Goal: Transaction & Acquisition: Purchase product/service

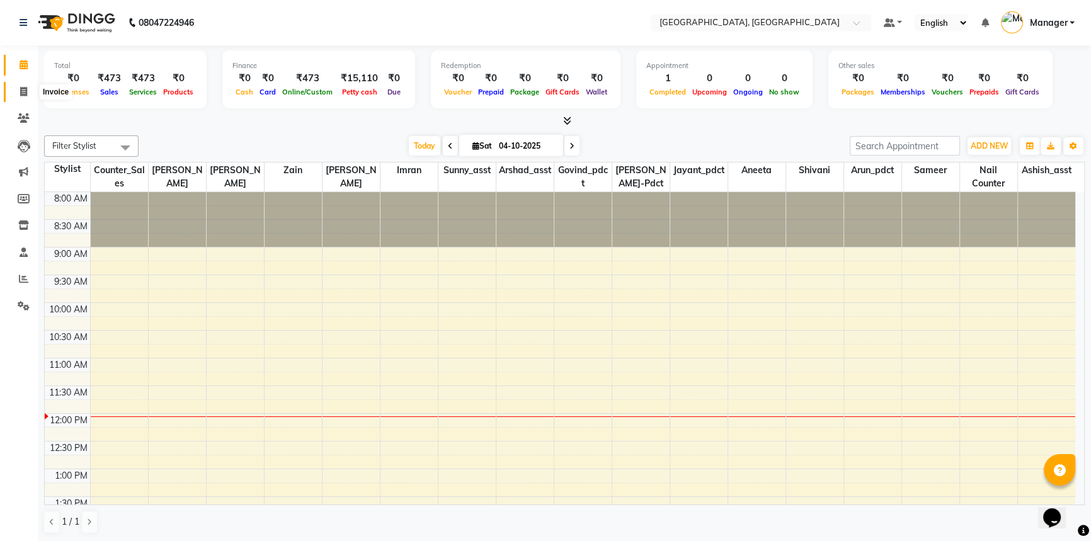
click at [25, 91] on icon at bounding box center [23, 91] width 7 height 9
select select "service"
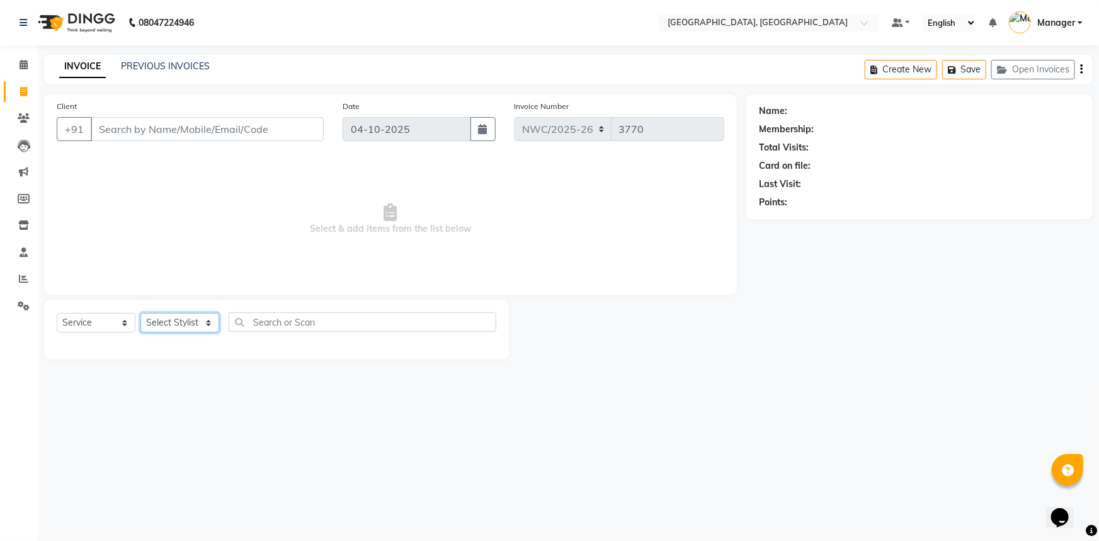
drag, startPoint x: 167, startPoint y: 318, endPoint x: 171, endPoint y: 337, distance: 19.3
click at [171, 338] on div "Select Service Product Membership Package Voucher Prepaid Gift Card Select Styl…" at bounding box center [277, 327] width 440 height 30
select select "84843"
click at [140, 313] on select "Select Stylist [PERSON_NAME]-pdct Arshad_asst Arun_pdct Ashish_asst Counter_Sal…" at bounding box center [179, 323] width 79 height 20
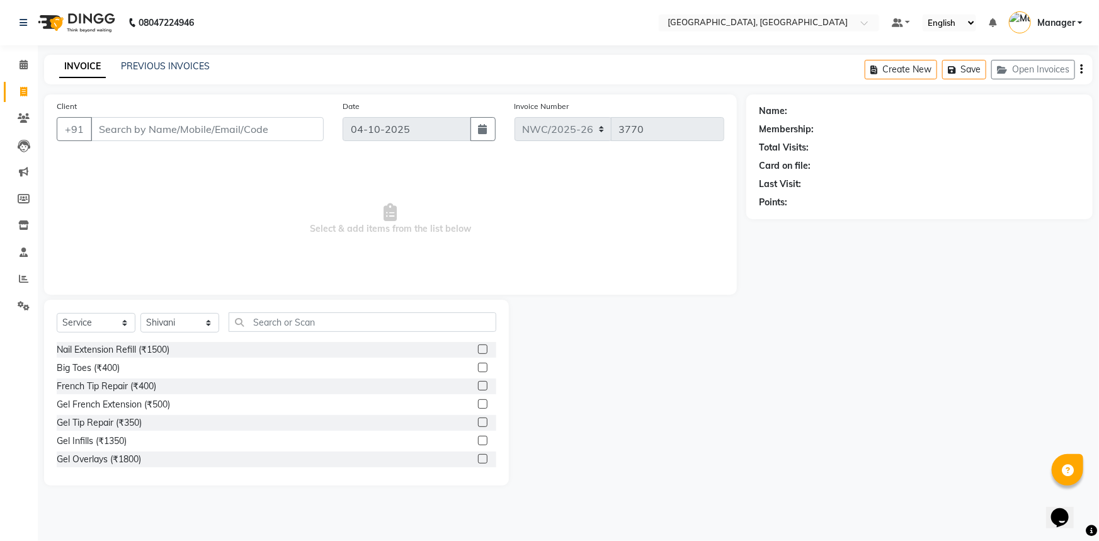
click at [264, 314] on div "Select Service Product Membership Package Voucher Prepaid Gift Card Select Styl…" at bounding box center [276, 393] width 465 height 186
click at [334, 322] on input "text" at bounding box center [363, 322] width 268 height 20
click at [337, 319] on input "text" at bounding box center [363, 322] width 268 height 20
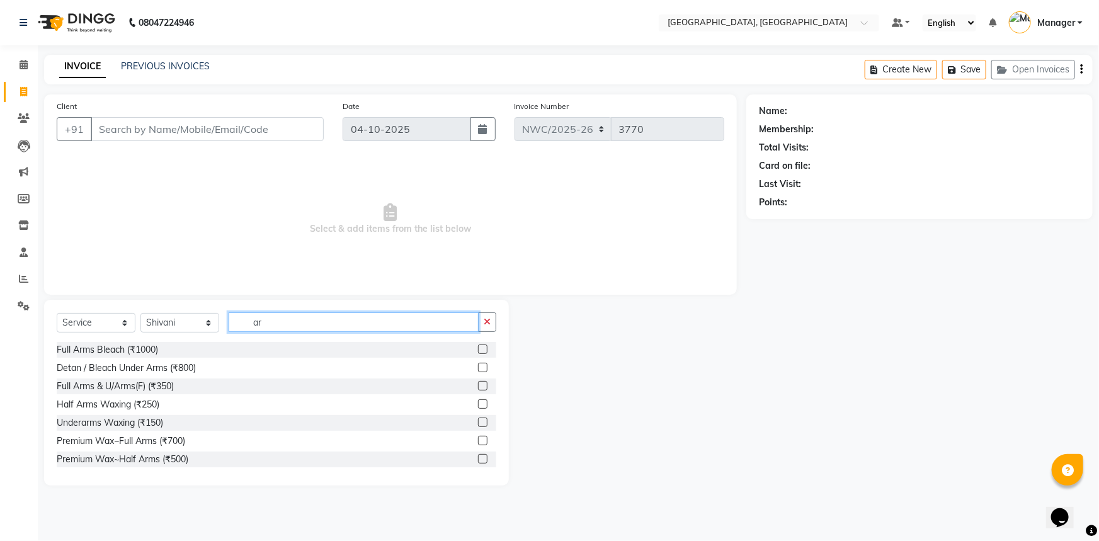
type input "a"
type input "arms"
click at [478, 348] on label at bounding box center [482, 348] width 9 height 9
click at [478, 348] on input "checkbox" at bounding box center [482, 350] width 8 height 8
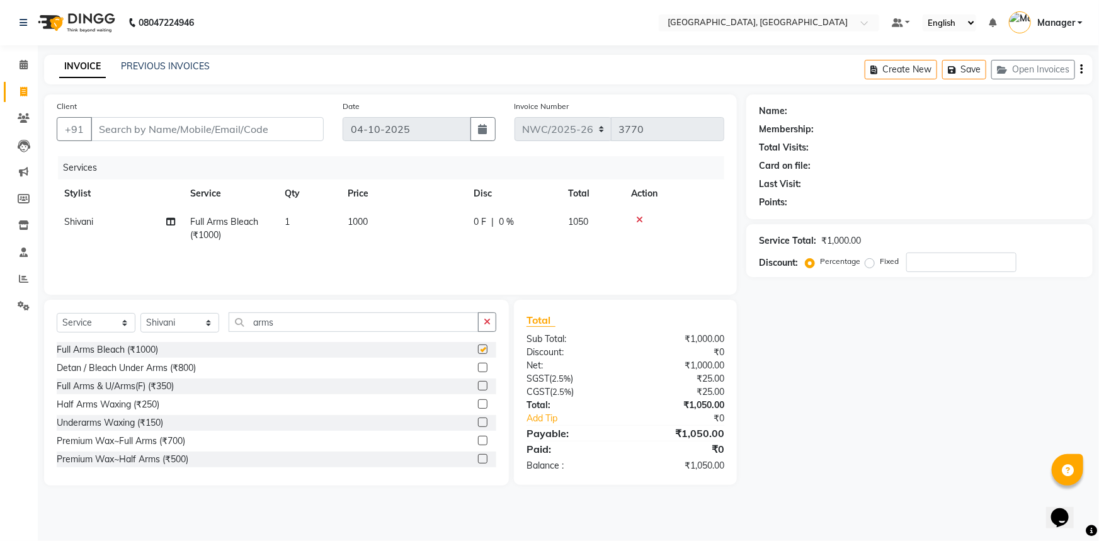
checkbox input "false"
click at [200, 325] on select "Select Stylist [PERSON_NAME]-pdct Arshad_asst Arun_pdct Ashish_asst Counter_Sal…" at bounding box center [179, 323] width 79 height 20
drag, startPoint x: 280, startPoint y: 325, endPoint x: 230, endPoint y: 329, distance: 49.9
click at [239, 327] on input "arms" at bounding box center [354, 322] width 250 height 20
type input "\"
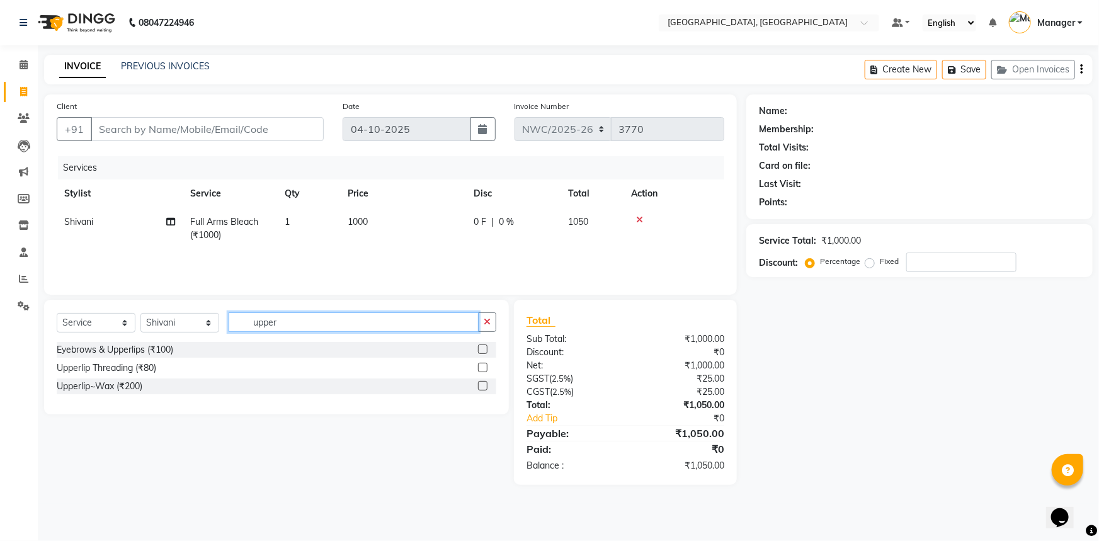
type input "upper"
click at [481, 366] on label at bounding box center [482, 367] width 9 height 9
click at [481, 366] on input "checkbox" at bounding box center [482, 368] width 8 height 8
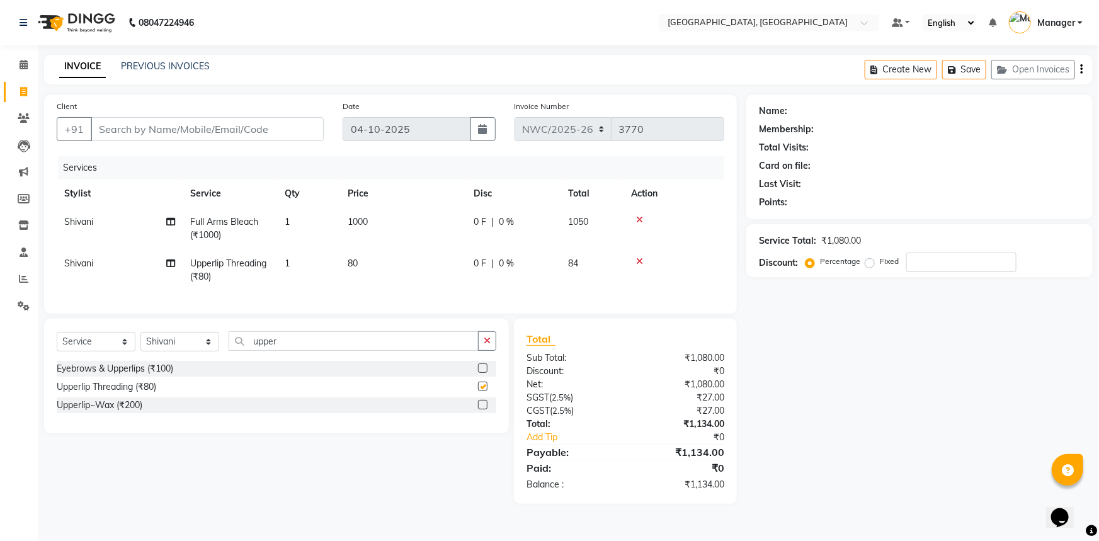
checkbox input "false"
click at [484, 409] on label at bounding box center [482, 404] width 9 height 9
click at [484, 409] on input "checkbox" at bounding box center [482, 405] width 8 height 8
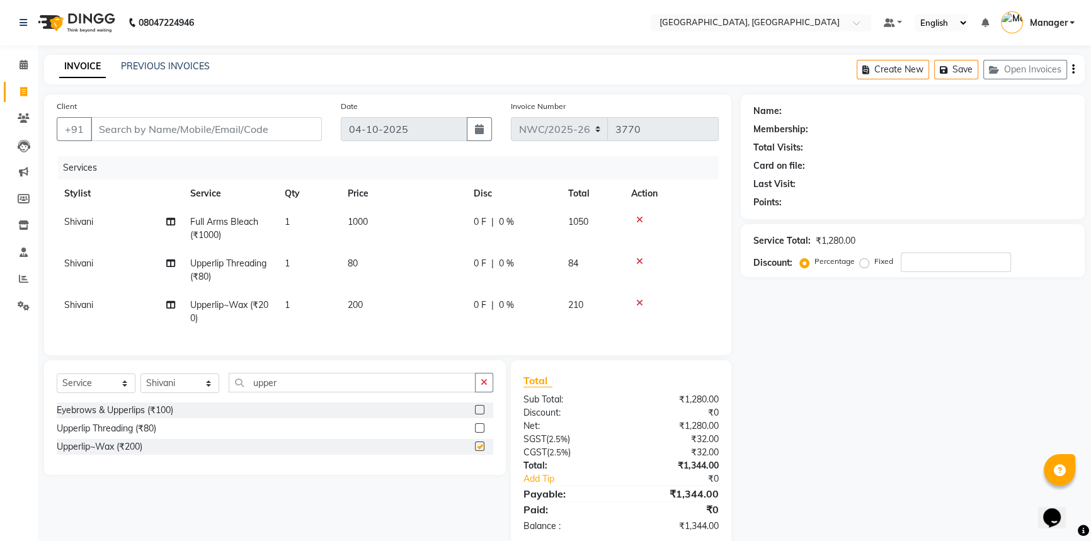
checkbox input "false"
click at [635, 261] on div at bounding box center [671, 261] width 80 height 9
drag, startPoint x: 637, startPoint y: 261, endPoint x: 633, endPoint y: 270, distance: 9.9
click at [638, 261] on icon at bounding box center [639, 261] width 7 height 9
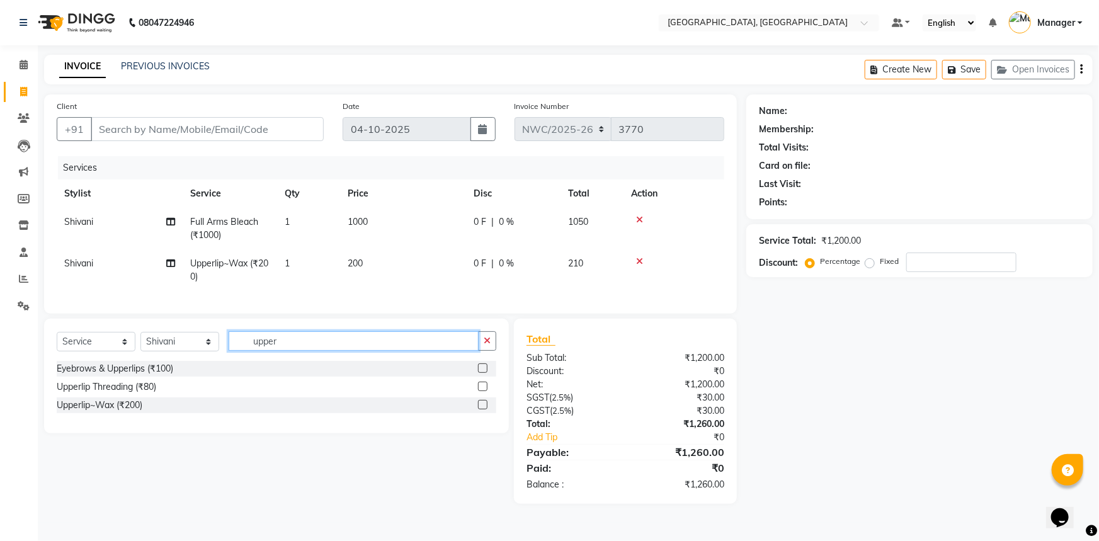
drag, startPoint x: 396, startPoint y: 343, endPoint x: 237, endPoint y: 359, distance: 159.5
click at [237, 351] on input "upper" at bounding box center [354, 341] width 250 height 20
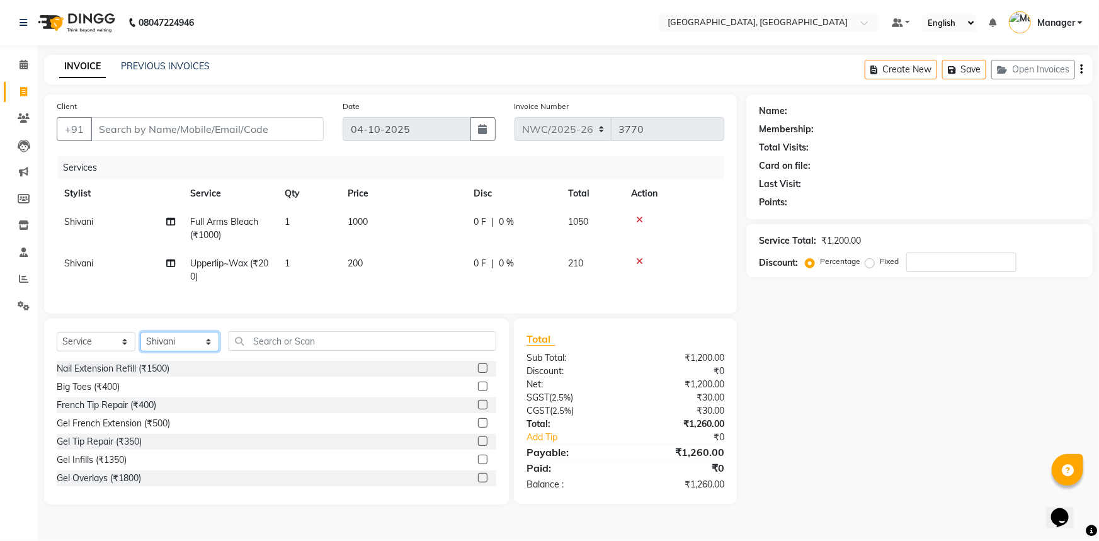
click at [164, 347] on select "Select Stylist Aneeta Ankush-pdct Arshad_asst Arun_pdct Ashish_asst Counter_Sal…" at bounding box center [179, 342] width 79 height 20
select select "84837"
click at [140, 341] on select "Select Stylist Aneeta Ankush-pdct Arshad_asst Arun_pdct Ashish_asst Counter_Sal…" at bounding box center [179, 342] width 79 height 20
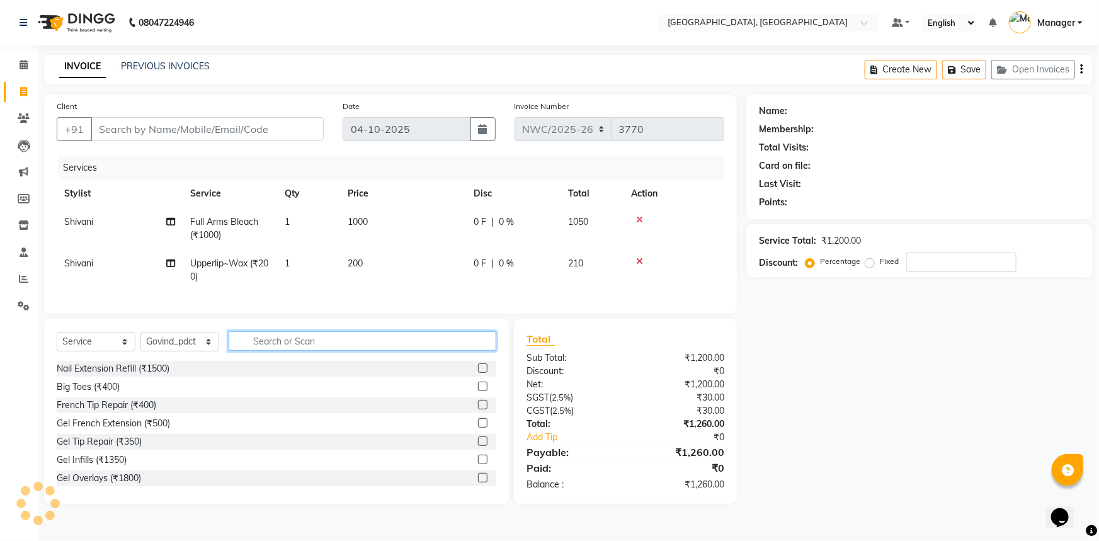
click at [324, 340] on input "text" at bounding box center [363, 341] width 268 height 20
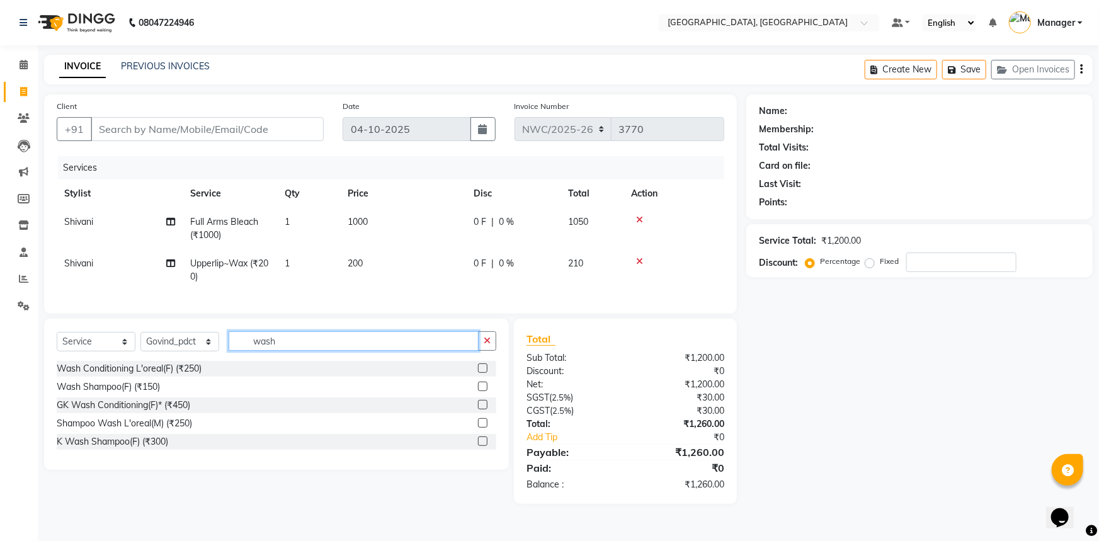
type input "wash"
drag, startPoint x: 486, startPoint y: 448, endPoint x: 462, endPoint y: 422, distance: 35.7
click at [486, 446] on label at bounding box center [482, 440] width 9 height 9
click at [486, 446] on input "checkbox" at bounding box center [482, 442] width 8 height 8
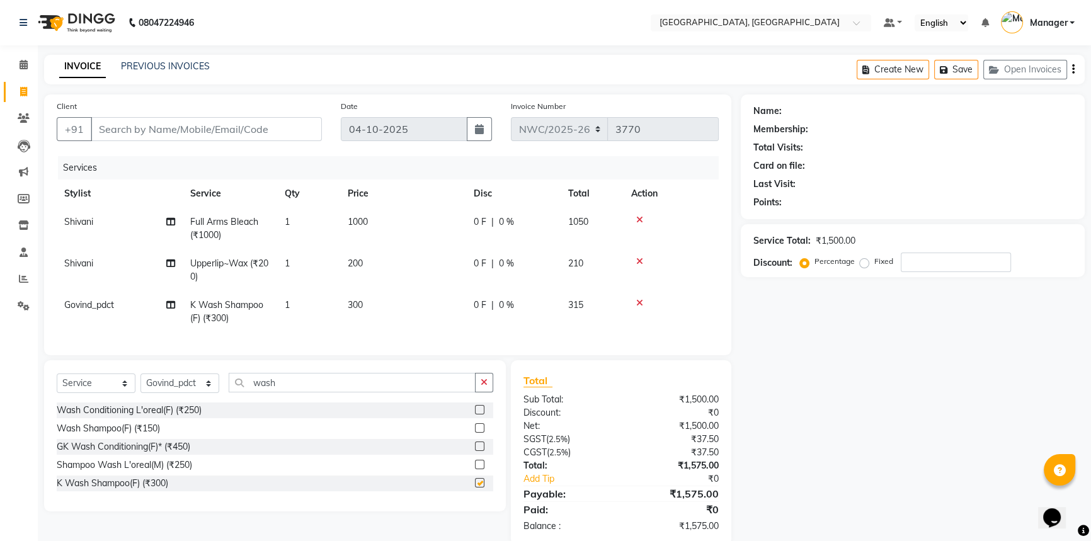
checkbox input "false"
click at [392, 316] on td "300" at bounding box center [403, 312] width 126 height 42
select select "84837"
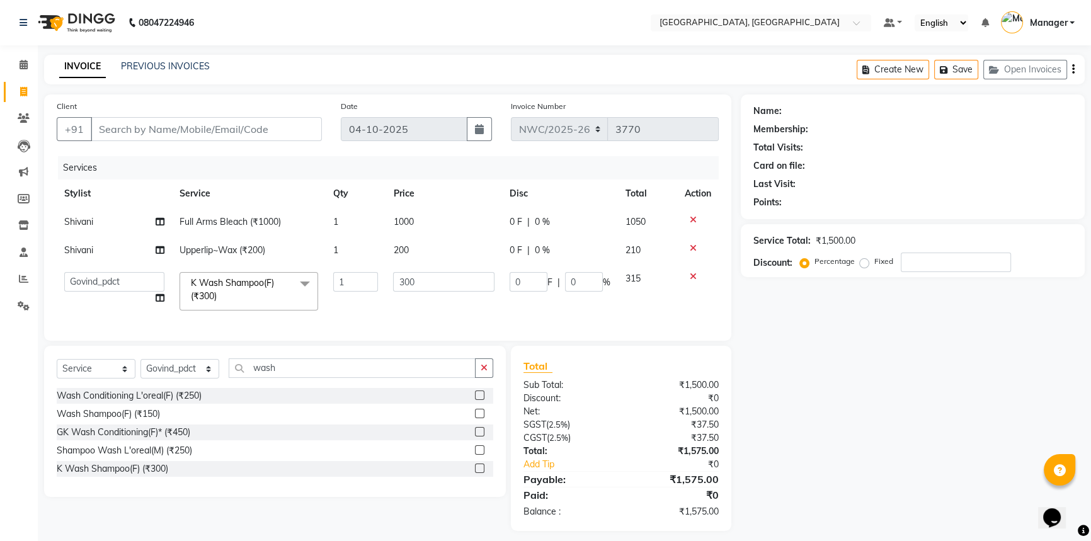
click at [378, 307] on td "1" at bounding box center [356, 292] width 60 height 54
click at [407, 283] on input "300" at bounding box center [443, 282] width 101 height 20
type input "500"
click at [486, 206] on tr "Stylist Service Qty Price Disc Total Action" at bounding box center [388, 193] width 662 height 28
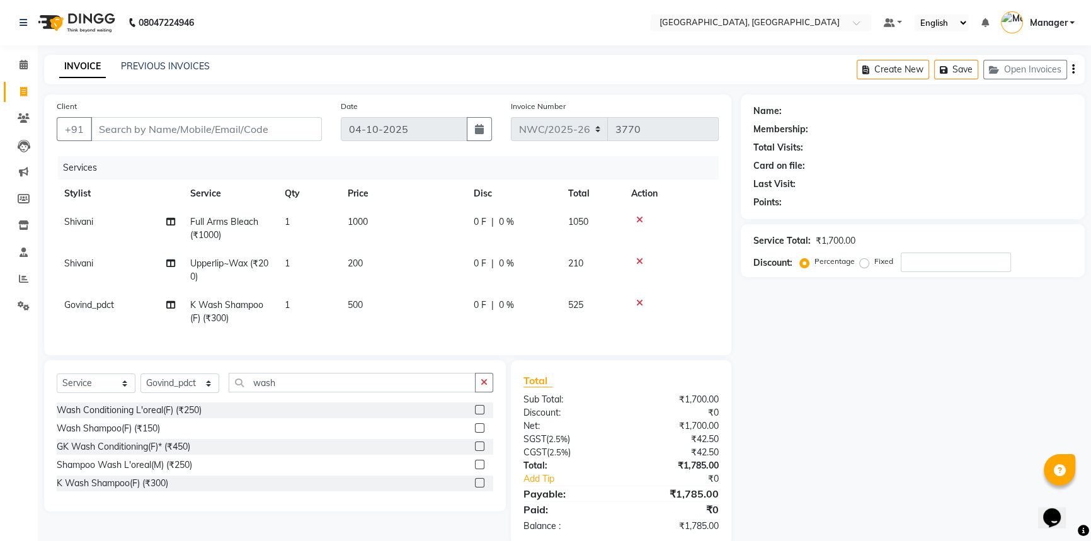
click at [384, 306] on td "500" at bounding box center [403, 312] width 126 height 42
select select "84837"
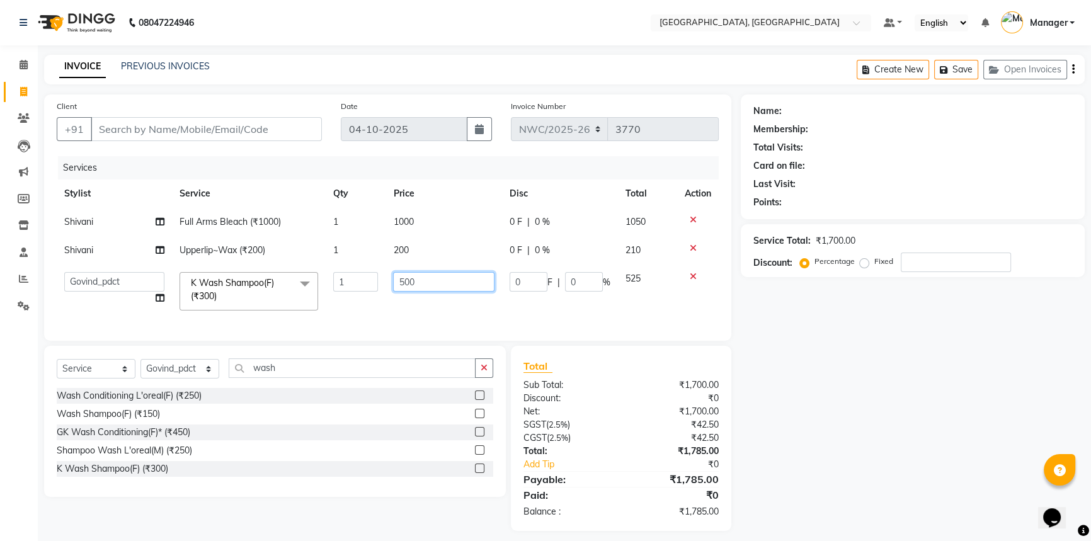
drag, startPoint x: 405, startPoint y: 283, endPoint x: 393, endPoint y: 294, distance: 16.5
click at [403, 284] on input "500" at bounding box center [443, 282] width 101 height 20
type input "600"
click at [409, 316] on div "Services Stylist Service Qty Price Disc Total Action Shivani Full Arms Bleach (…" at bounding box center [388, 242] width 662 height 172
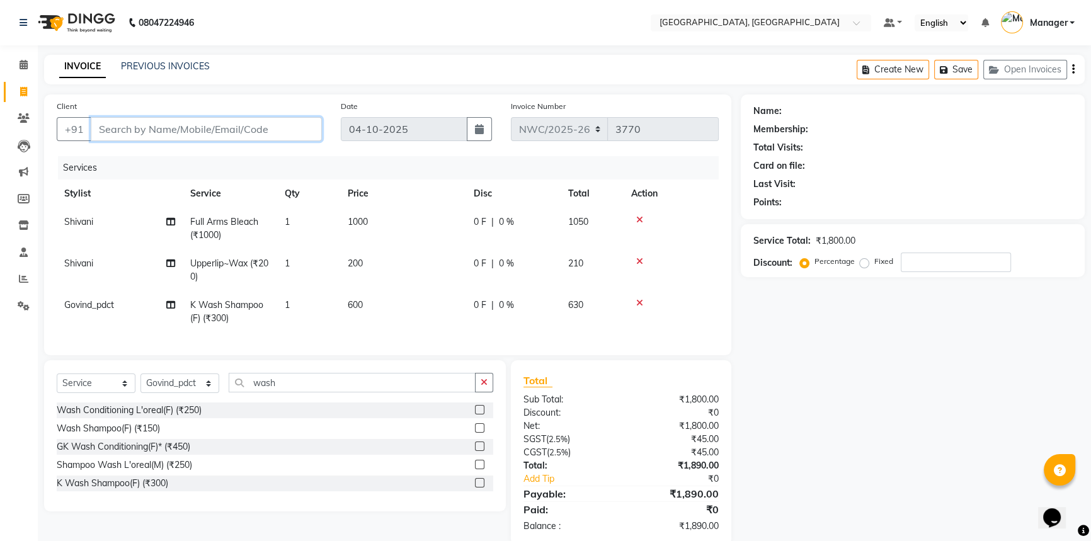
click at [275, 132] on input "Client" at bounding box center [206, 129] width 231 height 24
type input "8"
type input "0"
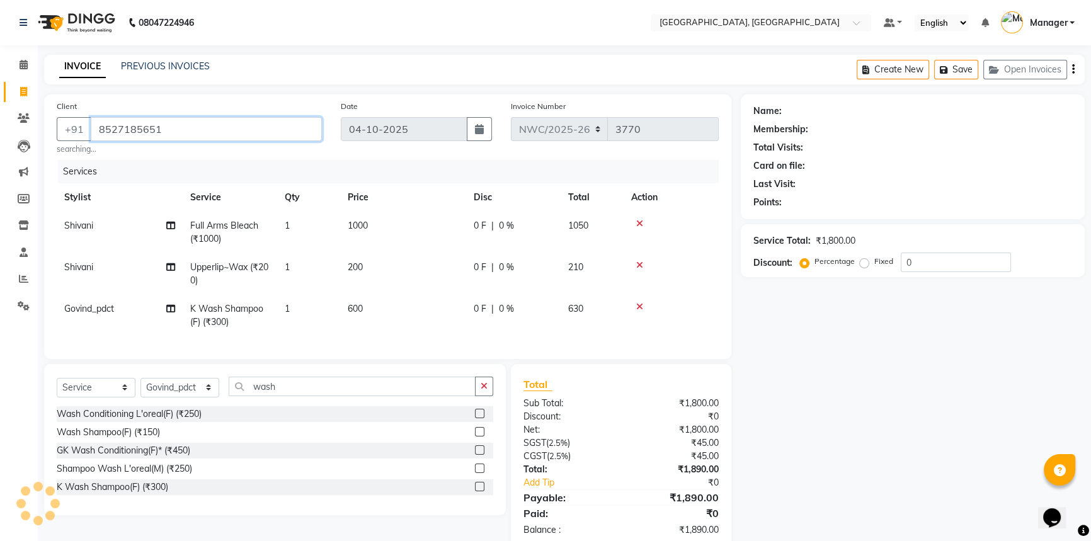
type input "8527185651"
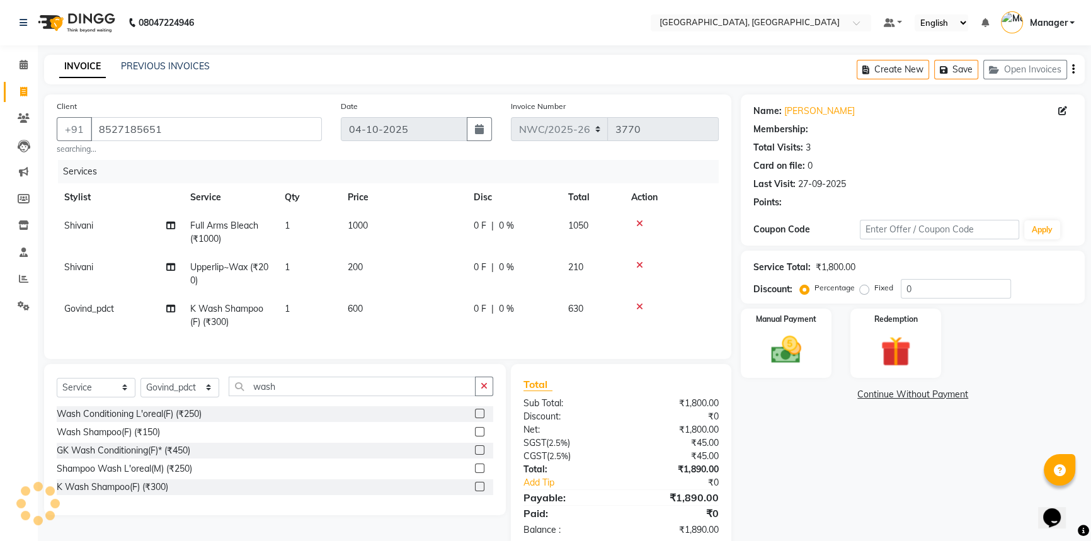
select select "1: Object"
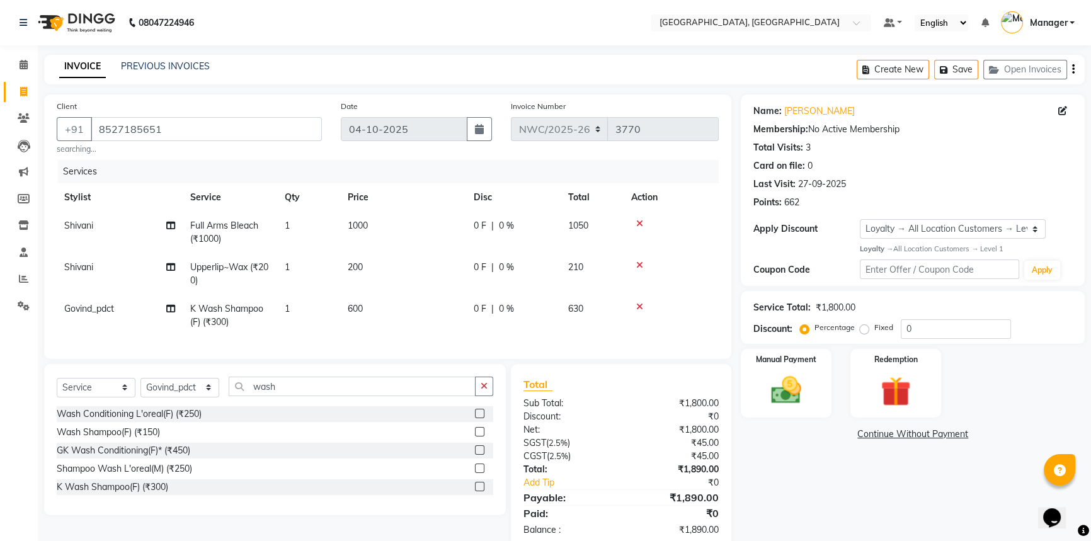
click at [411, 180] on div "Services" at bounding box center [393, 171] width 670 height 23
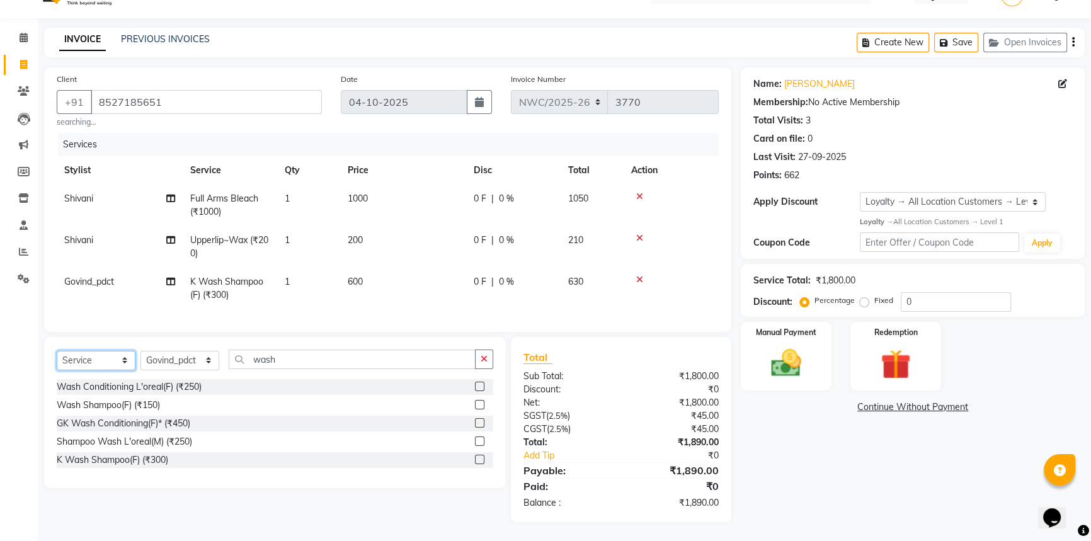
drag, startPoint x: 91, startPoint y: 359, endPoint x: 92, endPoint y: 341, distance: 17.6
click at [91, 359] on select "Select Service Product Membership Package Voucher Prepaid Gift Card" at bounding box center [96, 361] width 79 height 20
select select "product"
click at [57, 351] on select "Select Service Product Membership Package Voucher Prepaid Gift Card" at bounding box center [96, 361] width 79 height 20
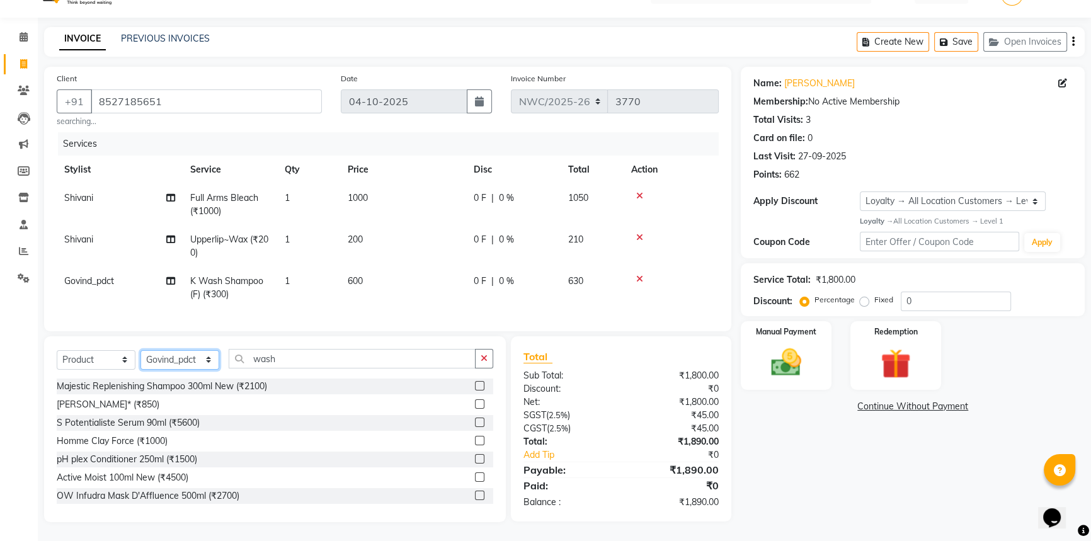
drag, startPoint x: 164, startPoint y: 357, endPoint x: 206, endPoint y: 362, distance: 42.5
click at [164, 357] on select "Select Stylist Aneeta Ankush-pdct Arshad_asst Arun_pdct Ashish_asst Counter_Sal…" at bounding box center [179, 360] width 79 height 20
select select "84831"
click at [140, 350] on select "Select Stylist Aneeta Ankush-pdct Arshad_asst Arun_pdct Ashish_asst Counter_Sal…" at bounding box center [179, 360] width 79 height 20
drag, startPoint x: 285, startPoint y: 363, endPoint x: 241, endPoint y: 367, distance: 44.9
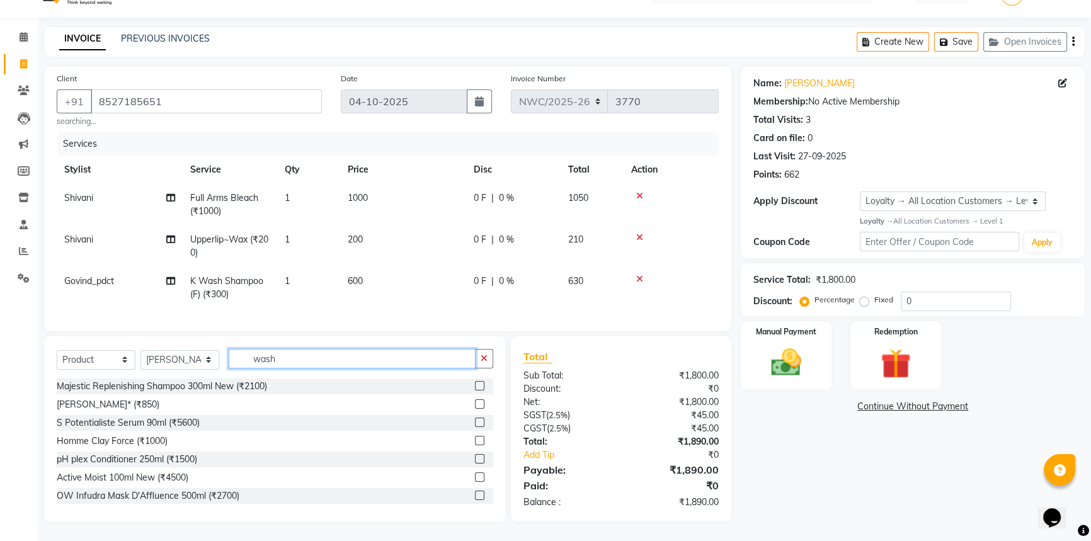
click at [241, 367] on input "wash" at bounding box center [352, 359] width 247 height 20
type input "3474636858033"
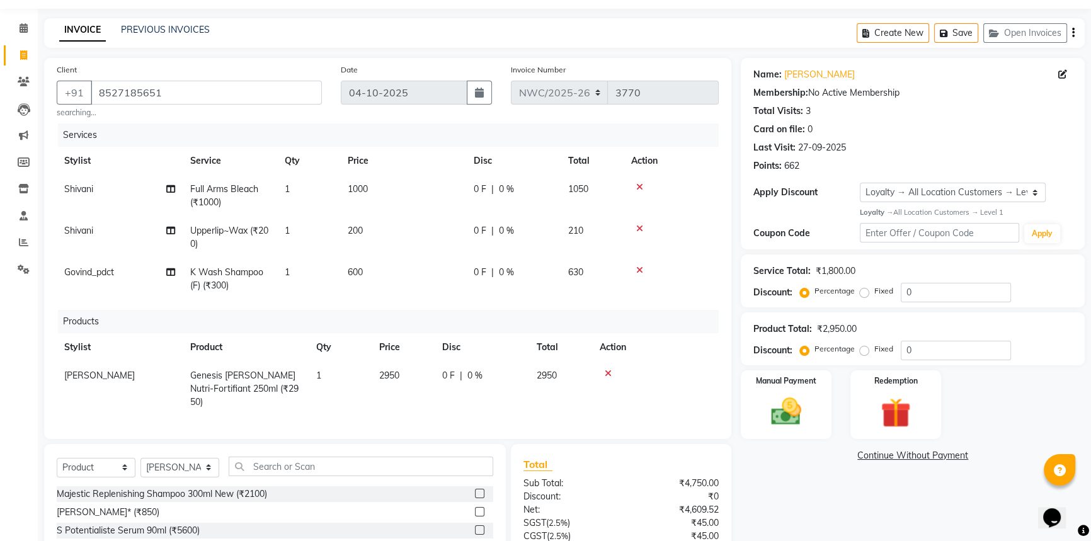
click at [408, 378] on td "2950" at bounding box center [403, 388] width 63 height 55
select select "84831"
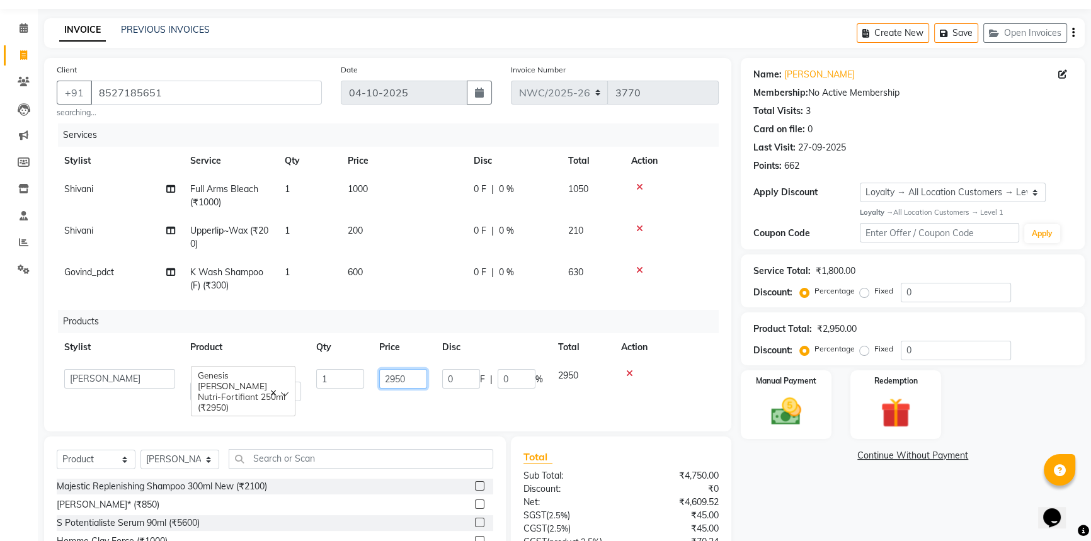
drag, startPoint x: 423, startPoint y: 377, endPoint x: 362, endPoint y: 381, distance: 60.6
click at [362, 381] on tr "Aneeta Ankush-pdct Arshad_asst Arun_pdct Ashish_asst Counter_Sales Faheem Govin…" at bounding box center [388, 384] width 662 height 47
type input "2625"
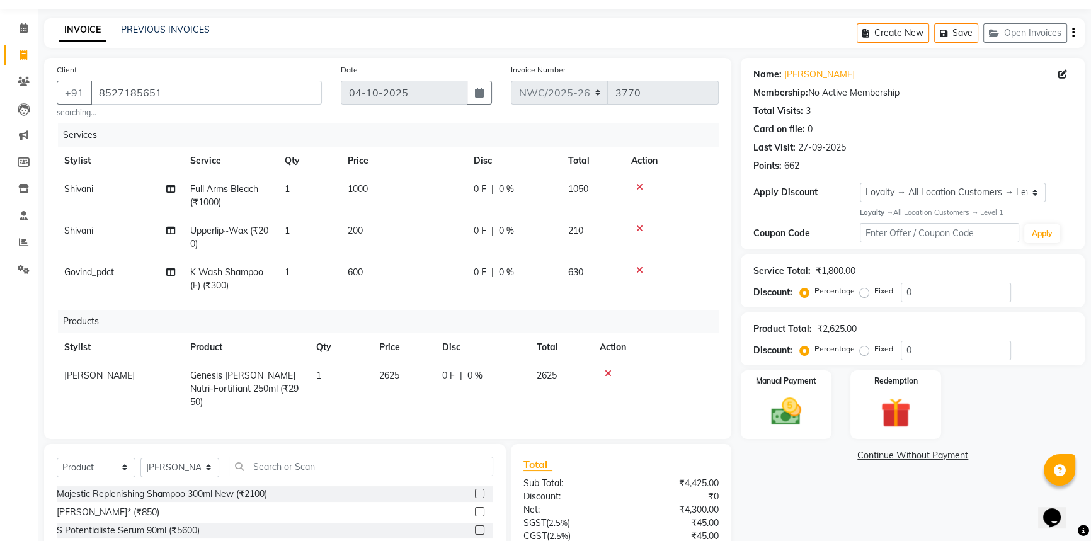
click at [423, 287] on td "600" at bounding box center [403, 279] width 126 height 42
select select "84837"
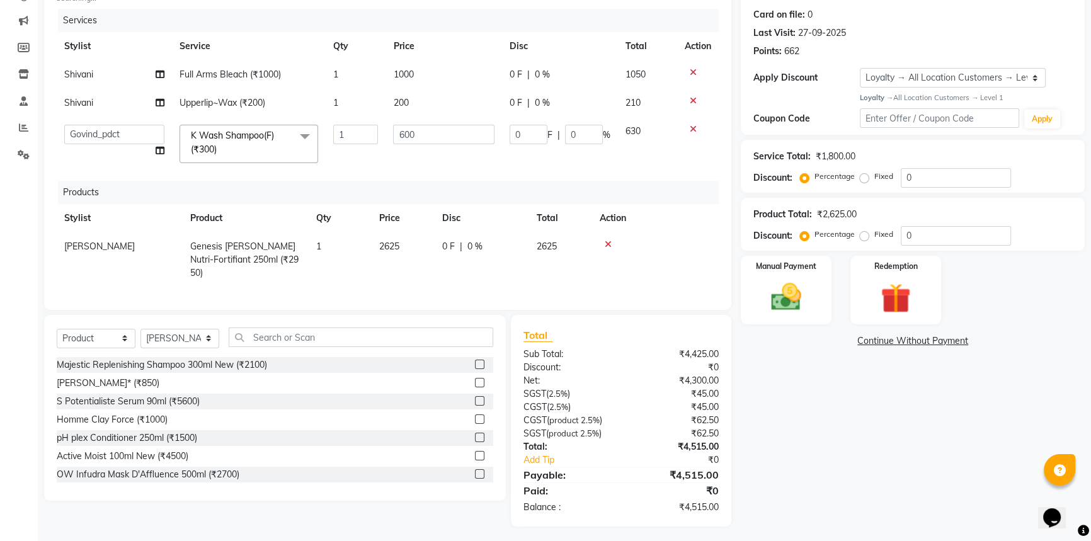
scroll to position [94, 0]
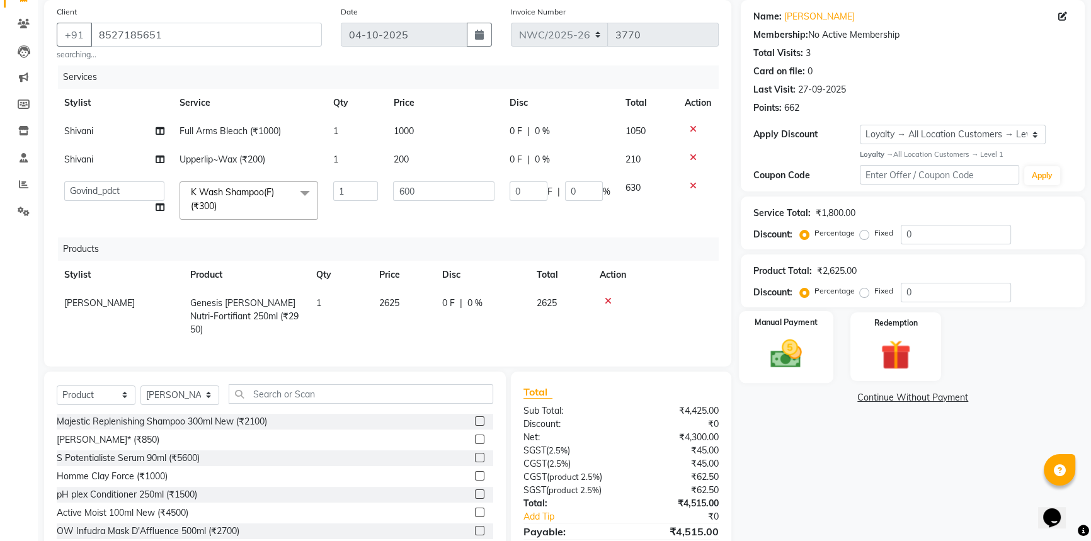
drag, startPoint x: 791, startPoint y: 343, endPoint x: 799, endPoint y: 350, distance: 10.7
click at [792, 343] on img at bounding box center [786, 354] width 51 height 36
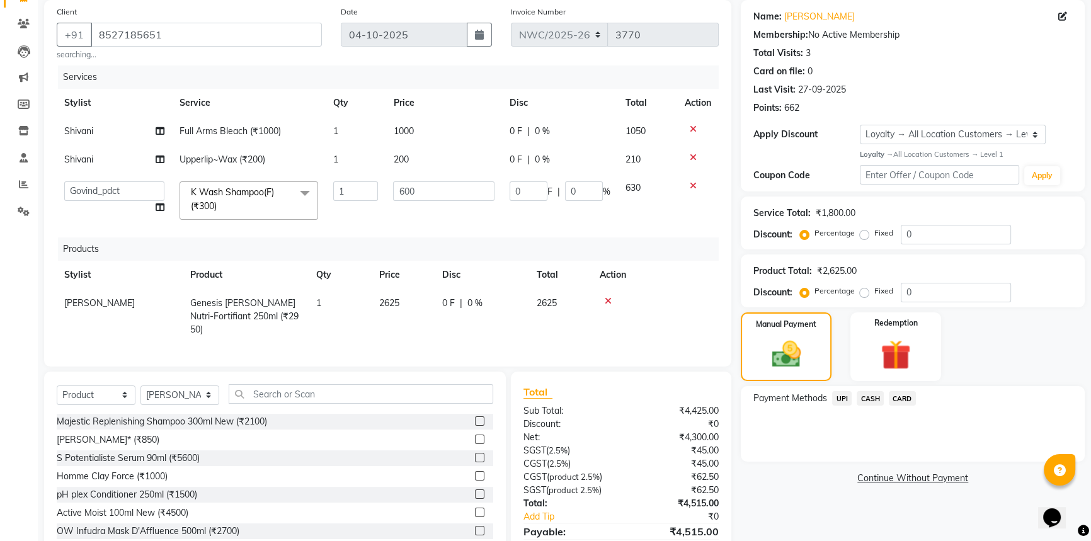
click at [873, 399] on span "CASH" at bounding box center [869, 398] width 27 height 14
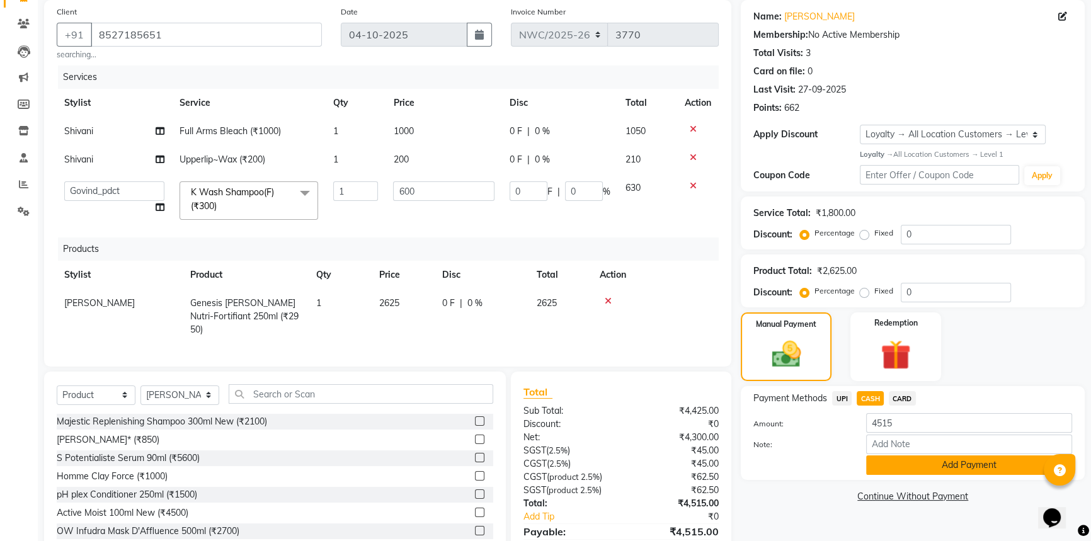
click at [906, 455] on button "Add Payment" at bounding box center [969, 465] width 206 height 20
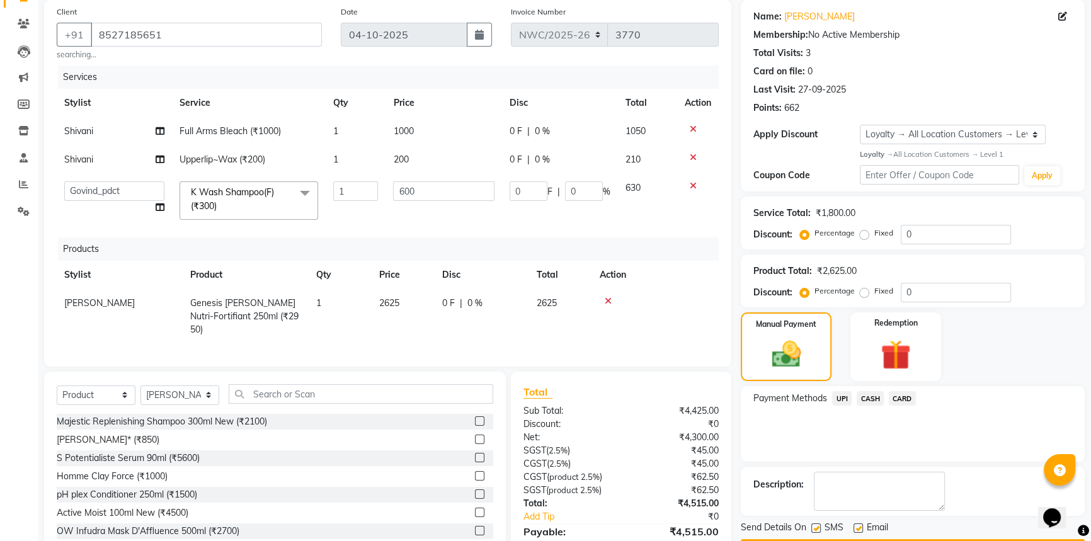
scroll to position [151, 0]
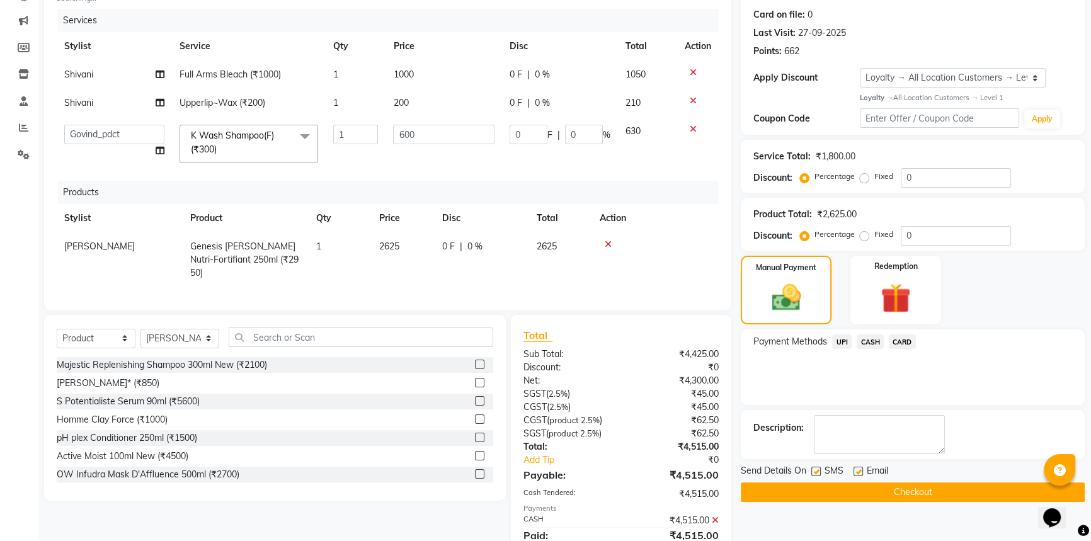
click at [878, 482] on button "Checkout" at bounding box center [913, 492] width 344 height 20
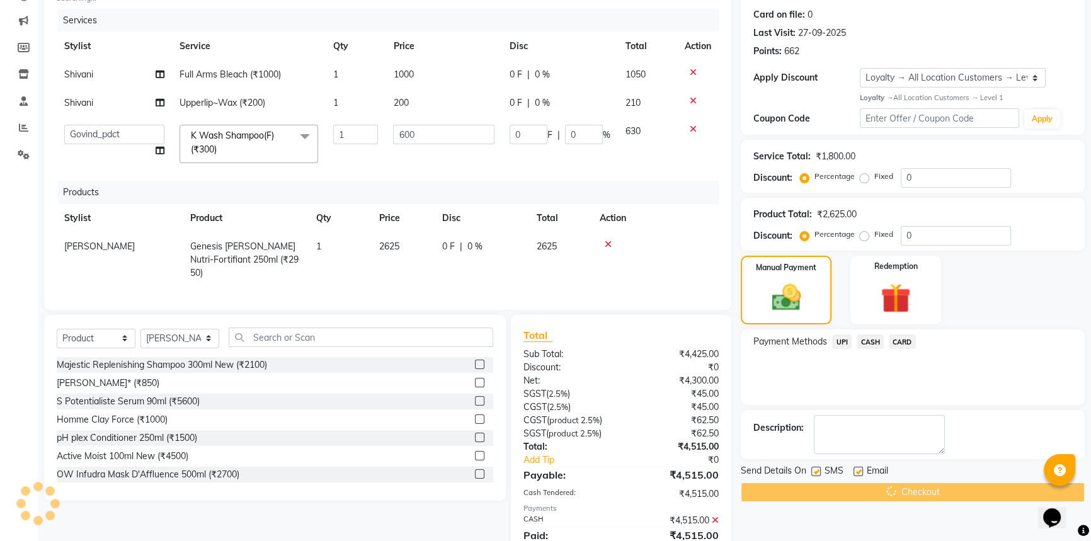
scroll to position [259, 0]
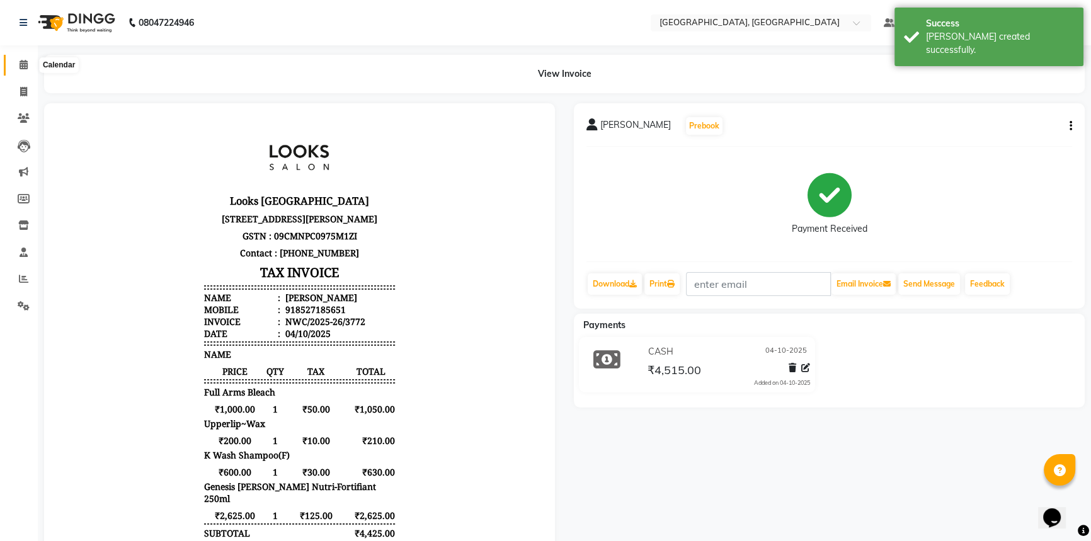
click at [23, 60] on icon at bounding box center [24, 64] width 8 height 9
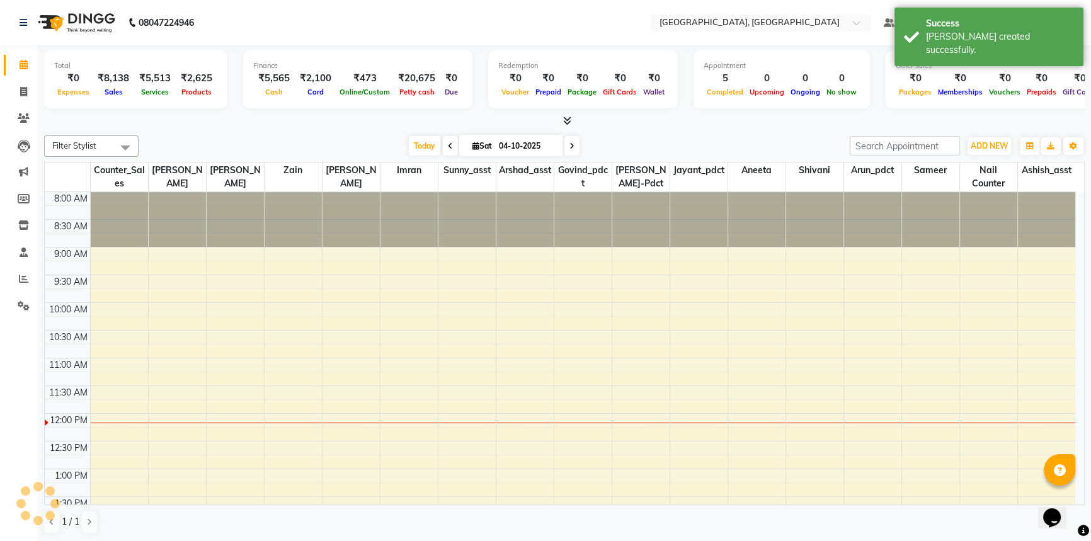
scroll to position [221, 0]
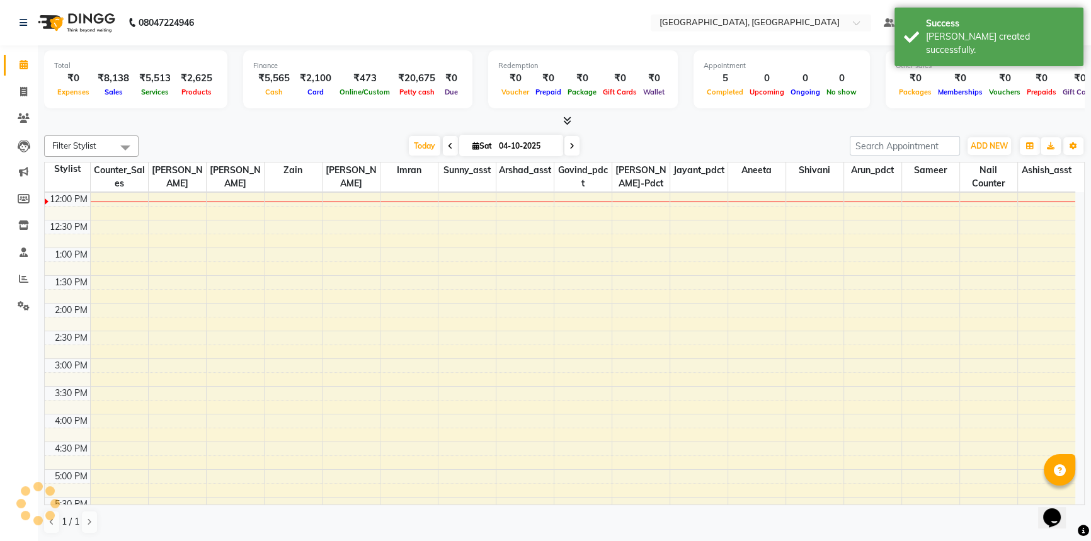
click at [271, 130] on div "Filter Stylist Select All Aneeta Ankush-pdct Arshad_asst Arun_pdct Ashish_asst …" at bounding box center [564, 334] width 1040 height 409
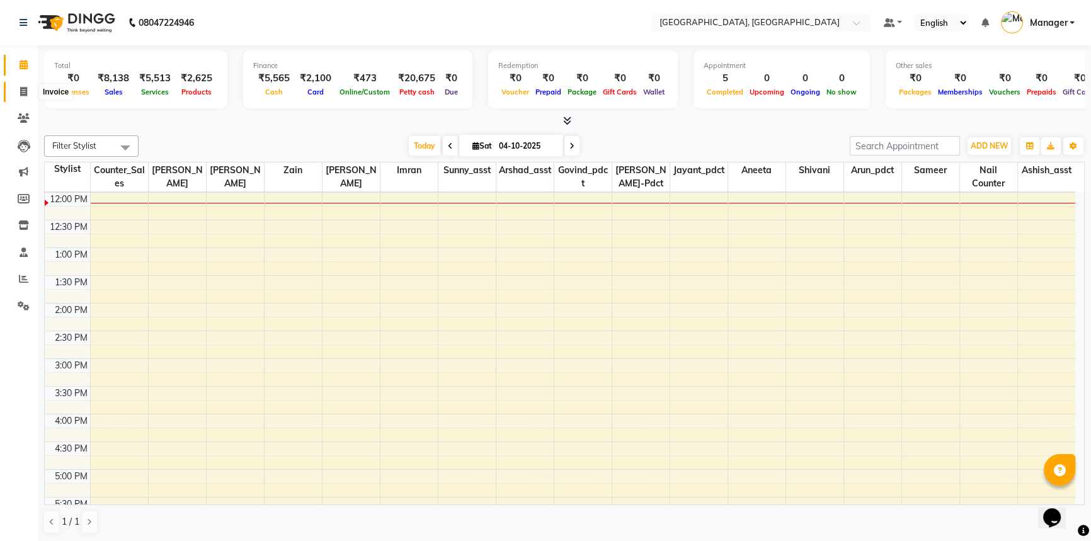
click at [25, 87] on icon at bounding box center [23, 91] width 7 height 9
select select "service"
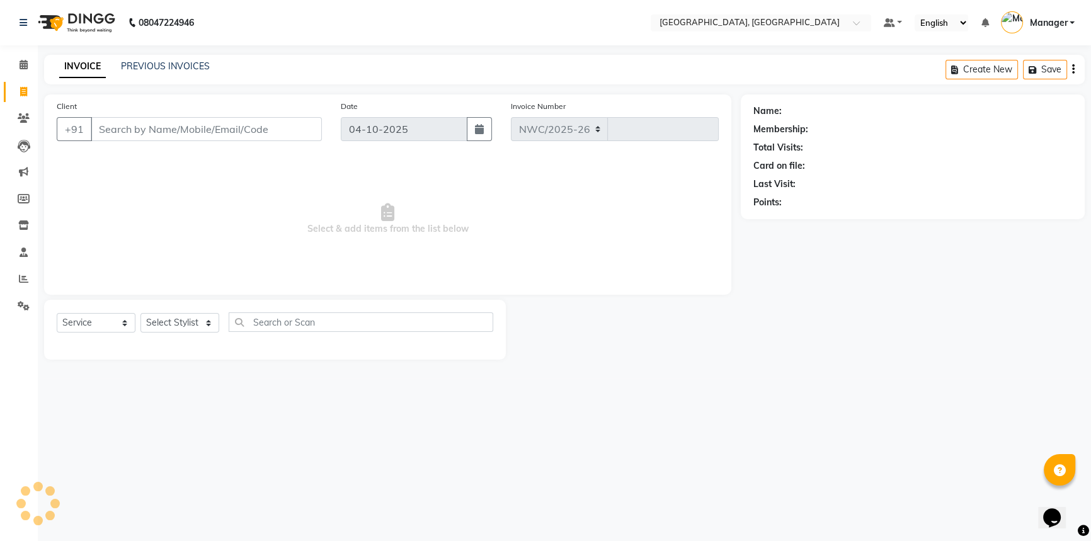
select select "8574"
type input "3773"
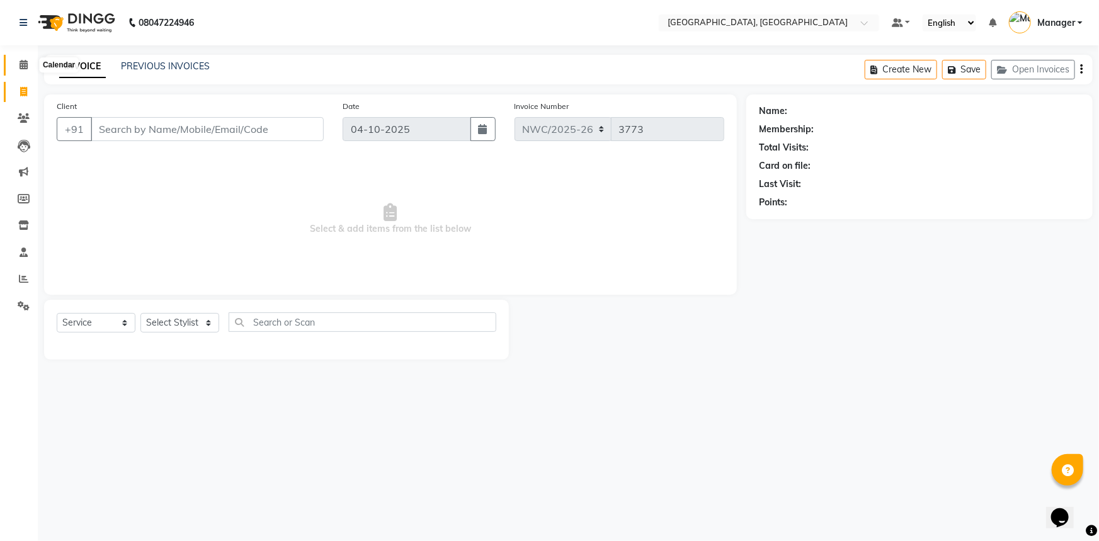
click at [25, 65] on icon at bounding box center [24, 64] width 8 height 9
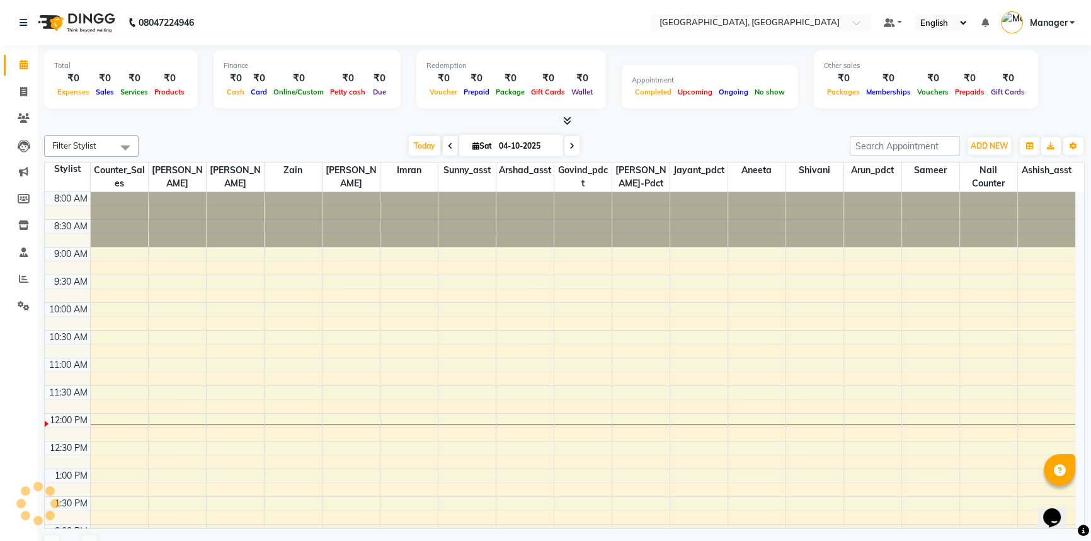
scroll to position [221, 0]
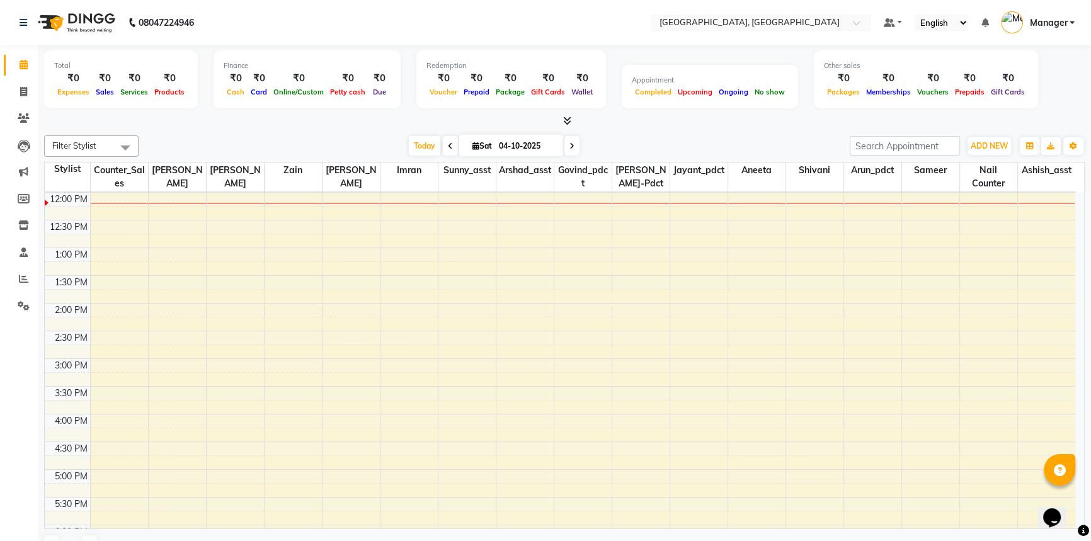
click at [255, 119] on div at bounding box center [564, 121] width 1040 height 13
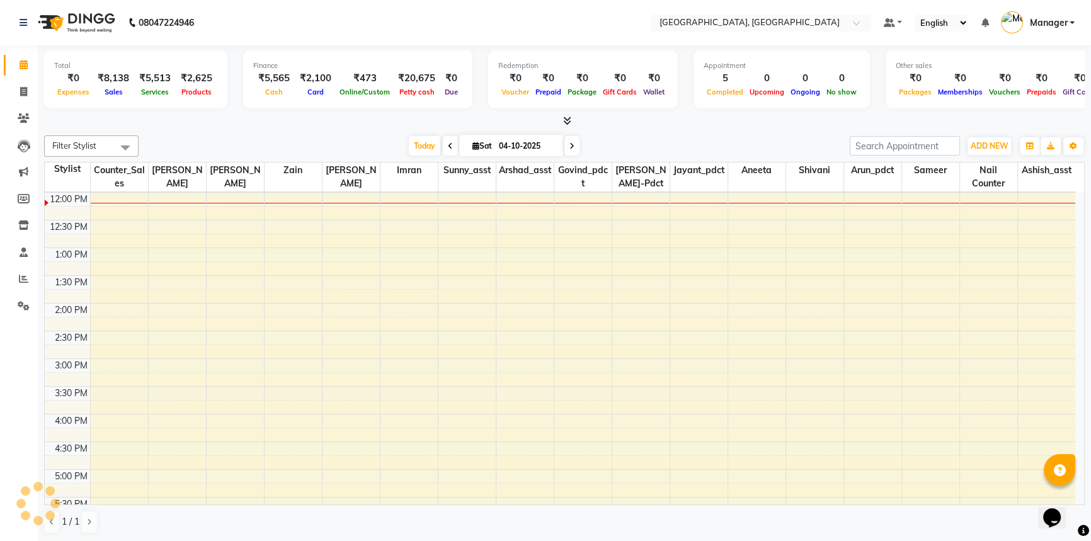
scroll to position [0, 0]
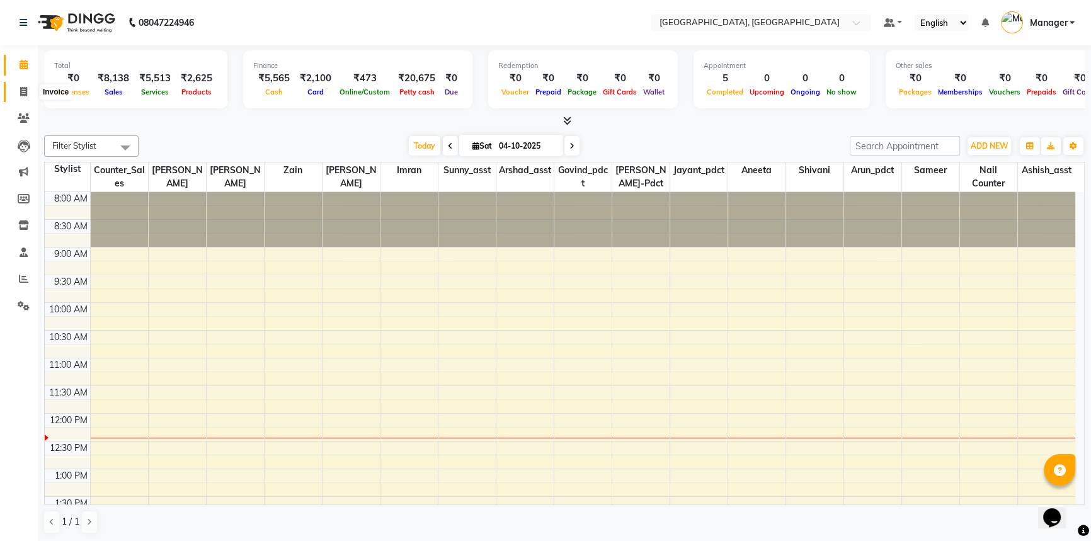
drag, startPoint x: 20, startPoint y: 88, endPoint x: 52, endPoint y: 94, distance: 32.9
click at [20, 88] on icon at bounding box center [23, 91] width 7 height 9
select select "service"
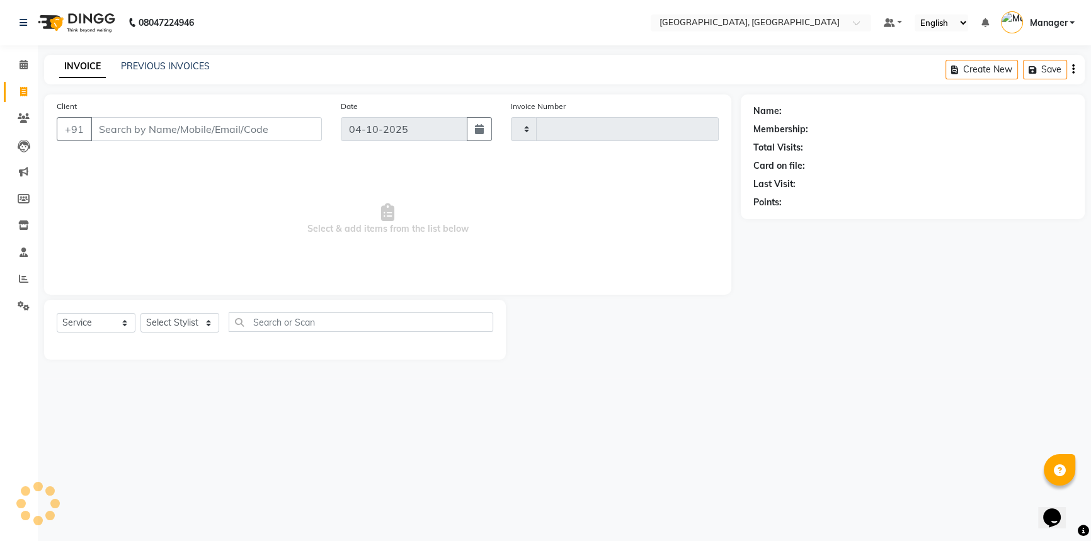
type input "3773"
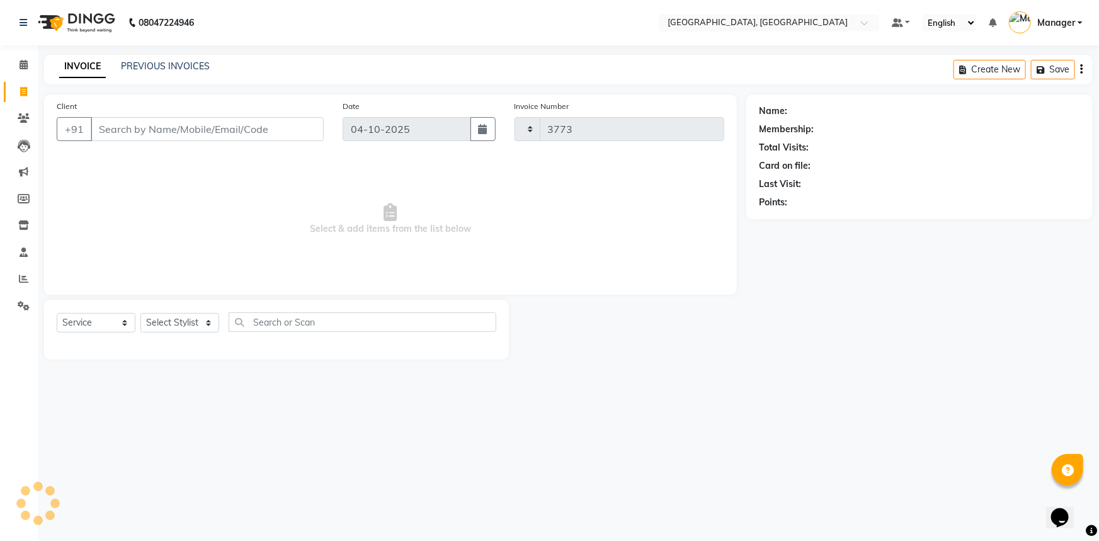
select select "8574"
click at [111, 125] on input "Client" at bounding box center [207, 129] width 233 height 24
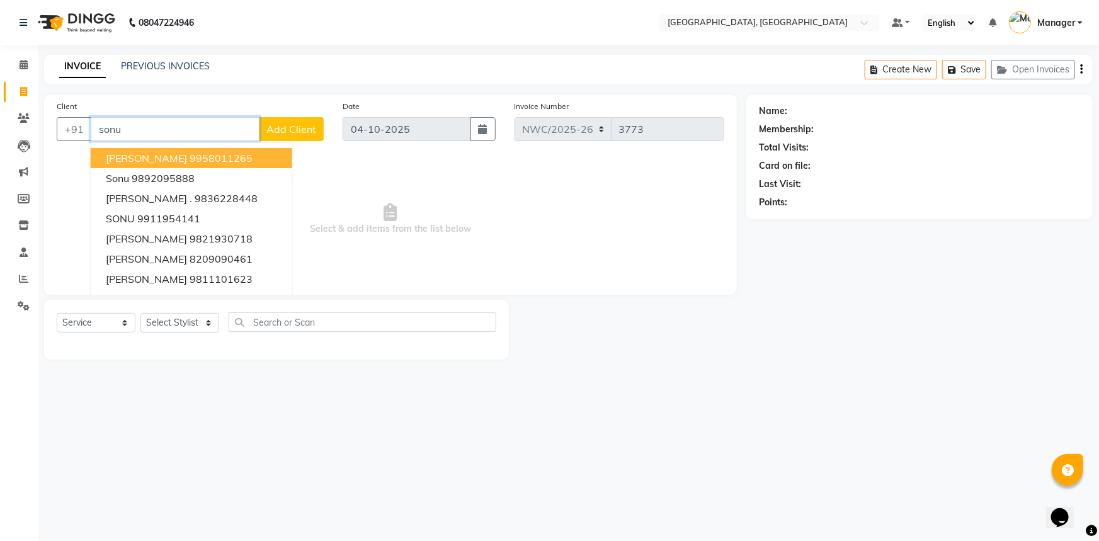
click at [145, 124] on input "sonu" at bounding box center [175, 129] width 169 height 24
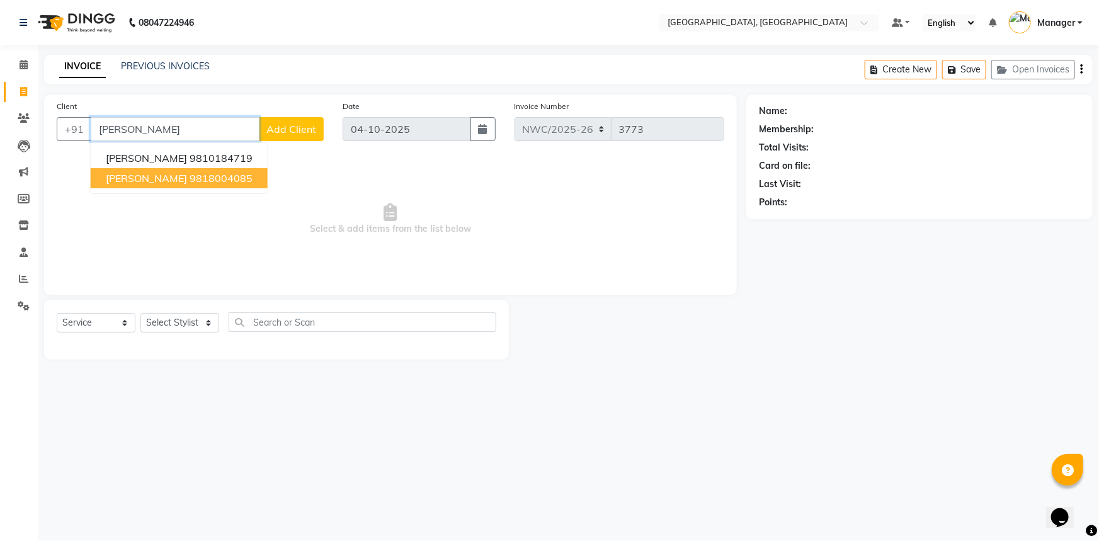
click at [190, 181] on ngb-highlight "9818004085" at bounding box center [221, 178] width 63 height 13
type input "9818004085"
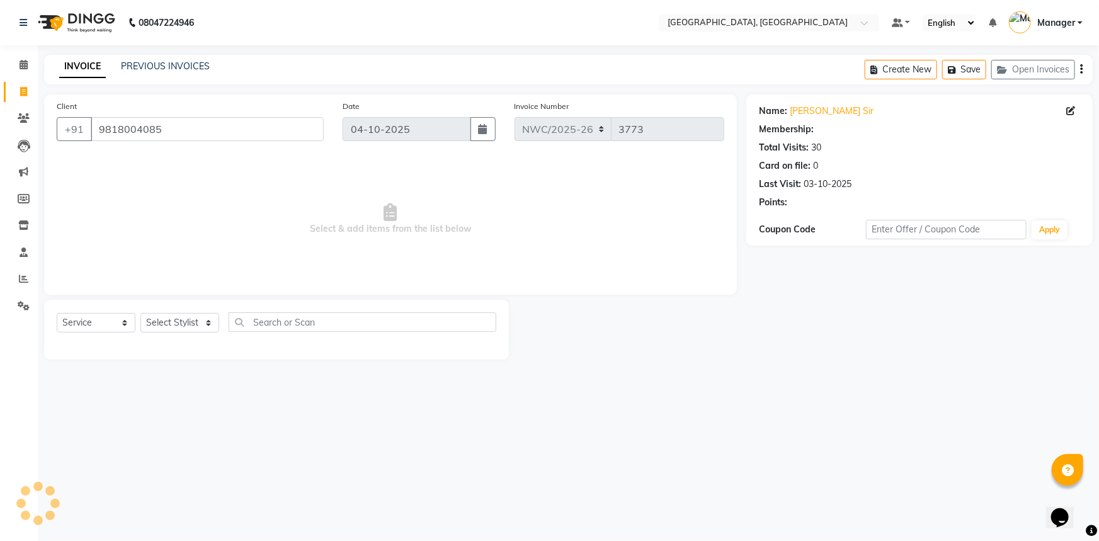
select select "1: Object"
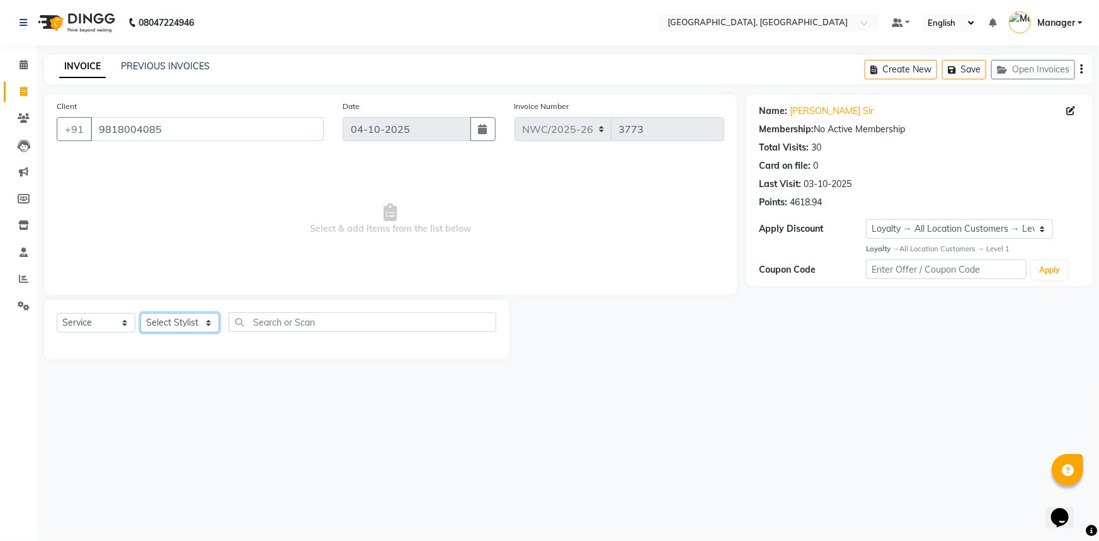
drag, startPoint x: 185, startPoint y: 324, endPoint x: 185, endPoint y: 314, distance: 10.1
click at [185, 323] on select "Select Stylist Aneeta Ankush-pdct Arshad_asst Arun_pdct Ashish_asst Counter_Sal…" at bounding box center [179, 323] width 79 height 20
click at [82, 319] on select "Select Service Product Membership Package Voucher Prepaid Gift Card" at bounding box center [96, 323] width 79 height 20
select select "P"
click at [57, 313] on select "Select Service Product Membership Package Voucher Prepaid Gift Card" at bounding box center [96, 323] width 79 height 20
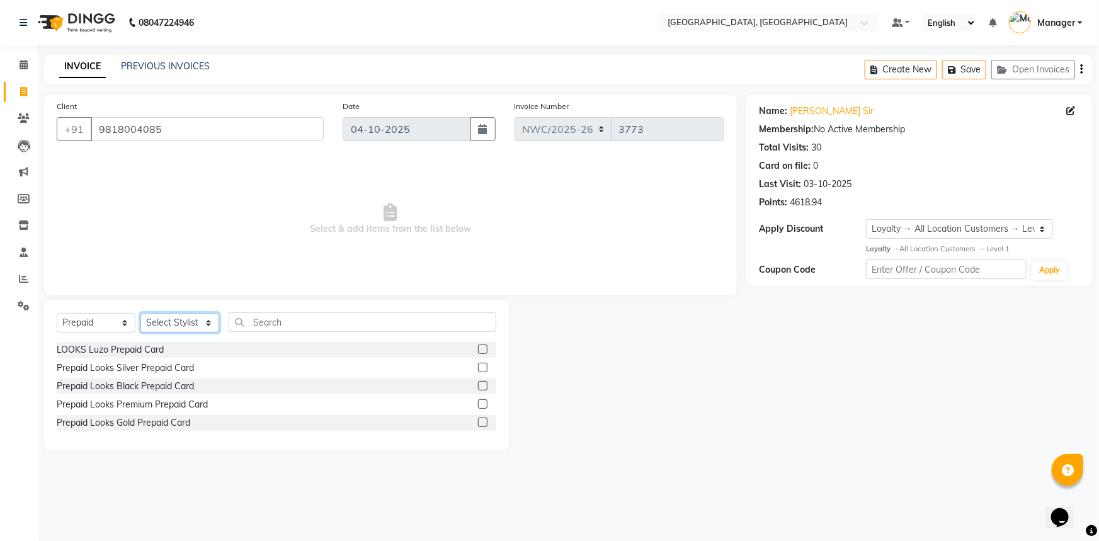
click at [164, 319] on select "Select Stylist Aneeta Ankush-pdct Arshad_asst Arun_pdct Ashish_asst Counter_Sal…" at bounding box center [179, 323] width 79 height 20
select select "84832"
click at [140, 313] on select "Select Stylist Aneeta Ankush-pdct Arshad_asst Arun_pdct Ashish_asst Counter_Sal…" at bounding box center [179, 323] width 79 height 20
click at [479, 367] on label at bounding box center [482, 367] width 9 height 9
click at [479, 367] on input "checkbox" at bounding box center [482, 368] width 8 height 8
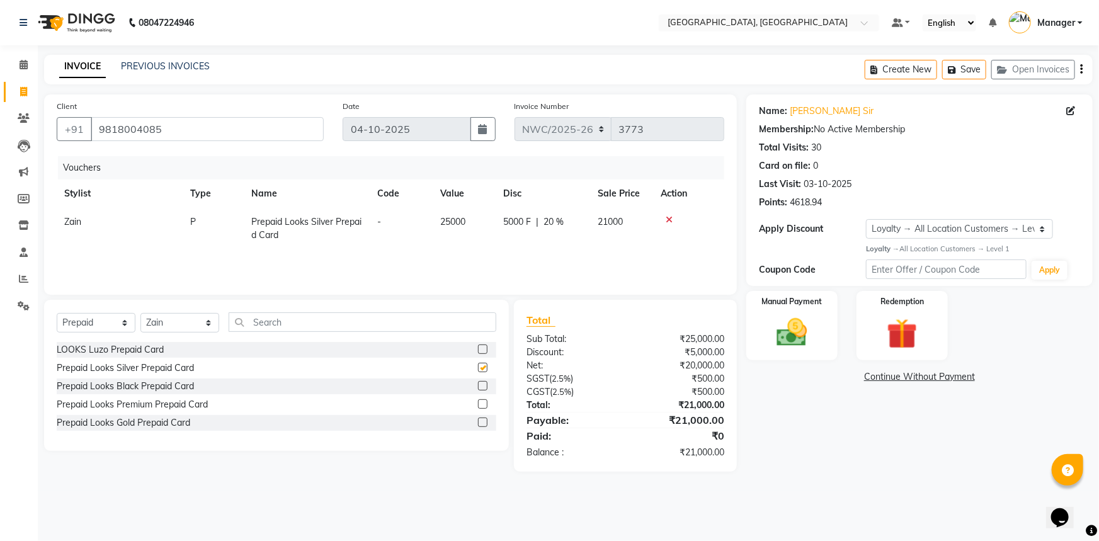
checkbox input "false"
click at [482, 349] on label at bounding box center [482, 348] width 9 height 9
click at [482, 349] on input "checkbox" at bounding box center [482, 350] width 8 height 8
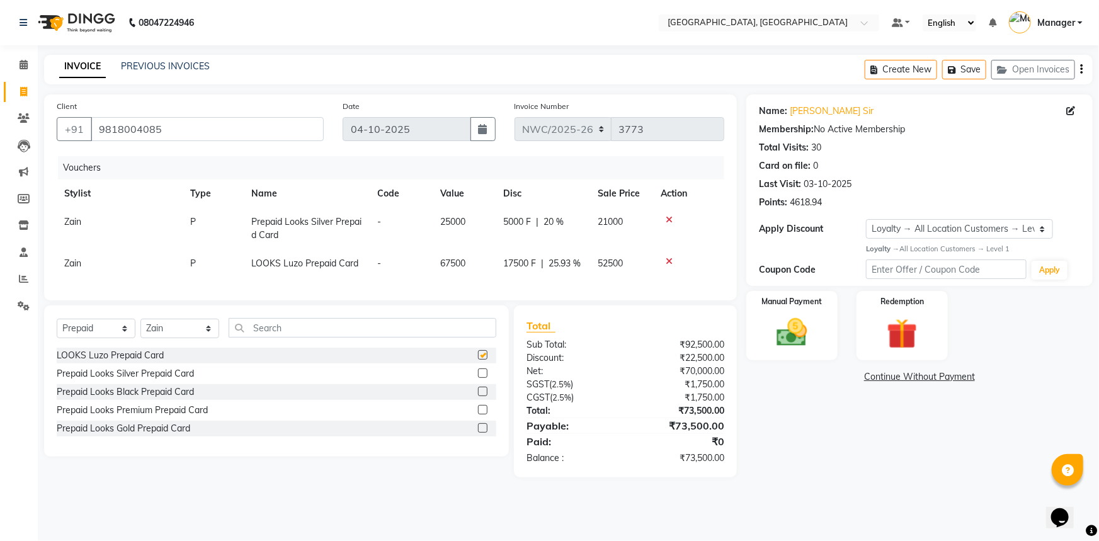
checkbox input "false"
click at [666, 257] on icon at bounding box center [669, 261] width 7 height 9
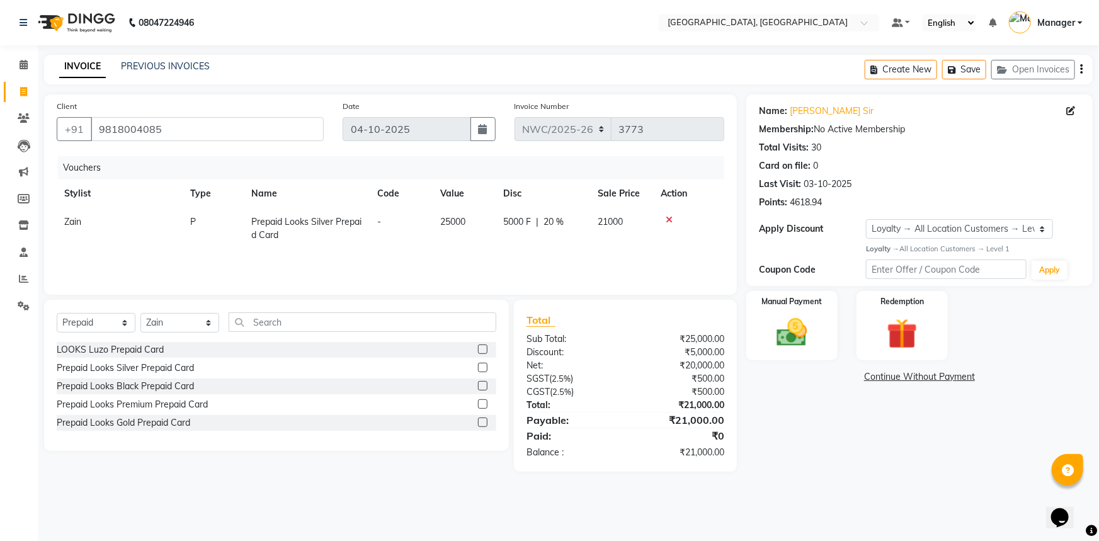
click at [484, 385] on label at bounding box center [482, 385] width 9 height 9
click at [484, 385] on input "checkbox" at bounding box center [482, 386] width 8 height 8
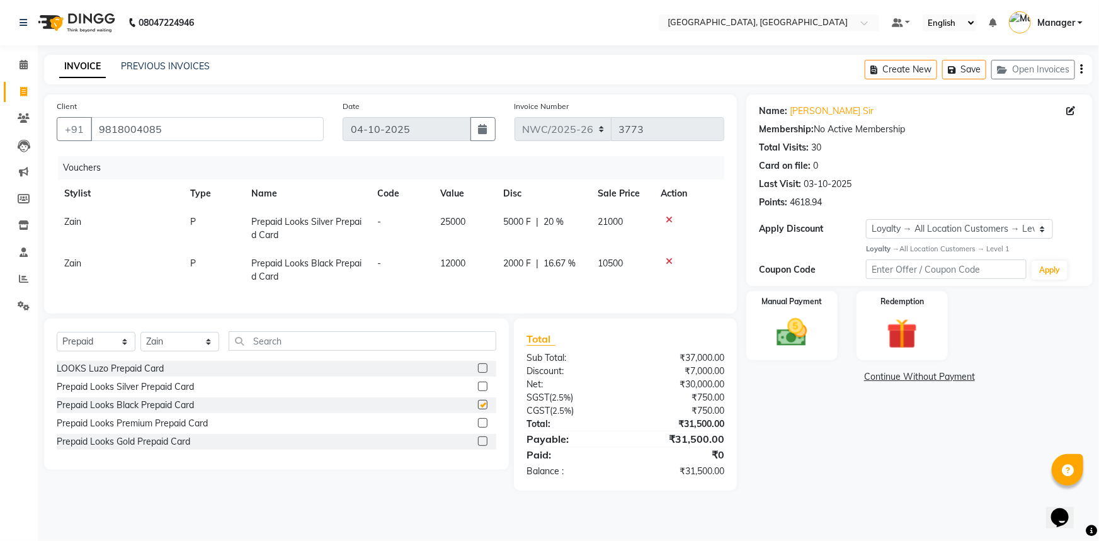
checkbox input "false"
click at [484, 428] on label at bounding box center [482, 422] width 9 height 9
click at [484, 428] on input "checkbox" at bounding box center [482, 423] width 8 height 8
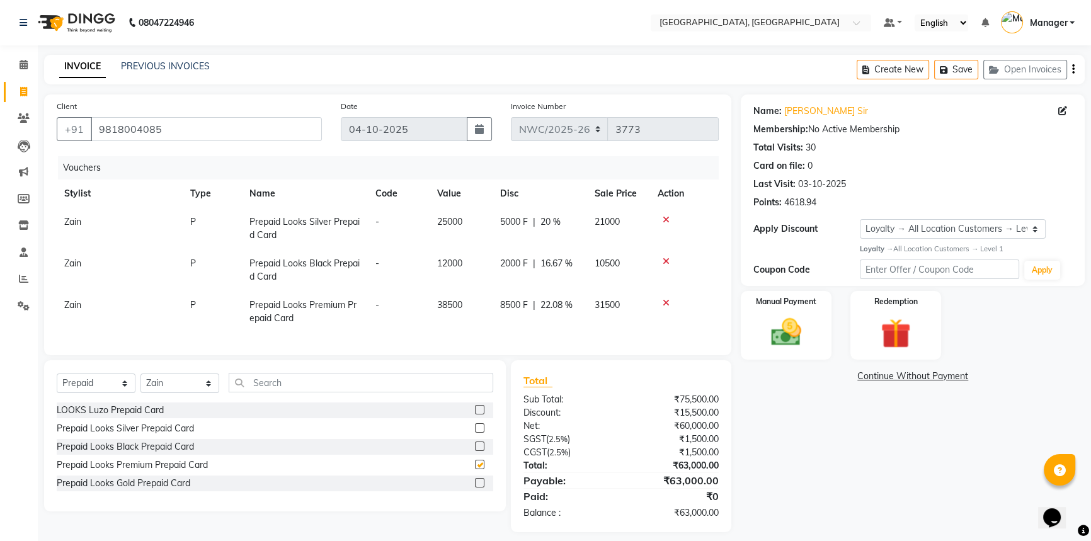
checkbox input "false"
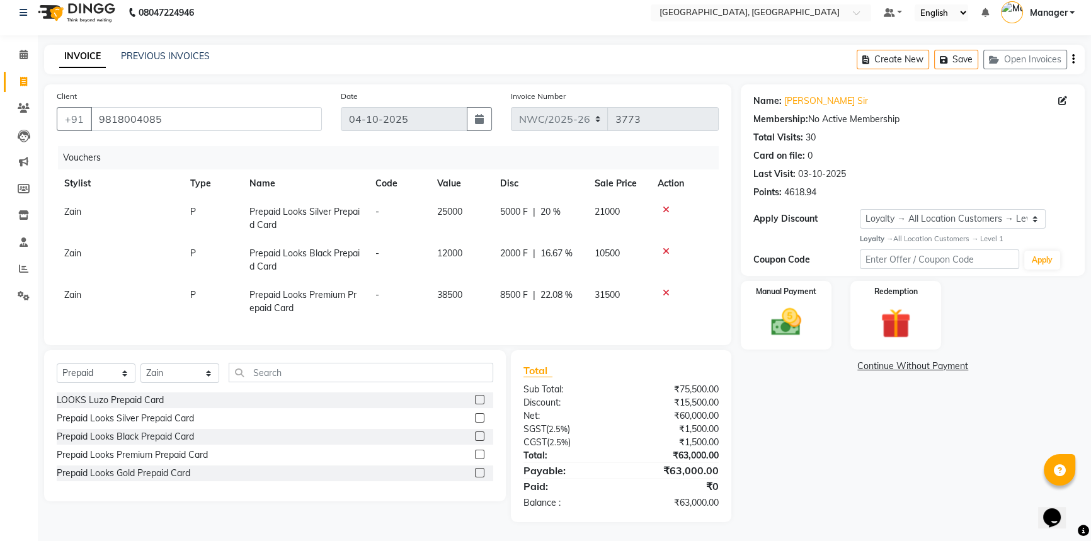
click at [479, 474] on label at bounding box center [479, 472] width 9 height 9
click at [479, 474] on input "checkbox" at bounding box center [479, 473] width 8 height 8
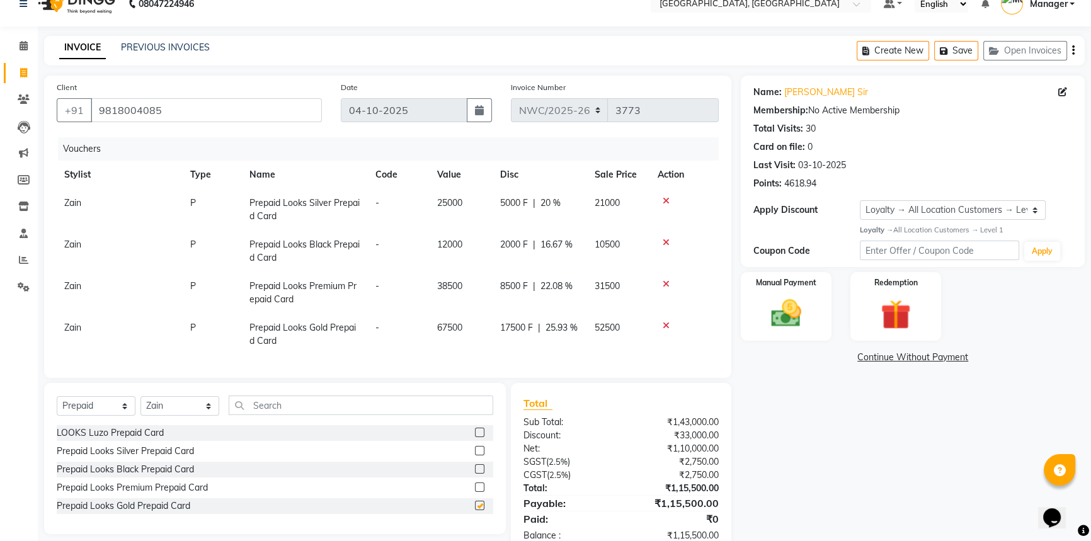
checkbox input "false"
click at [23, 101] on icon at bounding box center [24, 98] width 12 height 9
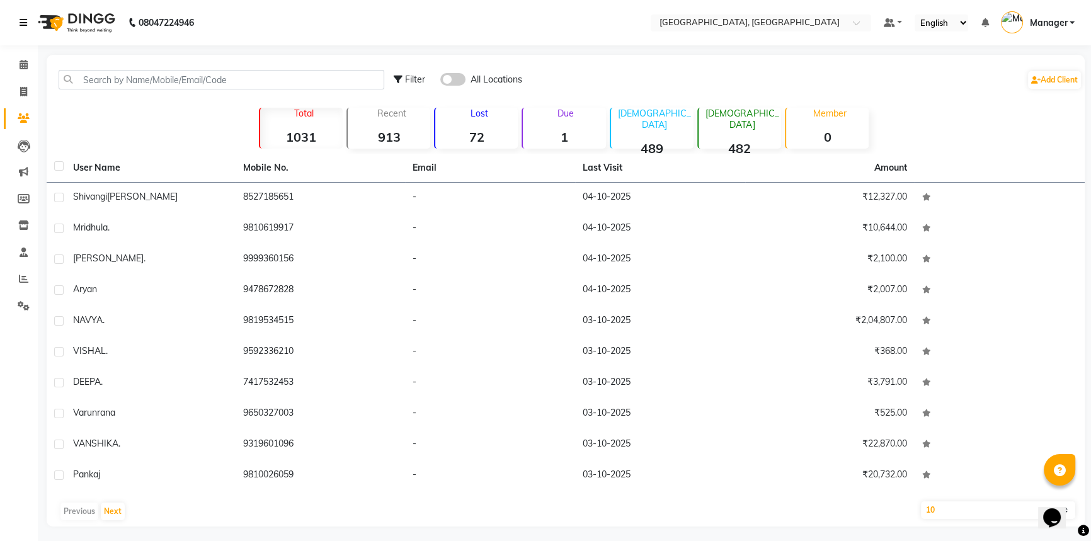
click at [25, 26] on icon at bounding box center [24, 22] width 8 height 9
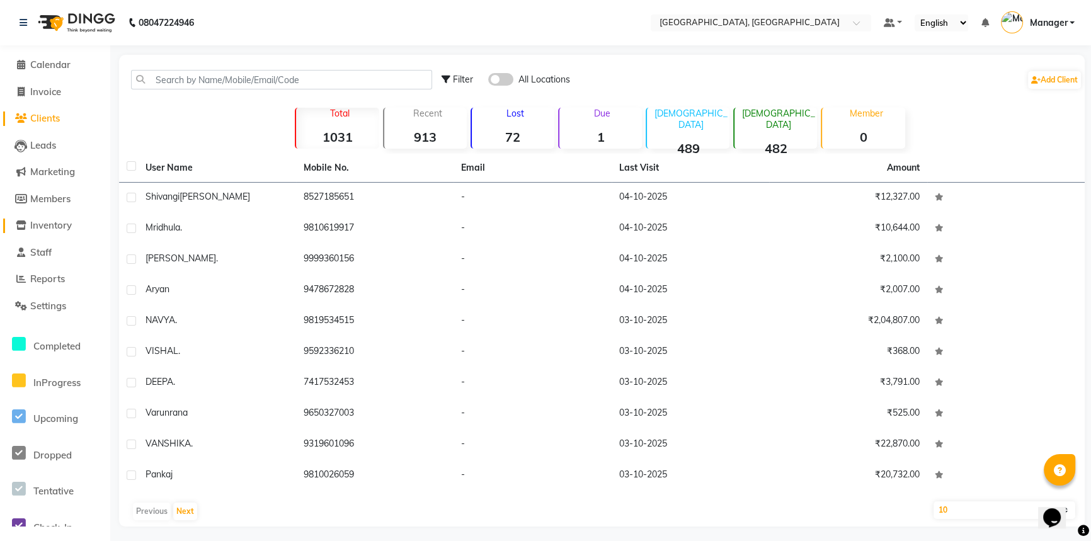
drag, startPoint x: 54, startPoint y: 229, endPoint x: 73, endPoint y: 226, distance: 19.8
click at [55, 228] on span "Inventory" at bounding box center [51, 225] width 42 height 12
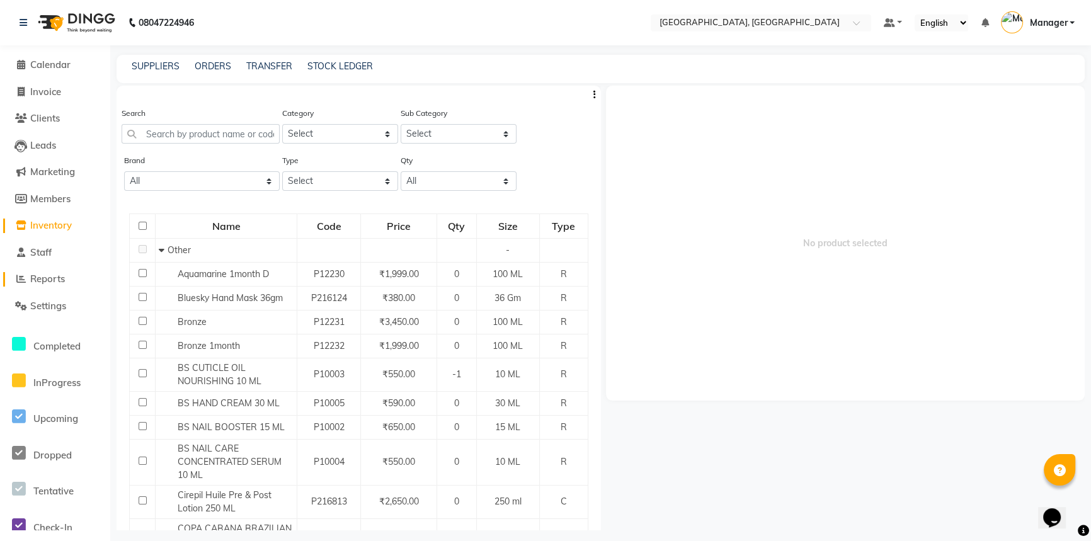
click at [47, 279] on span "Reports" at bounding box center [47, 279] width 35 height 12
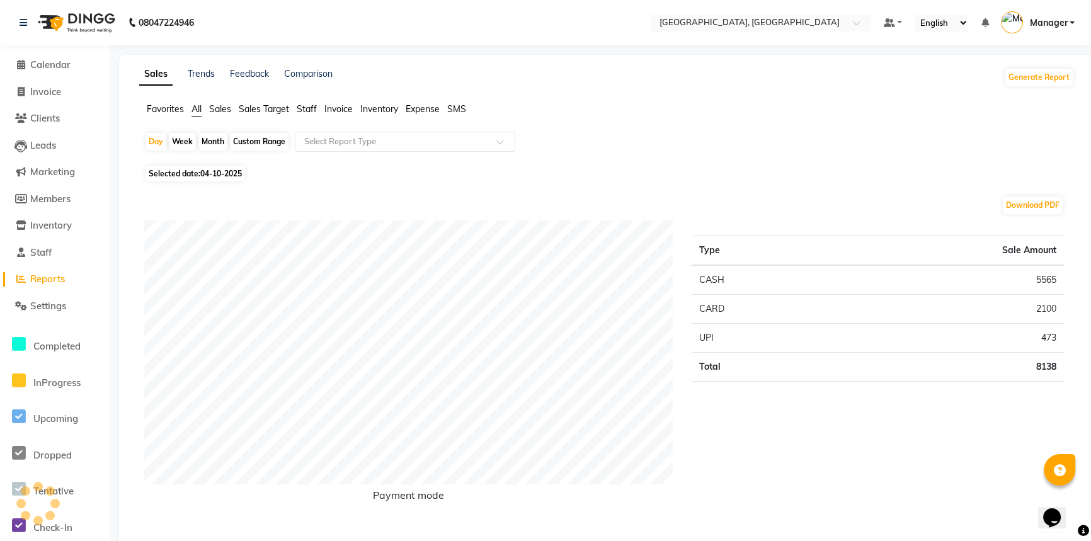
click at [316, 105] on span "Staff" at bounding box center [307, 108] width 20 height 11
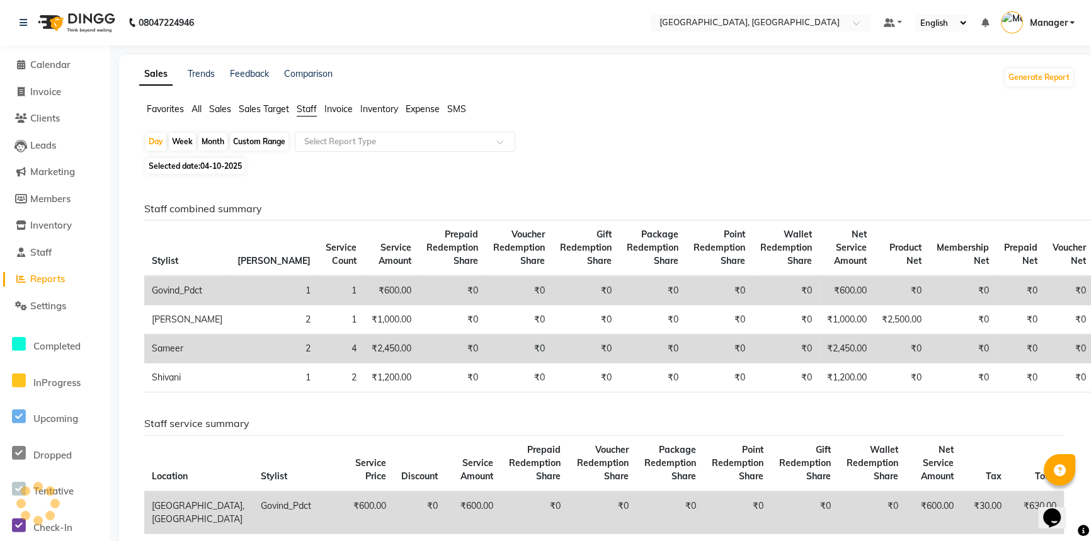
click at [200, 106] on span "All" at bounding box center [196, 108] width 10 height 11
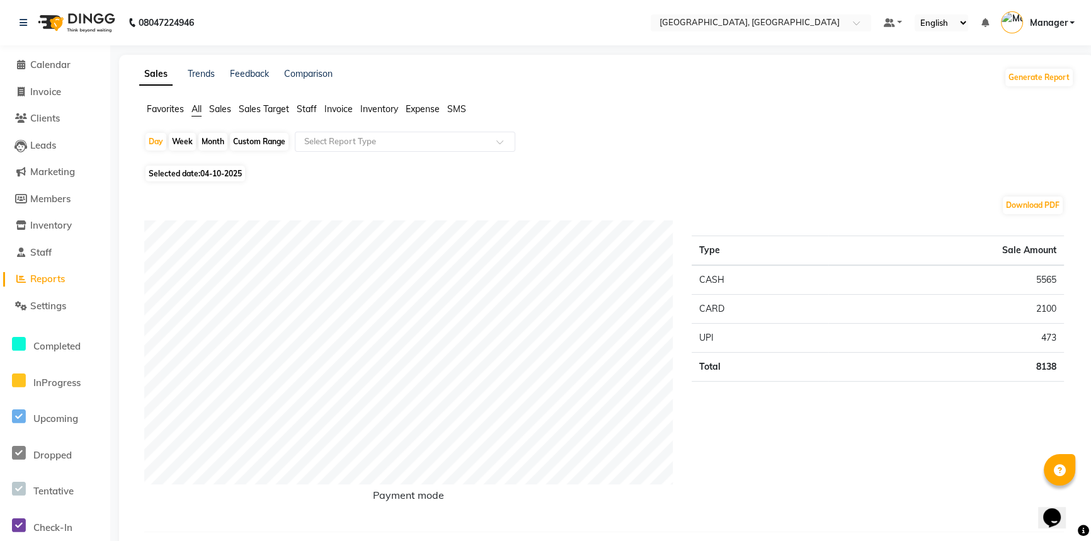
click at [265, 145] on div "Custom Range" at bounding box center [259, 142] width 59 height 18
select select "10"
select select "2025"
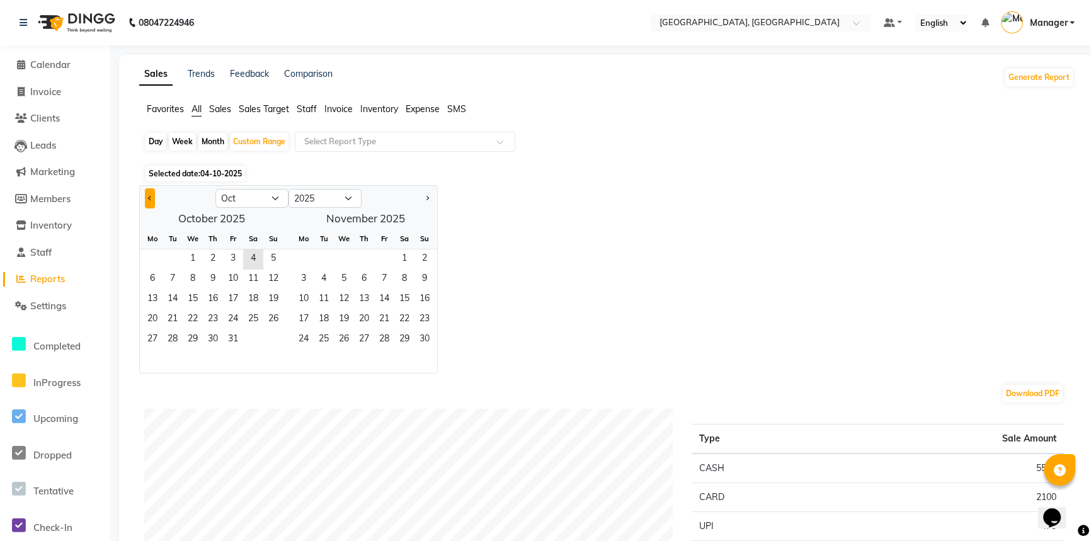
click at [148, 197] on span "Previous month" at bounding box center [150, 197] width 4 height 4
select select "9"
click at [341, 259] on span "1" at bounding box center [344, 259] width 20 height 20
click at [382, 337] on span "31" at bounding box center [384, 340] width 20 height 20
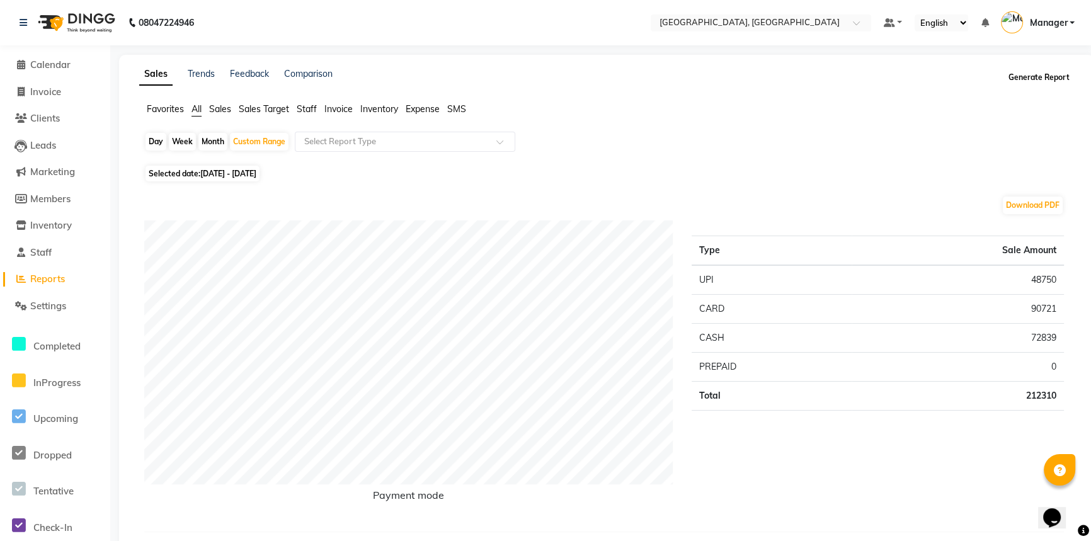
click at [1027, 79] on button "Generate Report" at bounding box center [1038, 78] width 67 height 18
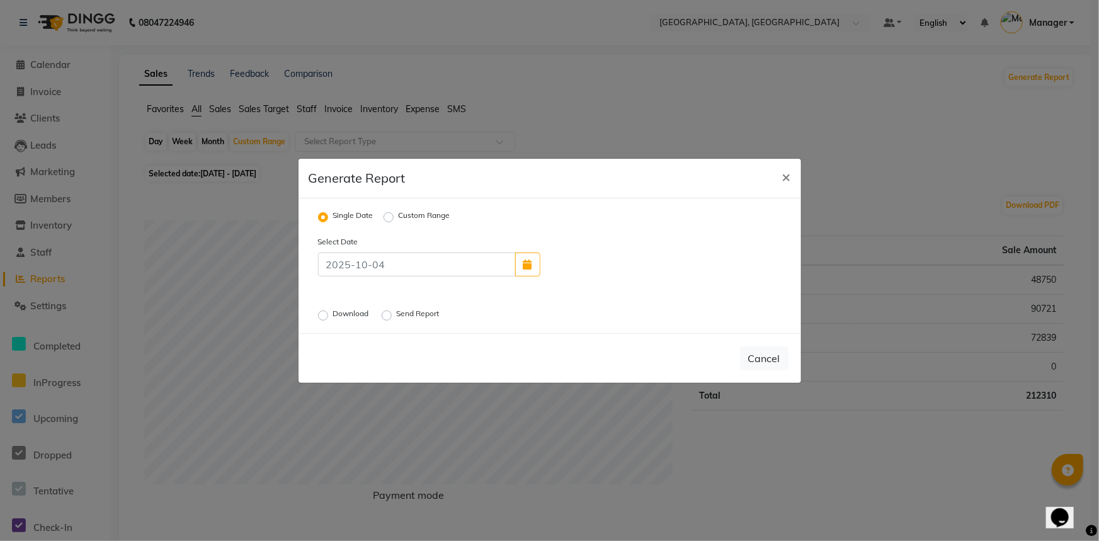
click at [399, 217] on label "Custom Range" at bounding box center [425, 217] width 52 height 15
click at [391, 217] on input "Custom Range" at bounding box center [390, 216] width 9 height 9
radio input "true"
select select "10"
select select "2025"
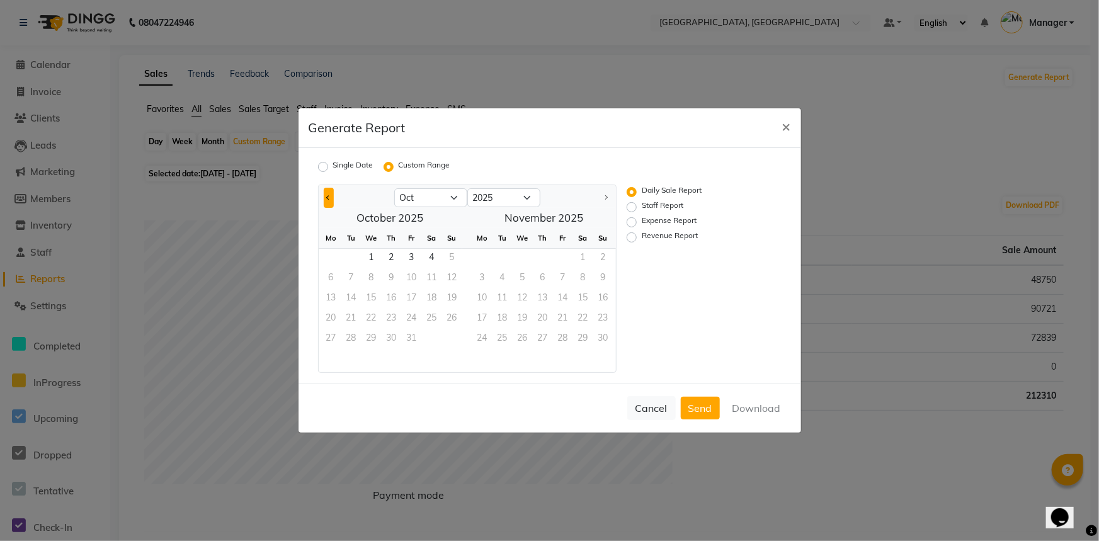
click at [324, 200] on button "Previous month" at bounding box center [329, 198] width 10 height 20
select select "9"
click at [329, 262] on span "1" at bounding box center [331, 259] width 20 height 20
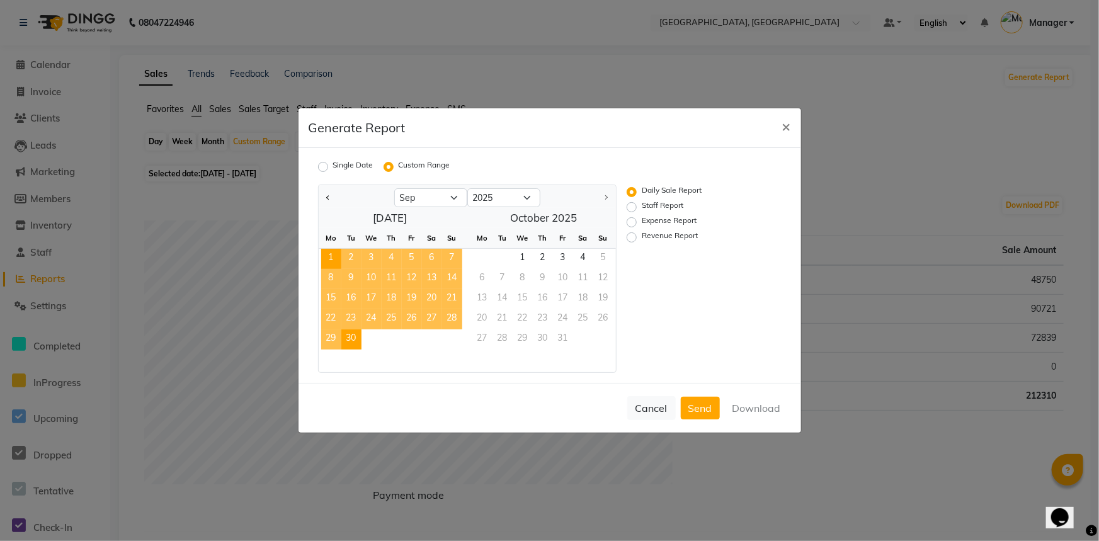
click at [354, 341] on span "30" at bounding box center [351, 339] width 20 height 20
drag, startPoint x: 632, startPoint y: 233, endPoint x: 649, endPoint y: 273, distance: 43.4
click at [642, 234] on label "Revenue Report" at bounding box center [670, 237] width 56 height 15
click at [632, 234] on input "Revenue Report" at bounding box center [633, 237] width 9 height 9
radio input "true"
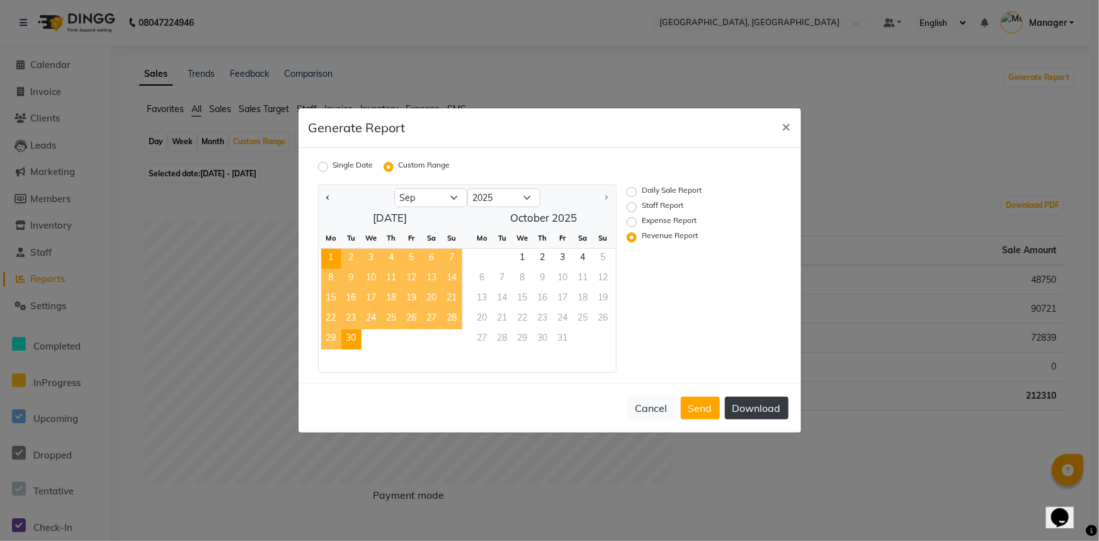
click at [744, 409] on button "Download" at bounding box center [757, 408] width 64 height 23
click at [777, 123] on button "×" at bounding box center [786, 125] width 29 height 35
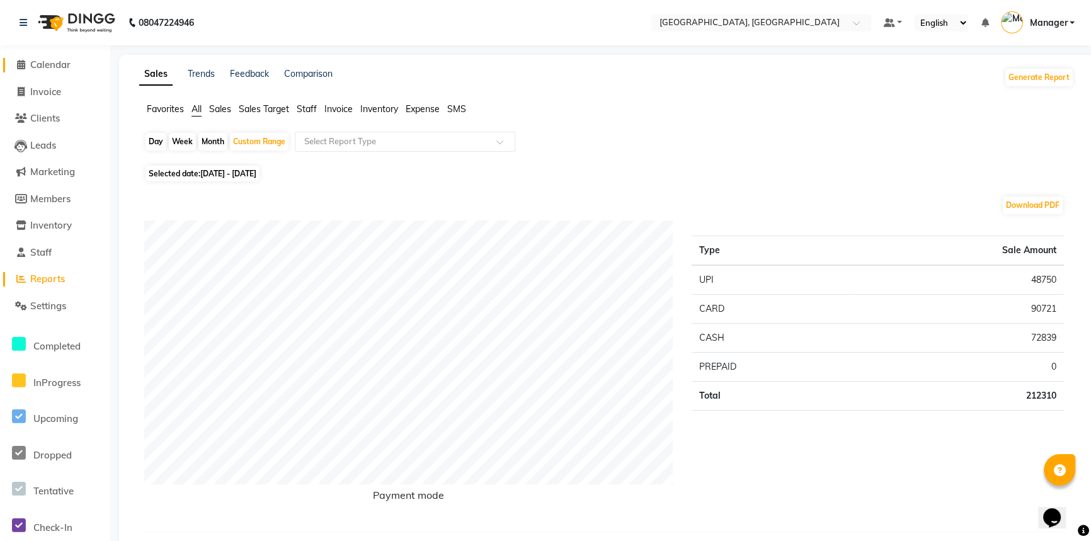
click at [20, 64] on icon at bounding box center [21, 64] width 8 height 9
click at [34, 96] on span "Invoice" at bounding box center [45, 92] width 31 height 12
select select "service"
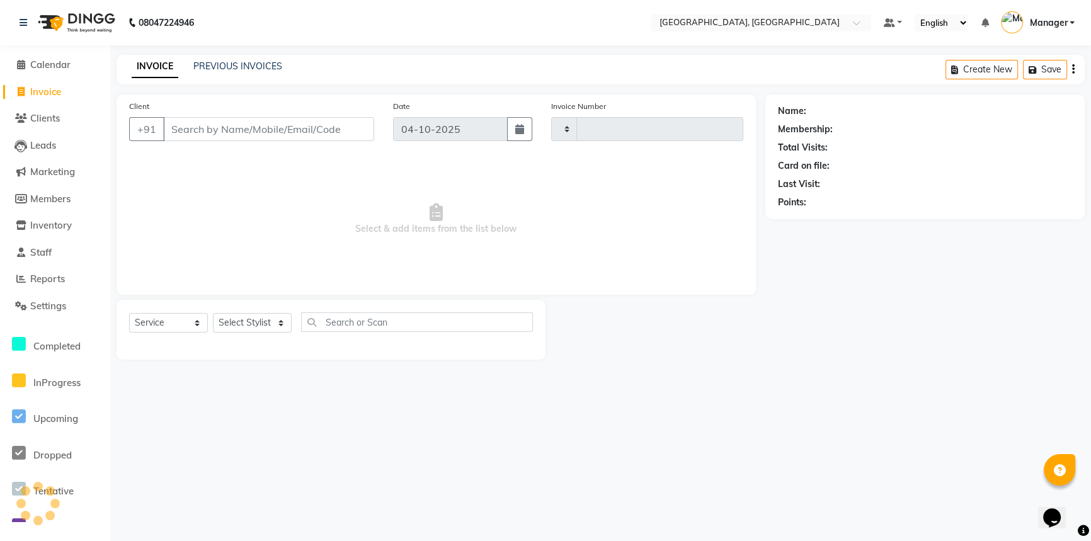
type input "3773"
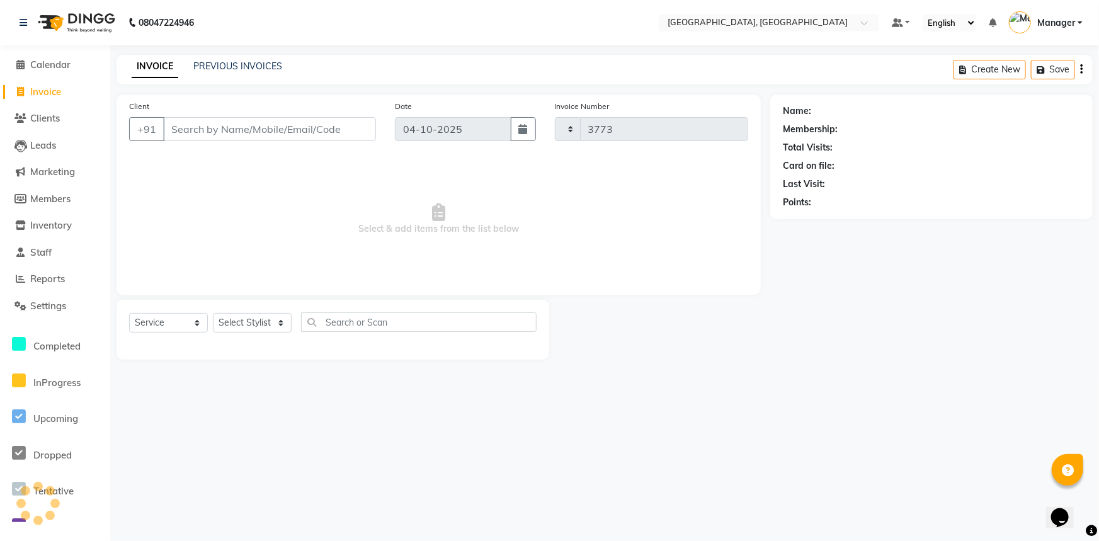
select select "8574"
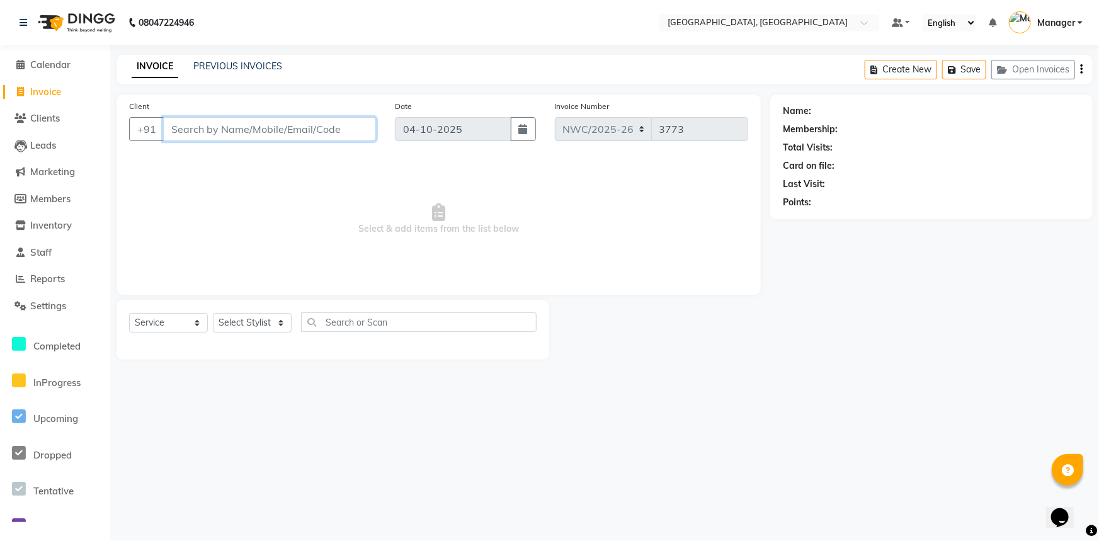
click at [199, 126] on input "Client" at bounding box center [269, 129] width 213 height 24
type input "9999373260"
click at [336, 131] on span "Add Client" at bounding box center [344, 129] width 50 height 13
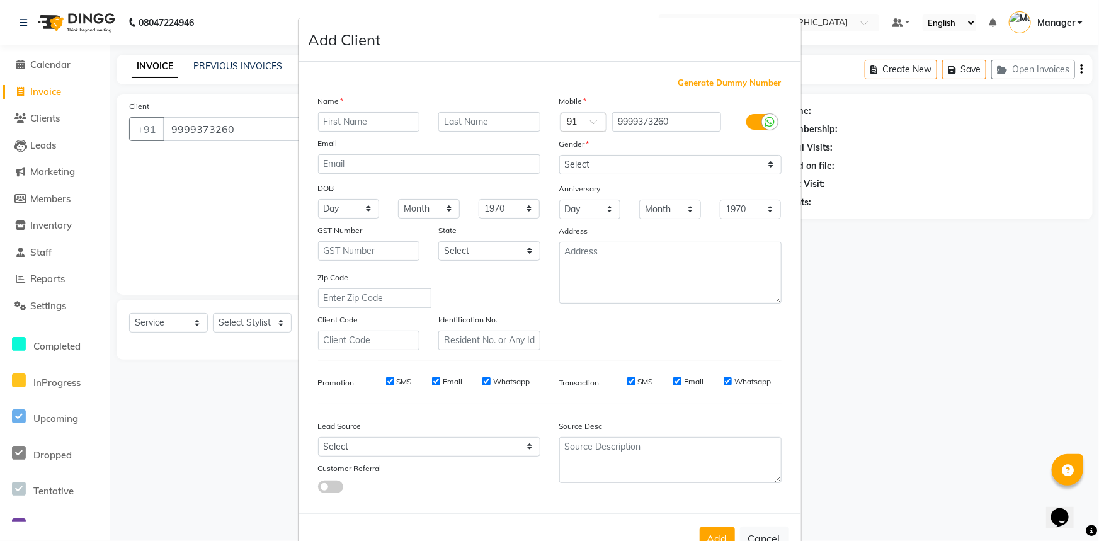
click at [365, 126] on input "text" at bounding box center [369, 122] width 102 height 20
type input "amish"
type input "."
click at [673, 164] on select "Select Male Female Other Prefer Not To Say" at bounding box center [670, 165] width 222 height 20
select select "male"
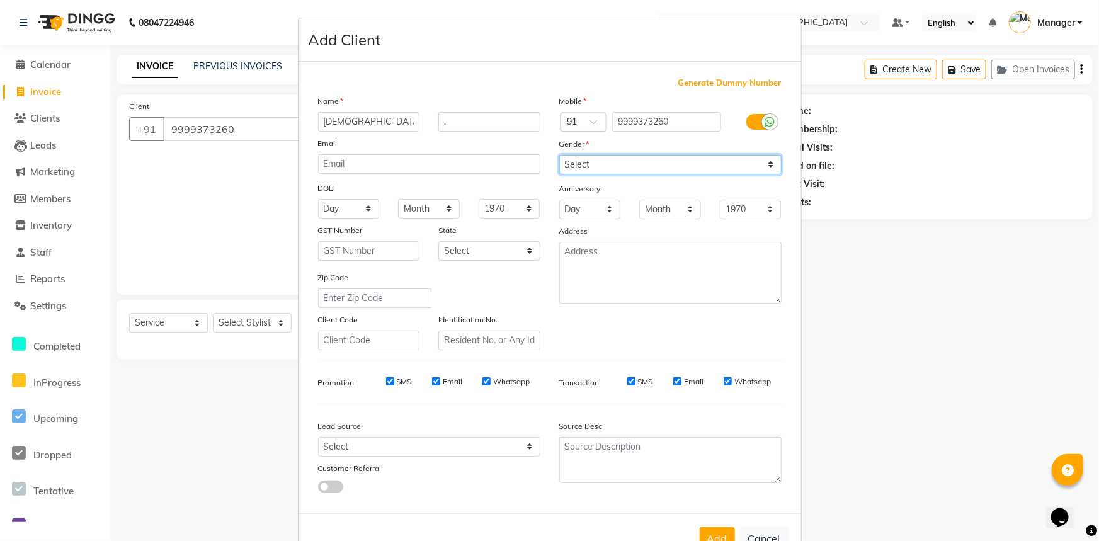
click at [559, 155] on select "Select Male Female Other Prefer Not To Say" at bounding box center [670, 165] width 222 height 20
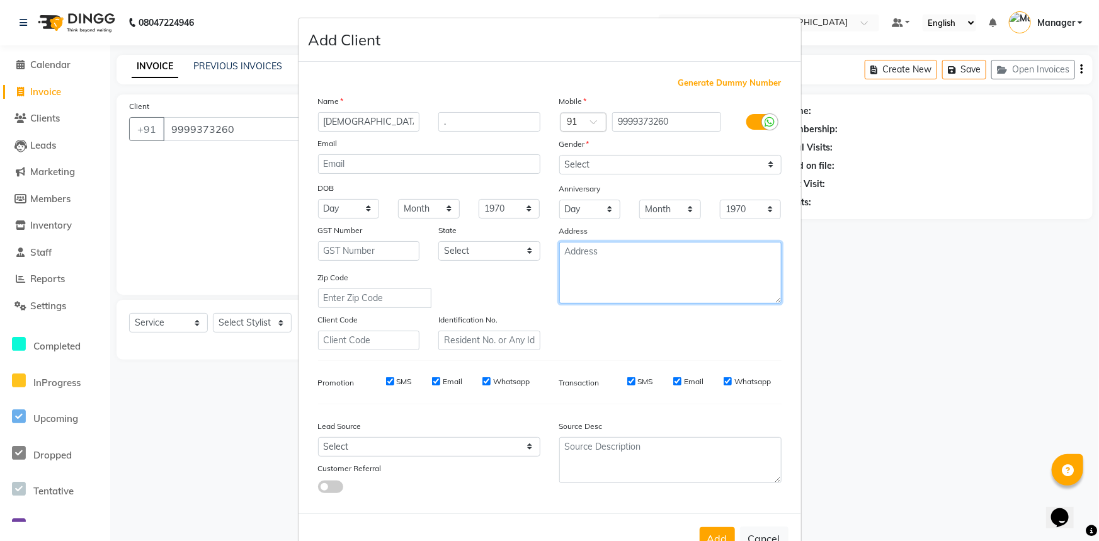
click at [628, 282] on textarea at bounding box center [670, 273] width 222 height 62
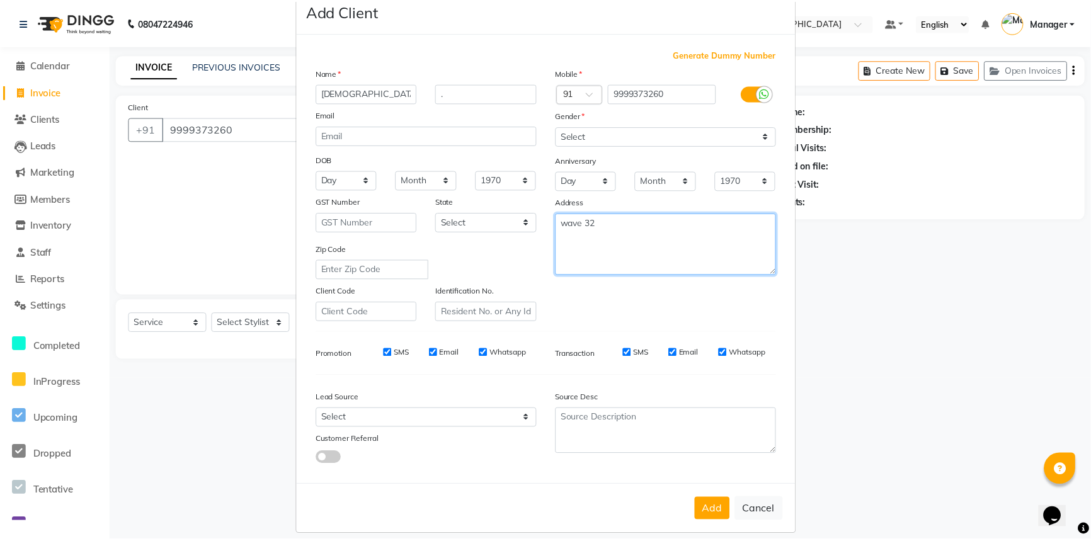
scroll to position [44, 0]
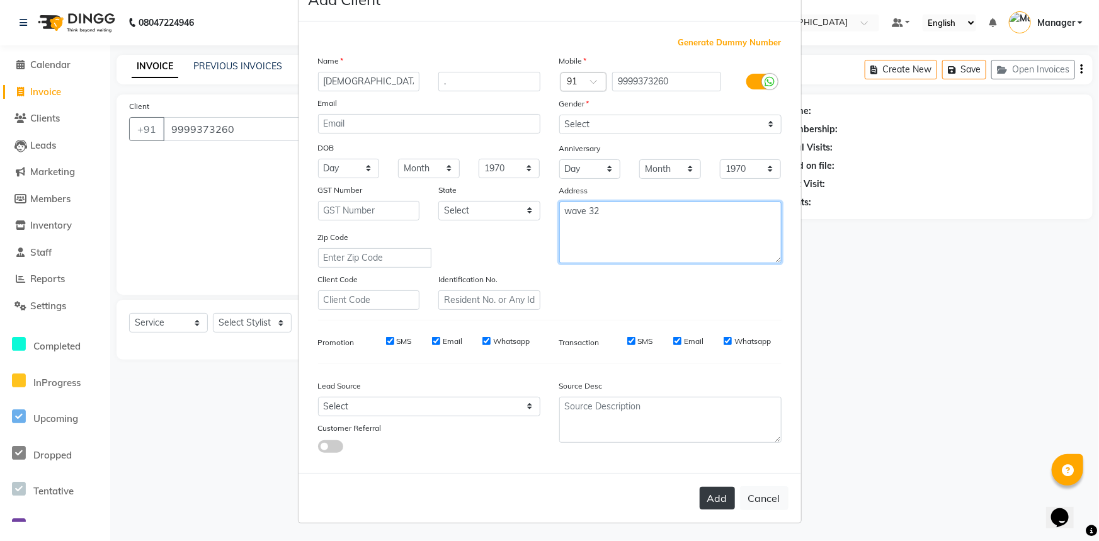
type textarea "wave 32"
click at [724, 499] on button "Add" at bounding box center [717, 498] width 35 height 23
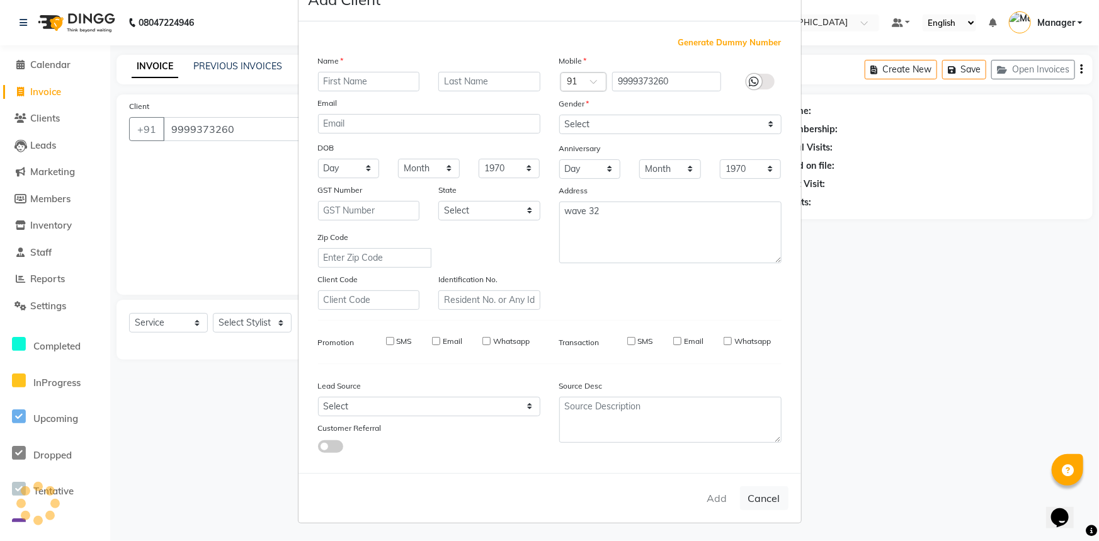
select select
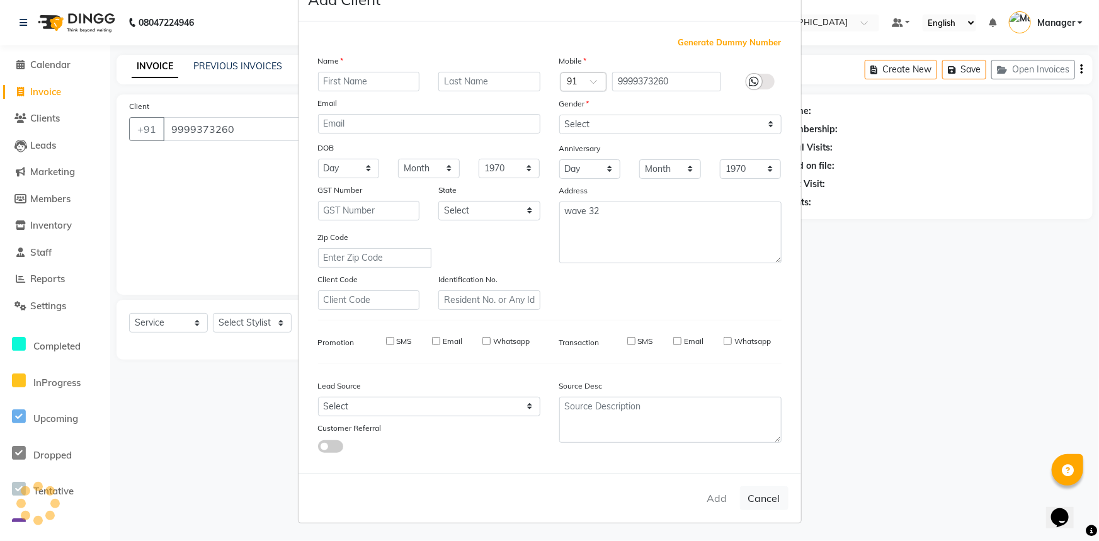
select select
checkbox input "false"
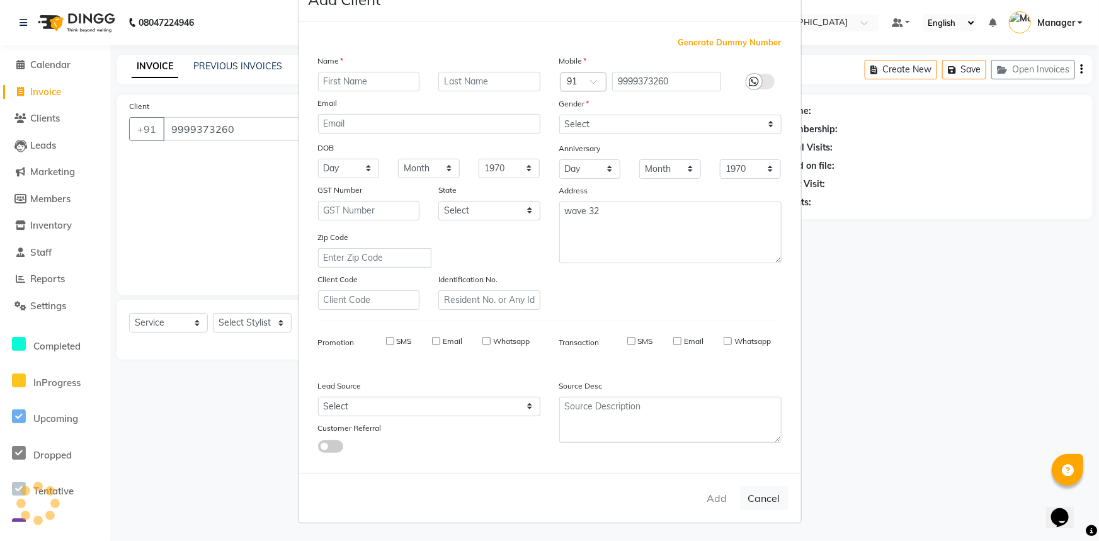
checkbox input "false"
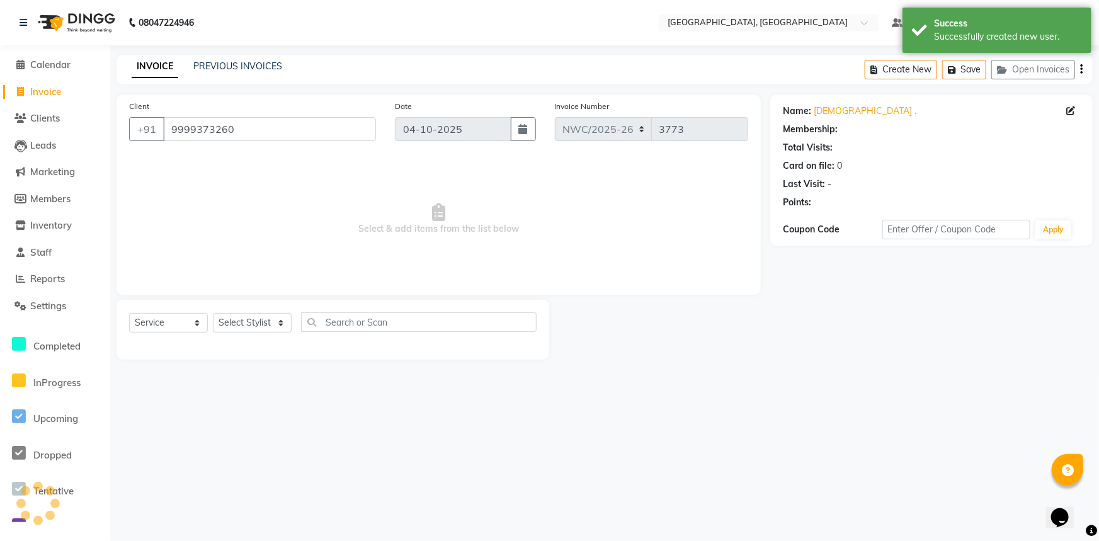
select select "1: Object"
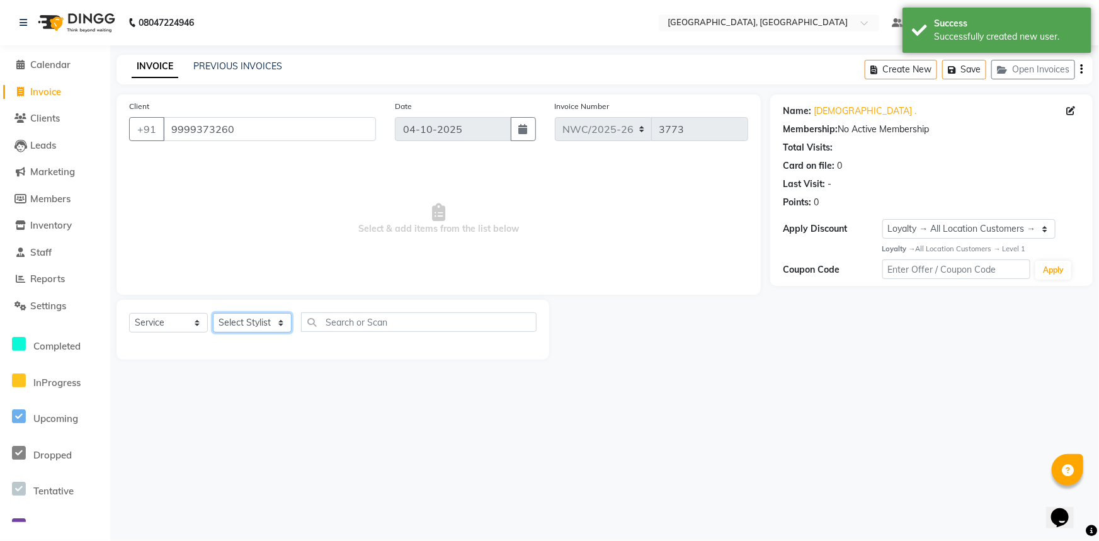
drag, startPoint x: 243, startPoint y: 329, endPoint x: 248, endPoint y: 316, distance: 13.3
click at [243, 329] on select "Select Stylist Aneeta Ankush-pdct Arshad_asst Arun_pdct Ashish_asst Counter_Sal…" at bounding box center [252, 323] width 79 height 20
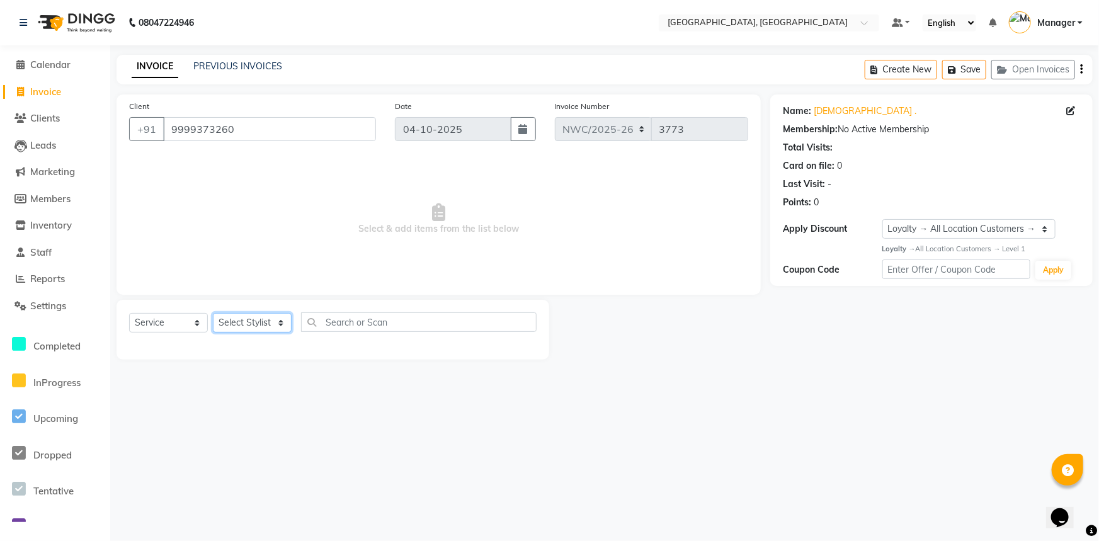
select select "84834"
click at [213, 313] on select "Select Stylist Aneeta Ankush-pdct Arshad_asst Arun_pdct Ashish_asst Counter_Sal…" at bounding box center [252, 323] width 79 height 20
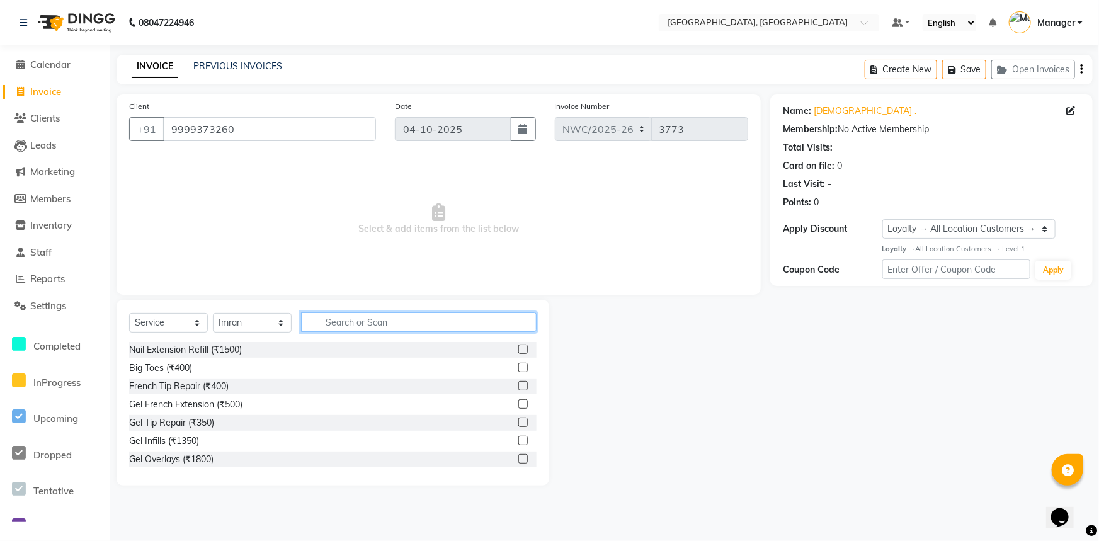
click at [341, 326] on input "text" at bounding box center [419, 322] width 236 height 20
type input "cut"
click at [518, 373] on div at bounding box center [522, 369] width 8 height 13
click at [518, 368] on label at bounding box center [522, 367] width 9 height 9
click at [518, 368] on input "checkbox" at bounding box center [522, 368] width 8 height 8
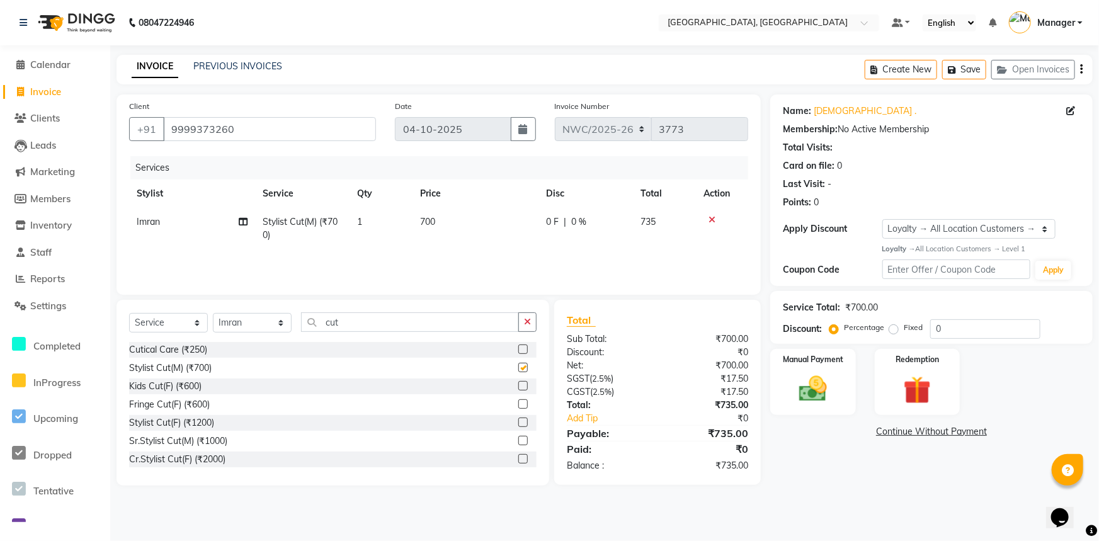
checkbox input "false"
click at [426, 230] on td "700" at bounding box center [476, 229] width 126 height 42
select select "84834"
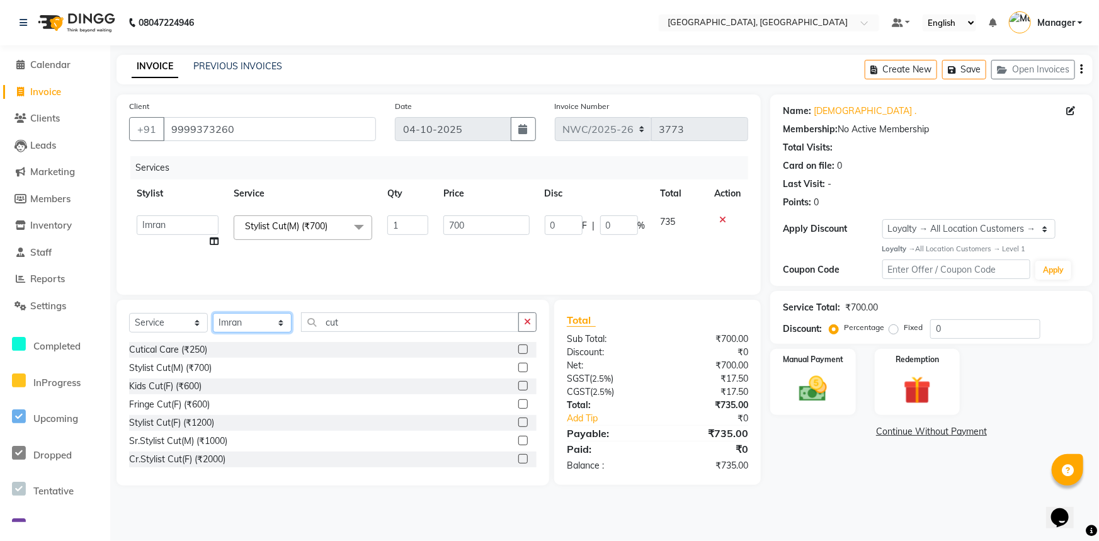
drag, startPoint x: 256, startPoint y: 329, endPoint x: 255, endPoint y: 316, distance: 13.9
click at [256, 329] on select "Select Stylist Aneeta Ankush-pdct Arshad_asst Arun_pdct Ashish_asst Counter_Sal…" at bounding box center [252, 323] width 79 height 20
select select "84831"
click at [213, 313] on select "Select Stylist Aneeta Ankush-pdct Arshad_asst Arun_pdct Ashish_asst Counter_Sal…" at bounding box center [252, 323] width 79 height 20
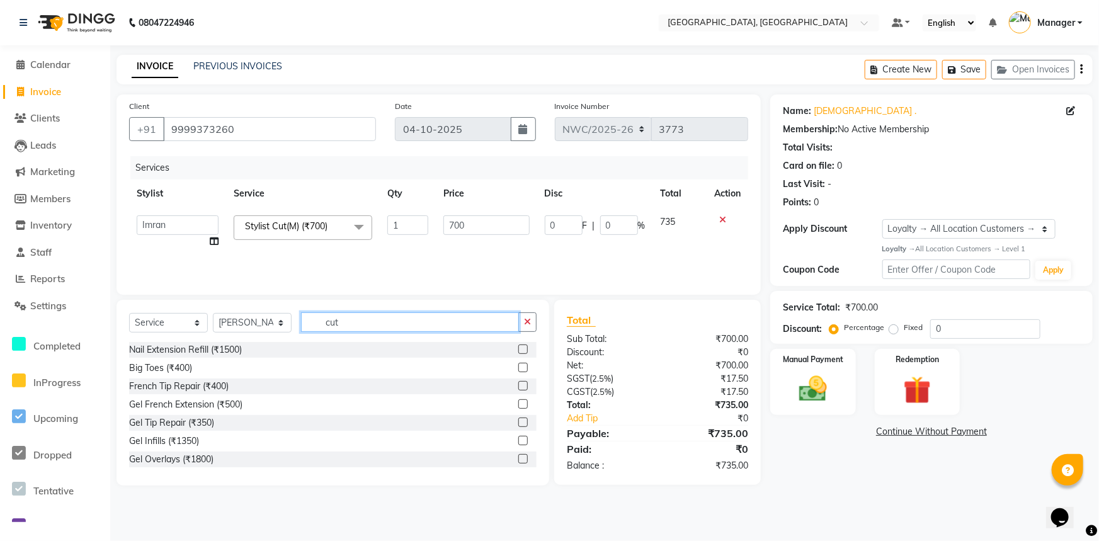
drag, startPoint x: 356, startPoint y: 316, endPoint x: 300, endPoint y: 318, distance: 56.1
click at [297, 326] on div "Select Service Product Membership Package Voucher Prepaid Gift Card Select Styl…" at bounding box center [332, 327] width 407 height 30
type input "cut"
click at [518, 365] on label at bounding box center [522, 367] width 9 height 9
click at [518, 365] on input "checkbox" at bounding box center [522, 368] width 8 height 8
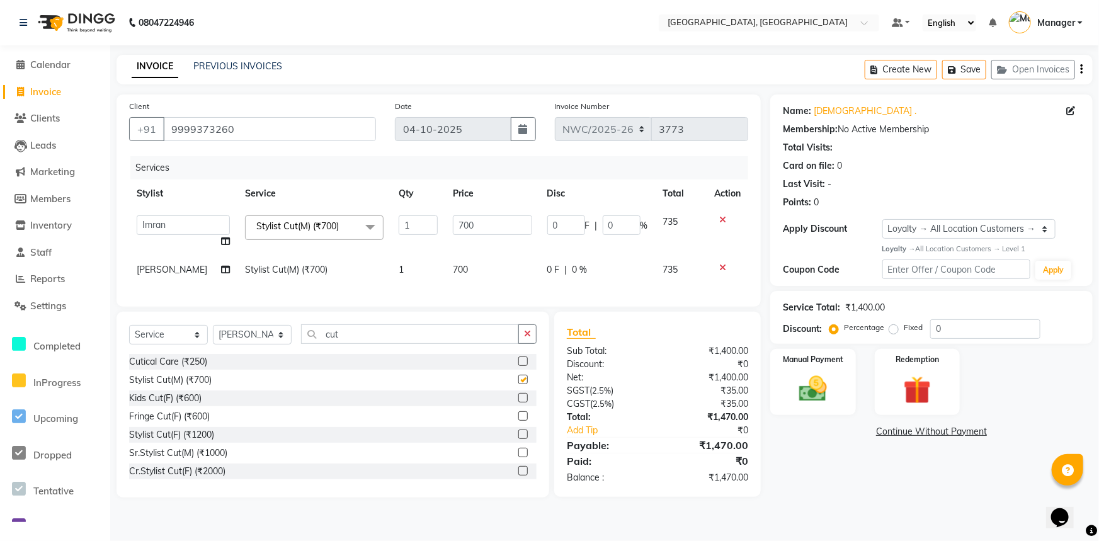
checkbox input "false"
click at [453, 229] on input "700" at bounding box center [492, 225] width 79 height 20
drag, startPoint x: 477, startPoint y: 224, endPoint x: 436, endPoint y: 237, distance: 42.4
click at [434, 232] on tr "Aneeta Ankush-pdct Arshad_asst Arun_pdct Ashish_asst Counter_Sales Faheem Govin…" at bounding box center [438, 232] width 619 height 48
type input "500"
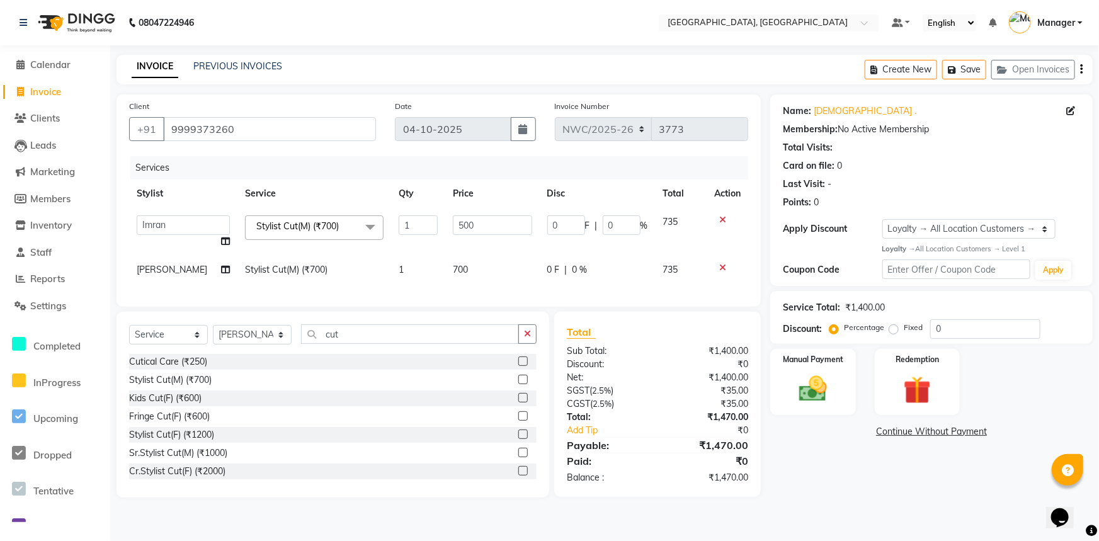
click at [458, 252] on tbody "Aneeta Ankush-pdct Arshad_asst Arun_pdct Ashish_asst Counter_Sales Faheem Govin…" at bounding box center [438, 246] width 619 height 76
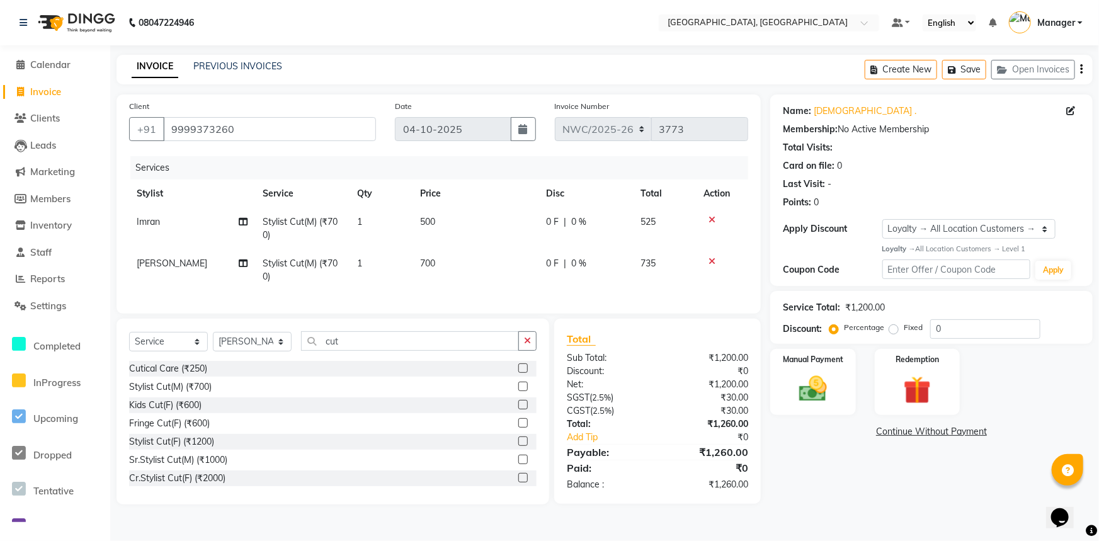
click at [438, 269] on td "700" at bounding box center [476, 270] width 126 height 42
select select "84831"
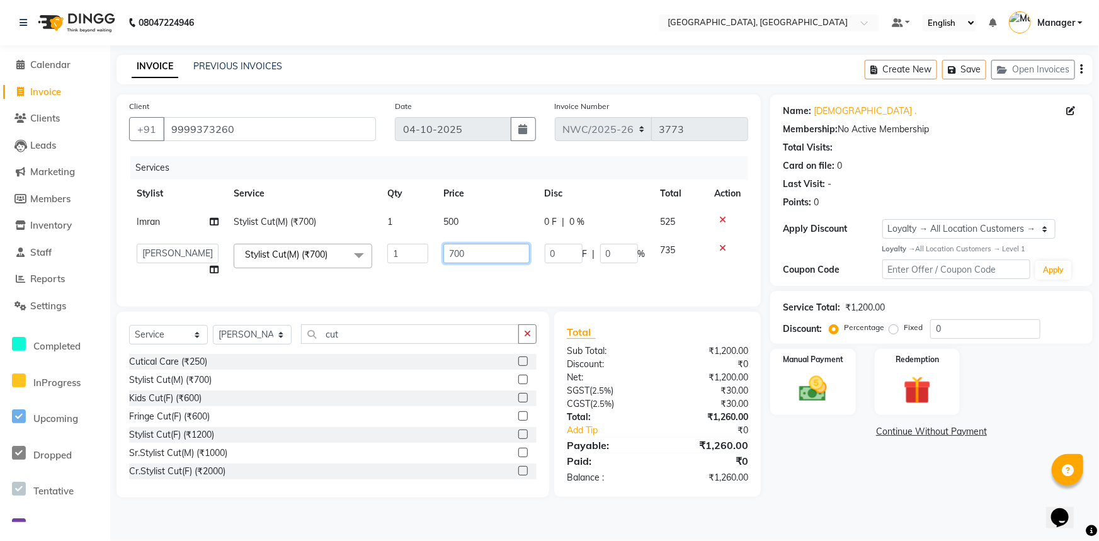
drag, startPoint x: 475, startPoint y: 257, endPoint x: 419, endPoint y: 269, distance: 57.3
click at [419, 269] on tr "Aneeta Ankush-pdct Arshad_asst Arun_pdct Ashish_asst Counter_Sales Faheem Govin…" at bounding box center [438, 260] width 619 height 48
type input "500"
click at [424, 283] on tr "Aneeta Ankush-pdct Arshad_asst Arun_pdct Ashish_asst Counter_Sales Faheem Govin…" at bounding box center [438, 260] width 619 height 48
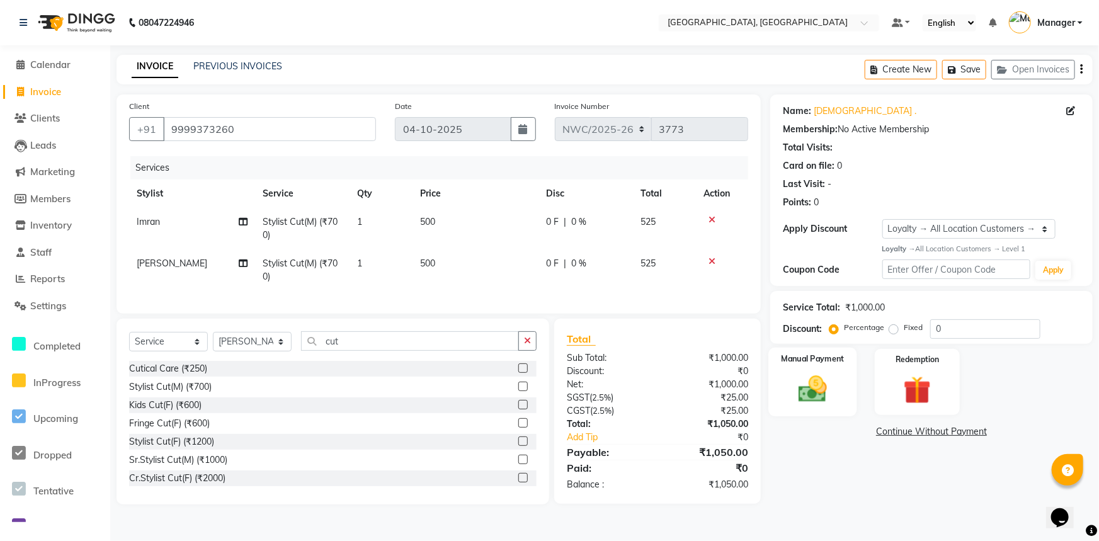
click at [831, 391] on img at bounding box center [813, 388] width 47 height 33
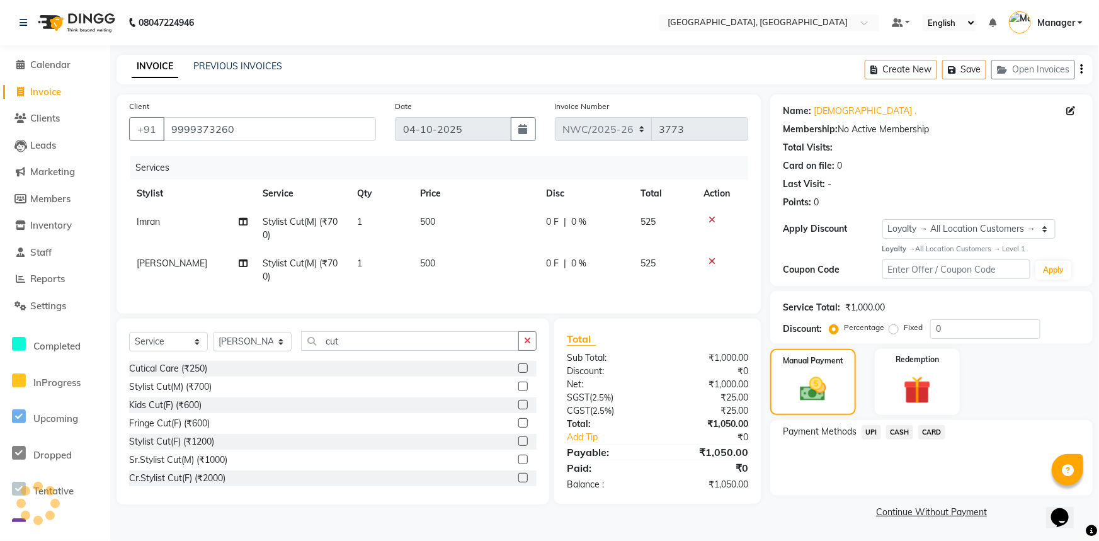
click at [866, 430] on span "UPI" at bounding box center [872, 432] width 20 height 14
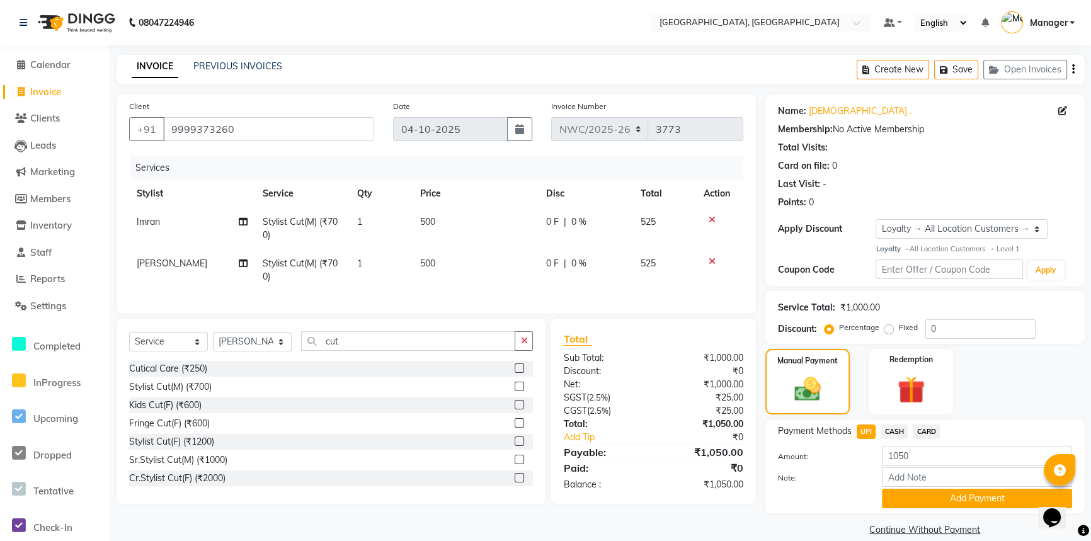
click at [901, 489] on button "Add Payment" at bounding box center [977, 499] width 190 height 20
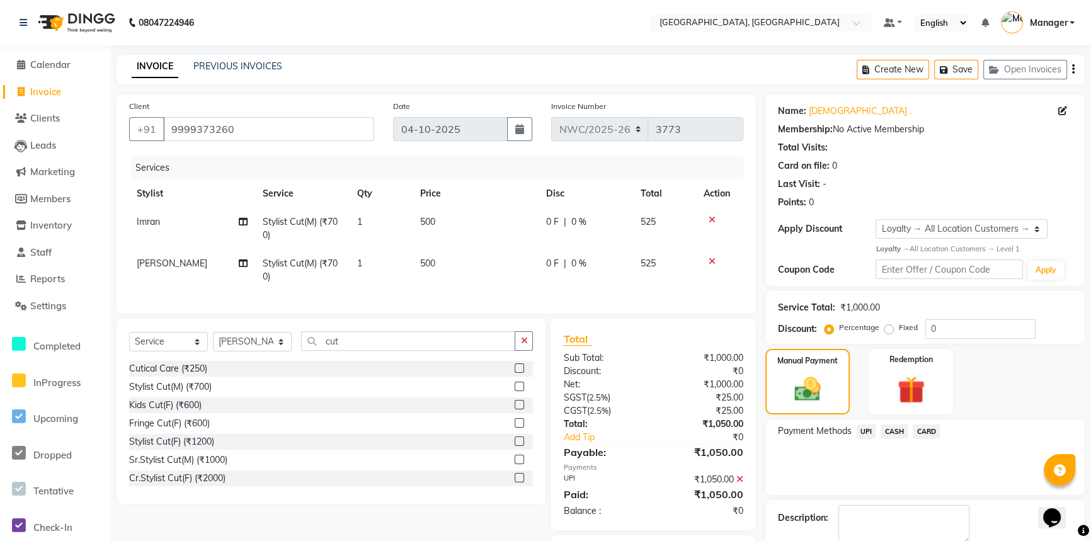
scroll to position [16, 0]
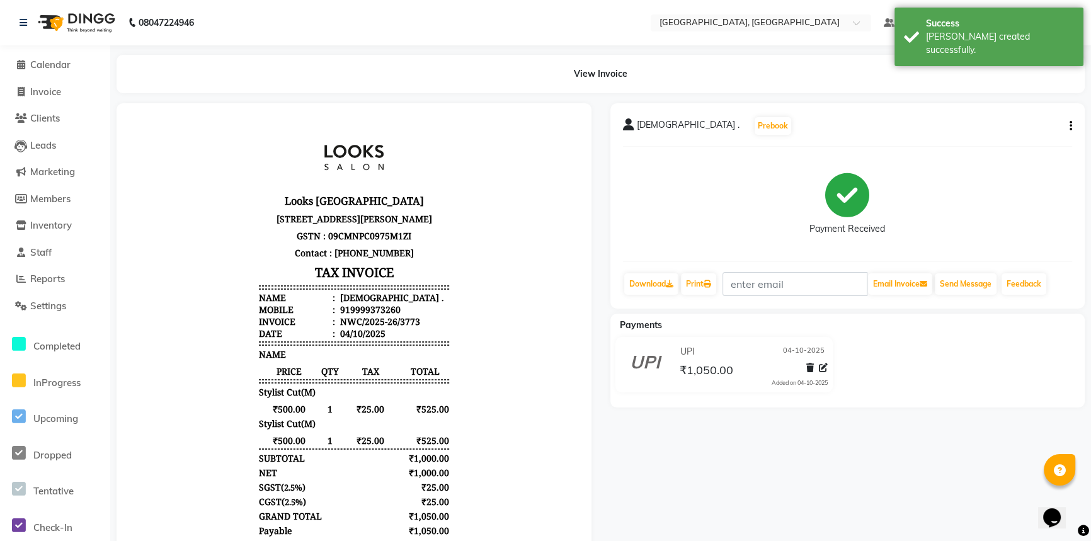
click at [45, 55] on li "Calendar" at bounding box center [55, 65] width 110 height 27
click at [45, 60] on span "Calendar" at bounding box center [50, 65] width 40 height 12
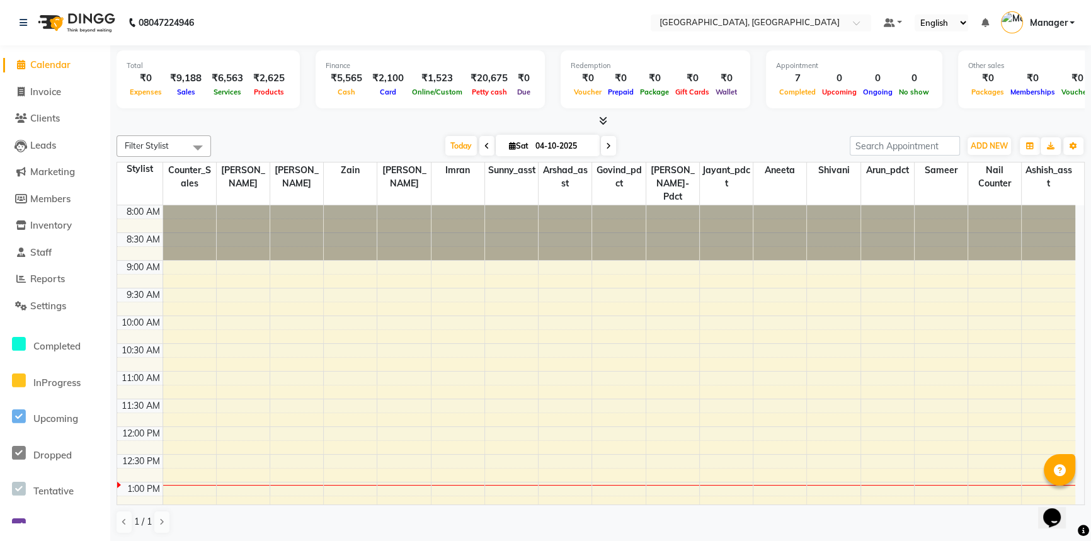
click at [629, 125] on div at bounding box center [601, 121] width 968 height 13
click at [71, 89] on link "Invoice" at bounding box center [55, 92] width 104 height 14
select select "service"
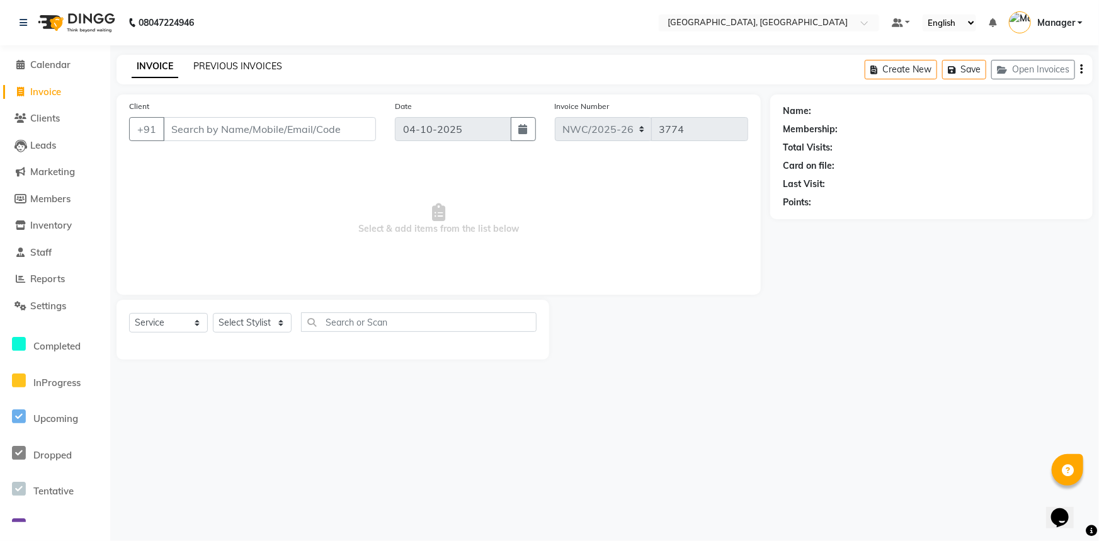
click at [221, 63] on link "PREVIOUS INVOICES" at bounding box center [237, 65] width 89 height 11
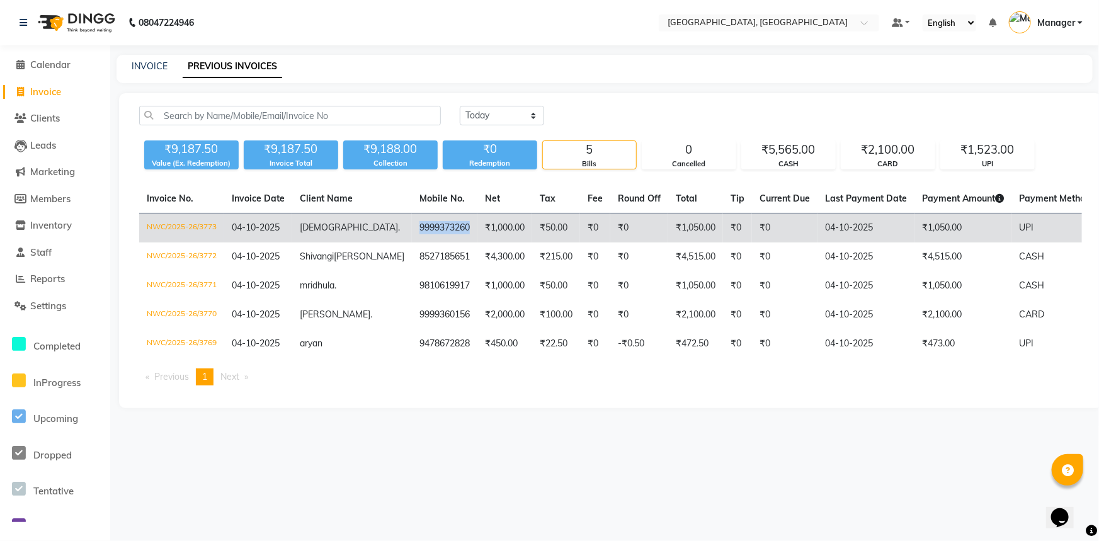
drag, startPoint x: 419, startPoint y: 223, endPoint x: 369, endPoint y: 225, distance: 50.4
click at [412, 225] on td "9999373260" at bounding box center [444, 228] width 65 height 30
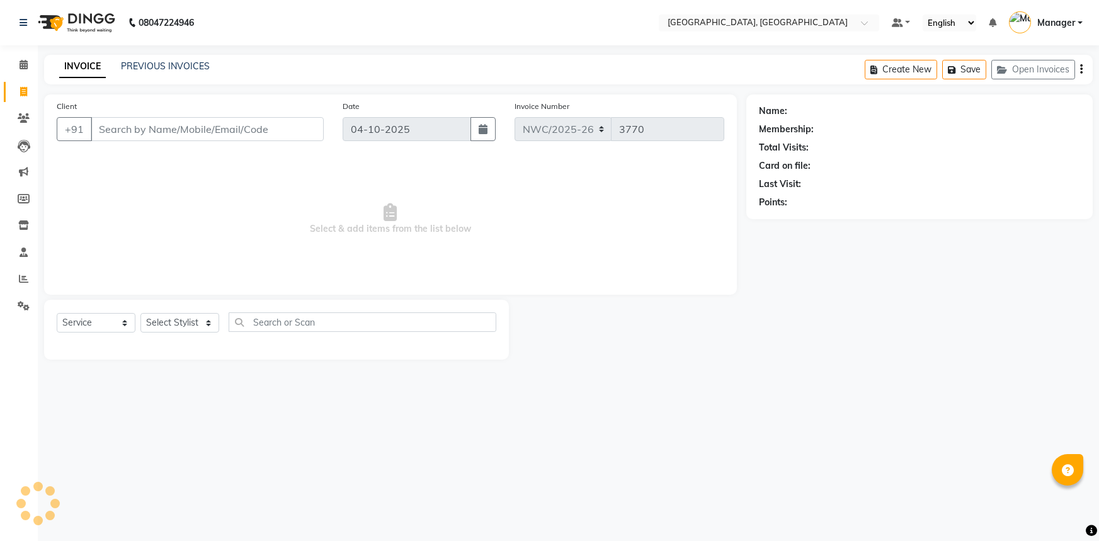
select select "service"
type input "9999360156"
click at [195, 228] on span "Select & add items from the list below" at bounding box center [391, 219] width 668 height 126
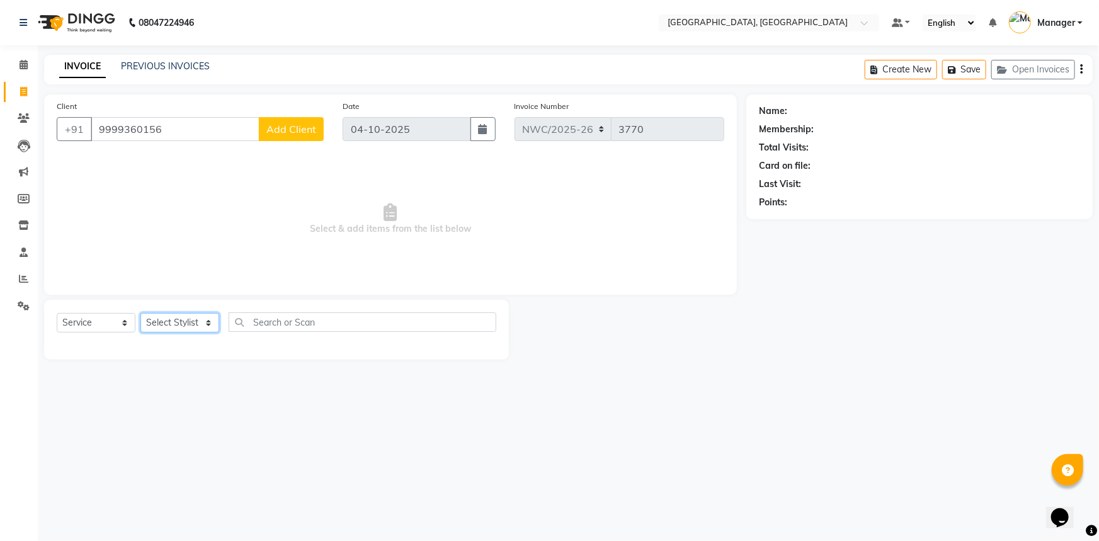
click at [188, 315] on select "Select Stylist [PERSON_NAME]-pdct Arshad_asst Arun_pdct Ashish_asst Counter_Sal…" at bounding box center [179, 323] width 79 height 20
click at [275, 169] on span "Select & add items from the list below" at bounding box center [391, 219] width 668 height 126
click at [285, 139] on button "Add Client" at bounding box center [291, 129] width 65 height 24
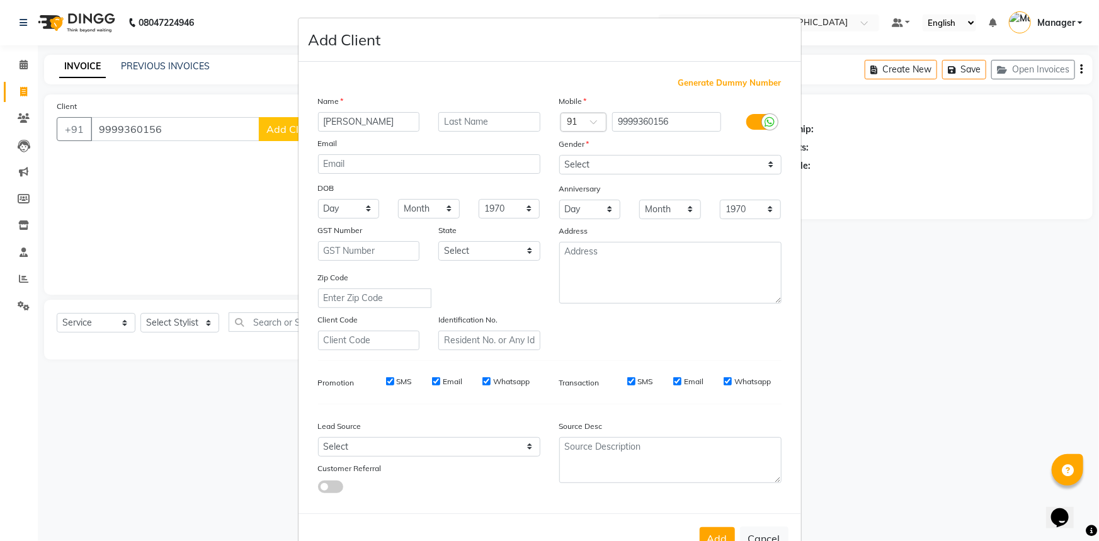
type input "[PERSON_NAME]"
click at [483, 125] on input "text" at bounding box center [489, 122] width 102 height 20
type input "."
click at [610, 164] on select "Select [DEMOGRAPHIC_DATA] [DEMOGRAPHIC_DATA] Other Prefer Not To Say" at bounding box center [670, 165] width 222 height 20
select select "[DEMOGRAPHIC_DATA]"
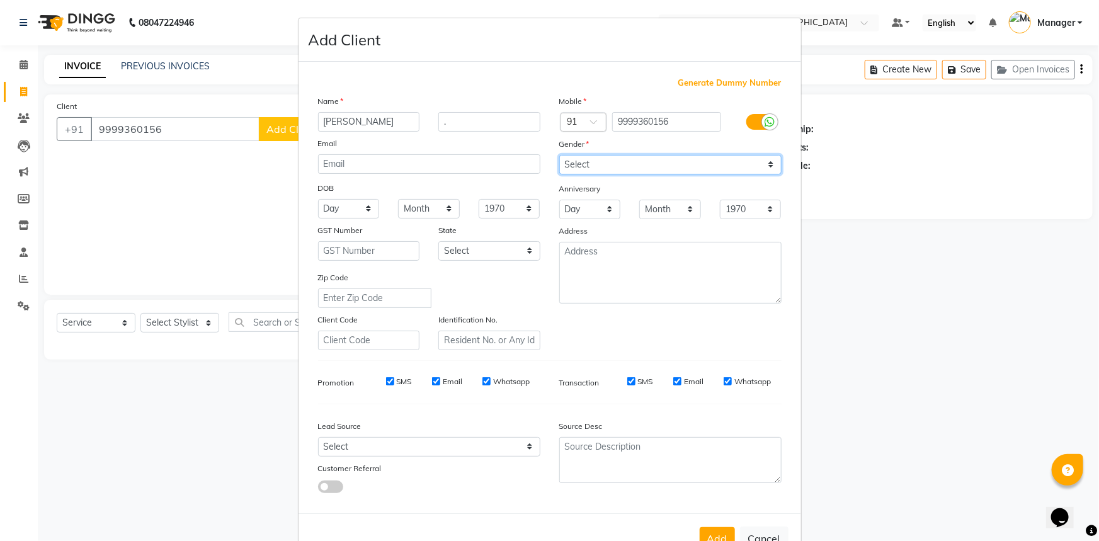
click at [559, 155] on select "Select [DEMOGRAPHIC_DATA] [DEMOGRAPHIC_DATA] Other Prefer Not To Say" at bounding box center [670, 165] width 222 height 20
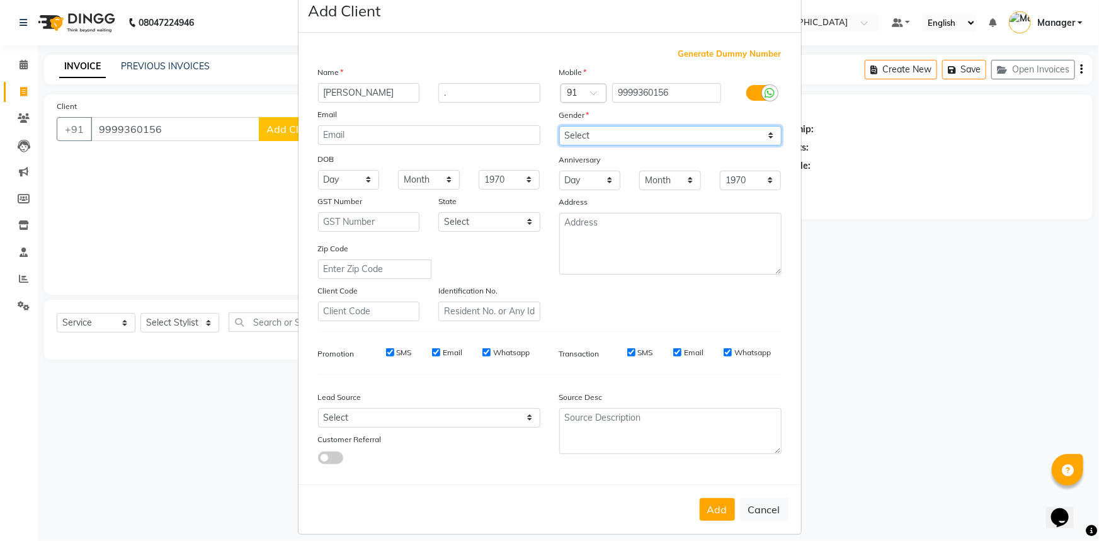
scroll to position [44, 0]
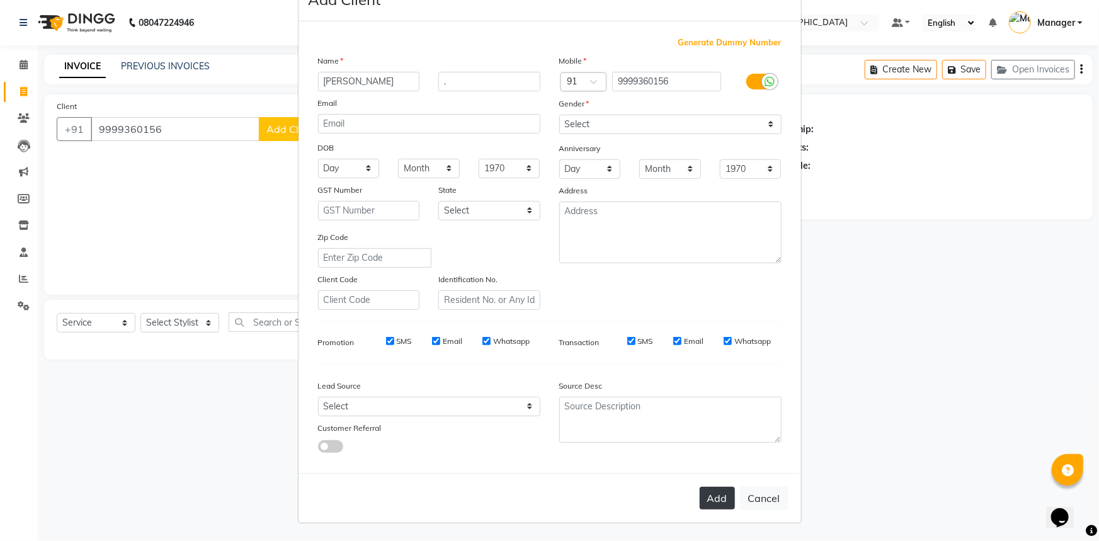
click at [720, 504] on button "Add" at bounding box center [717, 498] width 35 height 23
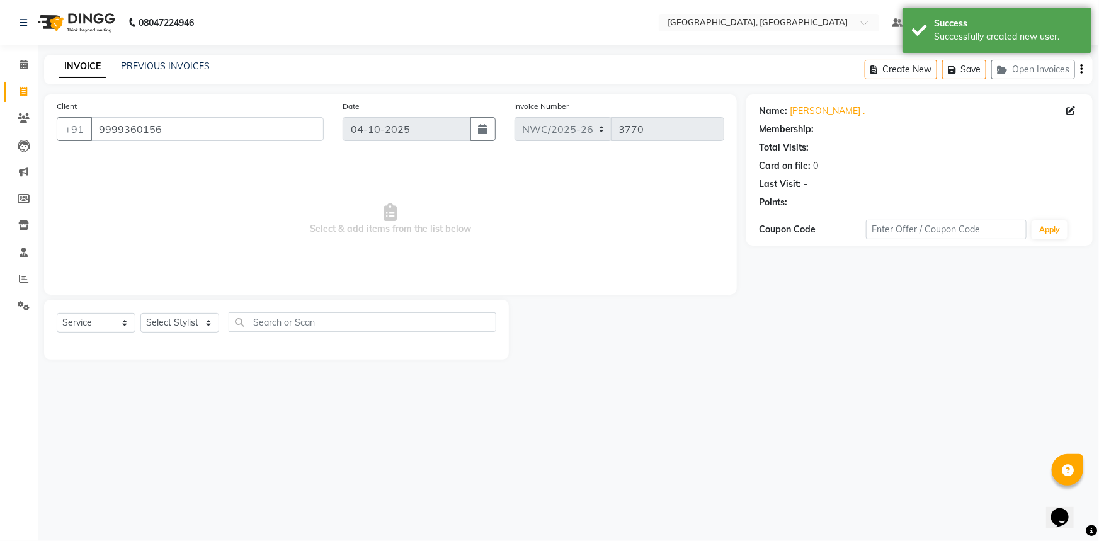
select select "1: Object"
drag, startPoint x: 202, startPoint y: 324, endPoint x: 169, endPoint y: 314, distance: 33.7
click at [202, 324] on select "Select Stylist [PERSON_NAME]-pdct Arshad_asst Arun_pdct Ashish_asst Counter_Sal…" at bounding box center [179, 323] width 79 height 20
select select "85707"
click at [140, 313] on select "Select Stylist [PERSON_NAME]-pdct Arshad_asst Arun_pdct Ashish_asst Counter_Sal…" at bounding box center [179, 323] width 79 height 20
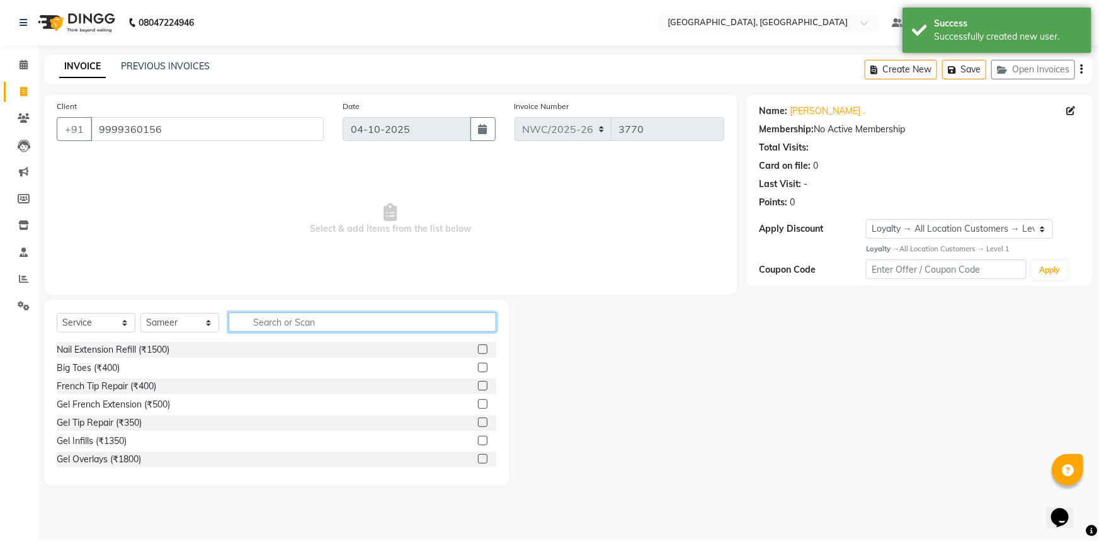
click at [258, 322] on input "text" at bounding box center [363, 322] width 268 height 20
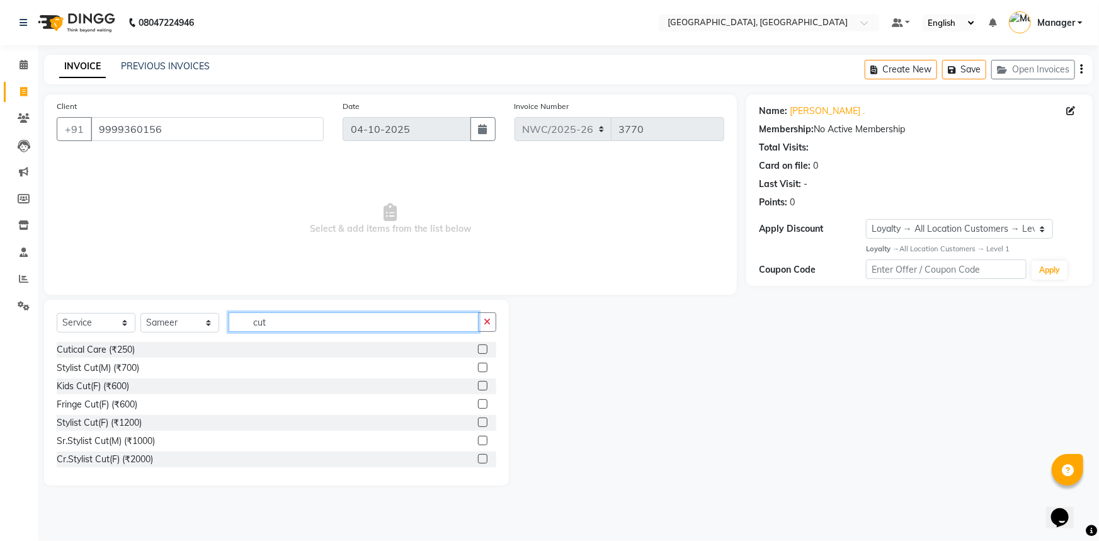
type input "cut"
click at [478, 369] on label at bounding box center [482, 367] width 9 height 9
click at [478, 369] on input "checkbox" at bounding box center [482, 368] width 8 height 8
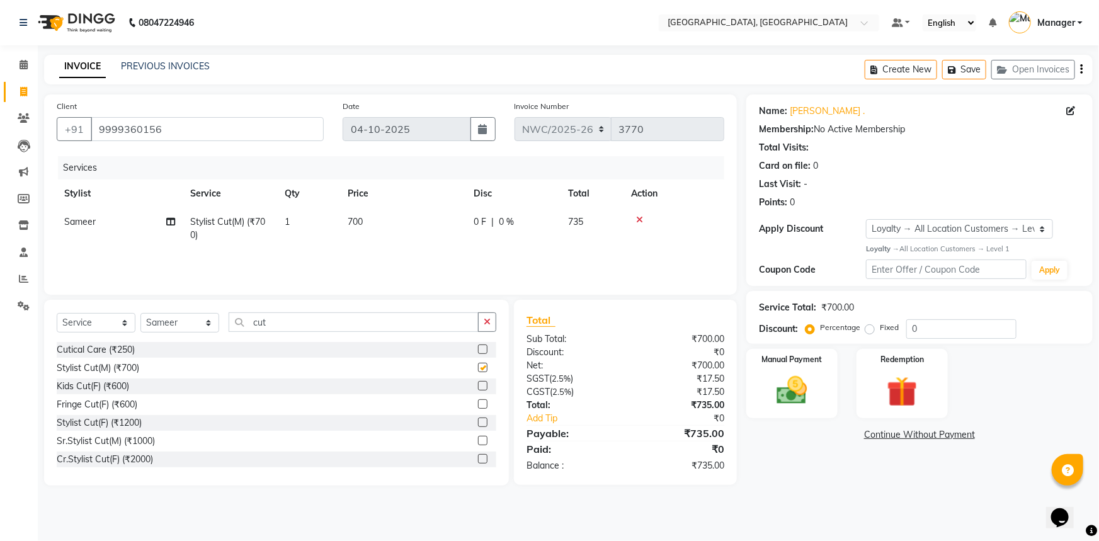
checkbox input "false"
click at [378, 232] on td "700" at bounding box center [403, 229] width 126 height 42
select select "85707"
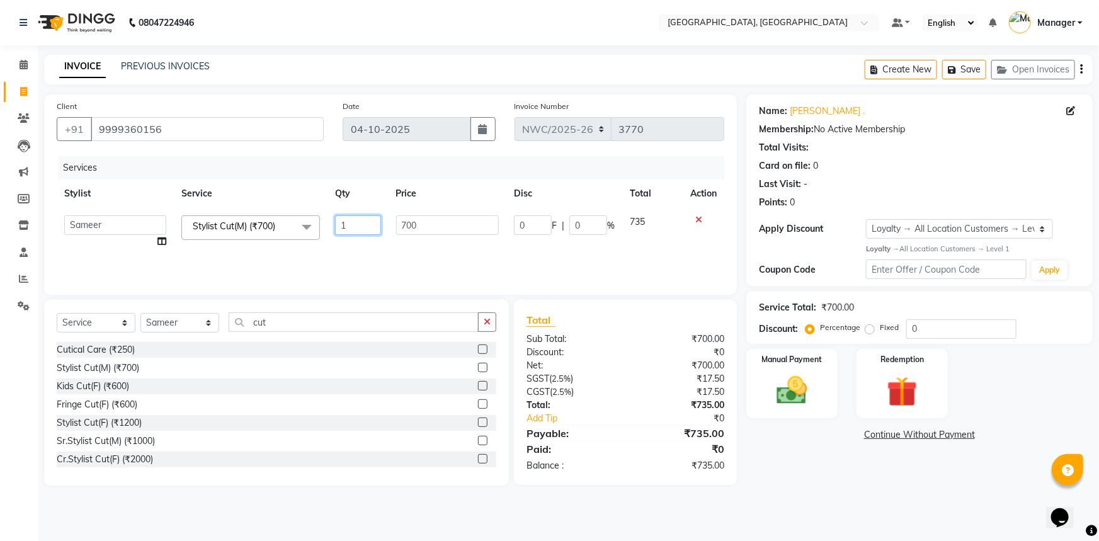
drag, startPoint x: 378, startPoint y: 232, endPoint x: 389, endPoint y: 228, distance: 11.4
click at [377, 221] on input "1" at bounding box center [358, 225] width 46 height 20
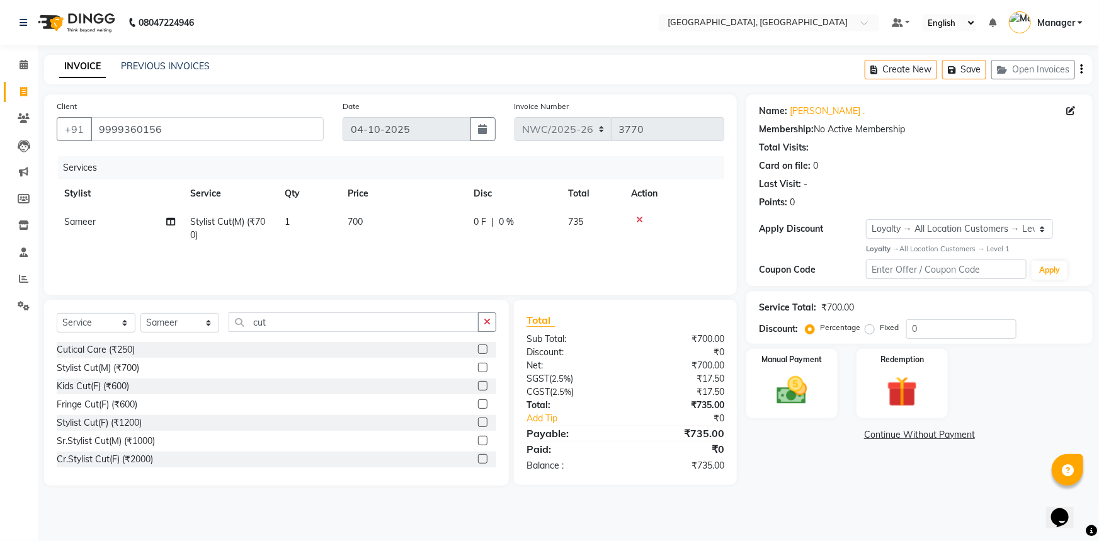
click at [379, 221] on td "700" at bounding box center [403, 229] width 126 height 42
select select "85707"
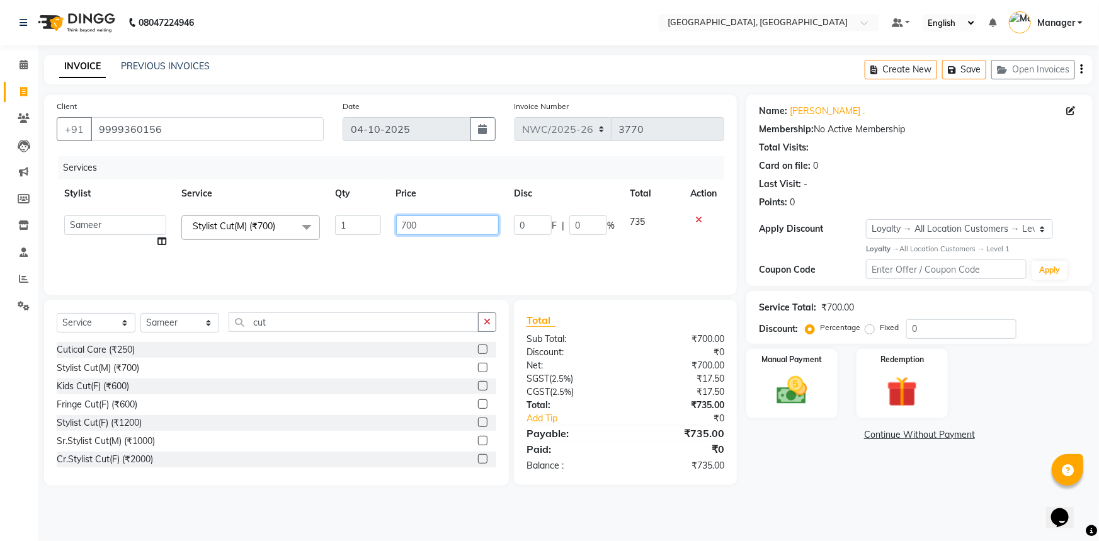
click at [406, 221] on input "700" at bounding box center [447, 225] width 103 height 20
type input "500"
click at [396, 241] on td "500" at bounding box center [448, 232] width 118 height 48
select select "85707"
drag, startPoint x: 335, startPoint y: 328, endPoint x: 259, endPoint y: 335, distance: 76.5
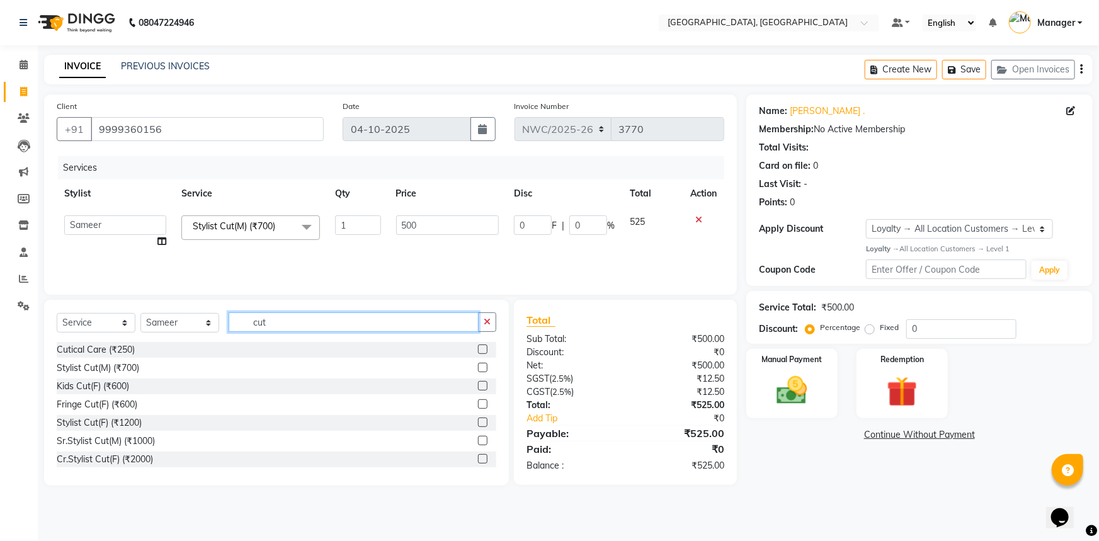
click at [270, 340] on div "Select Service Product Membership Package Voucher Prepaid Gift Card Select Styl…" at bounding box center [277, 327] width 440 height 30
drag, startPoint x: 286, startPoint y: 321, endPoint x: 233, endPoint y: 323, distance: 53.0
click at [233, 323] on input "cut" at bounding box center [354, 322] width 250 height 20
type input "c"
type input "touch"
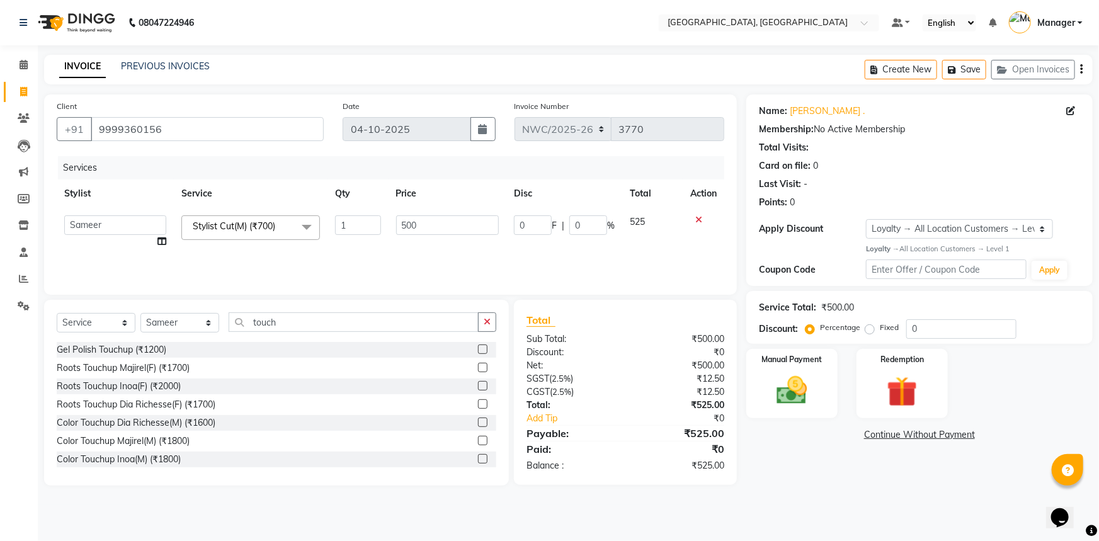
click at [478, 384] on label at bounding box center [482, 385] width 9 height 9
click at [478, 384] on input "checkbox" at bounding box center [482, 386] width 8 height 8
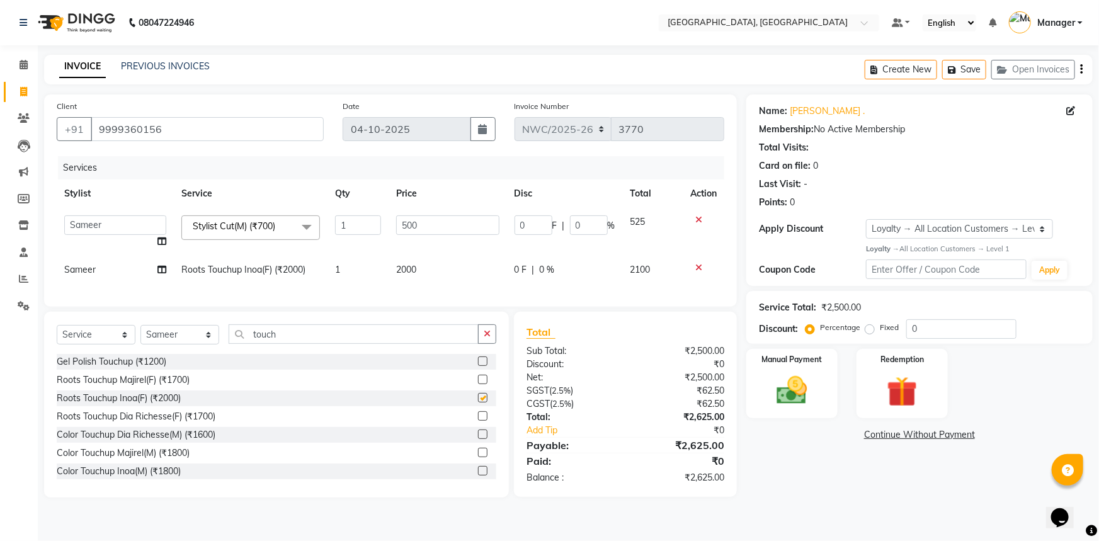
checkbox input "false"
click at [407, 280] on td "2000" at bounding box center [448, 270] width 118 height 28
select select "85707"
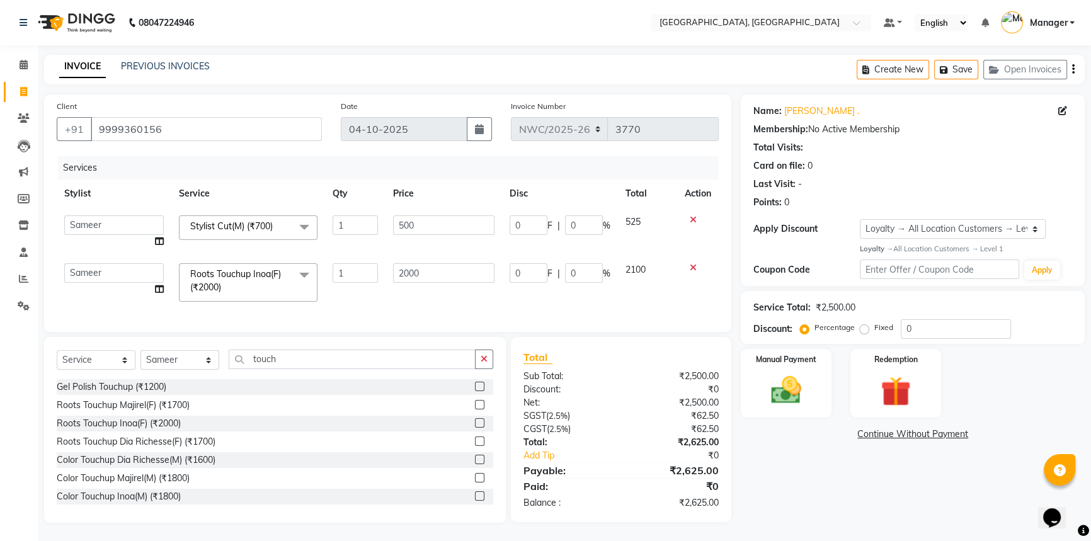
click at [408, 274] on input "2000" at bounding box center [443, 273] width 101 height 20
type input "1500"
click at [401, 302] on div "Services Stylist Service Qty Price Disc Total Action [PERSON_NAME]-pdct Arshad_…" at bounding box center [388, 237] width 662 height 163
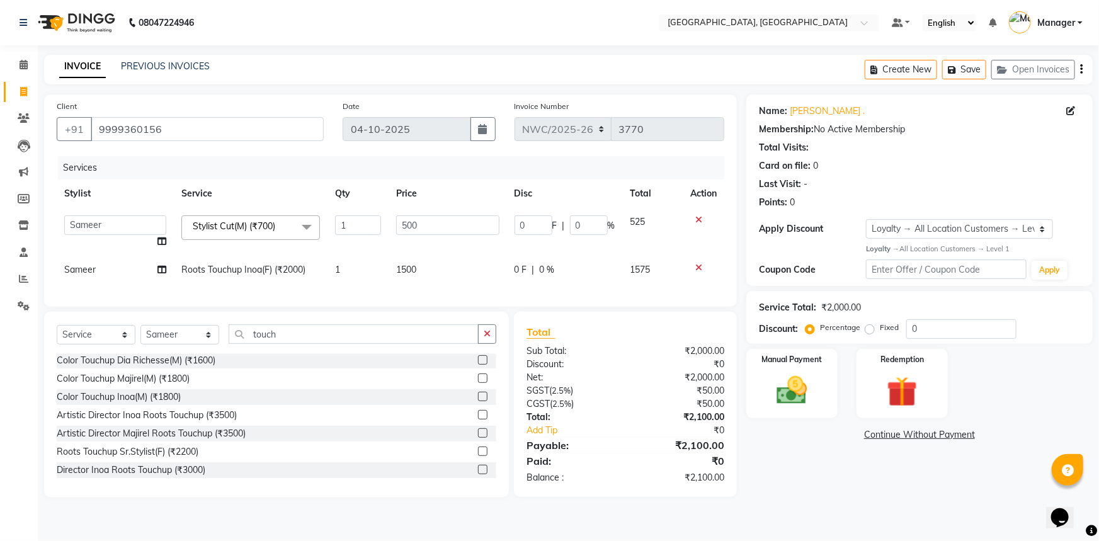
scroll to position [171, 0]
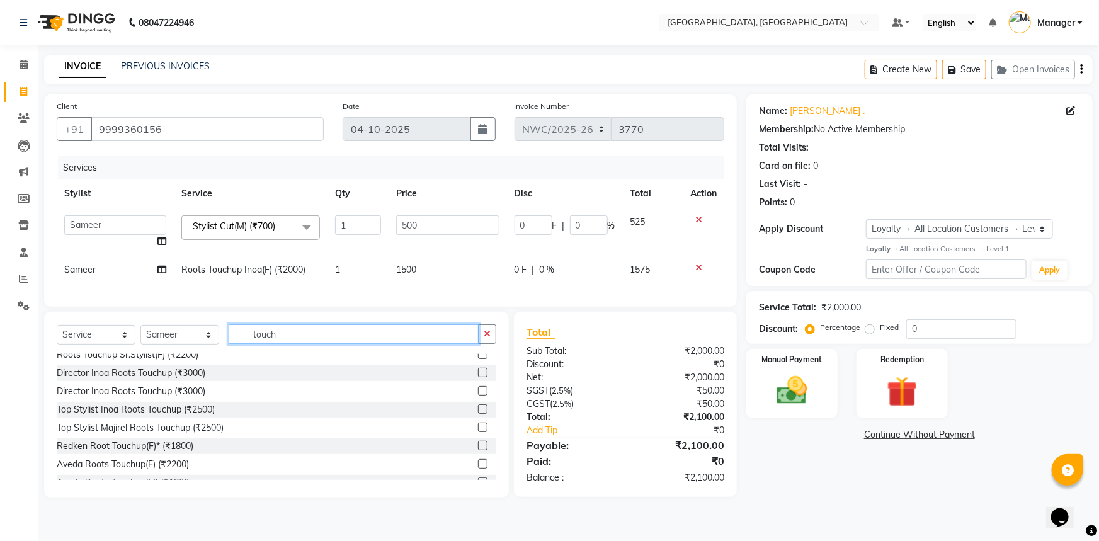
drag, startPoint x: 314, startPoint y: 342, endPoint x: 227, endPoint y: 344, distance: 86.9
click at [227, 345] on div "Select Service Product Membership Package Voucher Prepaid Gift Card Select Styl…" at bounding box center [277, 339] width 440 height 30
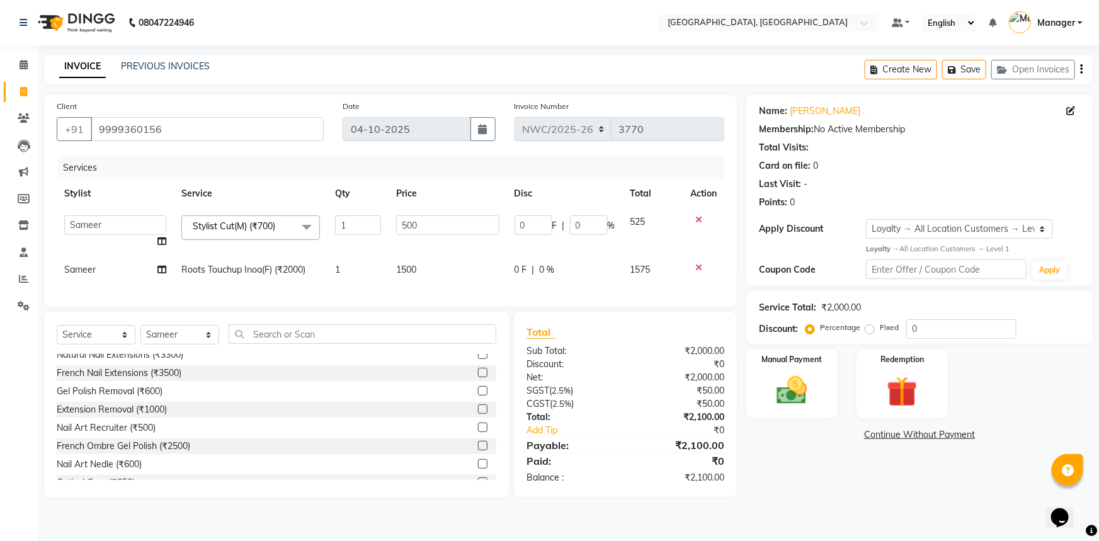
click at [639, 332] on div "Total Sub Total: ₹2,000.00 Discount: ₹0 Net: ₹2,000.00 SGST ( 2.5% ) ₹50.00 CGS…" at bounding box center [625, 404] width 223 height 185
click at [794, 403] on img at bounding box center [792, 390] width 52 height 37
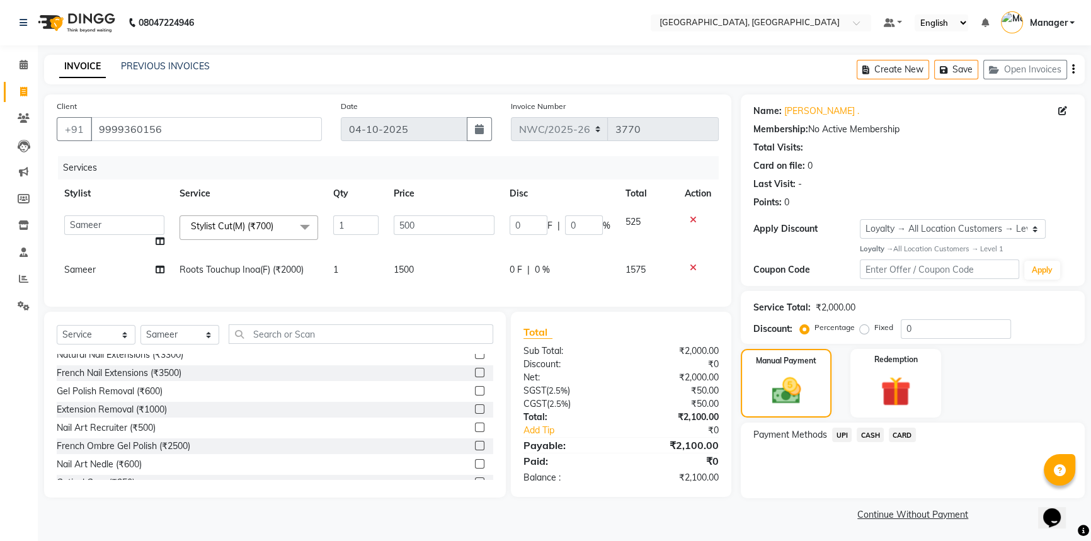
scroll to position [1, 0]
click at [894, 435] on span "CARD" at bounding box center [902, 433] width 27 height 14
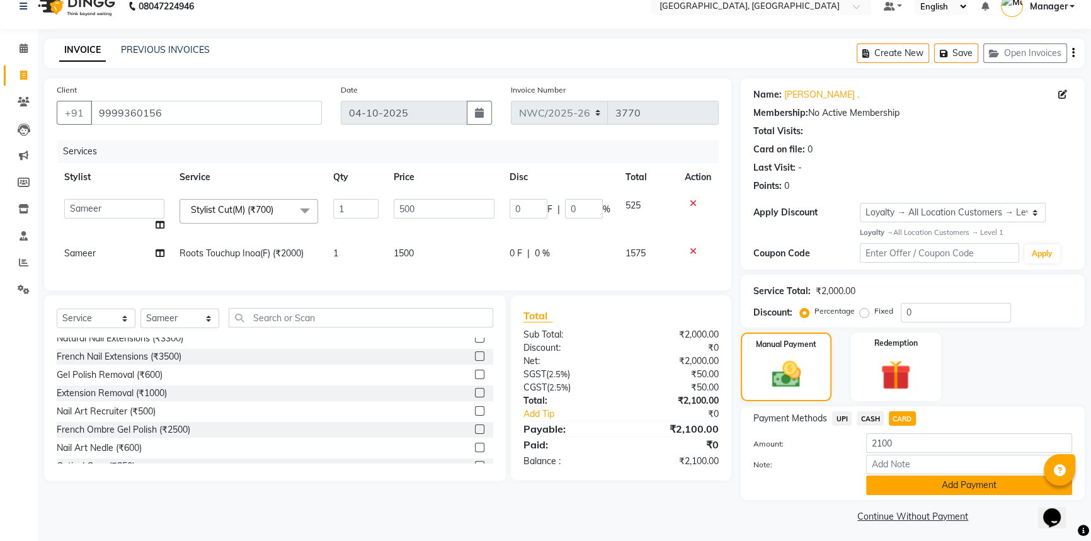
scroll to position [20, 0]
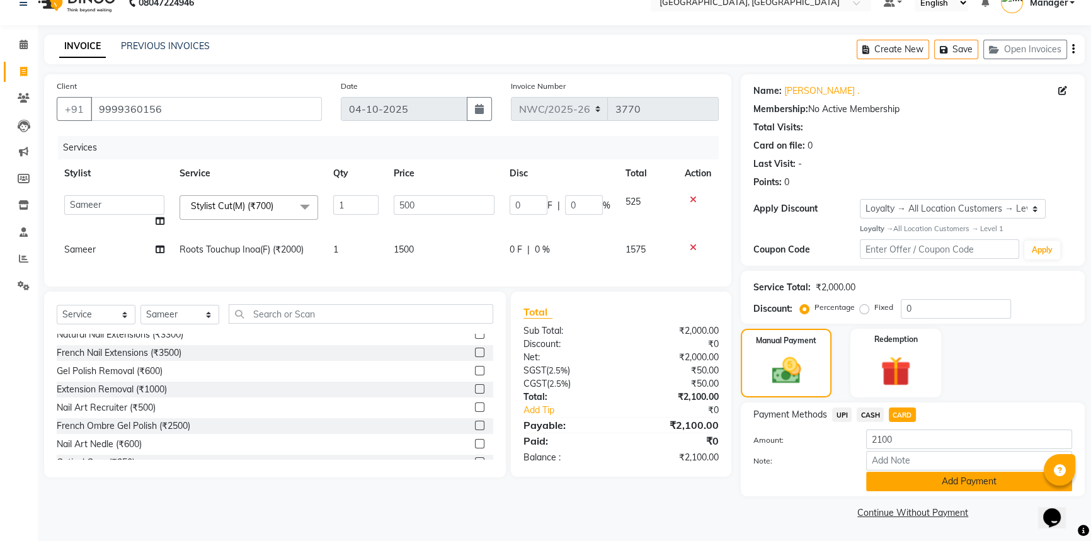
click at [901, 478] on button "Add Payment" at bounding box center [969, 482] width 206 height 20
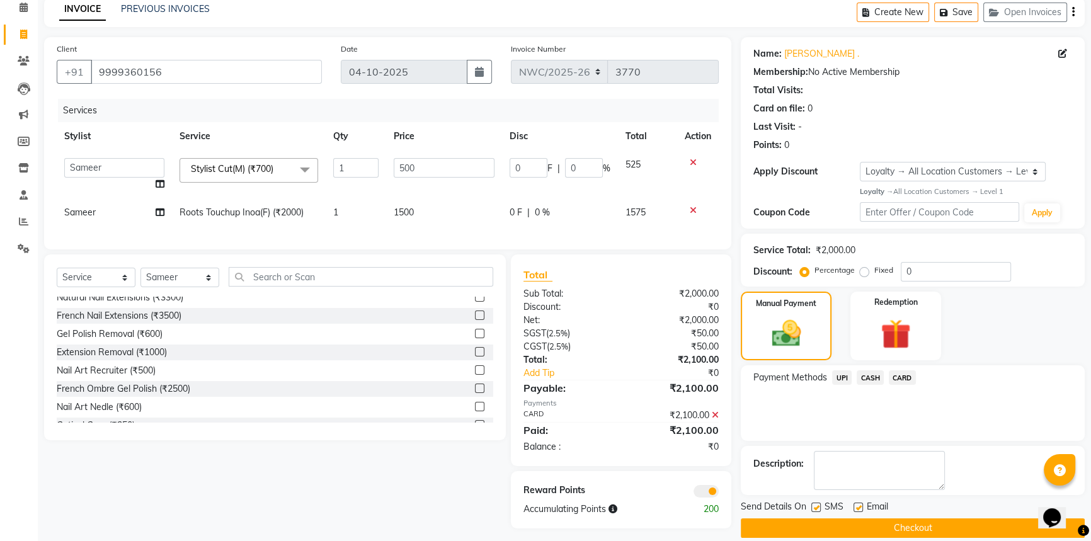
scroll to position [73, 0]
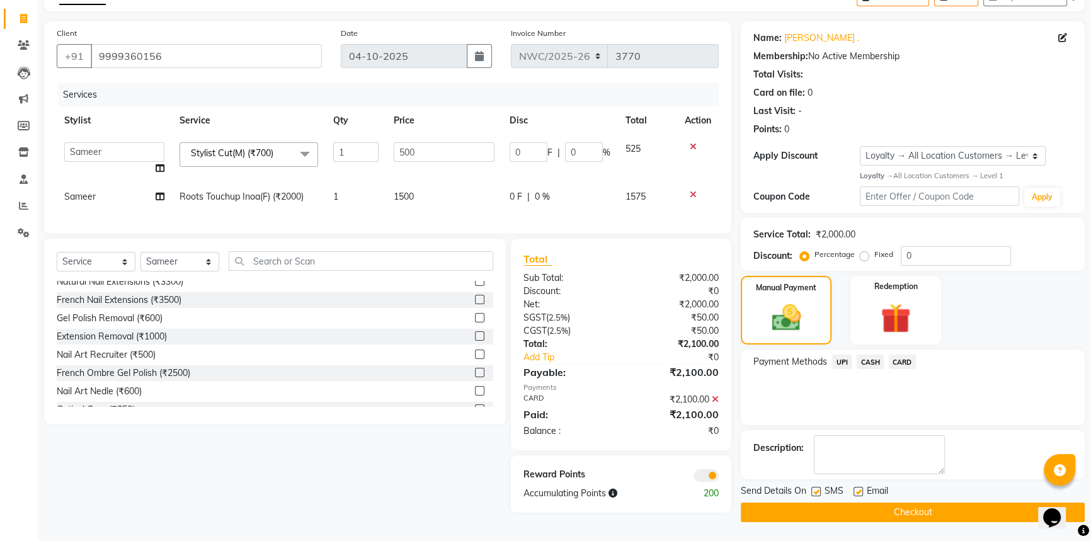
click at [858, 493] on label at bounding box center [857, 491] width 9 height 9
click at [858, 493] on input "checkbox" at bounding box center [857, 492] width 8 height 8
click at [858, 493] on label at bounding box center [857, 491] width 9 height 9
click at [858, 493] on input "checkbox" at bounding box center [857, 492] width 8 height 8
checkbox input "true"
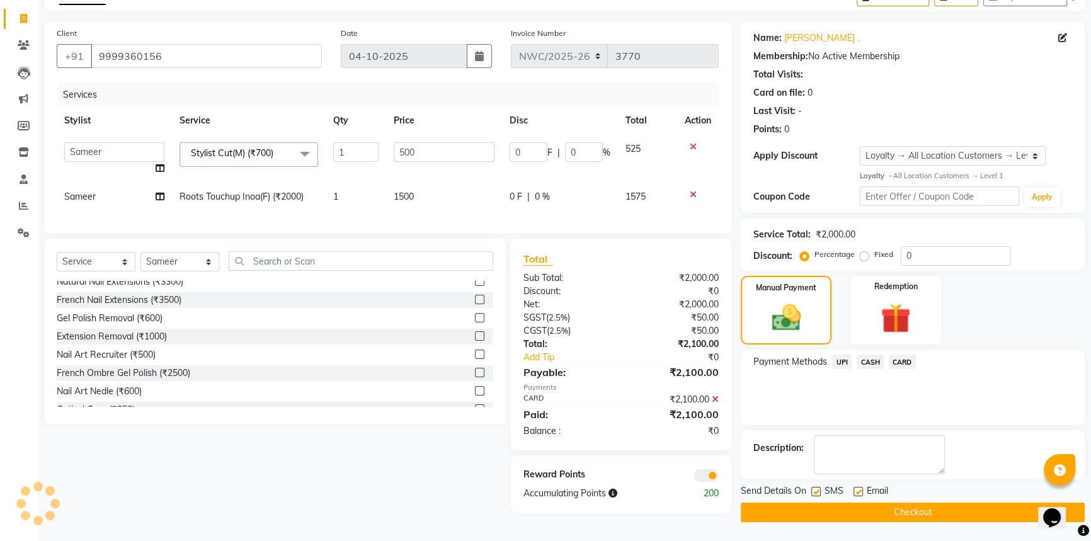
click at [865, 516] on button "Checkout" at bounding box center [913, 513] width 344 height 20
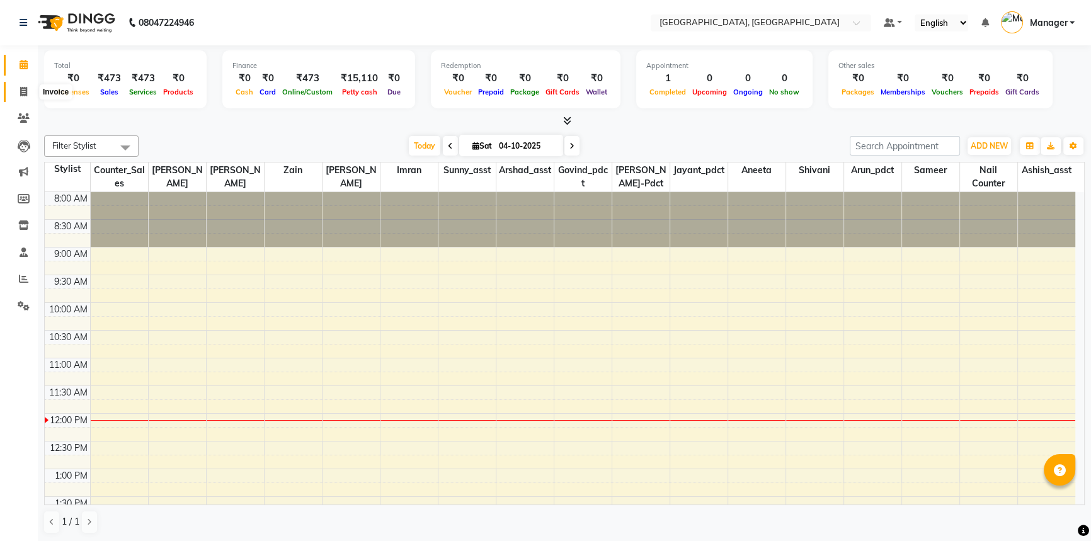
click at [24, 94] on icon at bounding box center [23, 91] width 7 height 9
select select "service"
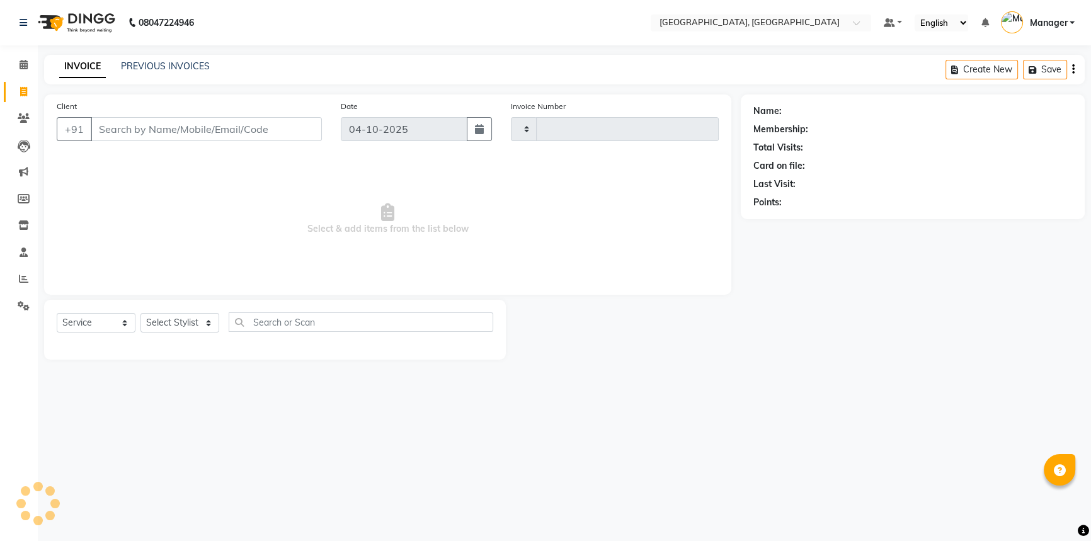
type input "3771"
click at [142, 130] on input "Client" at bounding box center [206, 129] width 231 height 24
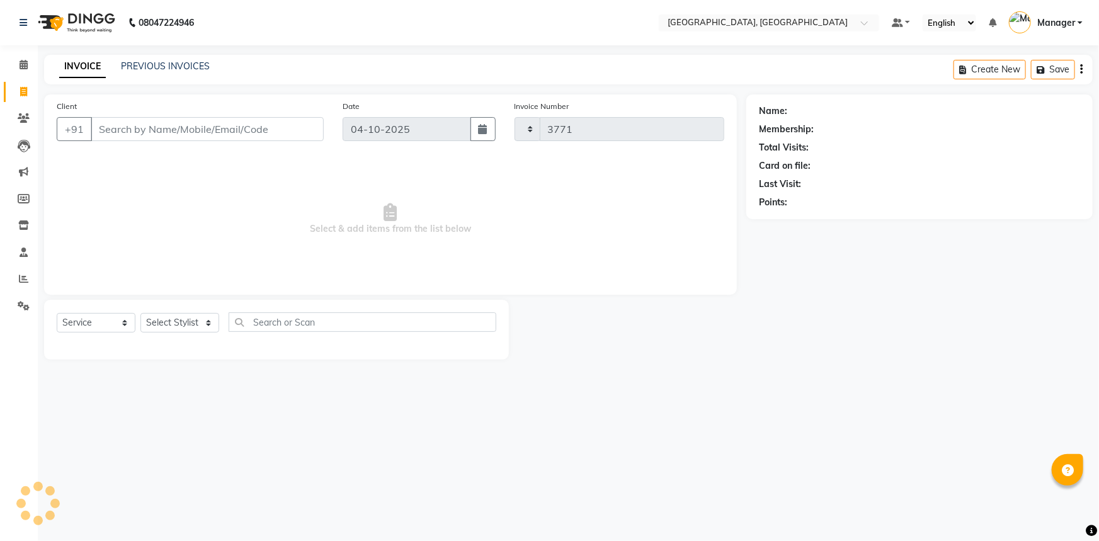
select select "8574"
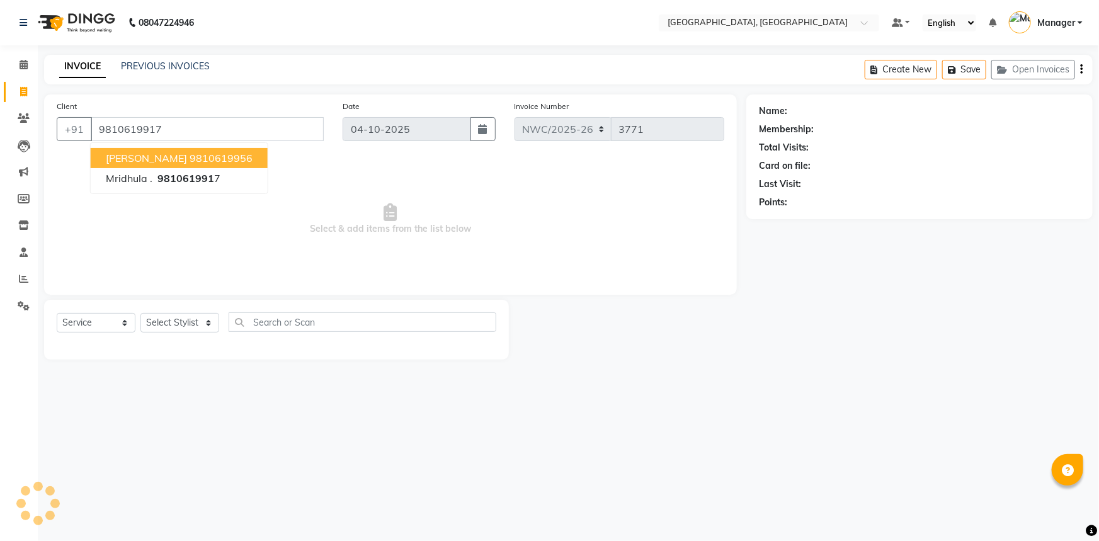
type input "9810619917"
select select "1: Object"
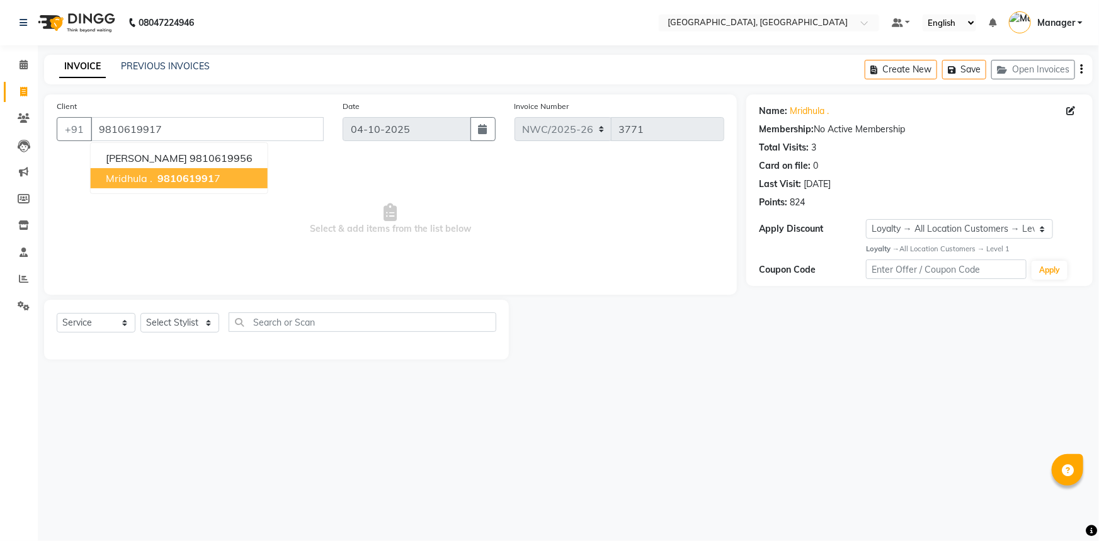
click at [338, 197] on span "Select & add items from the list below" at bounding box center [391, 219] width 668 height 126
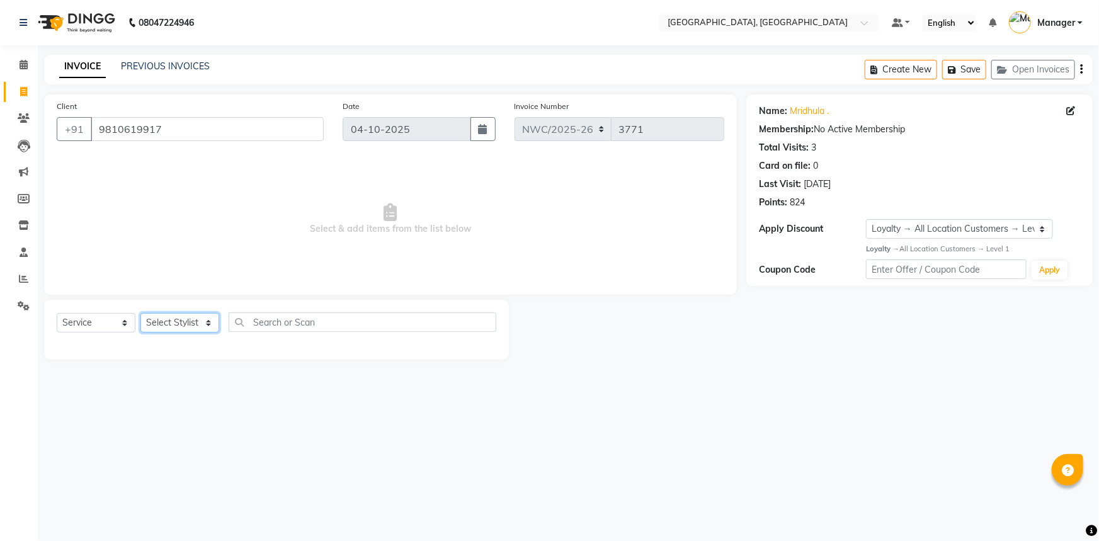
click at [190, 323] on select "Select Stylist [PERSON_NAME]-pdct Arshad_asst Arun_pdct Ashish_asst Counter_Sal…" at bounding box center [179, 323] width 79 height 20
select select "84831"
click at [140, 313] on select "Select Stylist [PERSON_NAME]-pdct Arshad_asst Arun_pdct Ashish_asst Counter_Sal…" at bounding box center [179, 323] width 79 height 20
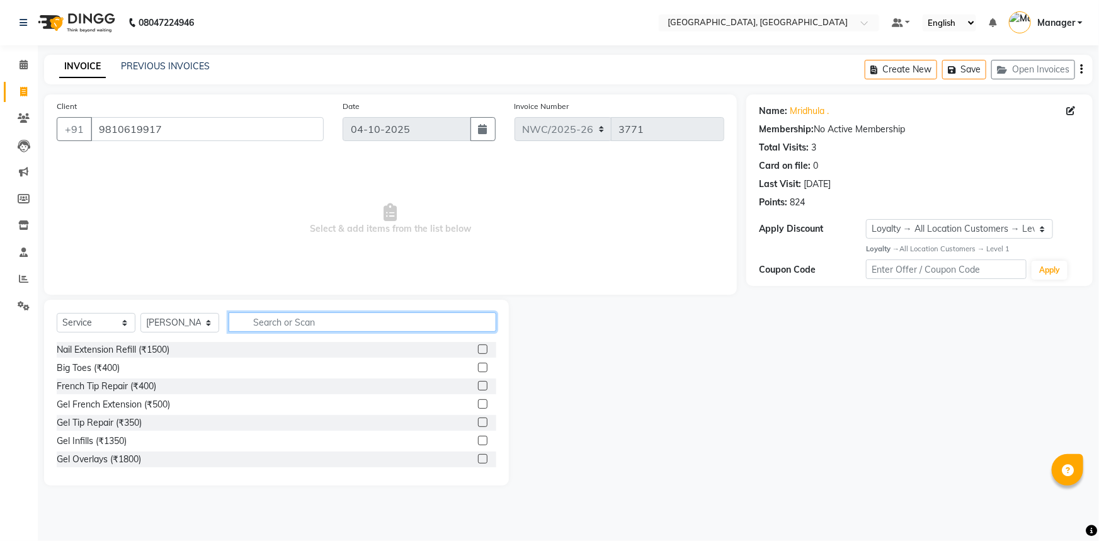
click at [286, 317] on input "text" at bounding box center [363, 322] width 268 height 20
type input "hair"
drag, startPoint x: 276, startPoint y: 327, endPoint x: 217, endPoint y: 331, distance: 59.3
click at [217, 331] on div "Select Service Product Membership Package Voucher Prepaid Gift Card Select Styl…" at bounding box center [277, 327] width 440 height 30
type input "cut"
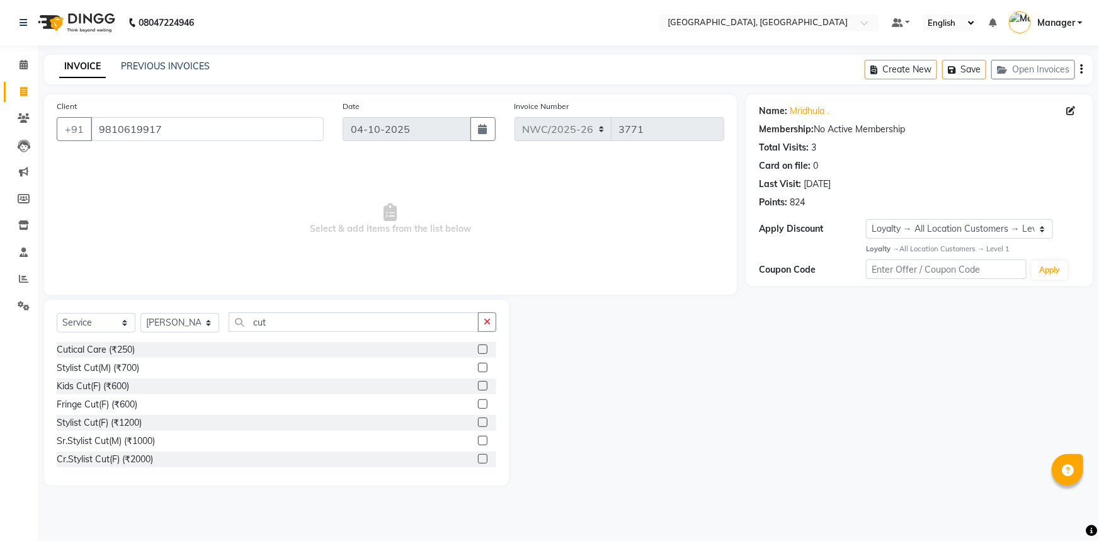
drag, startPoint x: 475, startPoint y: 439, endPoint x: 424, endPoint y: 265, distance: 181.6
click at [478, 438] on label at bounding box center [482, 440] width 9 height 9
click at [478, 438] on input "checkbox" at bounding box center [482, 441] width 8 height 8
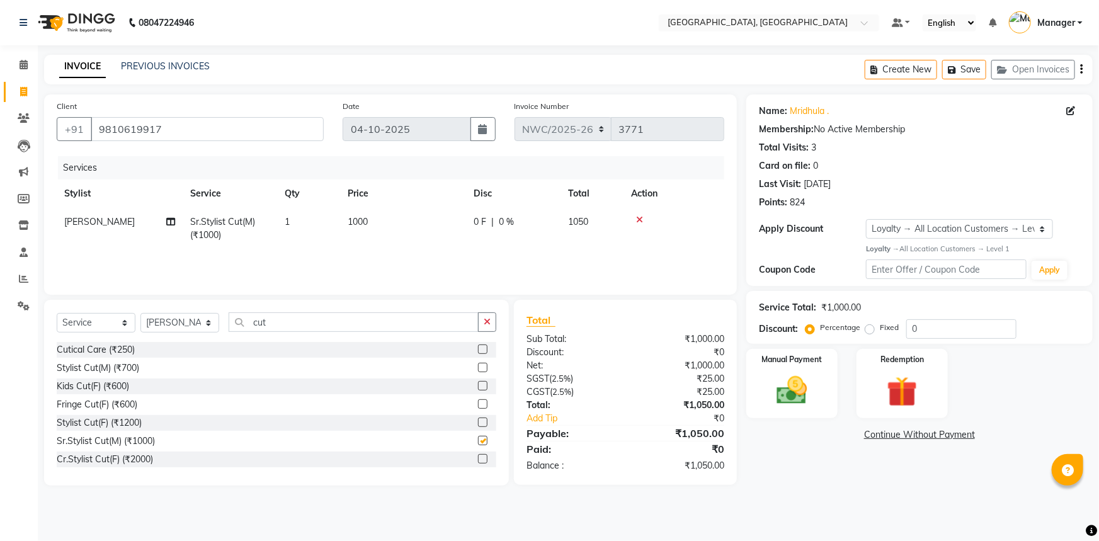
checkbox input "false"
click at [368, 250] on div "Services Stylist Service Qty Price Disc Total Action Rumaan Sr.Stylist Cut(M) (…" at bounding box center [391, 219] width 668 height 126
click at [816, 387] on img at bounding box center [792, 390] width 52 height 37
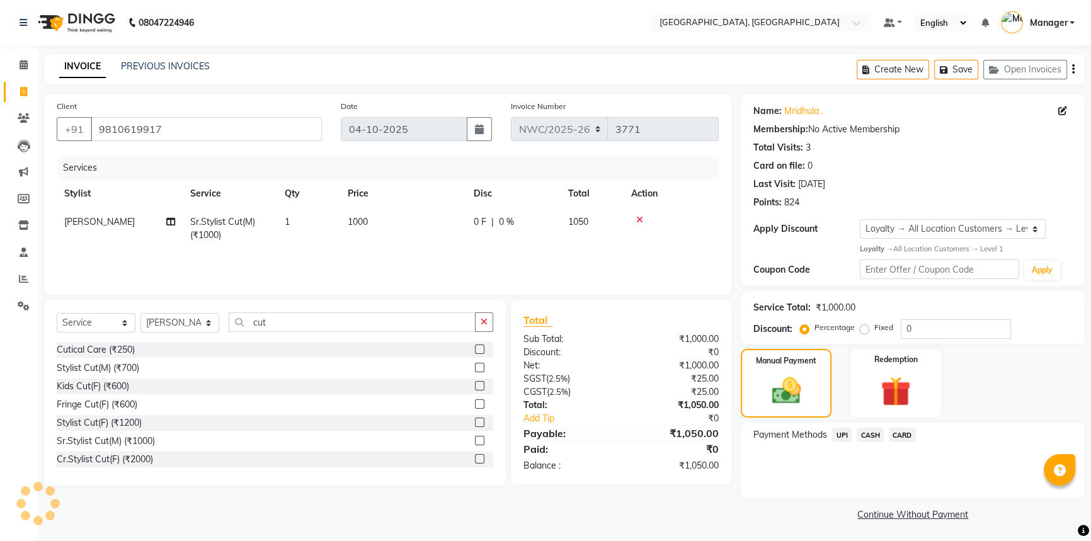
click at [868, 431] on span "CASH" at bounding box center [869, 435] width 27 height 14
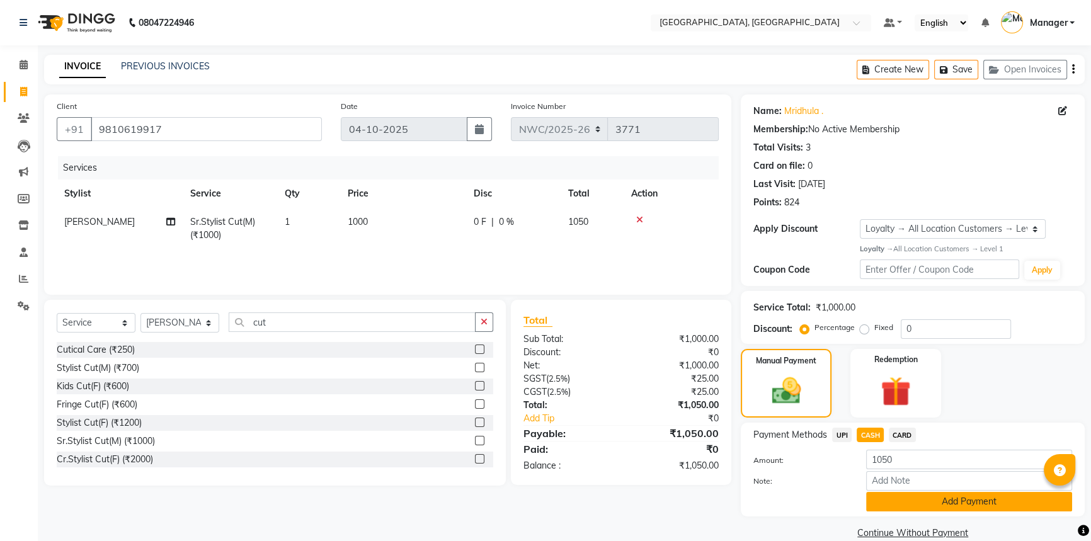
click at [898, 496] on button "Add Payment" at bounding box center [969, 502] width 206 height 20
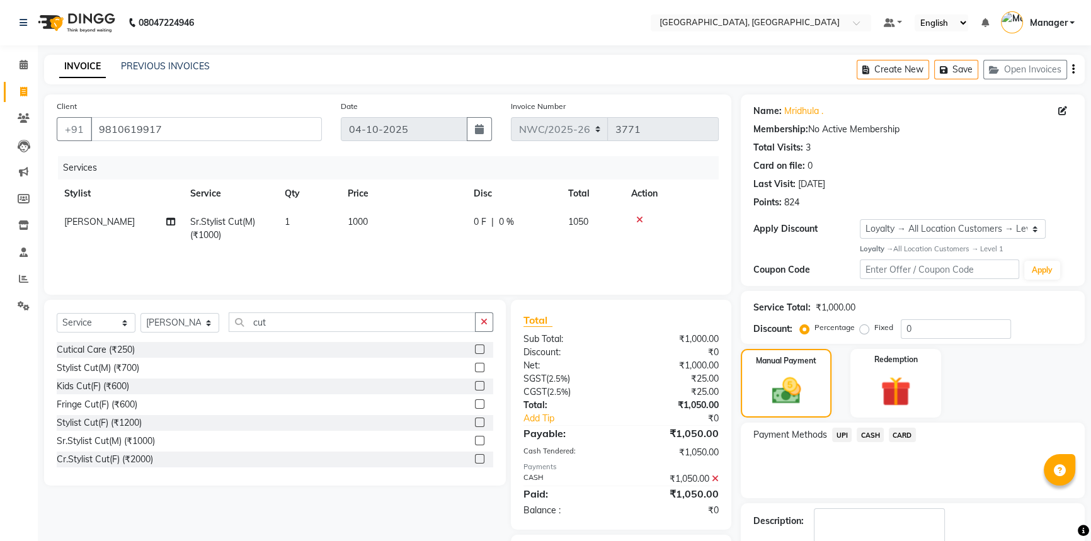
scroll to position [72, 0]
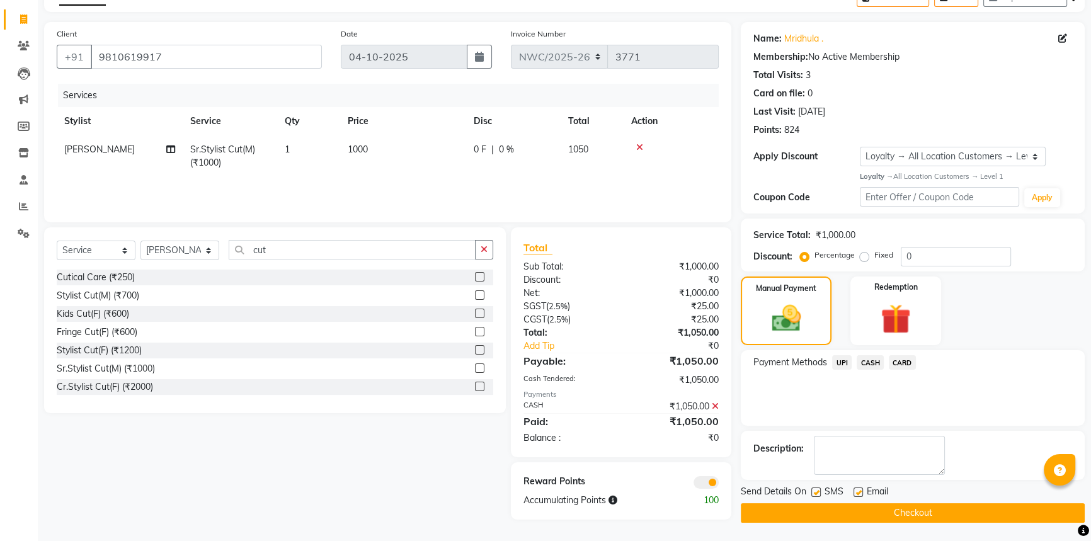
click at [888, 516] on button "Checkout" at bounding box center [913, 513] width 344 height 20
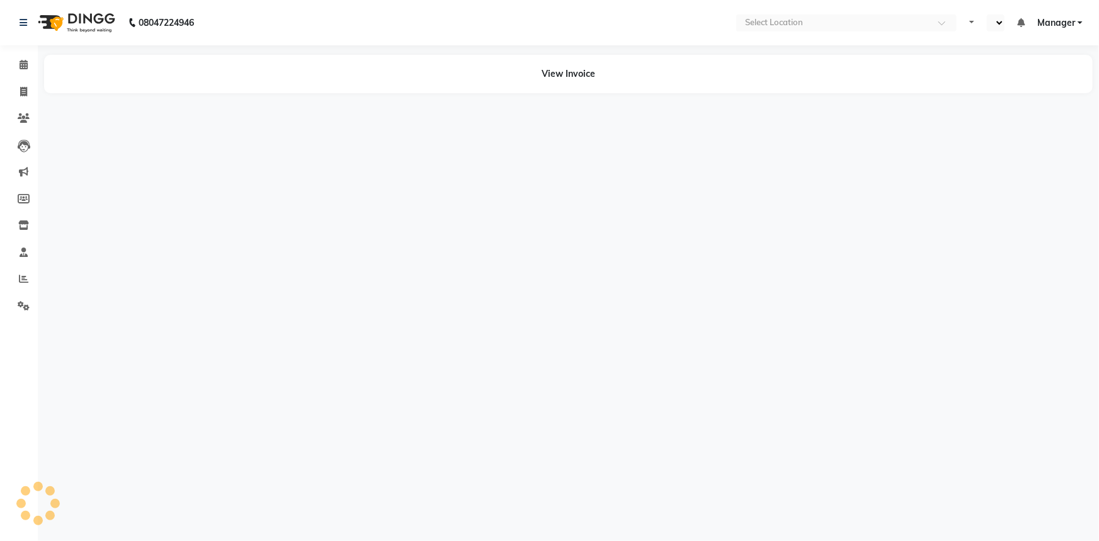
select select "en"
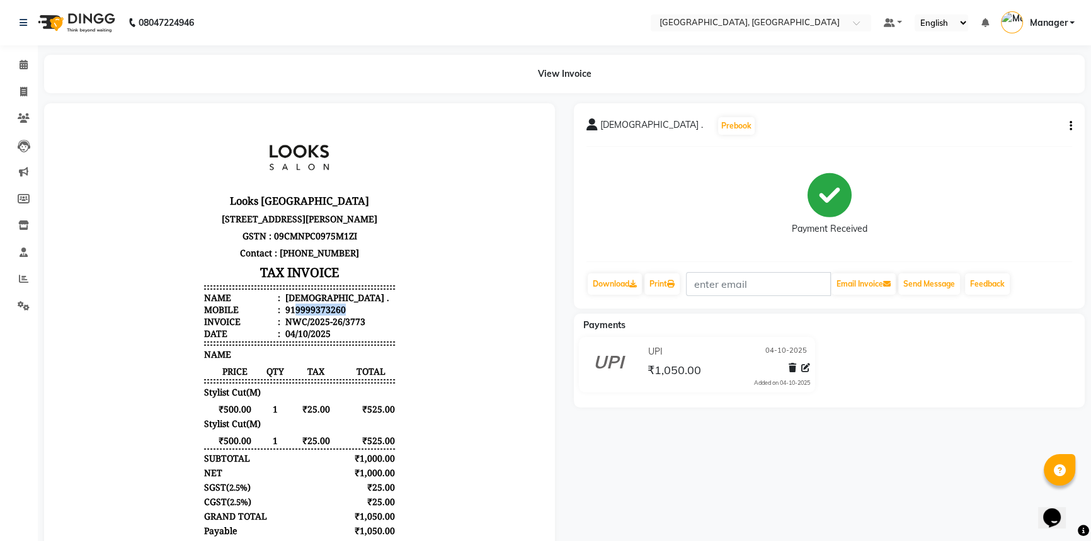
drag, startPoint x: 334, startPoint y: 357, endPoint x: 287, endPoint y: 357, distance: 47.9
click at [287, 316] on div "919999373260" at bounding box center [314, 310] width 63 height 12
copy div "9999373260"
click at [21, 65] on icon at bounding box center [24, 64] width 8 height 9
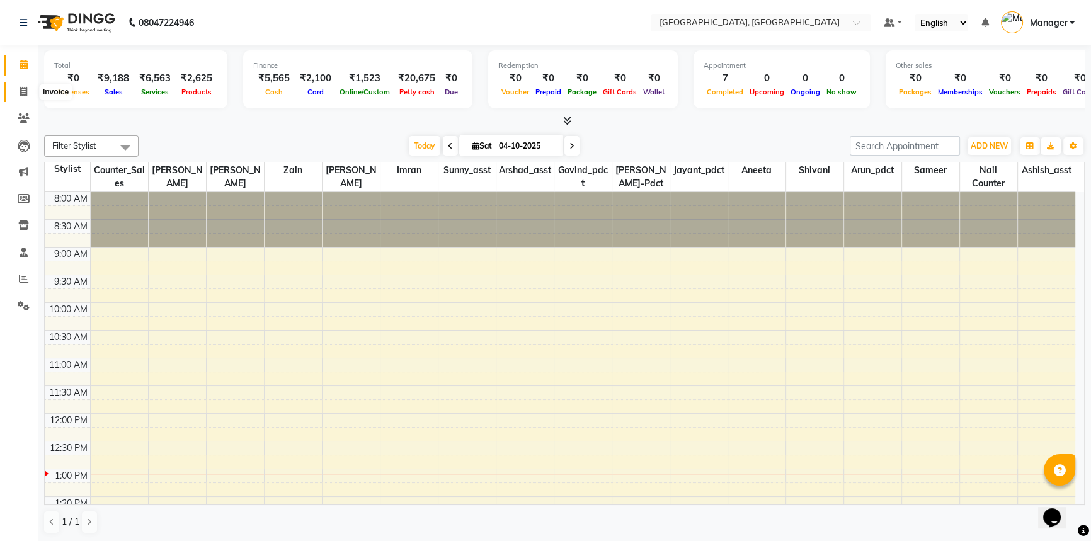
click at [23, 88] on icon at bounding box center [23, 91] width 7 height 9
select select "service"
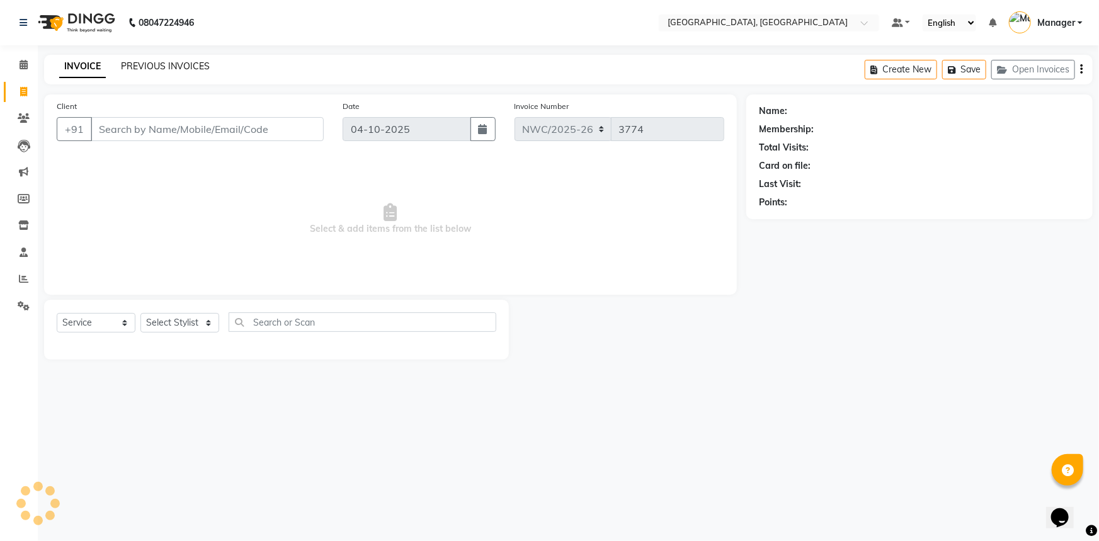
click at [181, 64] on link "PREVIOUS INVOICES" at bounding box center [165, 65] width 89 height 11
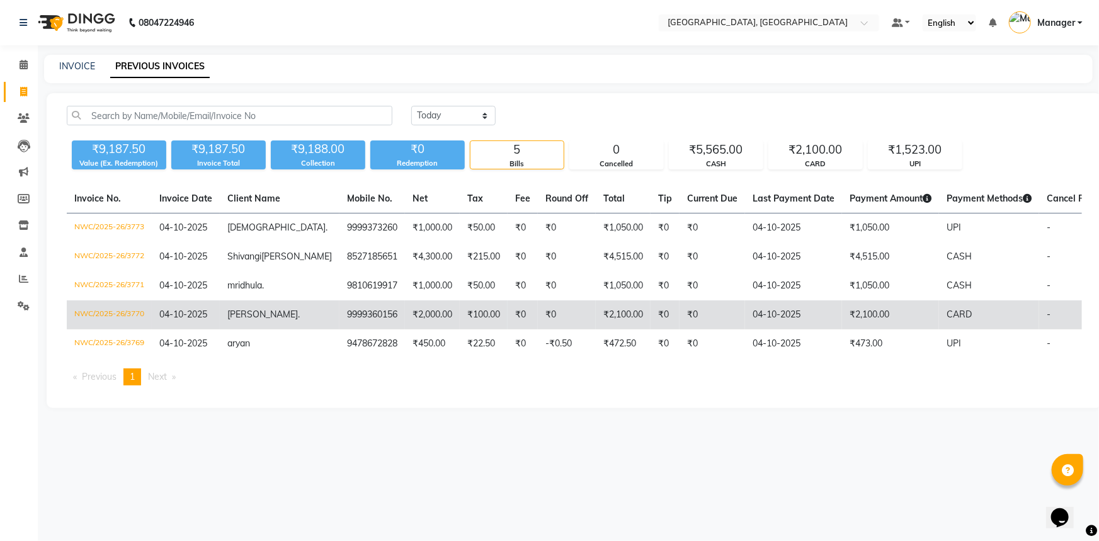
click at [339, 322] on td "9999360156" at bounding box center [371, 314] width 65 height 29
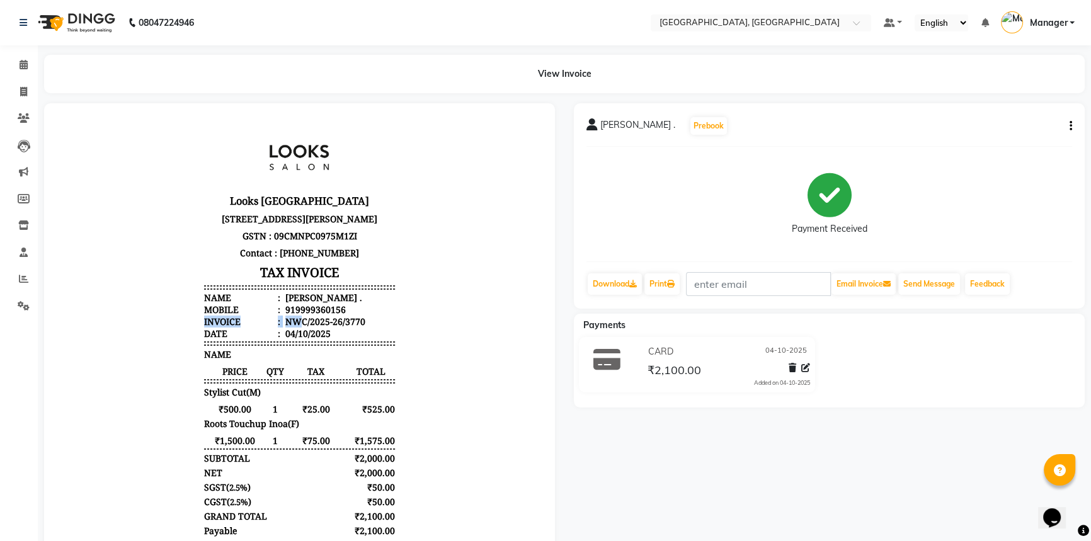
drag, startPoint x: 334, startPoint y: 356, endPoint x: 290, endPoint y: 365, distance: 45.0
click at [290, 339] on ul "Name : [PERSON_NAME] . Mobile : 919999360156 Invoice : NWC/2025-26/3770 Date : …" at bounding box center [299, 316] width 190 height 48
click at [339, 316] on li "Mobile : 919999360156" at bounding box center [299, 310] width 190 height 12
drag, startPoint x: 335, startPoint y: 356, endPoint x: 286, endPoint y: 358, distance: 49.1
click at [286, 316] on div "919999360156" at bounding box center [314, 310] width 63 height 12
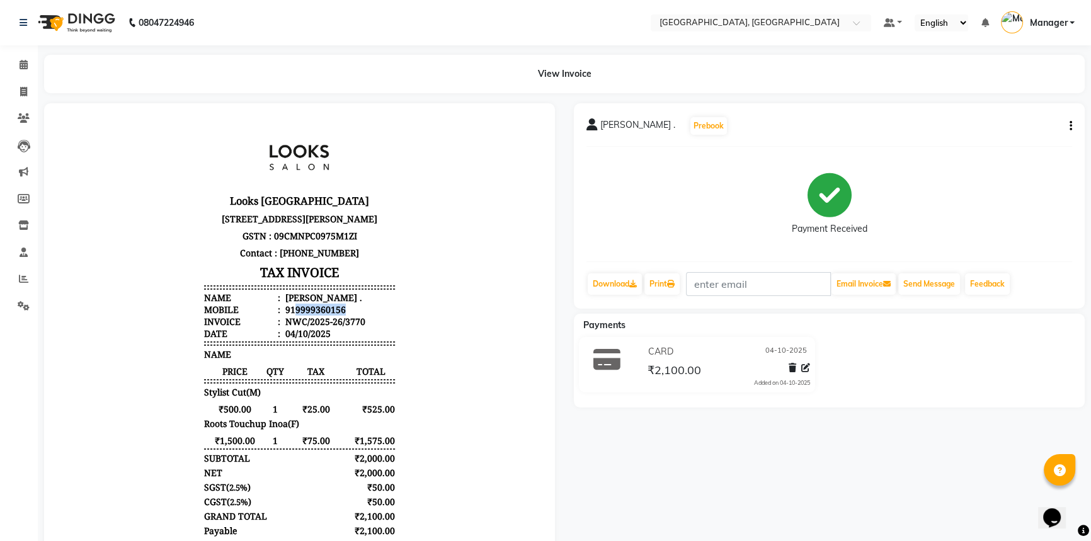
copy div "9999360156"
drag, startPoint x: 20, startPoint y: 66, endPoint x: 656, endPoint y: 1, distance: 639.4
click at [20, 66] on icon at bounding box center [24, 64] width 8 height 9
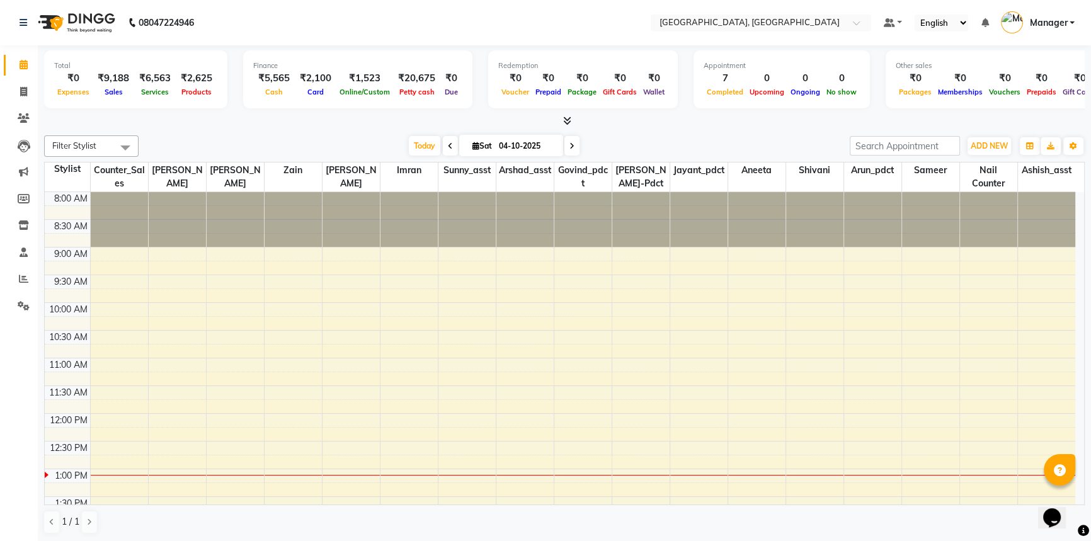
click at [353, 138] on div "[DATE] [DATE]" at bounding box center [494, 146] width 698 height 19
click at [356, 133] on div "Filter Stylist Select All [PERSON_NAME]-pdct Arshad_asst Arun_pdct Ashish_asst …" at bounding box center [564, 334] width 1040 height 409
click at [337, 130] on div "Filter Stylist Select All [PERSON_NAME]-pdct Arshad_asst Arun_pdct Ashish_asst …" at bounding box center [564, 334] width 1040 height 409
click at [27, 88] on span at bounding box center [24, 92] width 22 height 14
select select "service"
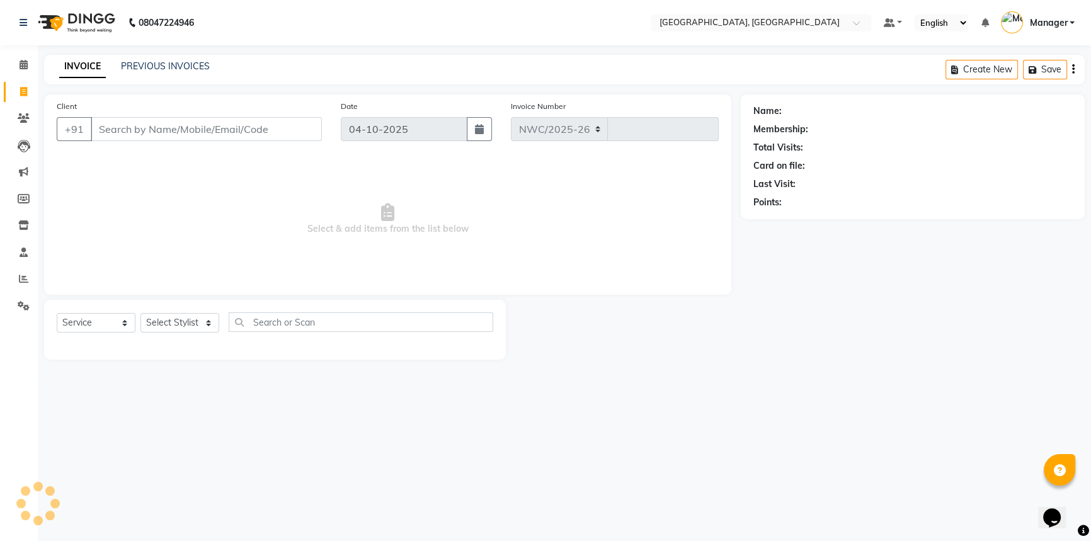
select select "8574"
type input "3774"
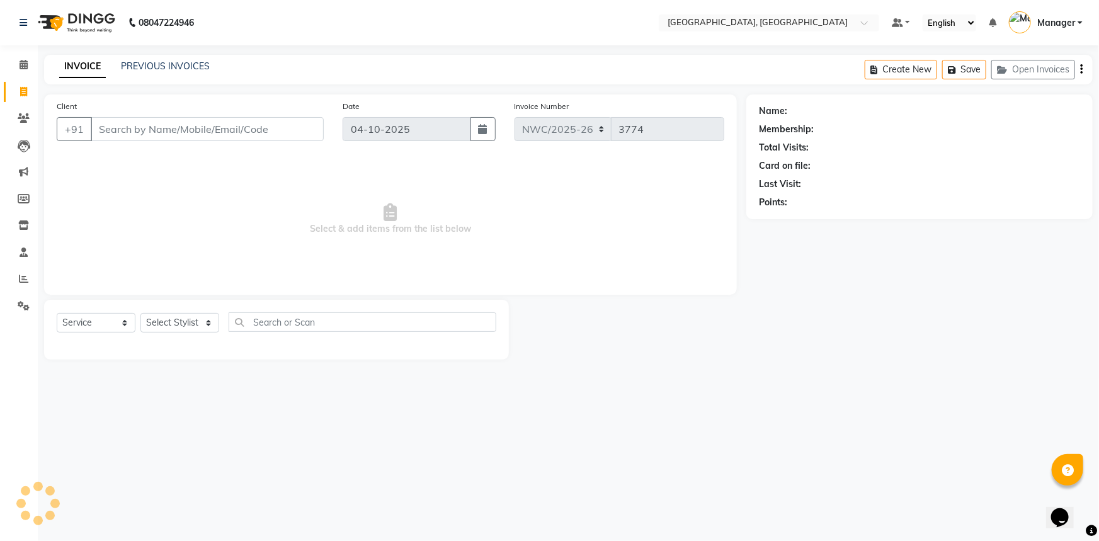
click at [178, 128] on input "Client" at bounding box center [207, 129] width 233 height 24
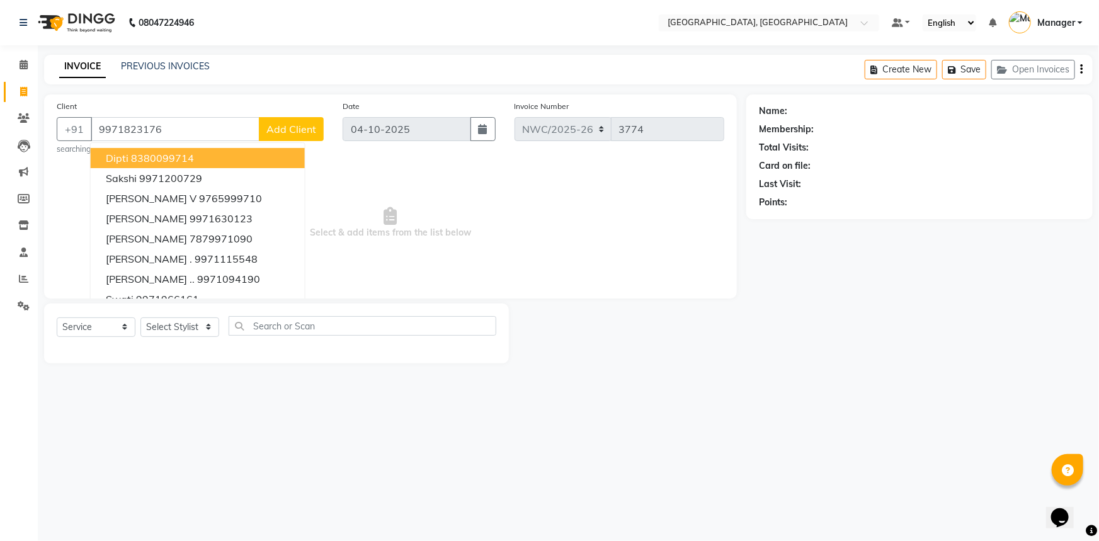
type input "9971823176"
select select "1: Object"
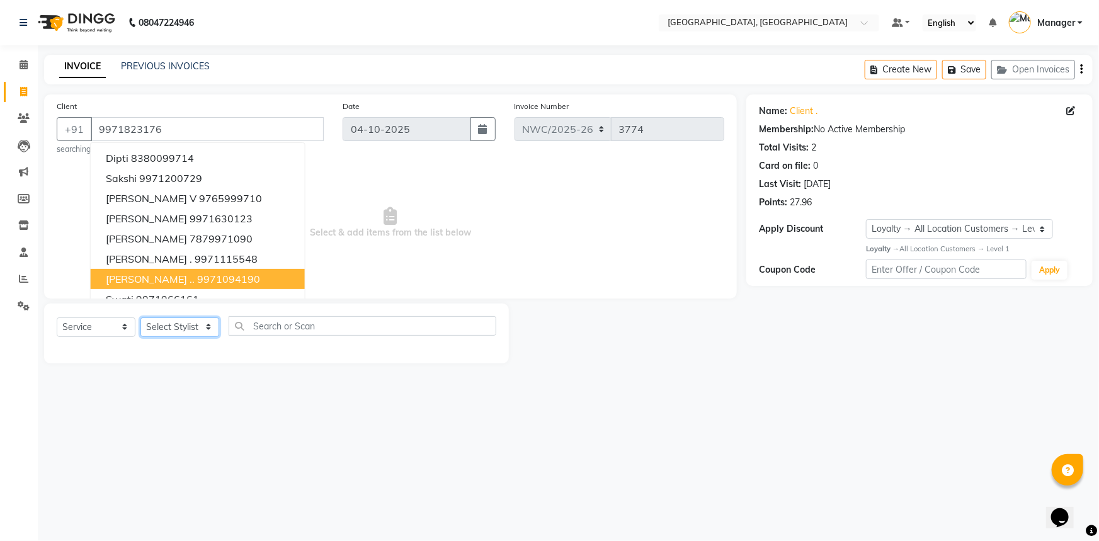
click at [194, 330] on select "Select Stylist [PERSON_NAME]-pdct Arshad_asst Arun_pdct Ashish_asst Counter_Sal…" at bounding box center [179, 327] width 79 height 20
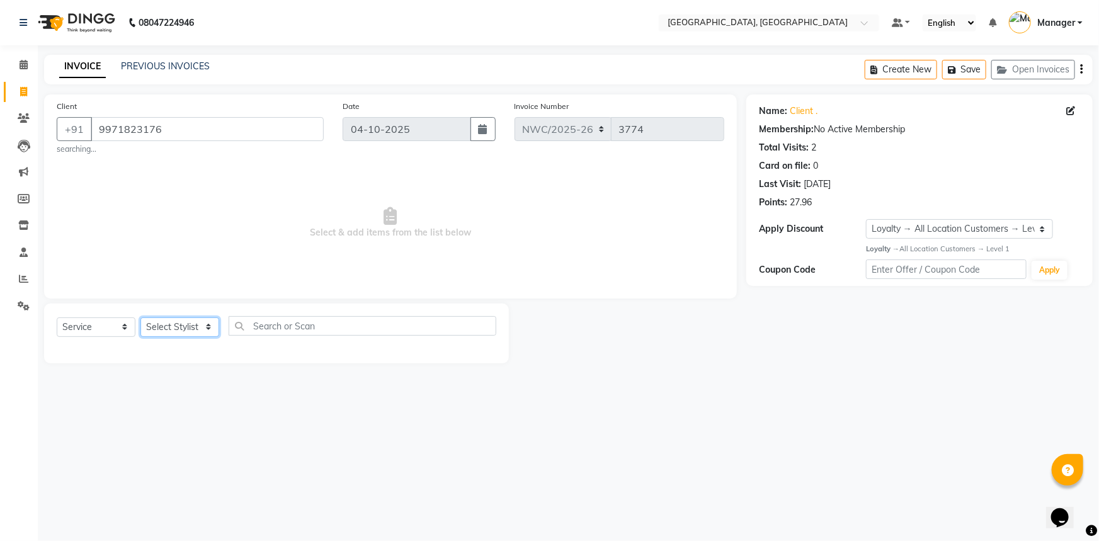
select select "84843"
click at [140, 317] on select "Select Stylist [PERSON_NAME]-pdct Arshad_asst Arun_pdct Ashish_asst Counter_Sal…" at bounding box center [179, 327] width 79 height 20
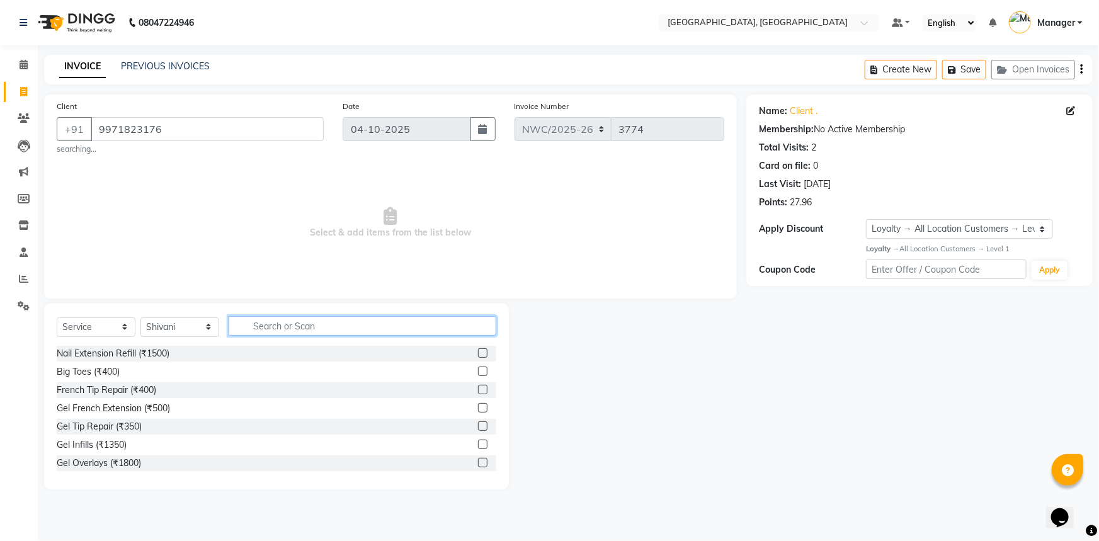
click at [249, 319] on input "text" at bounding box center [363, 326] width 268 height 20
type input "EYE"
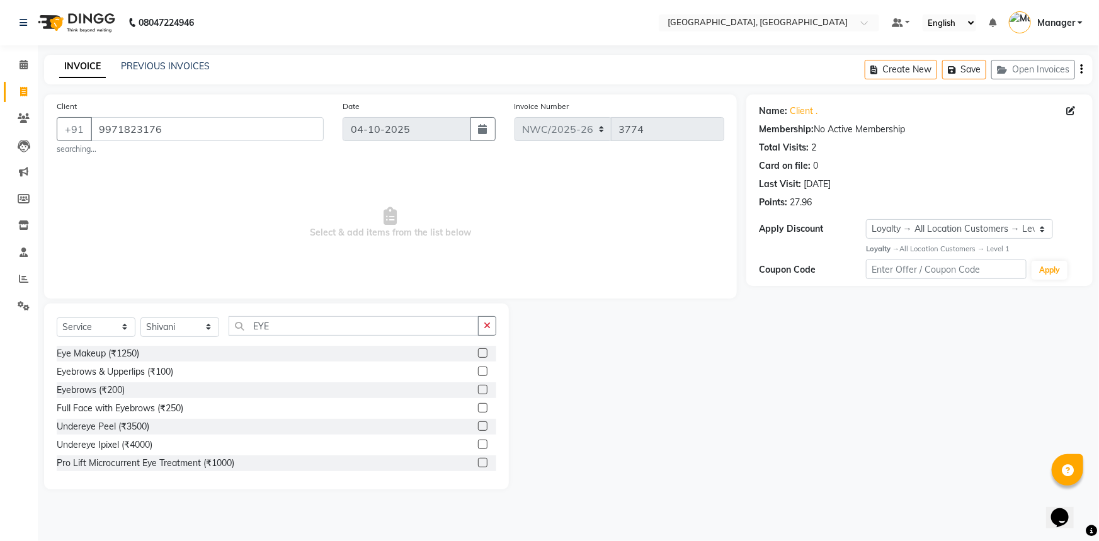
click at [478, 370] on label at bounding box center [482, 371] width 9 height 9
click at [478, 370] on input "checkbox" at bounding box center [482, 372] width 8 height 8
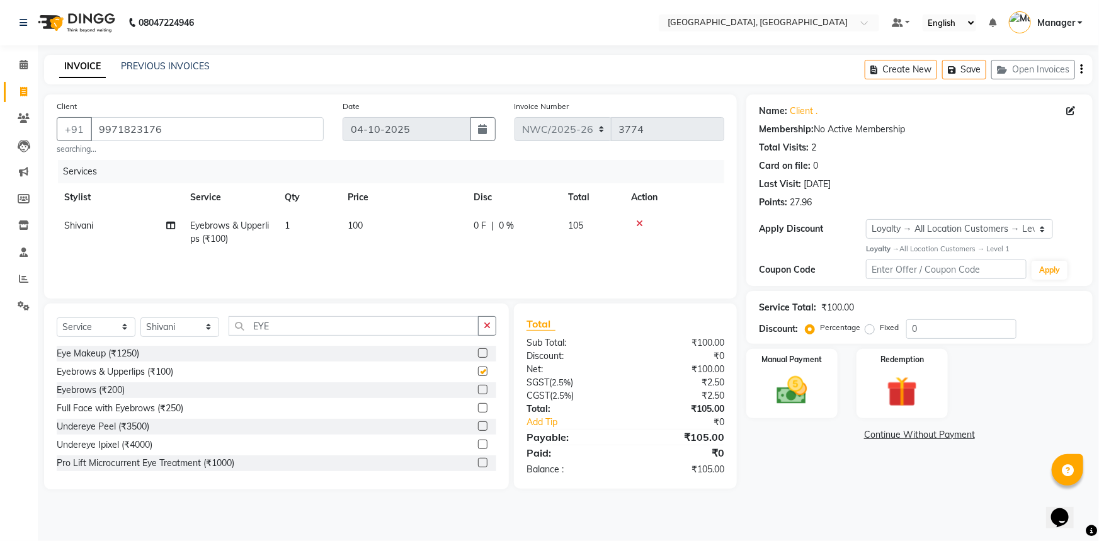
checkbox input "false"
click at [348, 220] on span "100" at bounding box center [355, 225] width 15 height 11
select select "84843"
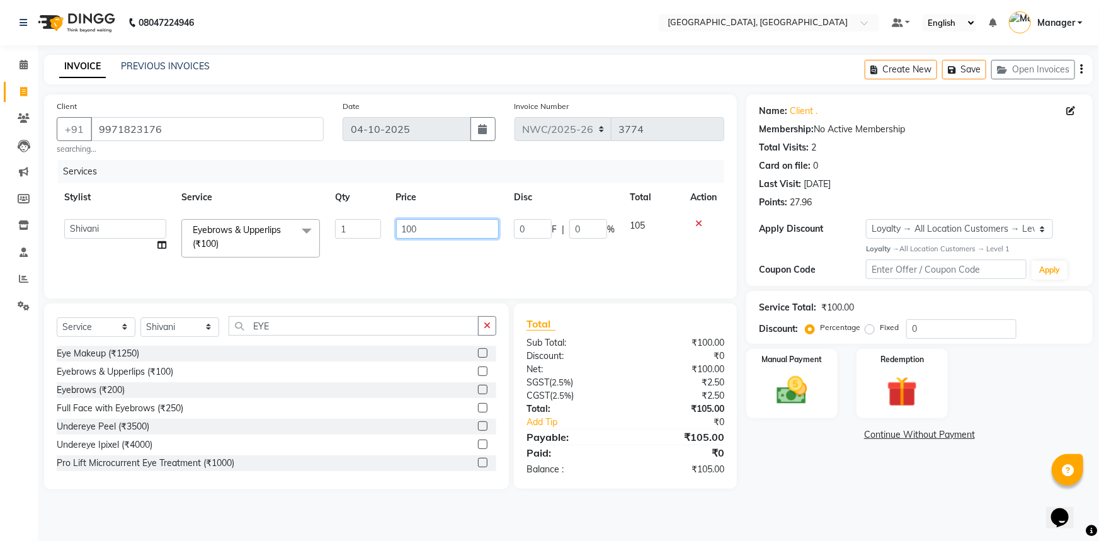
drag, startPoint x: 424, startPoint y: 222, endPoint x: 381, endPoint y: 227, distance: 43.7
click at [380, 224] on tr "[PERSON_NAME]-pdct Arshad_asst Arun_pdct Ashish_asst Counter_Sales [PERSON_NAME…" at bounding box center [391, 239] width 668 height 54
type input "140"
click at [390, 273] on div "Services Stylist Service Qty Price Disc Total Action [PERSON_NAME]-pdct Arshad_…" at bounding box center [391, 223] width 668 height 126
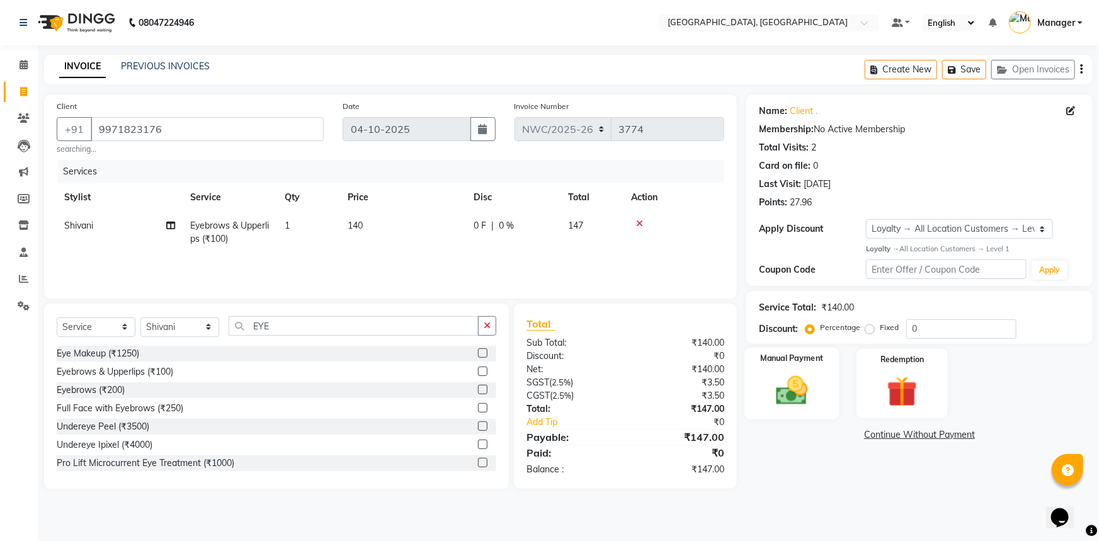
click at [807, 388] on img at bounding box center [792, 390] width 52 height 37
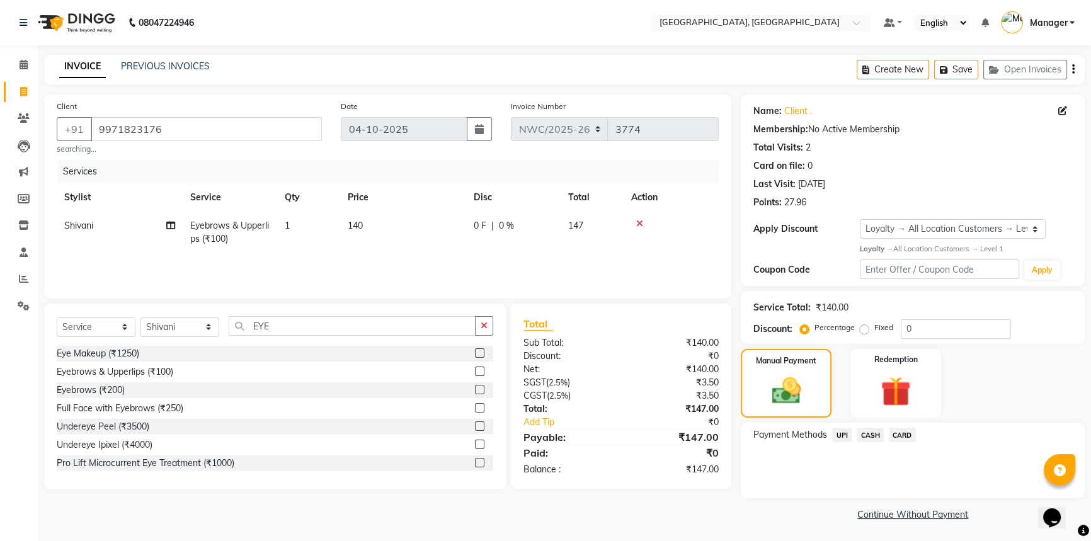
click at [844, 435] on span "UPI" at bounding box center [842, 435] width 20 height 14
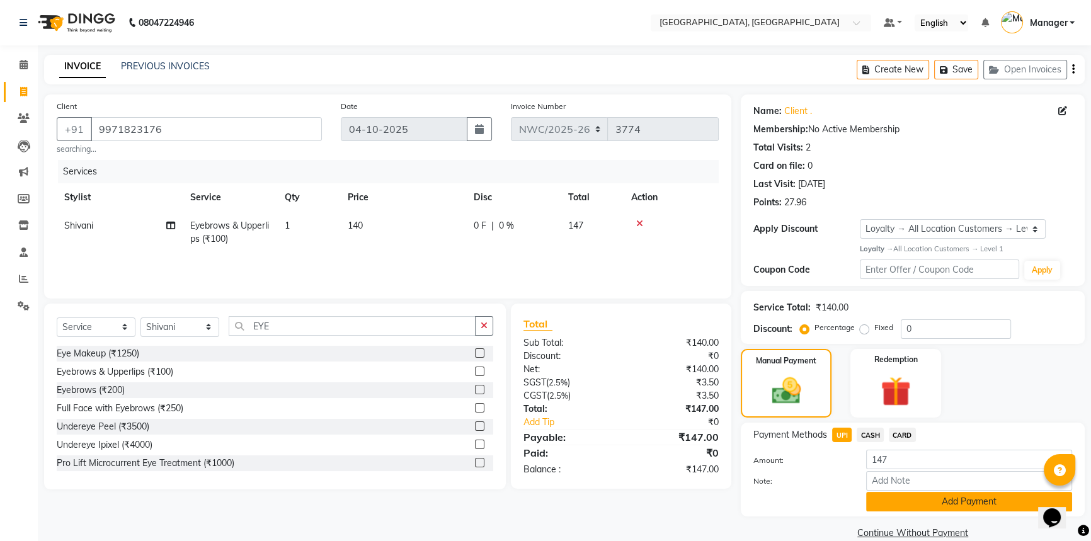
click at [896, 502] on button "Add Payment" at bounding box center [969, 502] width 206 height 20
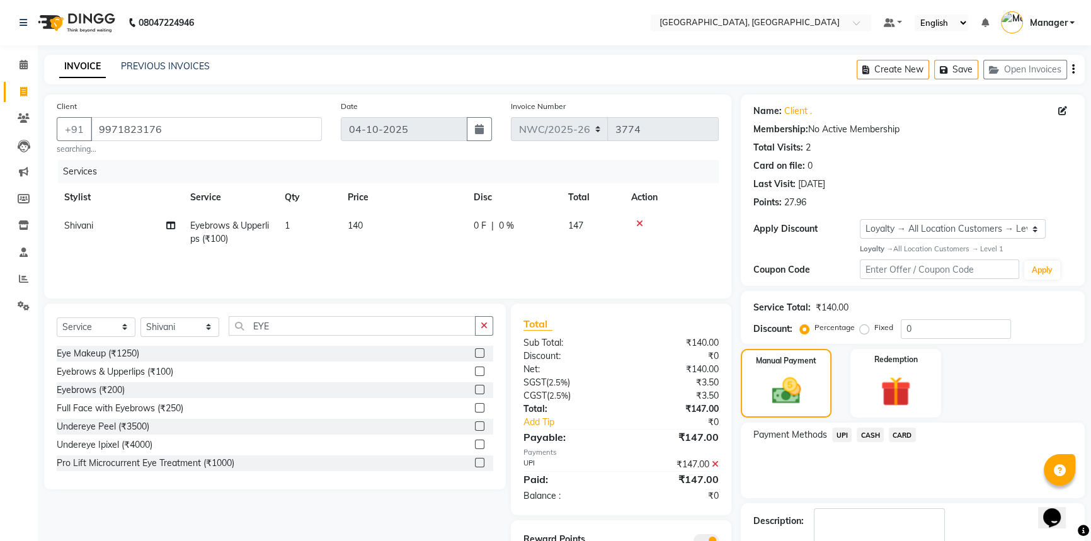
scroll to position [72, 0]
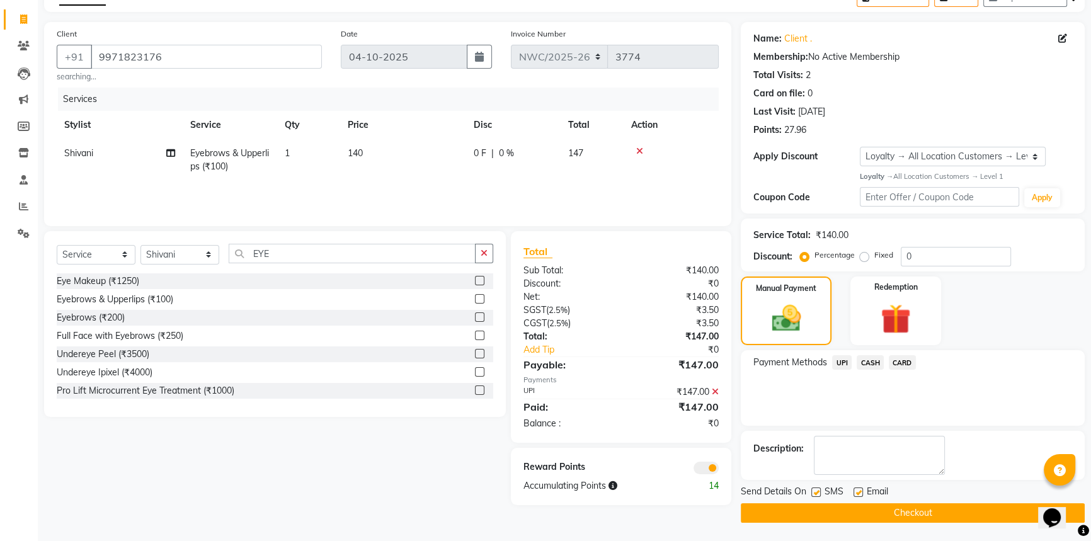
click at [864, 514] on button "Checkout" at bounding box center [913, 513] width 344 height 20
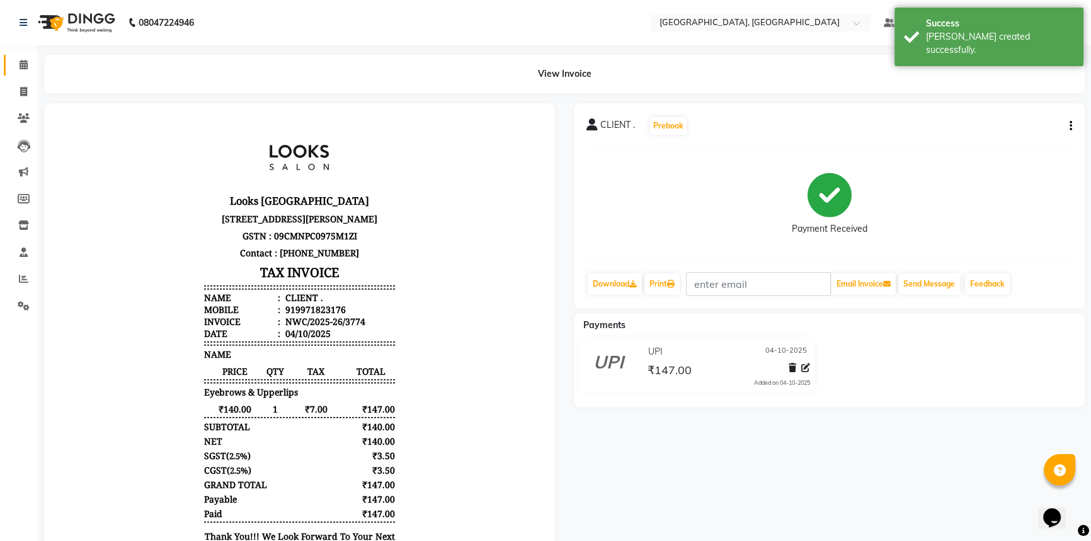
click at [19, 57] on link "Calendar" at bounding box center [19, 65] width 30 height 21
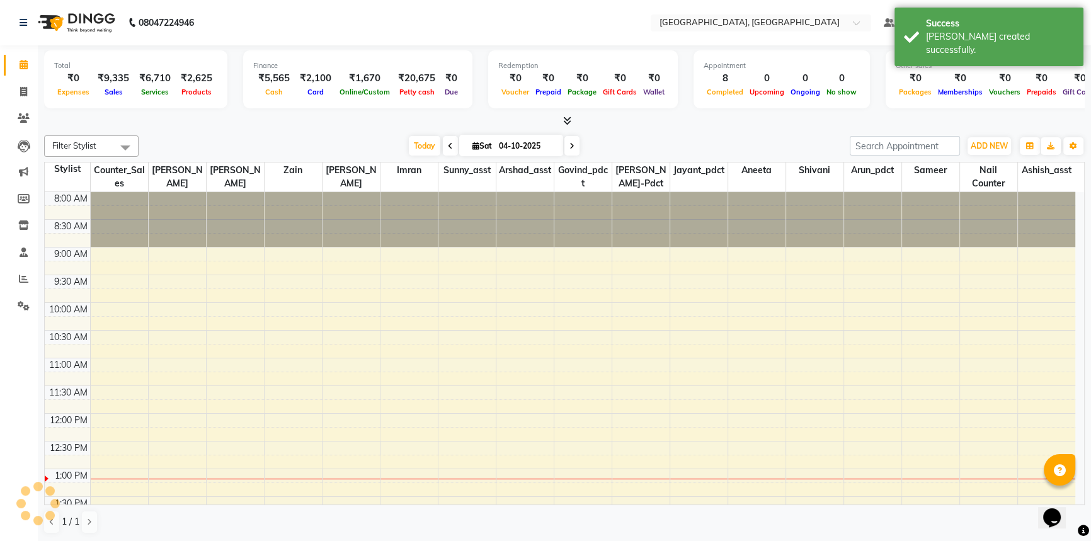
click at [343, 132] on div "Filter Stylist Select All [PERSON_NAME]-pdct Arshad_asst Arun_pdct Ashish_asst …" at bounding box center [564, 334] width 1040 height 409
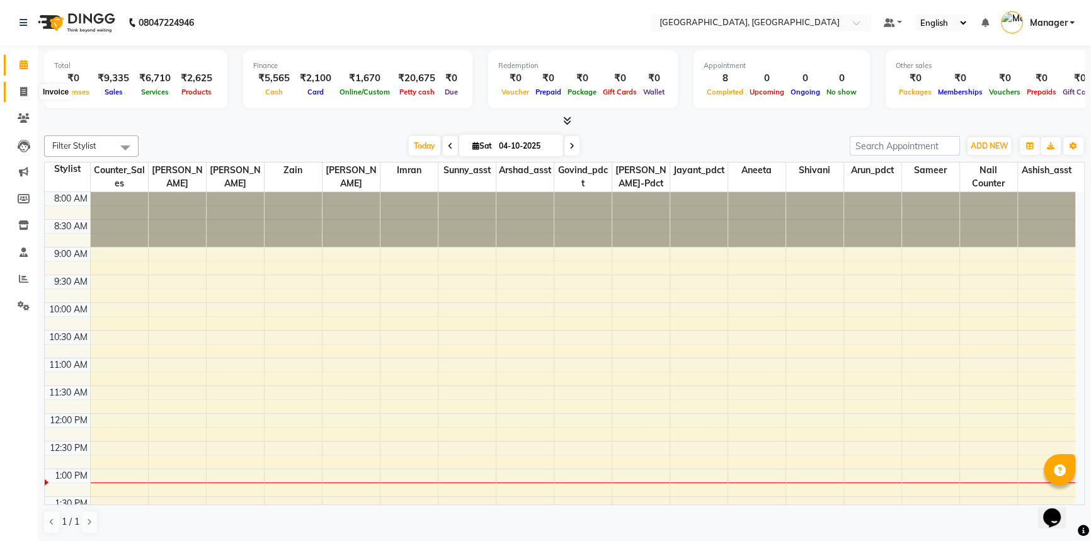
click at [23, 90] on icon at bounding box center [23, 91] width 7 height 9
select select "service"
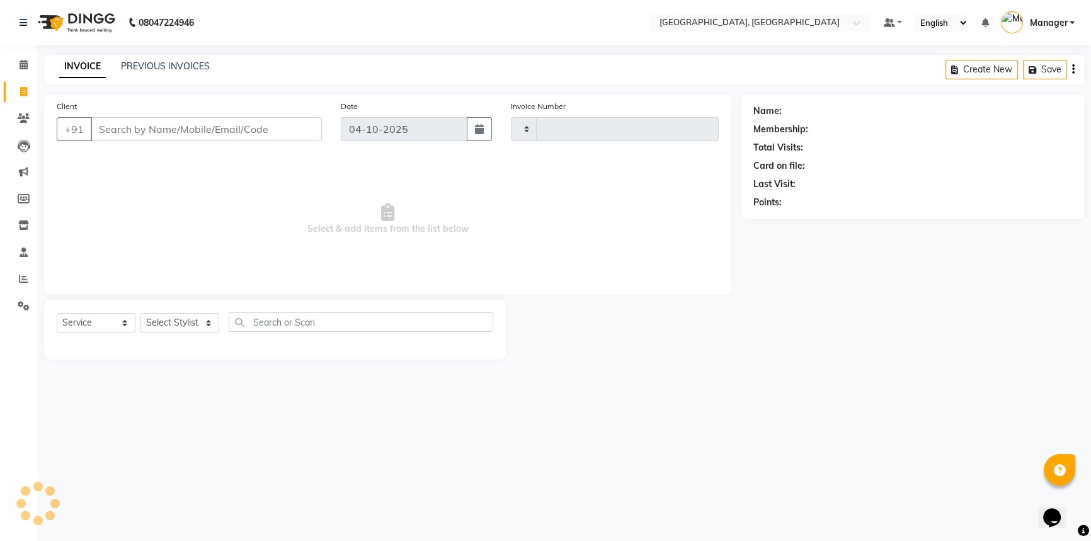
type input "3775"
select select "8574"
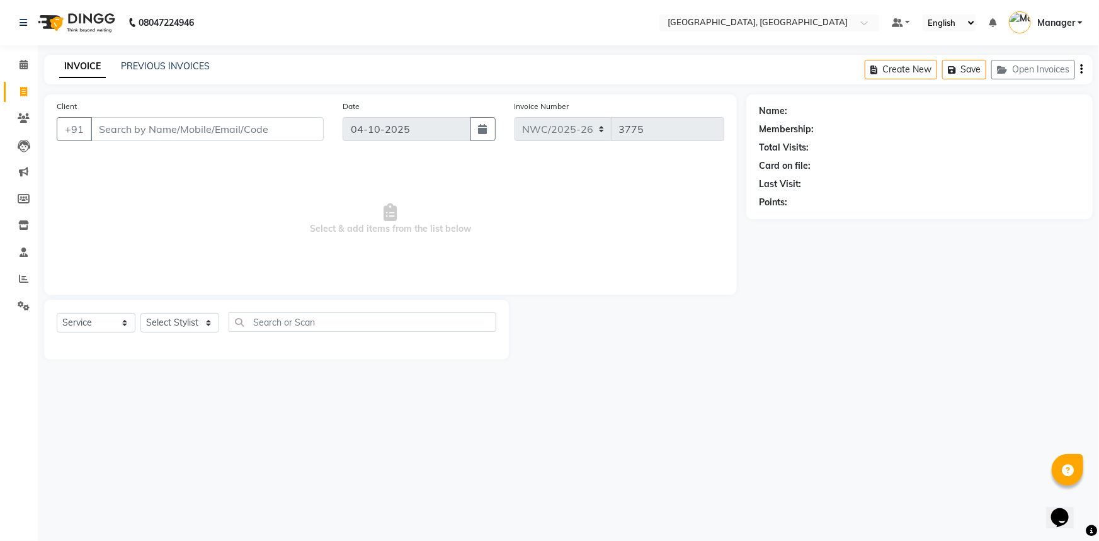
click at [174, 133] on input "Client" at bounding box center [207, 129] width 233 height 24
type input "8272033781"
click at [289, 135] on span "Add Client" at bounding box center [291, 129] width 50 height 13
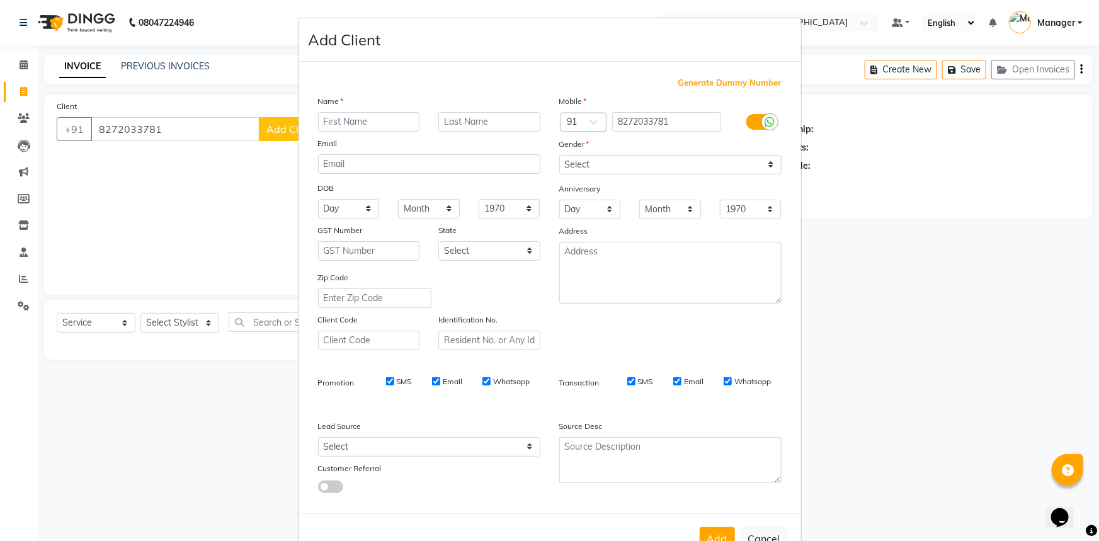
click at [345, 125] on input "text" at bounding box center [369, 122] width 102 height 20
type input "[PERSON_NAME]"
click at [465, 129] on input "text" at bounding box center [489, 122] width 102 height 20
type input "."
drag, startPoint x: 591, startPoint y: 166, endPoint x: 591, endPoint y: 174, distance: 7.6
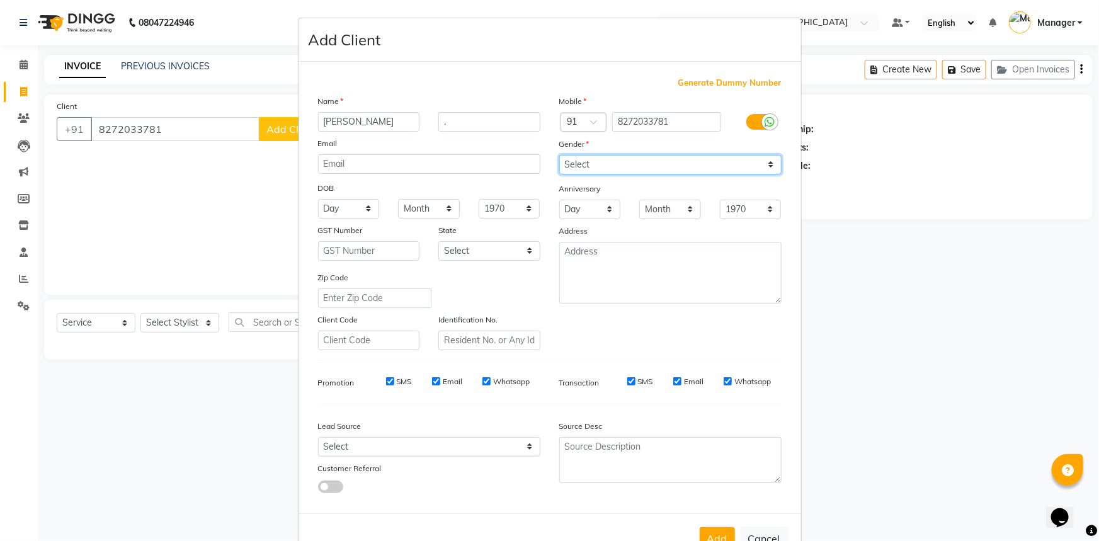
click at [591, 166] on select "Select [DEMOGRAPHIC_DATA] [DEMOGRAPHIC_DATA] Other Prefer Not To Say" at bounding box center [670, 165] width 222 height 20
select select "[DEMOGRAPHIC_DATA]"
click at [559, 155] on select "Select [DEMOGRAPHIC_DATA] [DEMOGRAPHIC_DATA] Other Prefer Not To Say" at bounding box center [670, 165] width 222 height 20
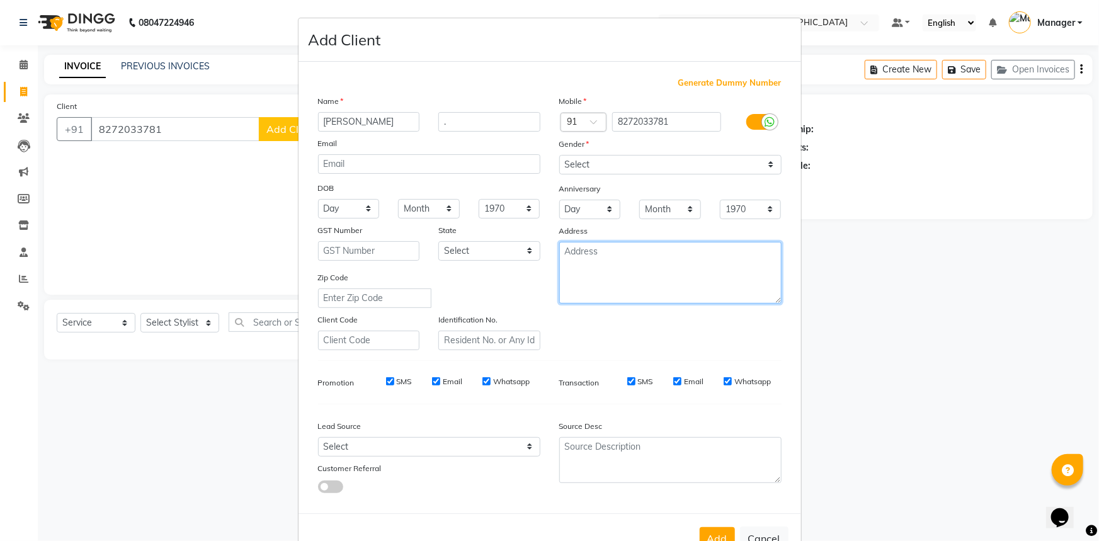
click at [593, 256] on textarea at bounding box center [670, 273] width 222 height 62
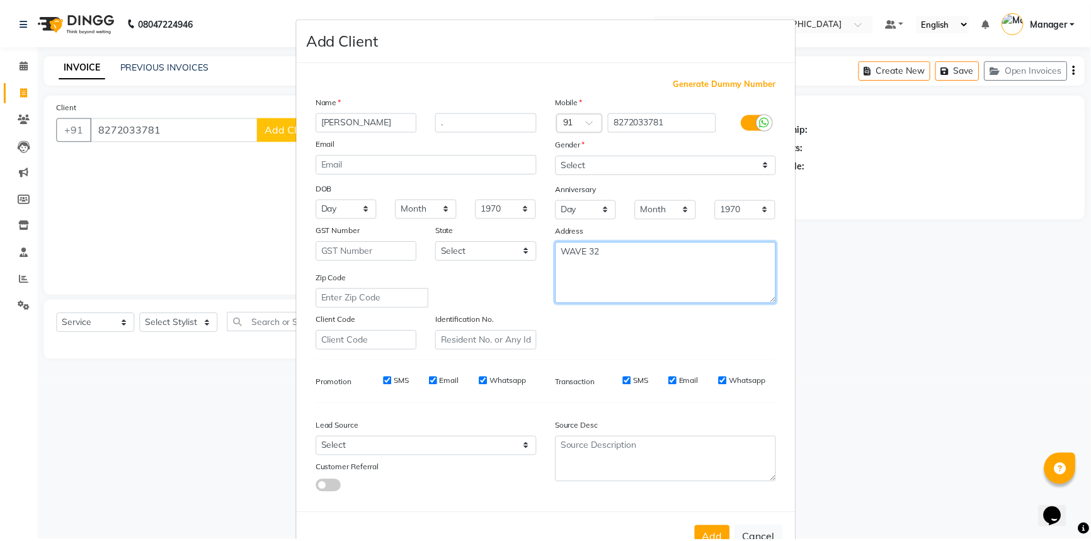
scroll to position [44, 0]
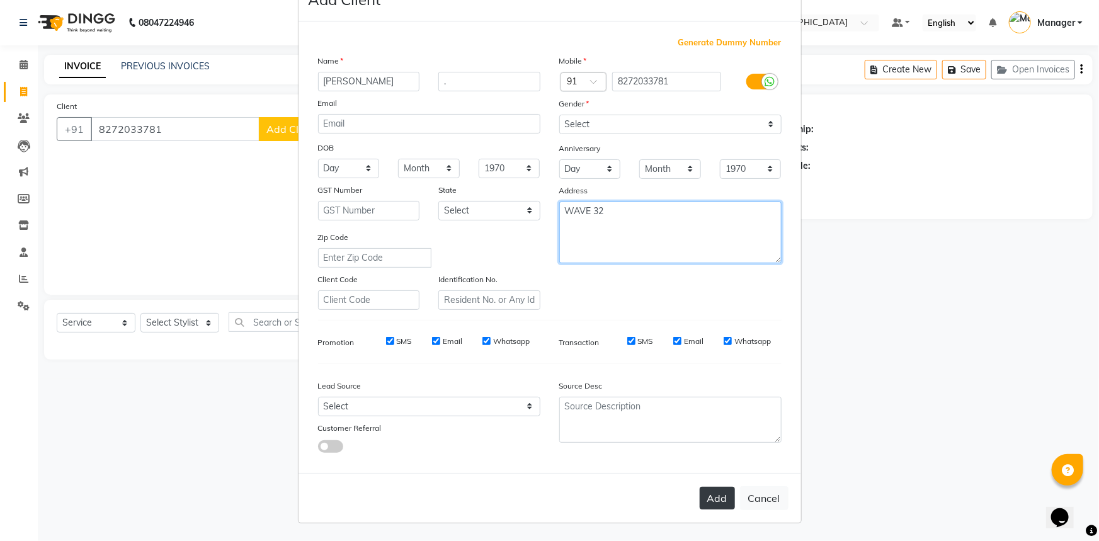
type textarea "WAVE 32"
click at [713, 497] on button "Add" at bounding box center [717, 498] width 35 height 23
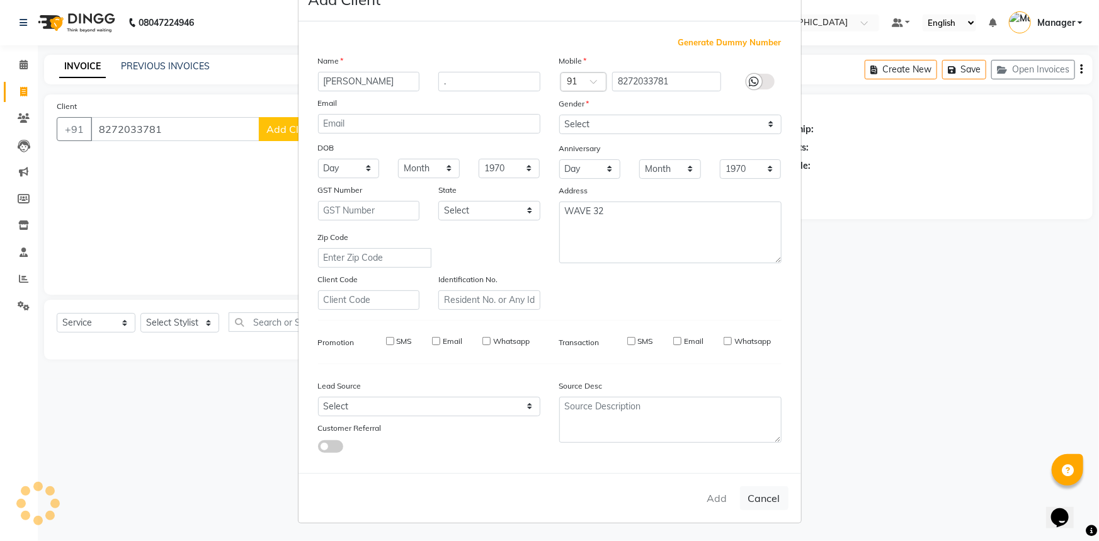
select select
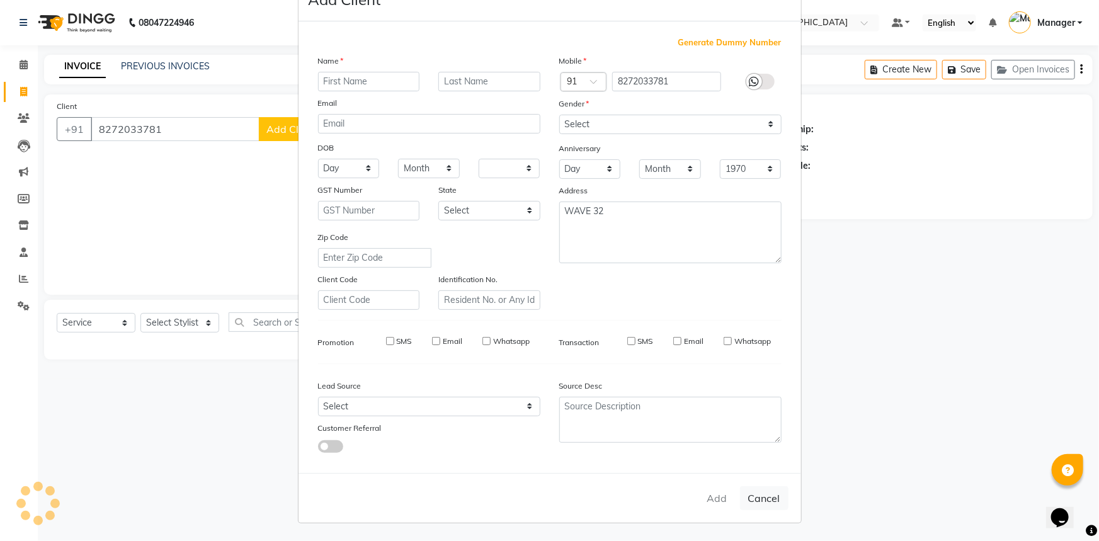
select select
checkbox input "false"
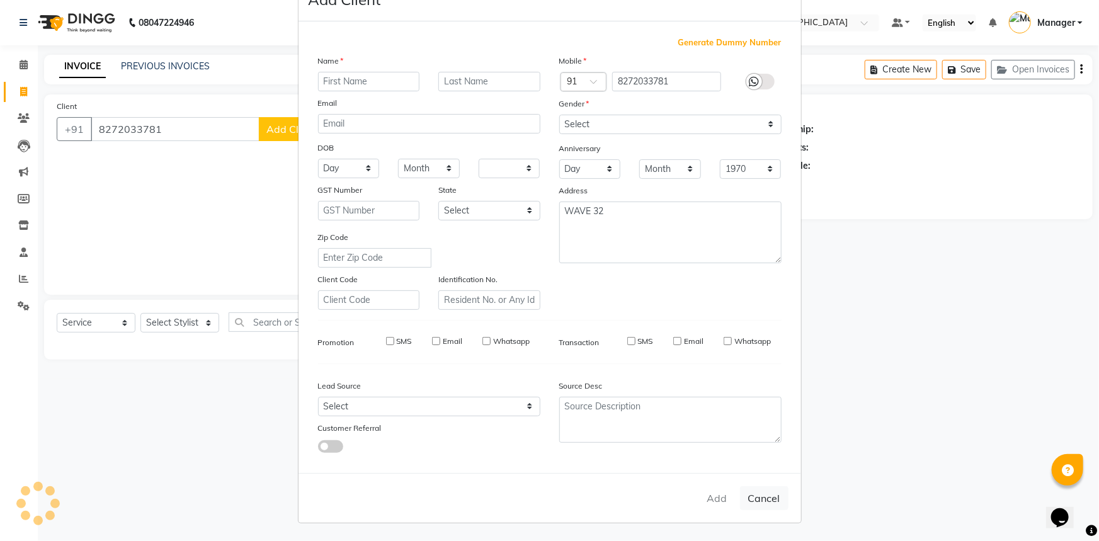
checkbox input "false"
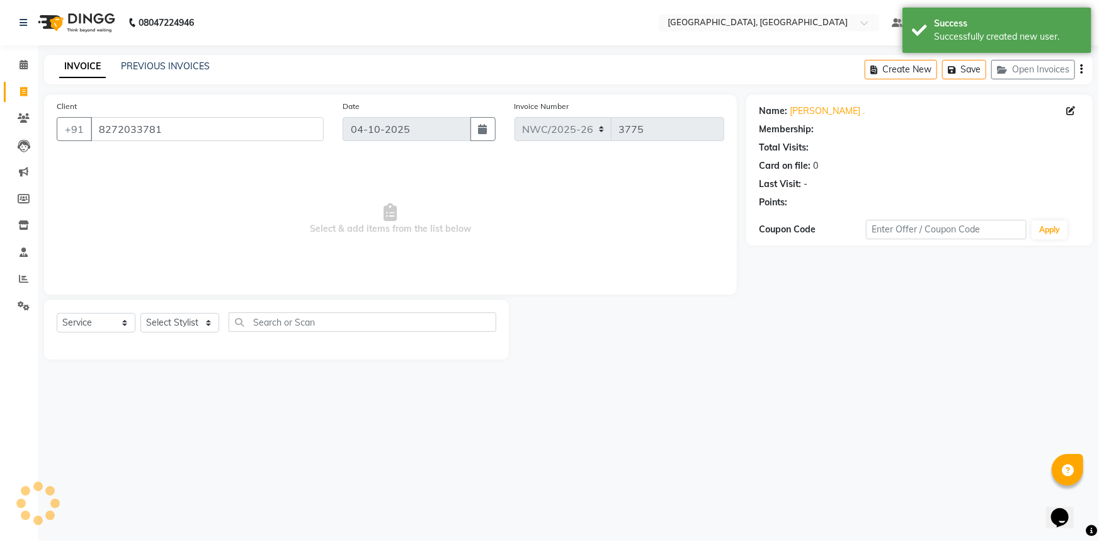
select select "1: Object"
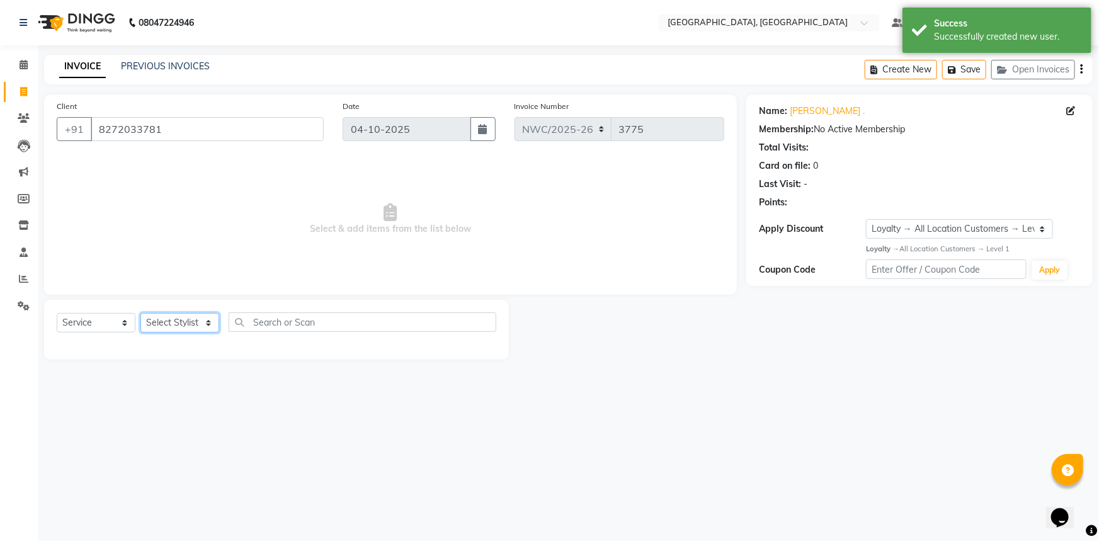
click at [172, 321] on select "Select Stylist [PERSON_NAME]-pdct Arshad_asst Arun_pdct Ashish_asst Counter_Sal…" at bounding box center [179, 323] width 79 height 20
select select "85707"
click at [140, 313] on select "Select Stylist [PERSON_NAME]-pdct Arshad_asst Arun_pdct Ashish_asst Counter_Sal…" at bounding box center [179, 323] width 79 height 20
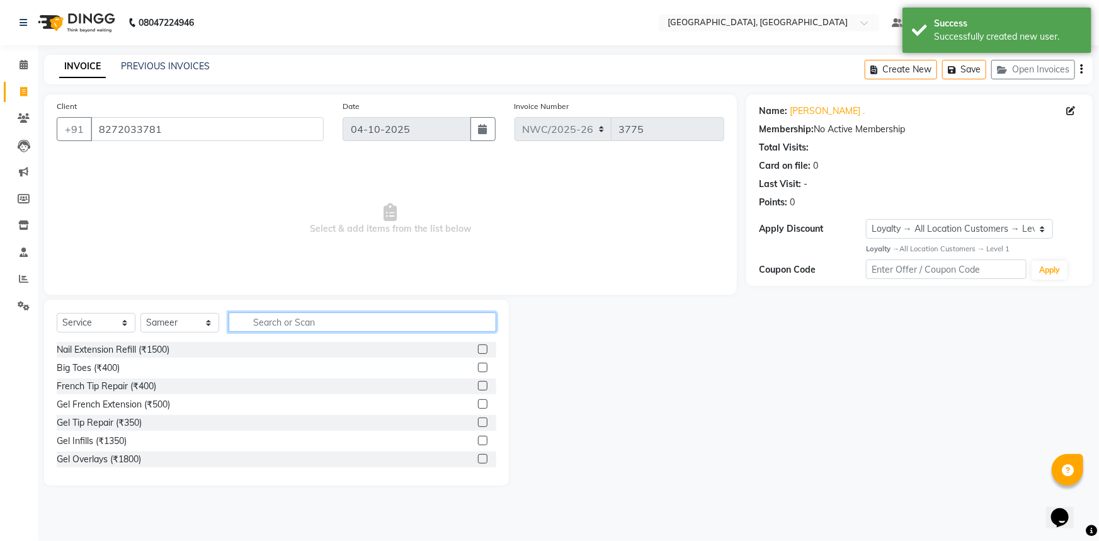
click at [288, 328] on input "text" at bounding box center [363, 322] width 268 height 20
type input "CUT"
click at [478, 364] on label at bounding box center [482, 367] width 9 height 9
click at [478, 364] on input "checkbox" at bounding box center [482, 368] width 8 height 8
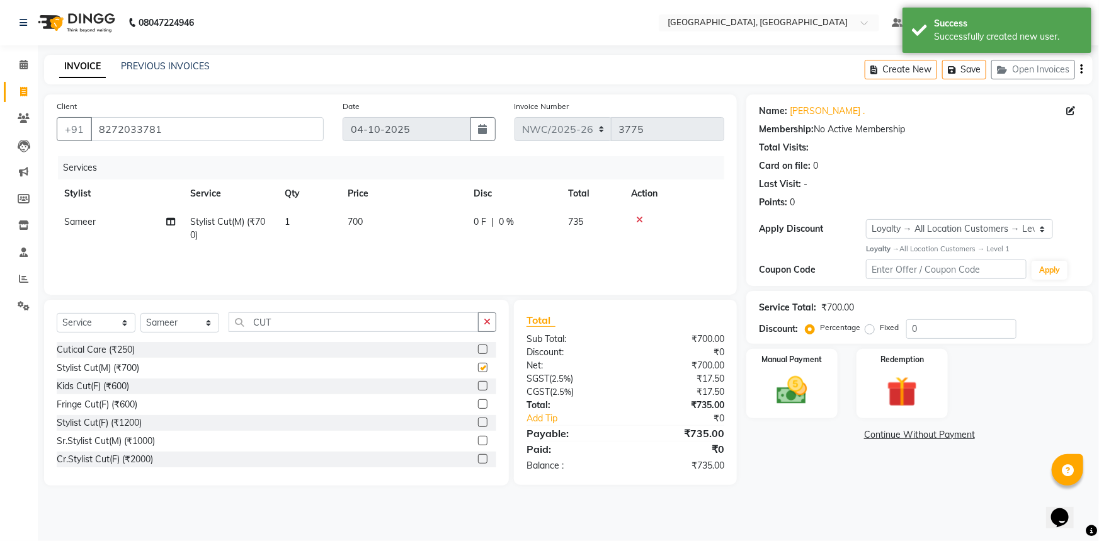
checkbox input "false"
drag, startPoint x: 279, startPoint y: 322, endPoint x: 209, endPoint y: 322, distance: 69.9
click at [209, 322] on div "Select Service Product Membership Package Voucher Prepaid Gift Card Select Styl…" at bounding box center [277, 327] width 440 height 30
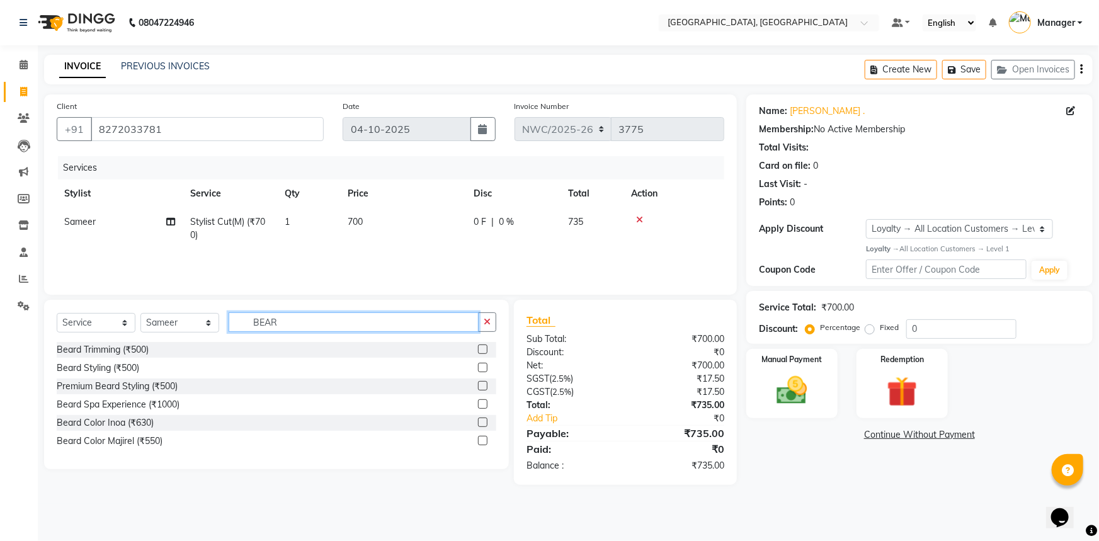
type input "BEAR"
click at [483, 349] on label at bounding box center [482, 348] width 9 height 9
click at [483, 349] on input "checkbox" at bounding box center [482, 350] width 8 height 8
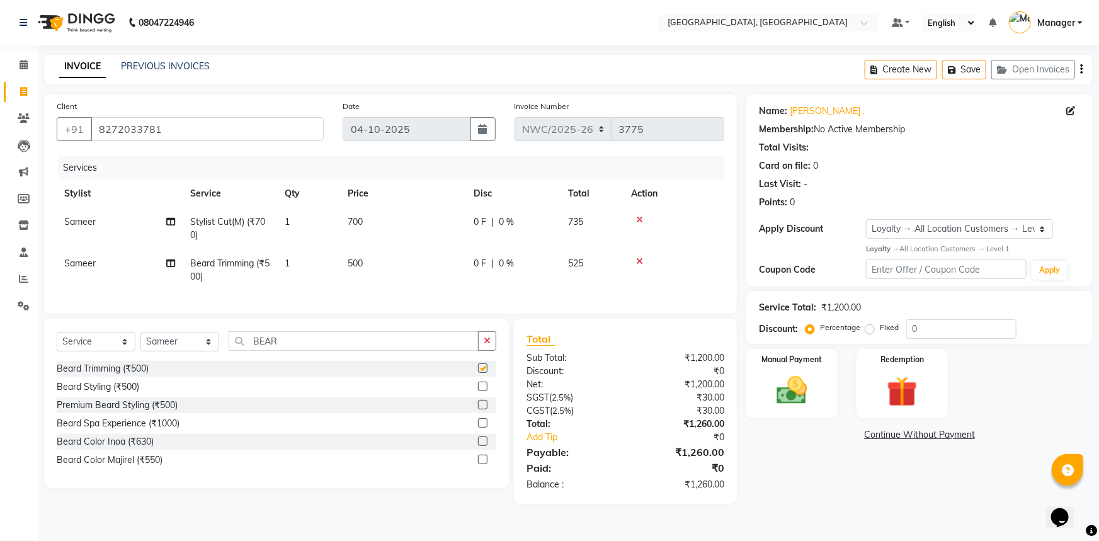
checkbox input "false"
click at [370, 269] on td "500" at bounding box center [403, 270] width 126 height 42
select select "85707"
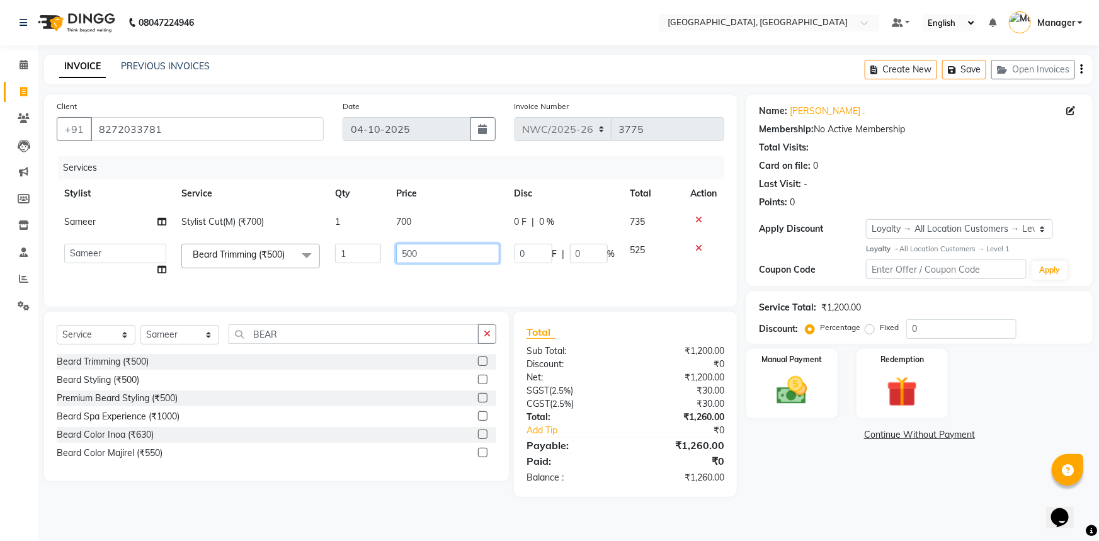
drag, startPoint x: 433, startPoint y: 254, endPoint x: 369, endPoint y: 266, distance: 64.8
click at [368, 266] on tr "Aneeta Ankush-pdct Arshad_asst Arun_pdct Ashish_asst Counter_Sales Faheem Govin…" at bounding box center [391, 260] width 668 height 48
type input "350"
click at [378, 288] on div "Services Stylist Service Qty Price Disc Total Action Sameer Stylist Cut(M) (₹70…" at bounding box center [391, 225] width 668 height 138
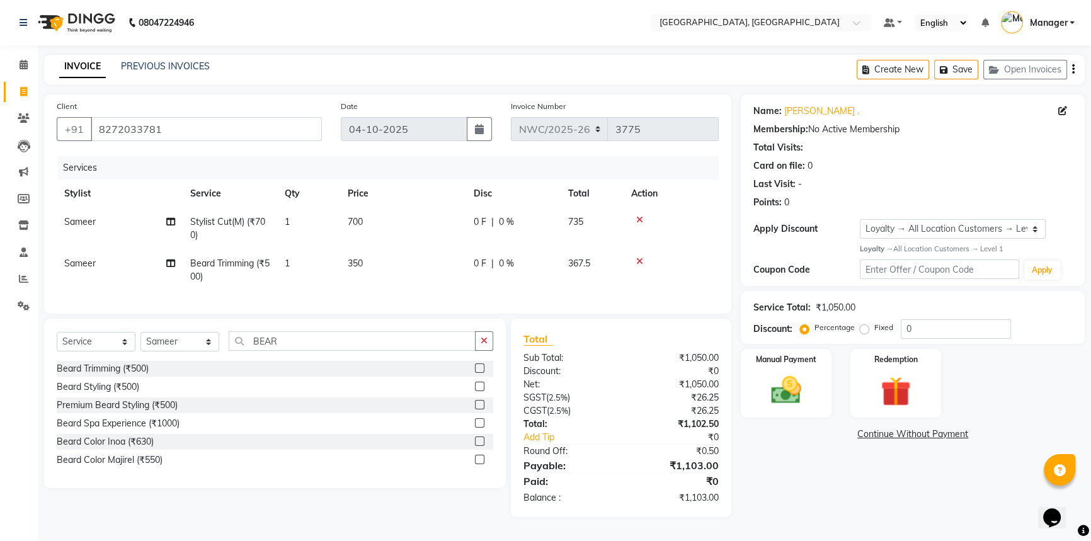
click at [384, 224] on td "700" at bounding box center [403, 229] width 126 height 42
select select "85707"
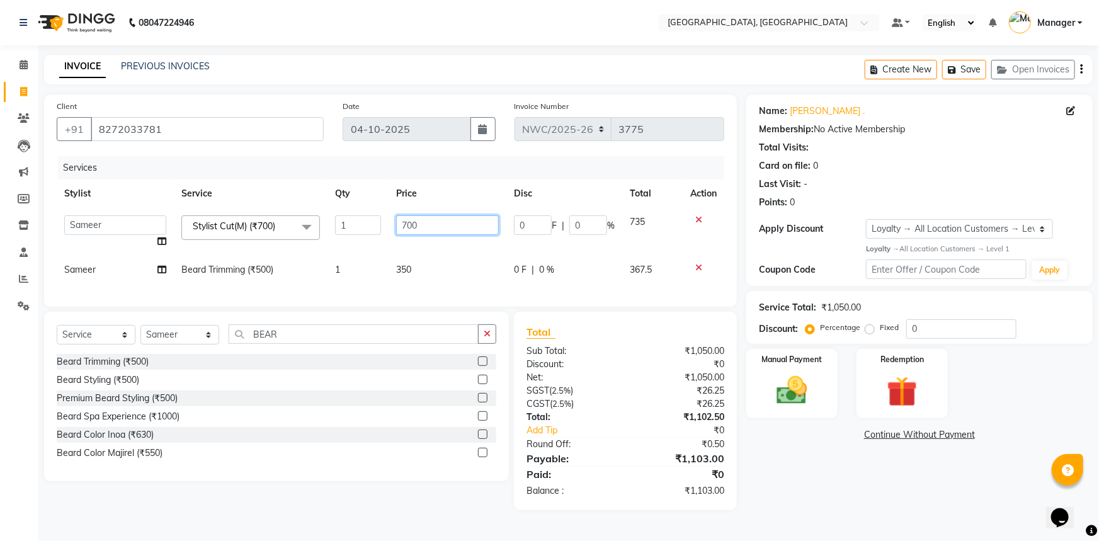
drag, startPoint x: 413, startPoint y: 222, endPoint x: 354, endPoint y: 237, distance: 60.5
click at [354, 236] on tr "Aneeta Ankush-pdct Arshad_asst Arun_pdct Ashish_asst Counter_Sales Faheem Govin…" at bounding box center [391, 232] width 668 height 48
type input "500"
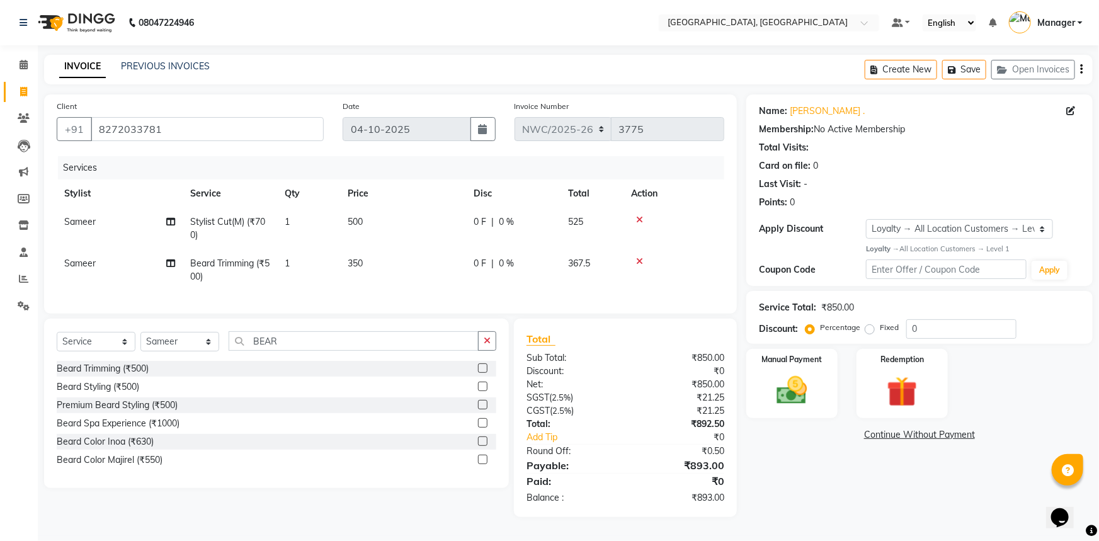
click at [360, 289] on div "Services Stylist Service Qty Price Disc Total Action Sameer Stylist Cut(M) (₹70…" at bounding box center [391, 228] width 668 height 145
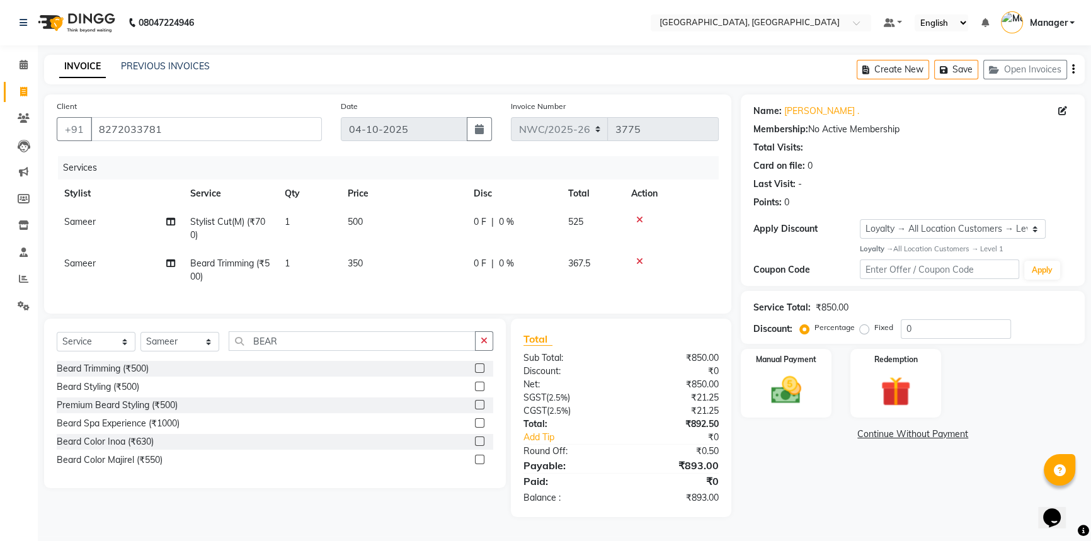
scroll to position [4, 0]
click at [824, 378] on div "Manual Payment" at bounding box center [786, 384] width 94 height 72
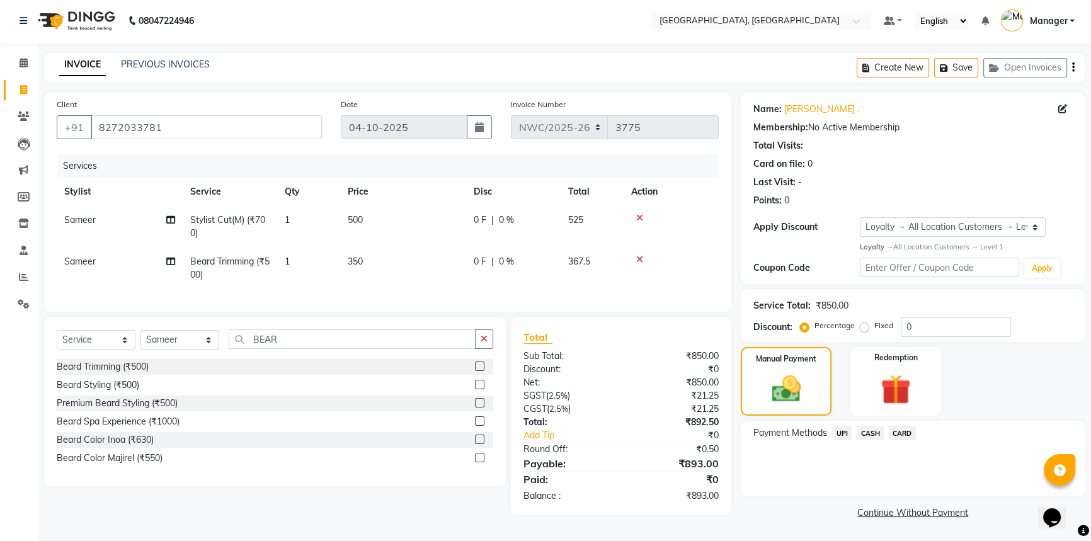
click at [870, 431] on span "CASH" at bounding box center [869, 433] width 27 height 14
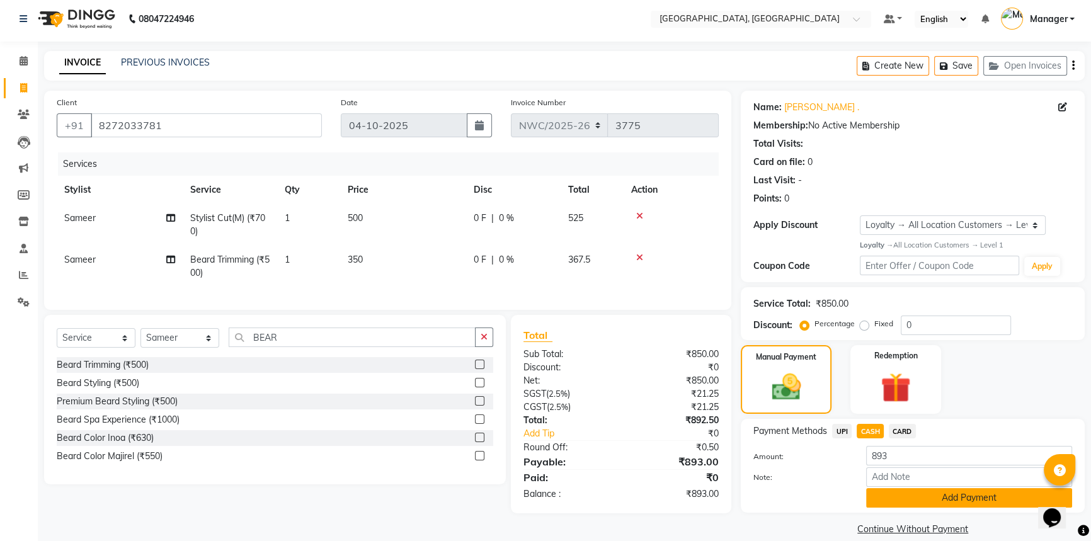
click at [890, 499] on button "Add Payment" at bounding box center [969, 498] width 206 height 20
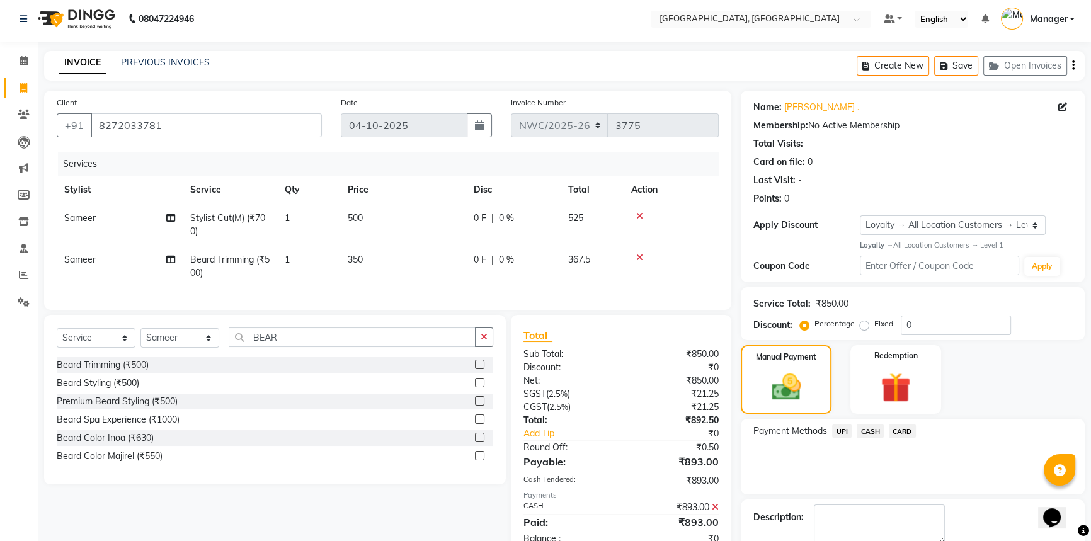
scroll to position [111, 0]
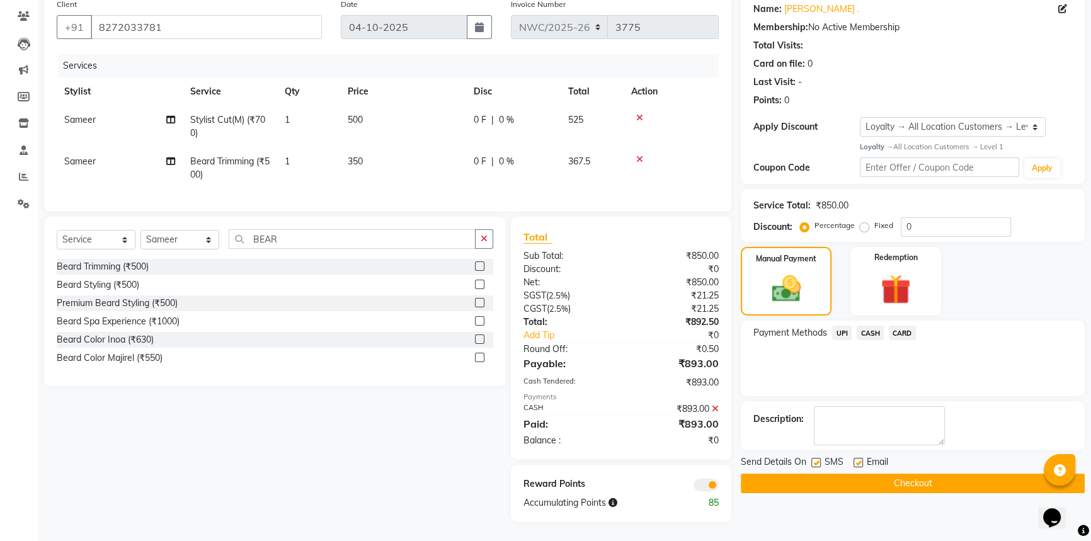
click at [855, 474] on button "Checkout" at bounding box center [913, 484] width 344 height 20
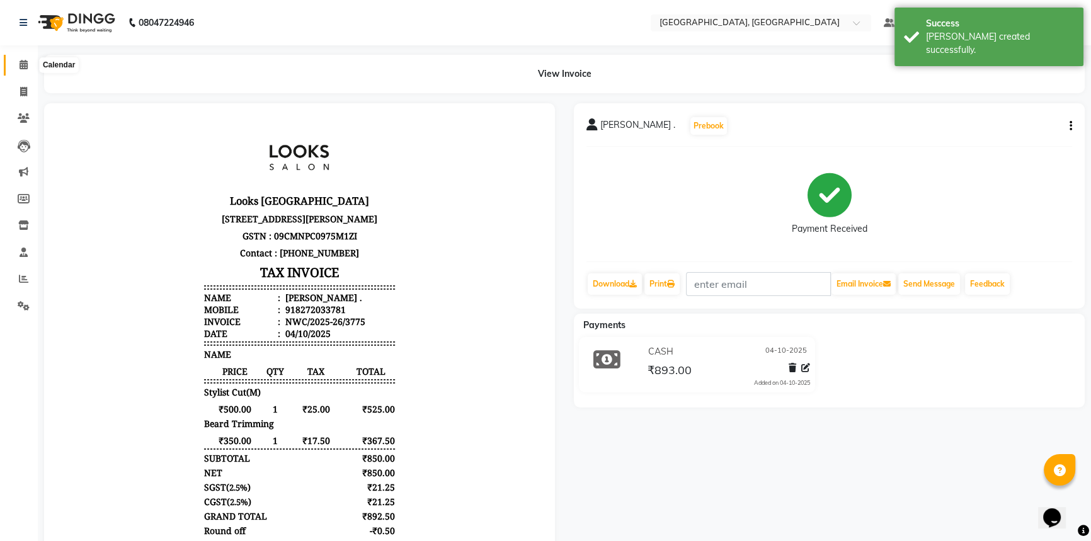
click at [25, 61] on icon at bounding box center [24, 64] width 8 height 9
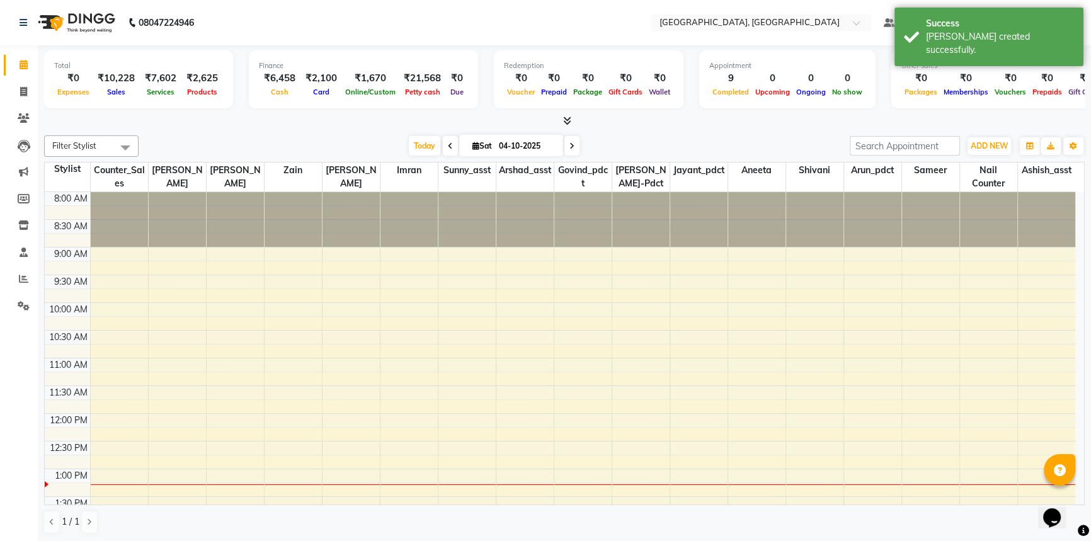
click at [284, 118] on div at bounding box center [564, 121] width 1040 height 13
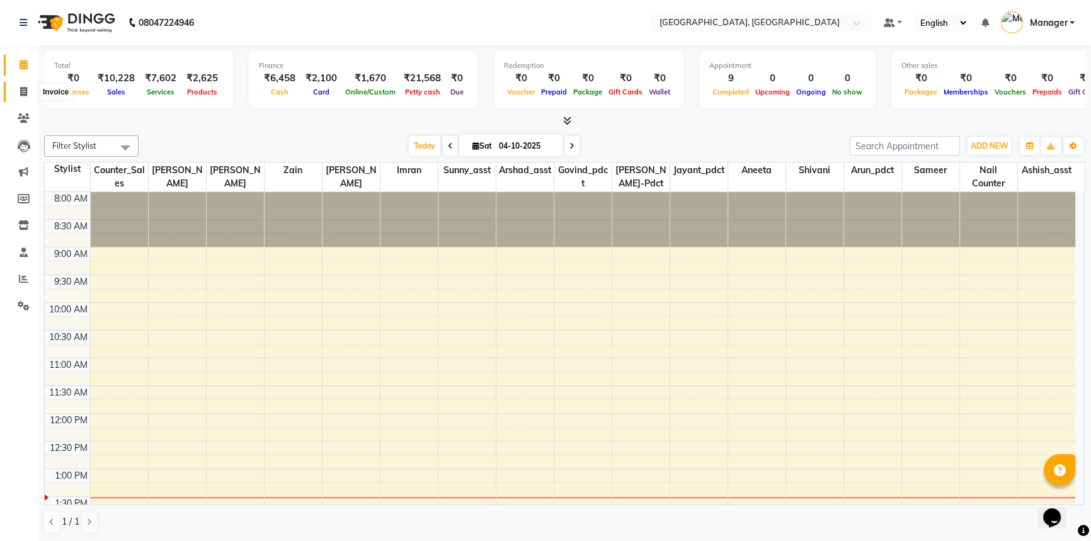
drag, startPoint x: 23, startPoint y: 96, endPoint x: 32, endPoint y: 96, distance: 9.5
click at [23, 96] on icon at bounding box center [23, 91] width 7 height 9
select select "service"
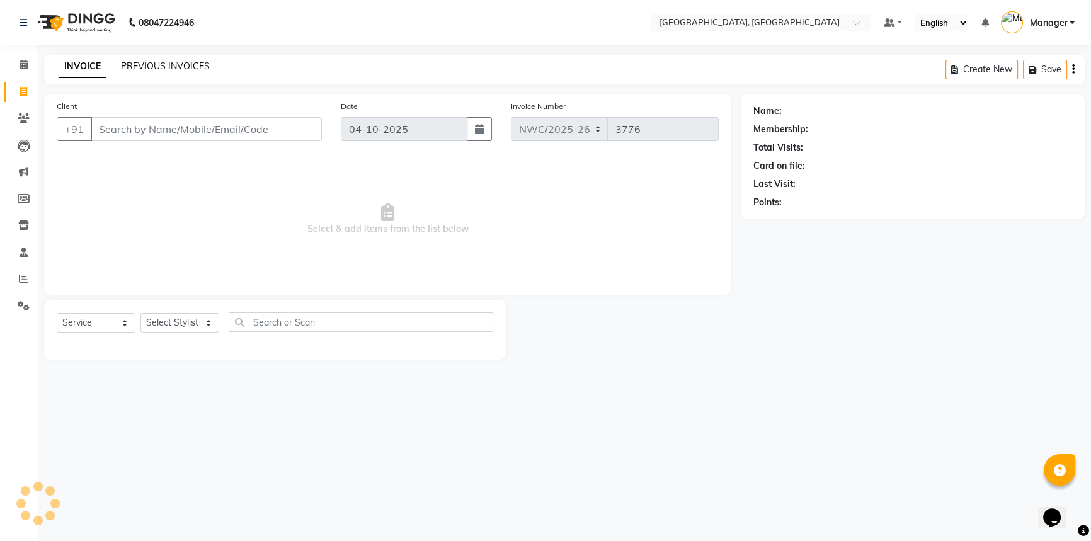
click at [152, 123] on input "Client" at bounding box center [206, 129] width 231 height 24
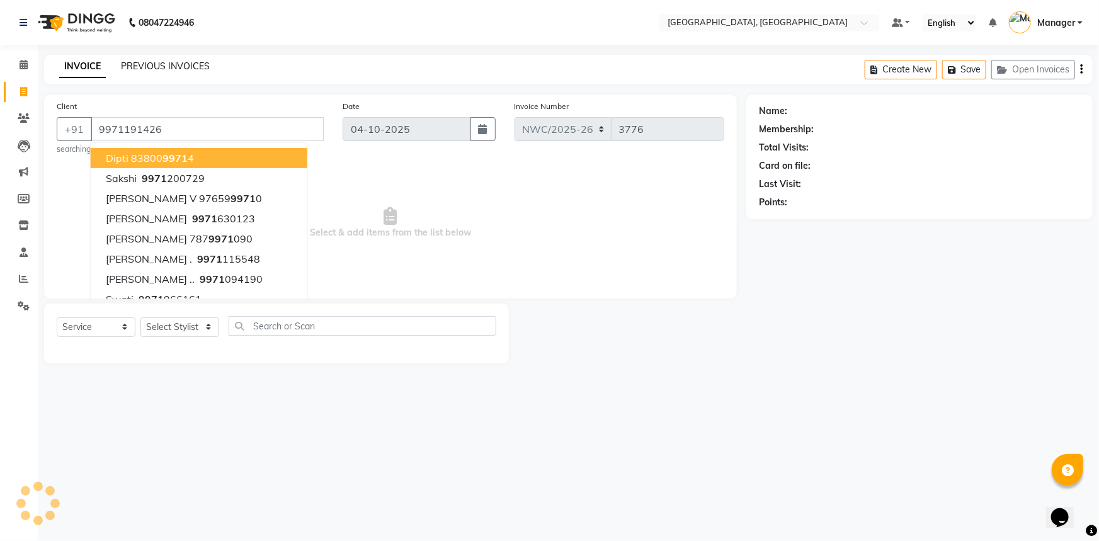
type input "9971191426"
select select "1: Object"
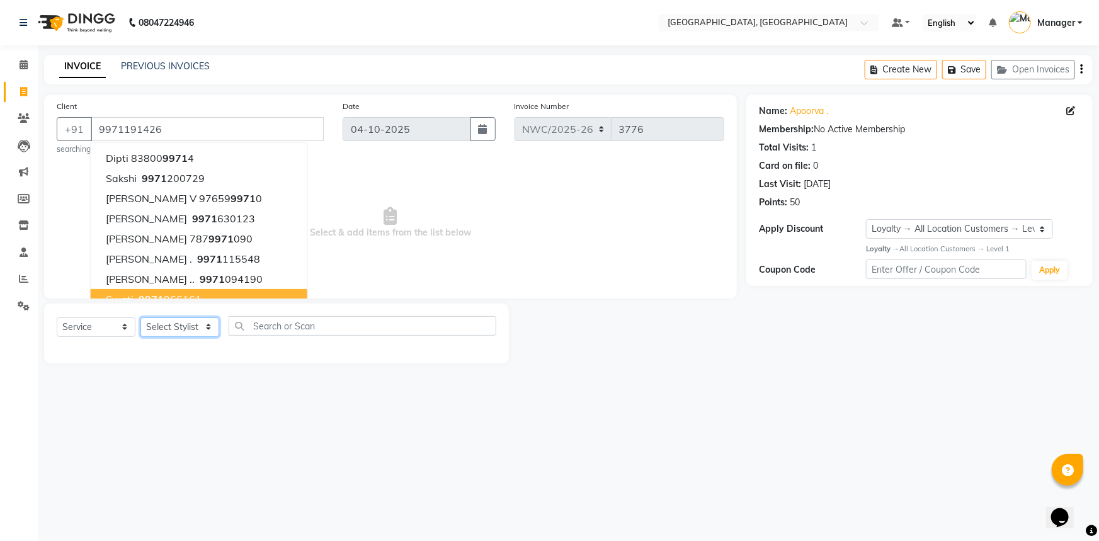
drag, startPoint x: 181, startPoint y: 332, endPoint x: 182, endPoint y: 323, distance: 8.9
click at [181, 331] on select "Select Stylist Aneeta Ankush-pdct Arshad_asst Arun_pdct Ashish_asst Counter_Sal…" at bounding box center [179, 327] width 79 height 20
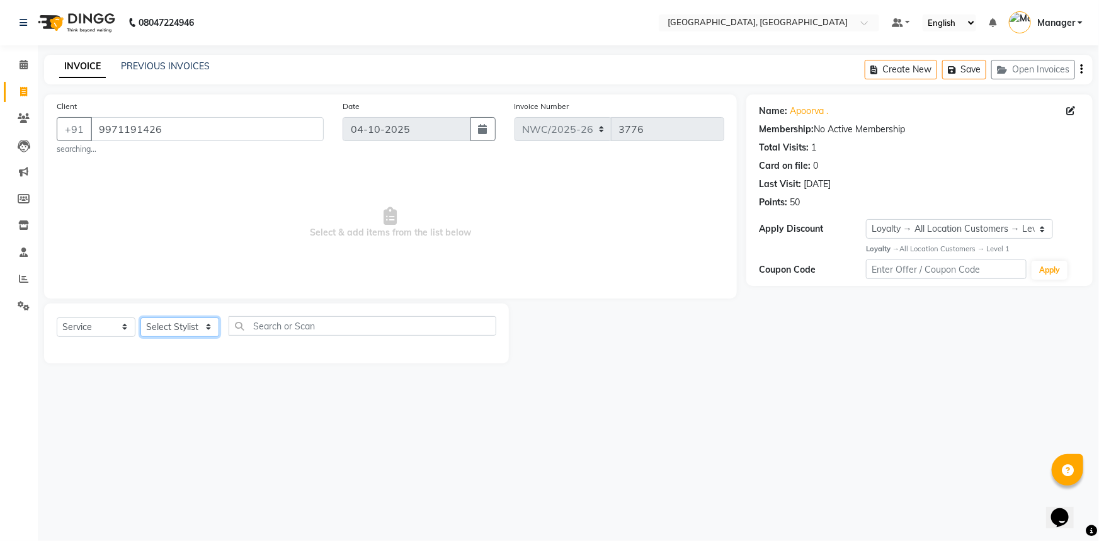
select select "84834"
click at [140, 317] on select "Select Stylist Aneeta Ankush-pdct Arshad_asst Arun_pdct Ashish_asst Counter_Sal…" at bounding box center [179, 327] width 79 height 20
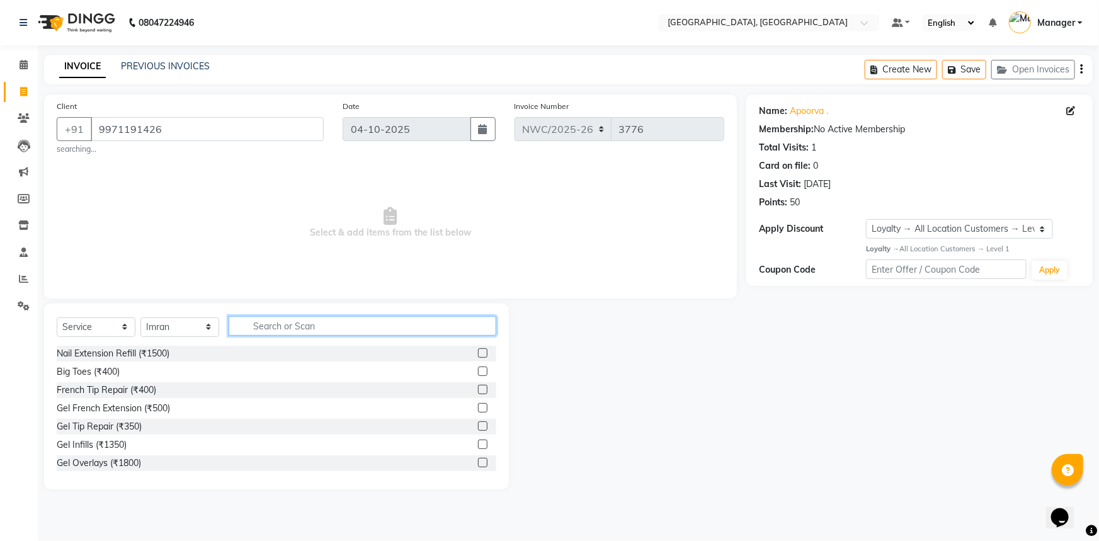
drag, startPoint x: 256, startPoint y: 325, endPoint x: 258, endPoint y: 268, distance: 56.7
click at [256, 322] on input "text" at bounding box center [363, 326] width 268 height 20
type input "CUT"
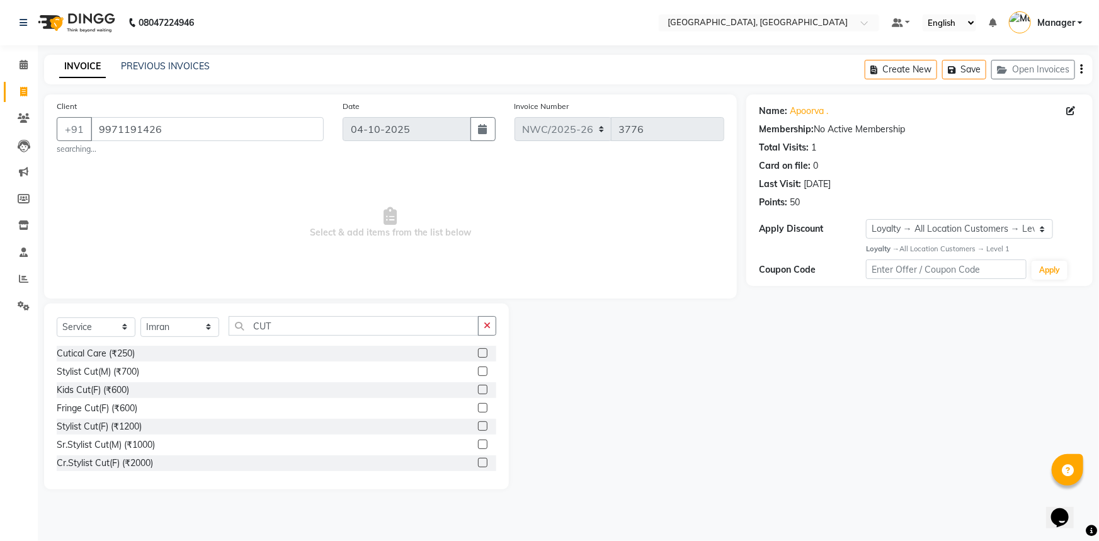
click at [478, 372] on label at bounding box center [482, 371] width 9 height 9
click at [478, 372] on input "checkbox" at bounding box center [482, 372] width 8 height 8
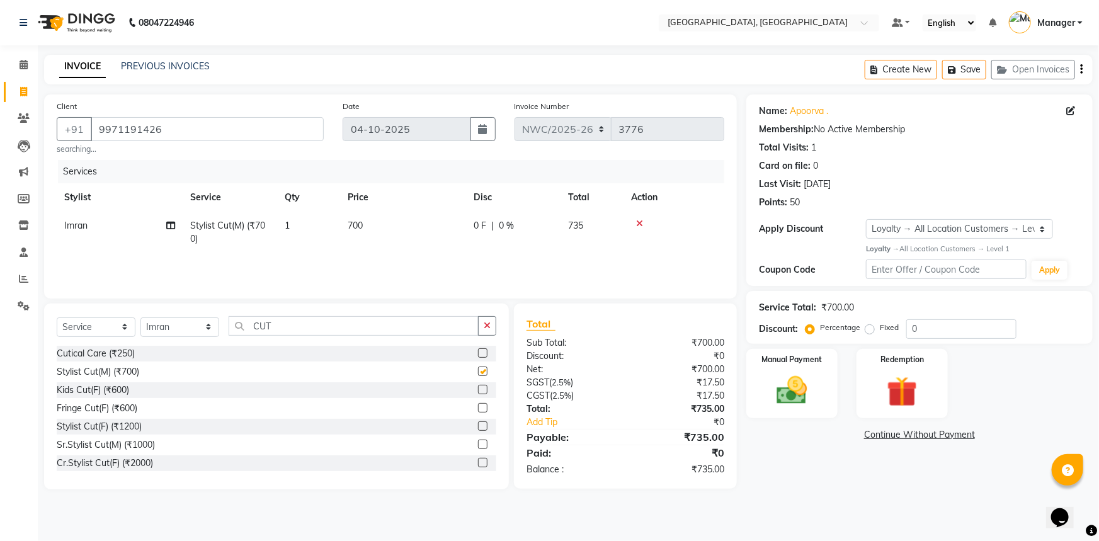
checkbox input "false"
click at [365, 221] on td "700" at bounding box center [403, 233] width 126 height 42
select select "84834"
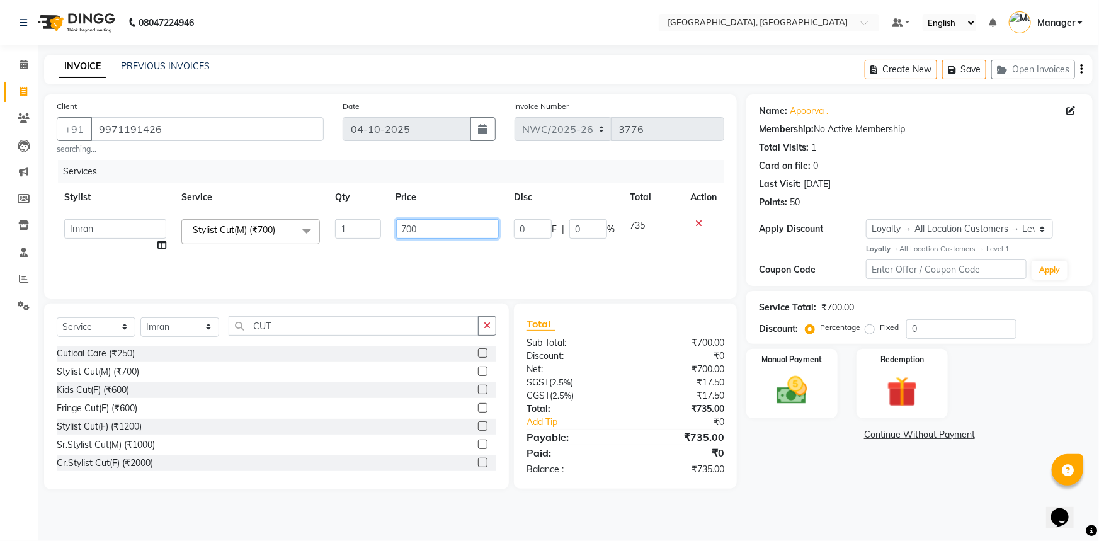
drag, startPoint x: 422, startPoint y: 222, endPoint x: 383, endPoint y: 249, distance: 47.5
click at [380, 246] on tr "Aneeta Ankush-pdct Arshad_asst Arun_pdct Ashish_asst Counter_Sales Faheem Govin…" at bounding box center [391, 236] width 668 height 48
type input "500"
click at [385, 266] on div "Services Stylist Service Qty Price Disc Total Action Aneeta Ankush-pdct Arshad_…" at bounding box center [391, 223] width 668 height 126
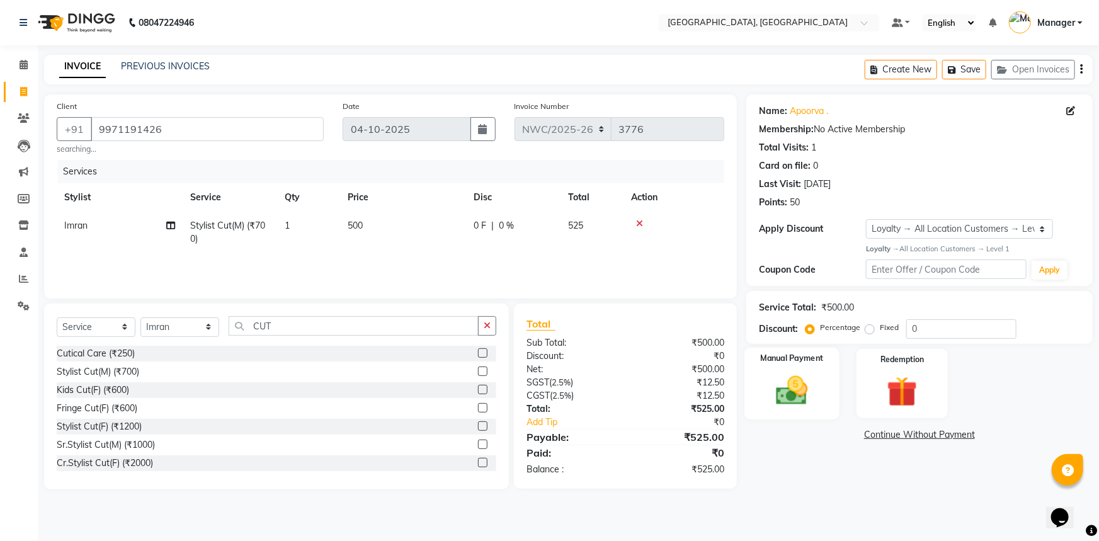
click at [797, 401] on img at bounding box center [792, 390] width 52 height 37
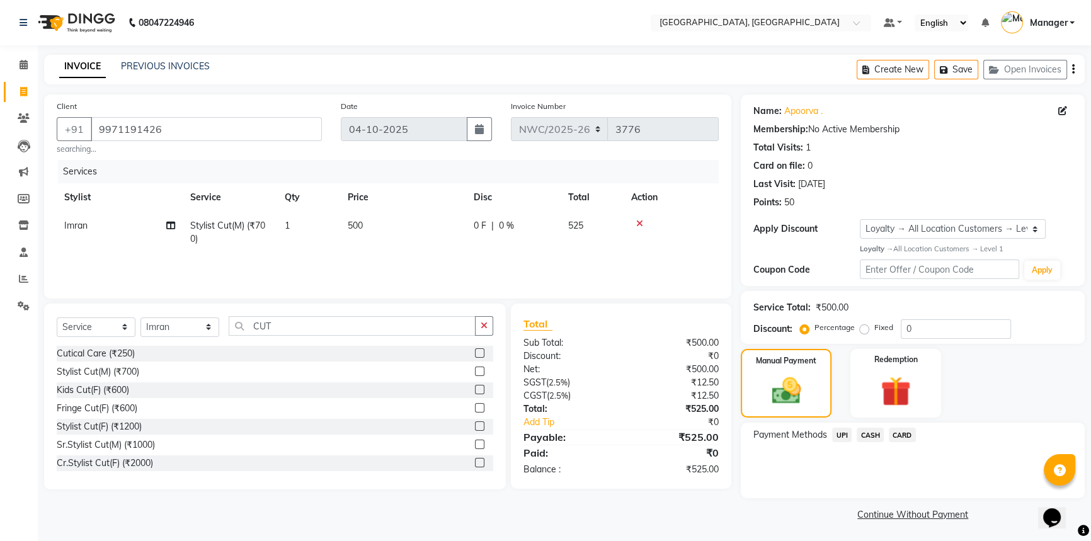
click at [863, 436] on span "CASH" at bounding box center [869, 435] width 27 height 14
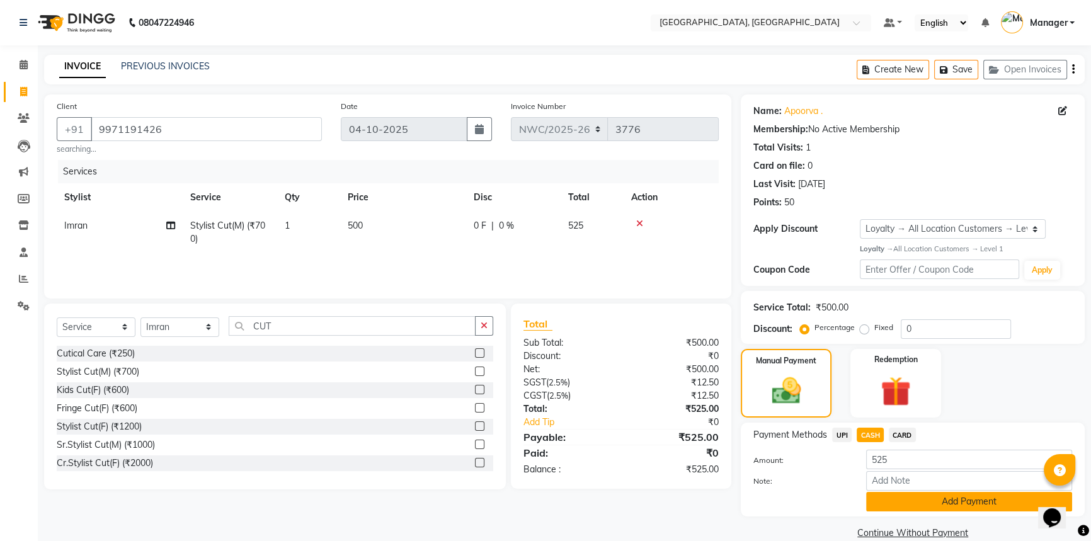
click at [889, 504] on button "Add Payment" at bounding box center [969, 502] width 206 height 20
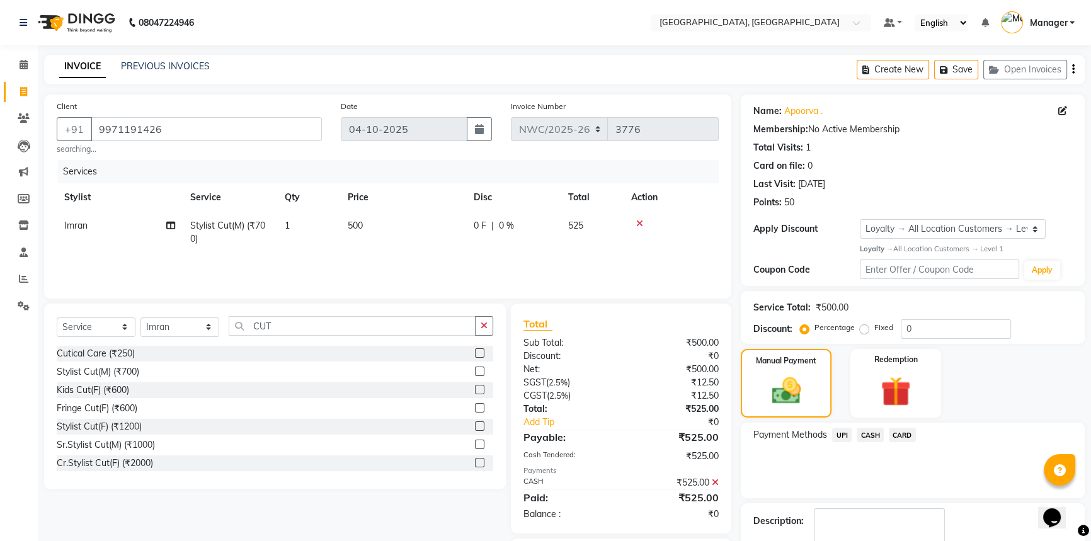
scroll to position [75, 0]
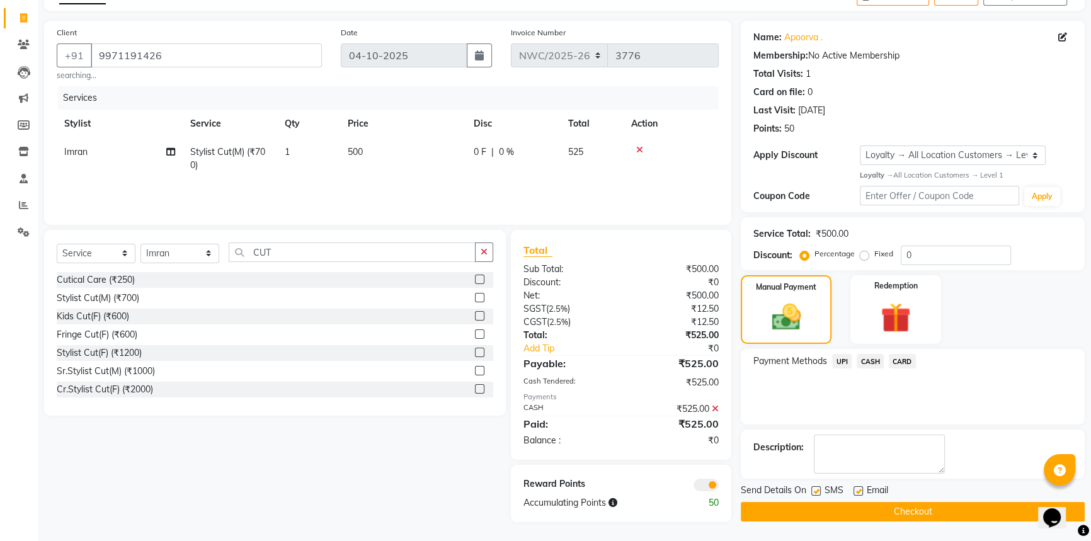
click at [873, 511] on button "Checkout" at bounding box center [913, 512] width 344 height 20
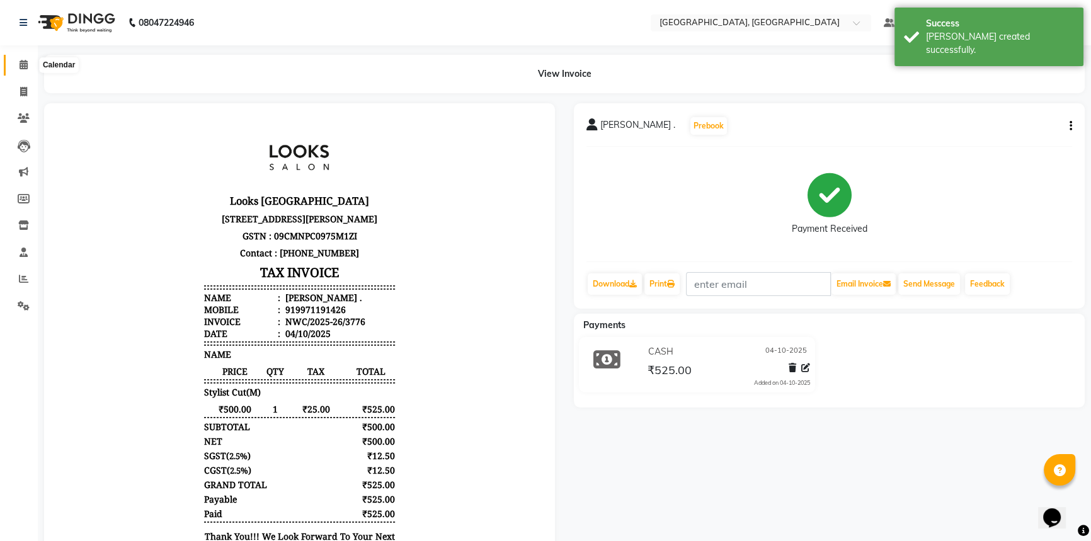
drag, startPoint x: 21, startPoint y: 63, endPoint x: 967, endPoint y: 1, distance: 947.9
click at [21, 63] on icon at bounding box center [24, 64] width 8 height 9
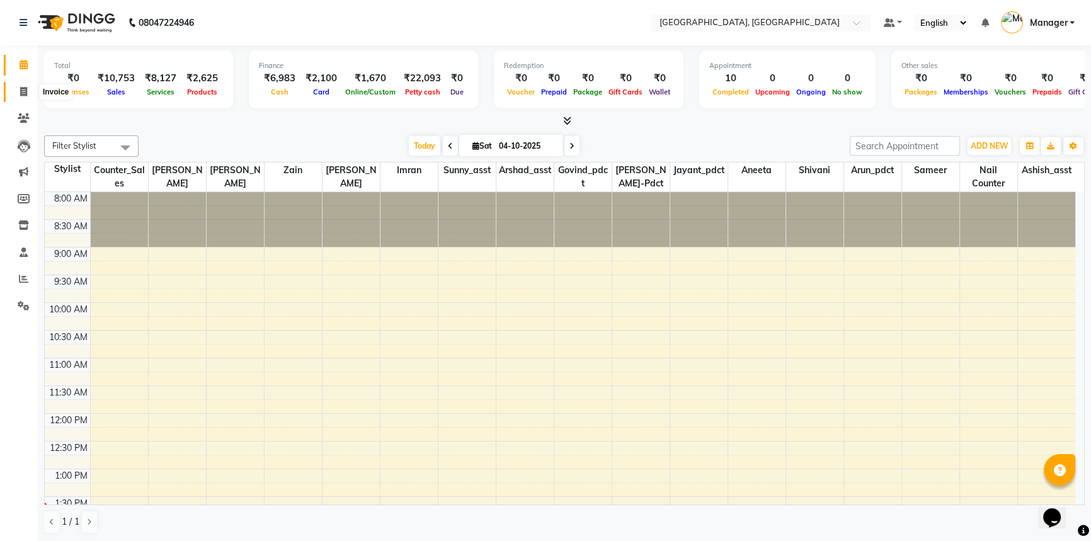
click at [25, 93] on icon at bounding box center [23, 91] width 7 height 9
select select "service"
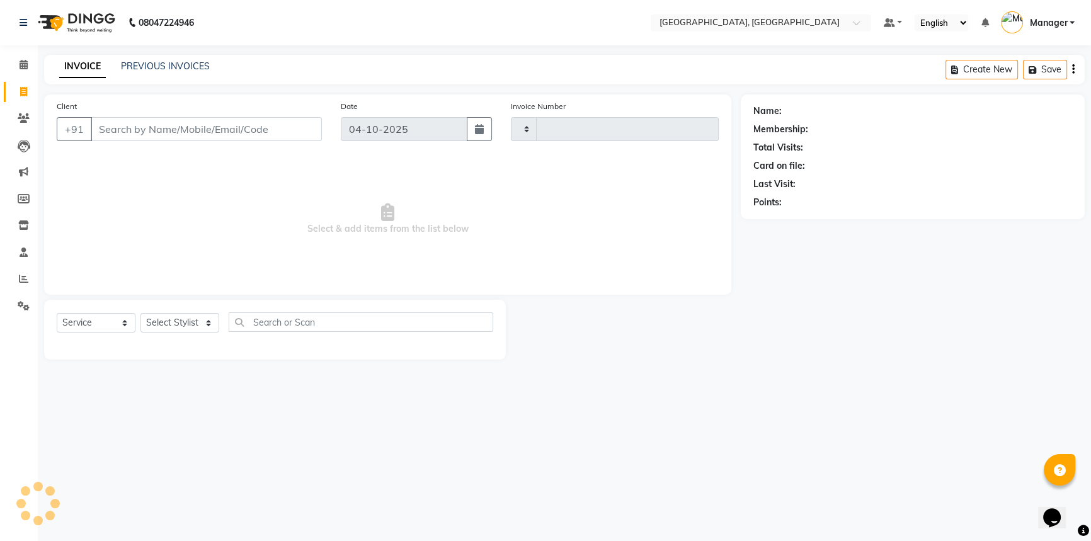
type input "3777"
select select "8574"
click at [274, 131] on input "Client" at bounding box center [206, 129] width 231 height 24
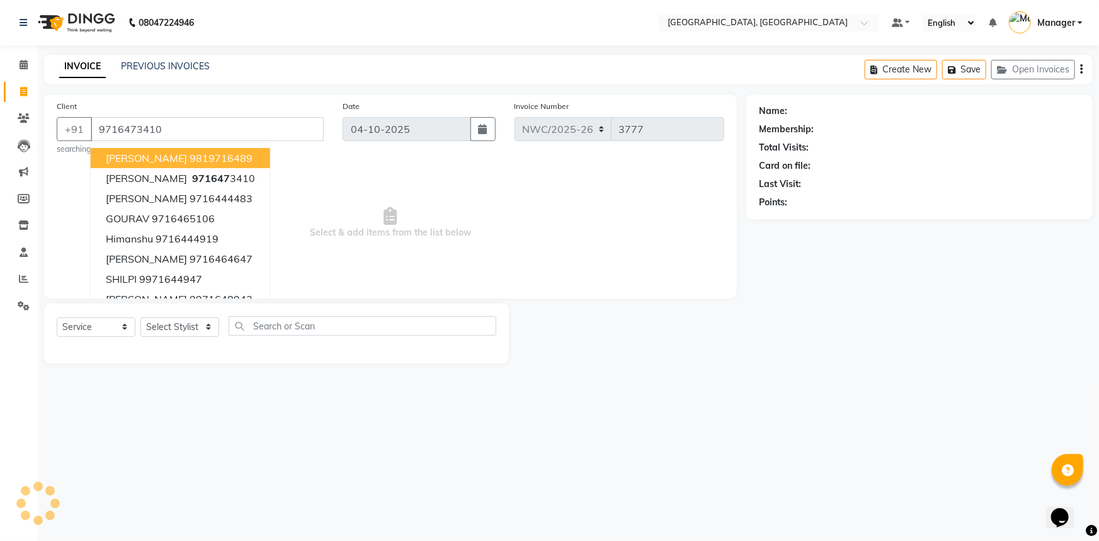
type input "9716473410"
select select "1: Object"
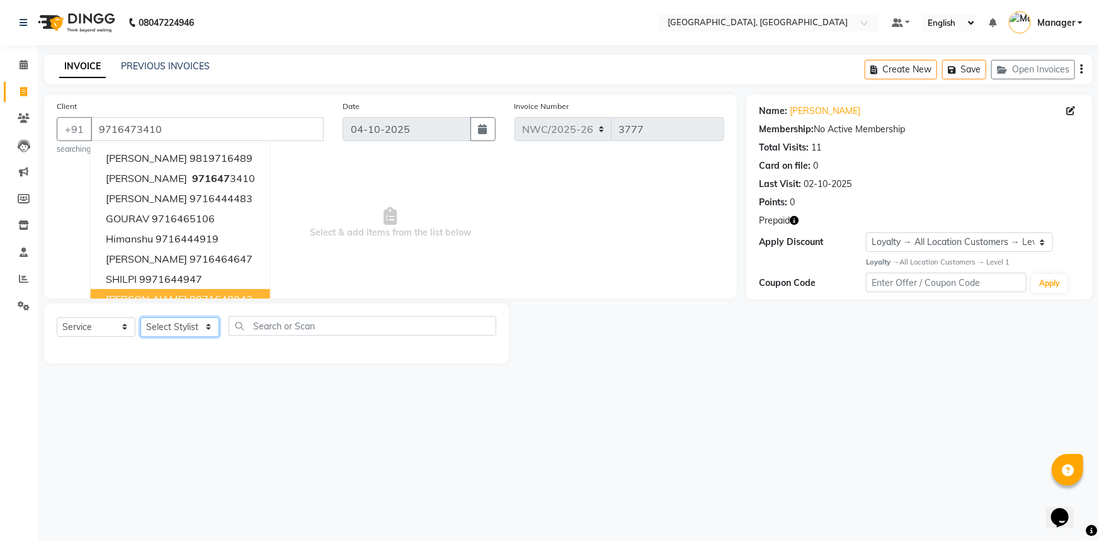
click at [171, 327] on select "Select Stylist Aneeta Ankush-pdct Arshad_asst Arun_pdct Ashish_asst Counter_Sal…" at bounding box center [179, 327] width 79 height 20
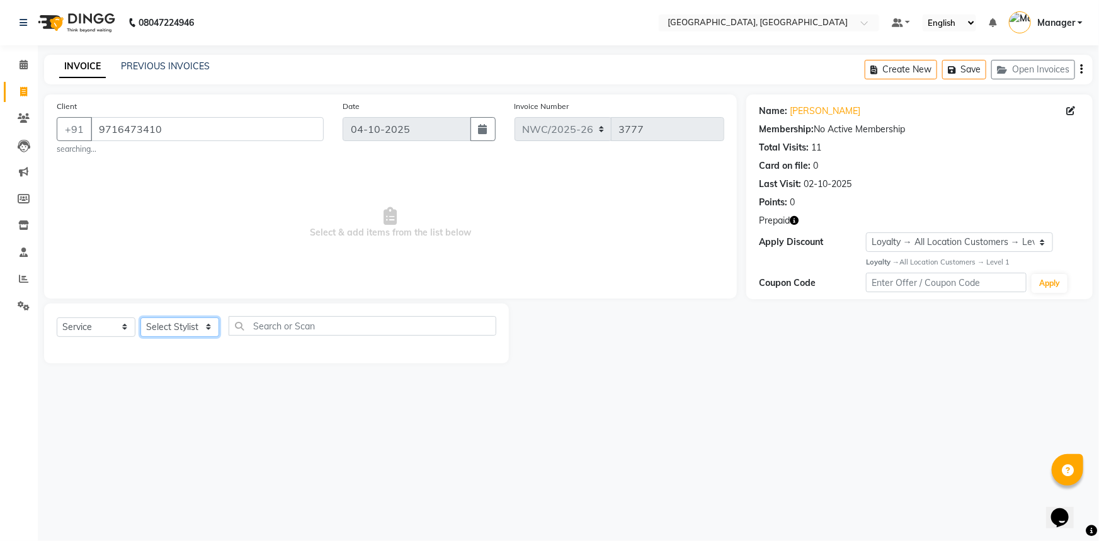
select select "85707"
click at [140, 317] on select "Select Stylist Aneeta Ankush-pdct Arshad_asst Arun_pdct Ashish_asst Counter_Sal…" at bounding box center [179, 327] width 79 height 20
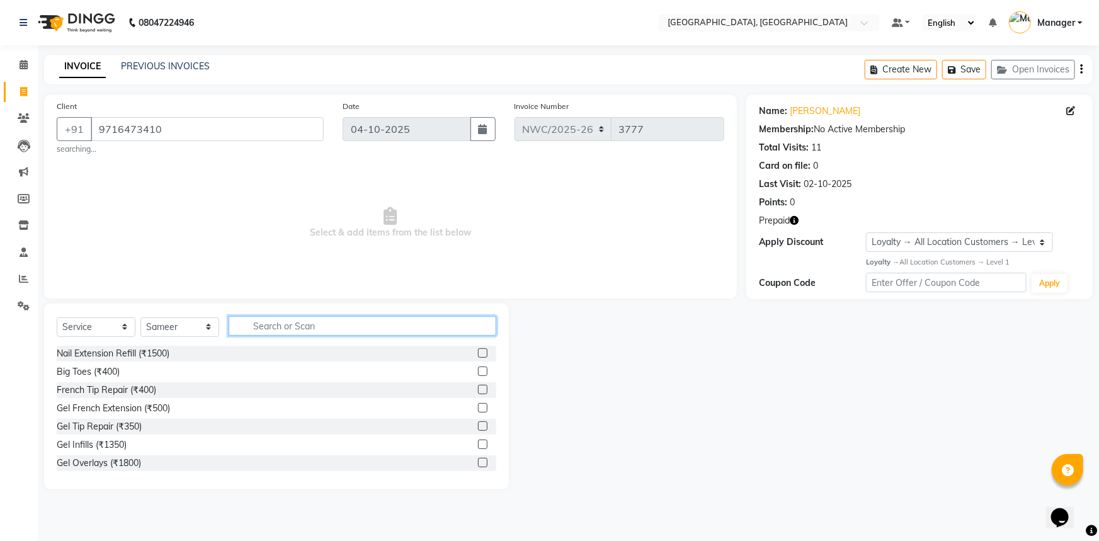
click at [254, 322] on input "text" at bounding box center [363, 326] width 268 height 20
type input "CUT"
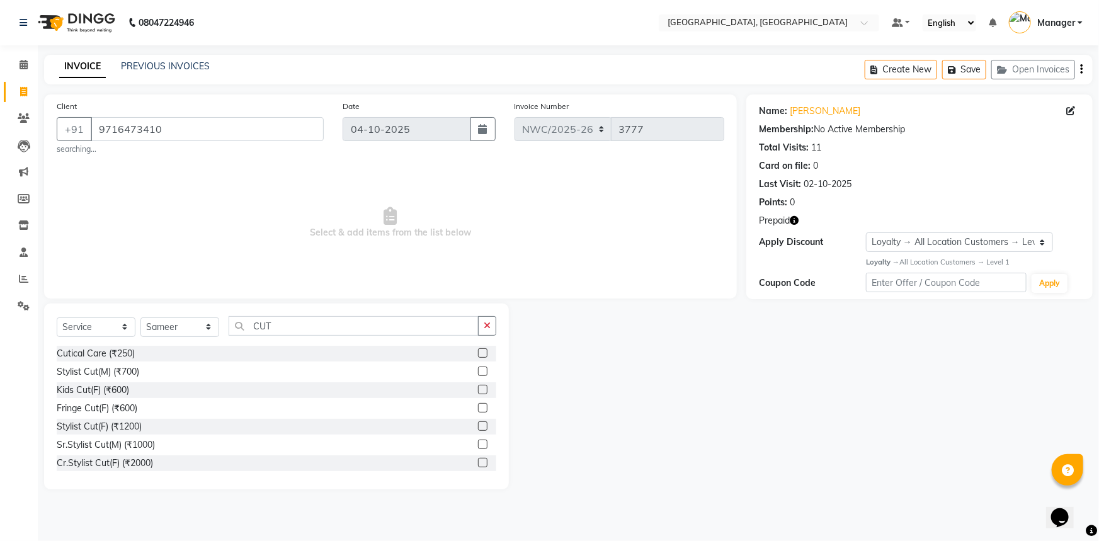
click at [478, 374] on label at bounding box center [482, 371] width 9 height 9
click at [478, 374] on input "checkbox" at bounding box center [482, 372] width 8 height 8
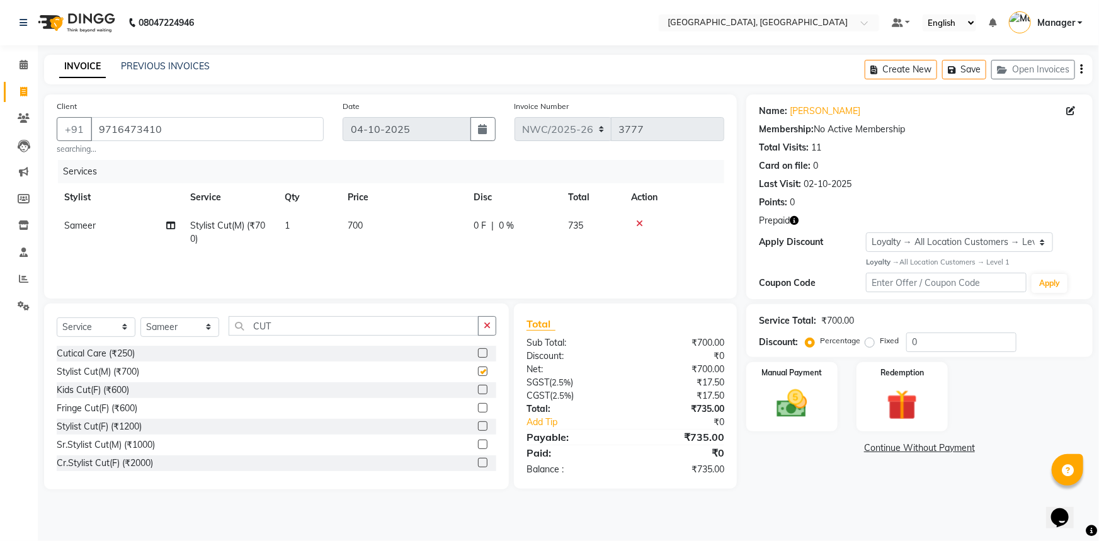
checkbox input "false"
drag, startPoint x: 279, startPoint y: 322, endPoint x: 263, endPoint y: 320, distance: 16.6
click at [253, 324] on input "CUT" at bounding box center [354, 326] width 250 height 20
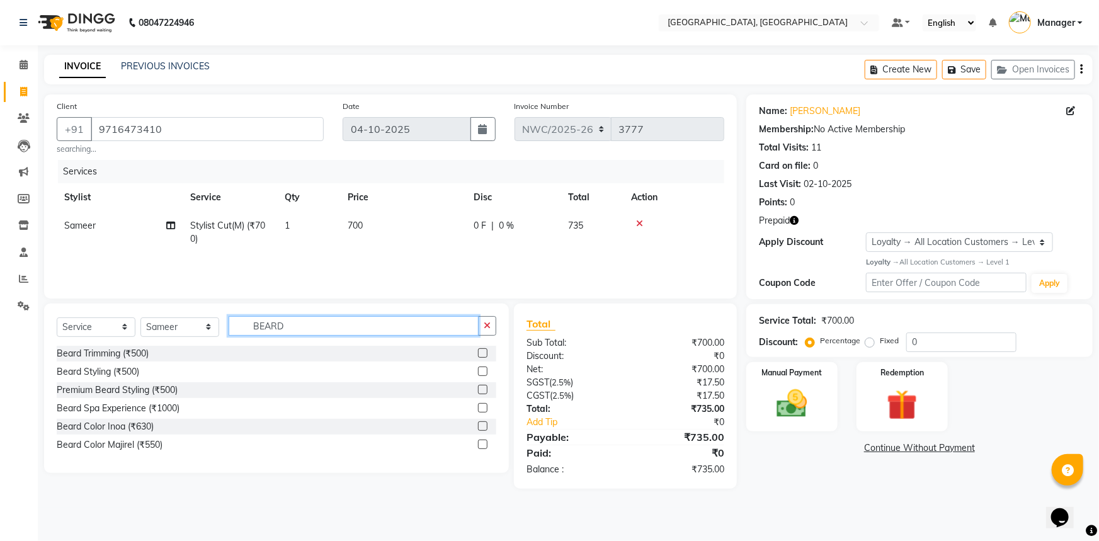
type input "BEARD"
click at [482, 353] on label at bounding box center [482, 352] width 9 height 9
click at [482, 353] on input "checkbox" at bounding box center [482, 354] width 8 height 8
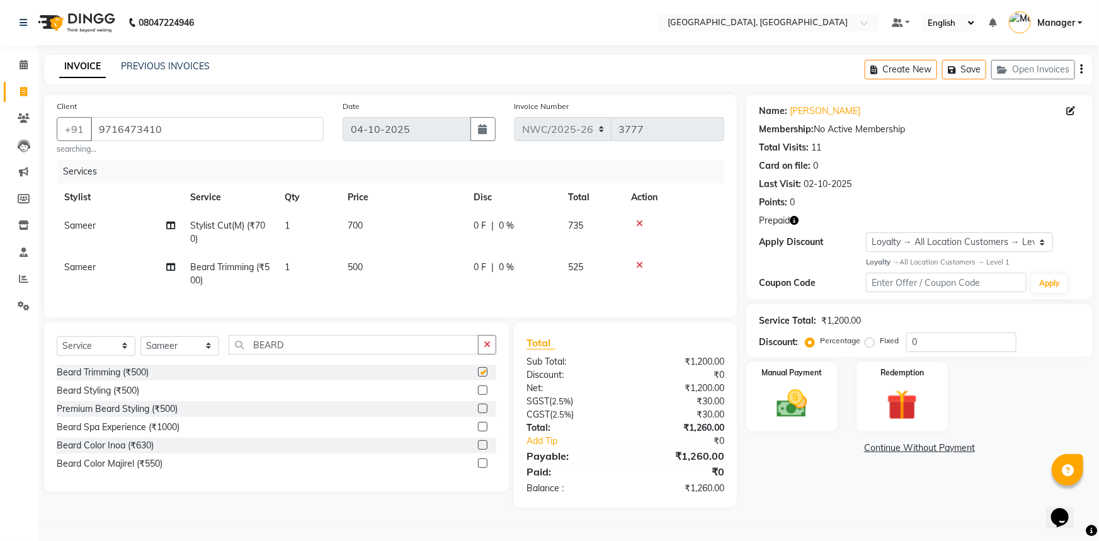
checkbox input "false"
click at [186, 348] on select "Select Stylist Aneeta Ankush-pdct Arshad_asst Arun_pdct Ashish_asst Counter_Sal…" at bounding box center [179, 346] width 79 height 20
select select "84837"
click at [140, 344] on select "Select Stylist Aneeta Ankush-pdct Arshad_asst Arun_pdct Ashish_asst Counter_Sal…" at bounding box center [179, 346] width 79 height 20
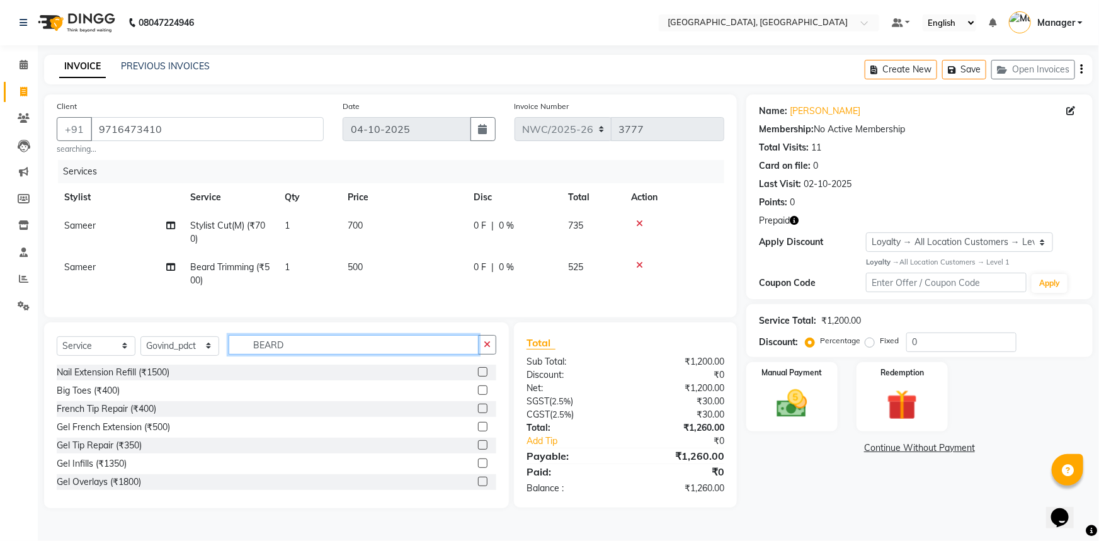
drag, startPoint x: 288, startPoint y: 353, endPoint x: 252, endPoint y: 346, distance: 37.1
click at [248, 351] on input "BEARD" at bounding box center [354, 345] width 250 height 20
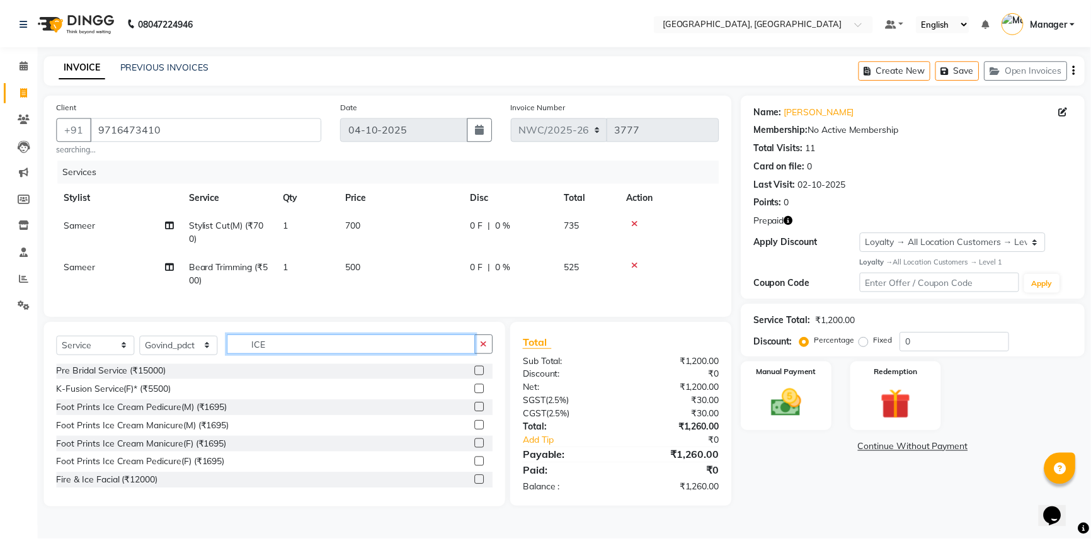
scroll to position [1, 0]
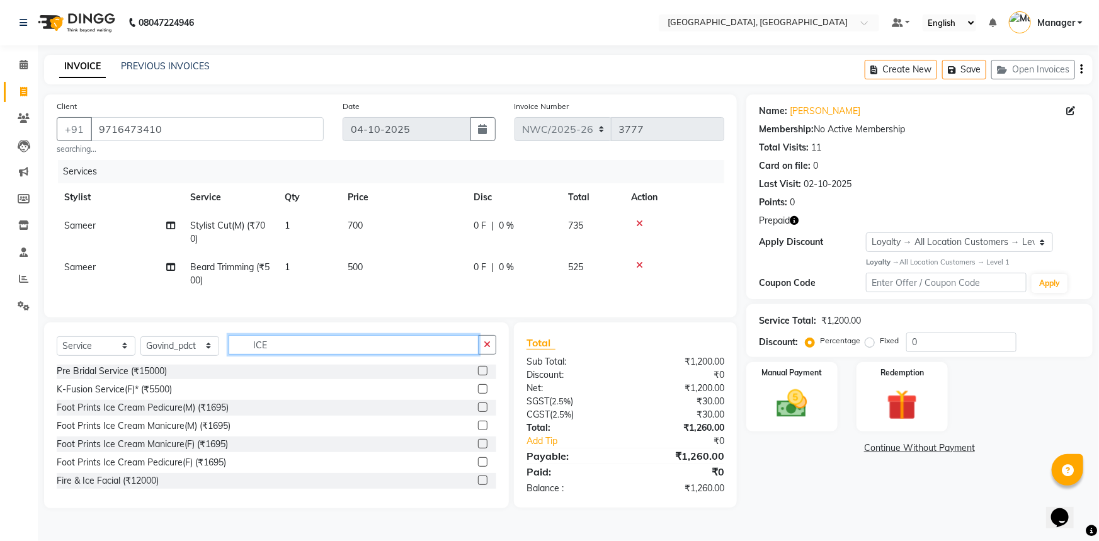
type input "ICE"
click at [478, 448] on label at bounding box center [482, 443] width 9 height 9
click at [478, 448] on input "checkbox" at bounding box center [482, 444] width 8 height 8
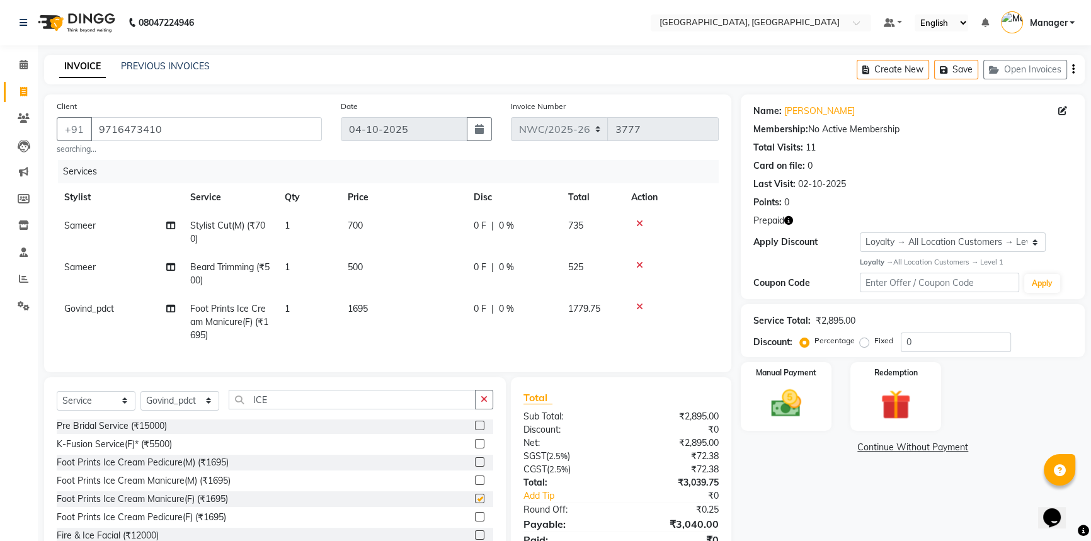
checkbox input "false"
drag, startPoint x: 363, startPoint y: 308, endPoint x: 395, endPoint y: 307, distance: 31.5
click at [364, 308] on span "1695" at bounding box center [358, 308] width 20 height 11
select select "84837"
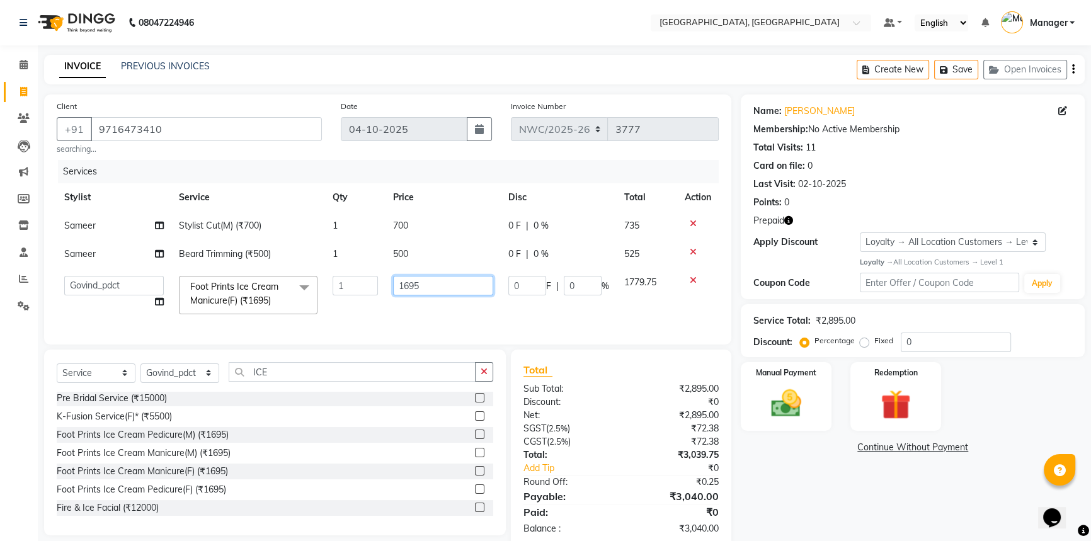
drag, startPoint x: 431, startPoint y: 283, endPoint x: 372, endPoint y: 287, distance: 60.0
click at [368, 287] on tr "Aneeta Ankush-pdct Arshad_asst Arun_pdct Ashish_asst Counter_Sales Faheem Govin…" at bounding box center [388, 295] width 662 height 54
type input "1700"
click at [374, 310] on tr "Aneeta Ankush-pdct Arshad_asst Arun_pdct Ashish_asst Counter_Sales Faheem Govin…" at bounding box center [388, 295] width 662 height 54
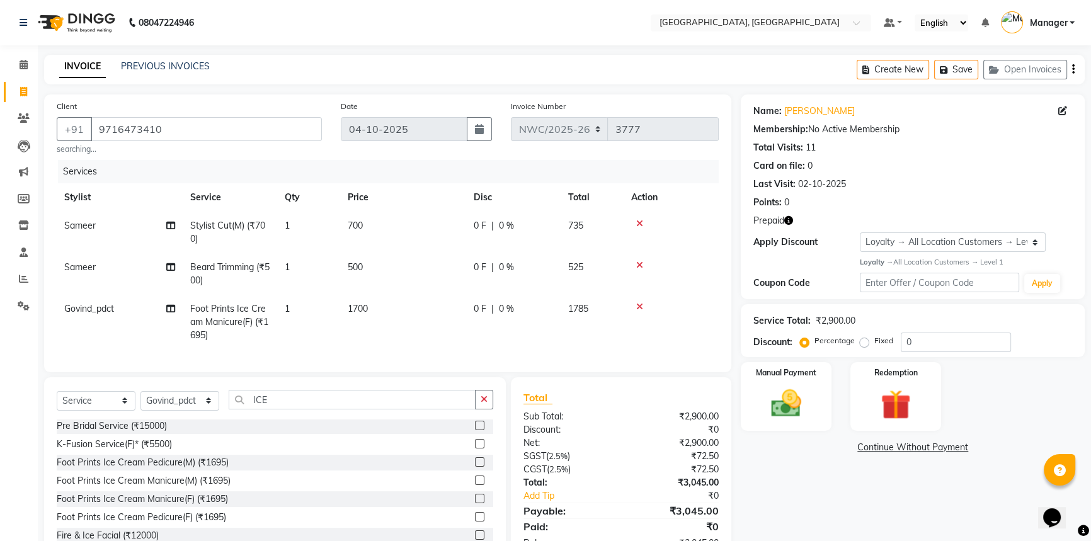
click at [360, 272] on span "500" at bounding box center [355, 266] width 15 height 11
select select "85707"
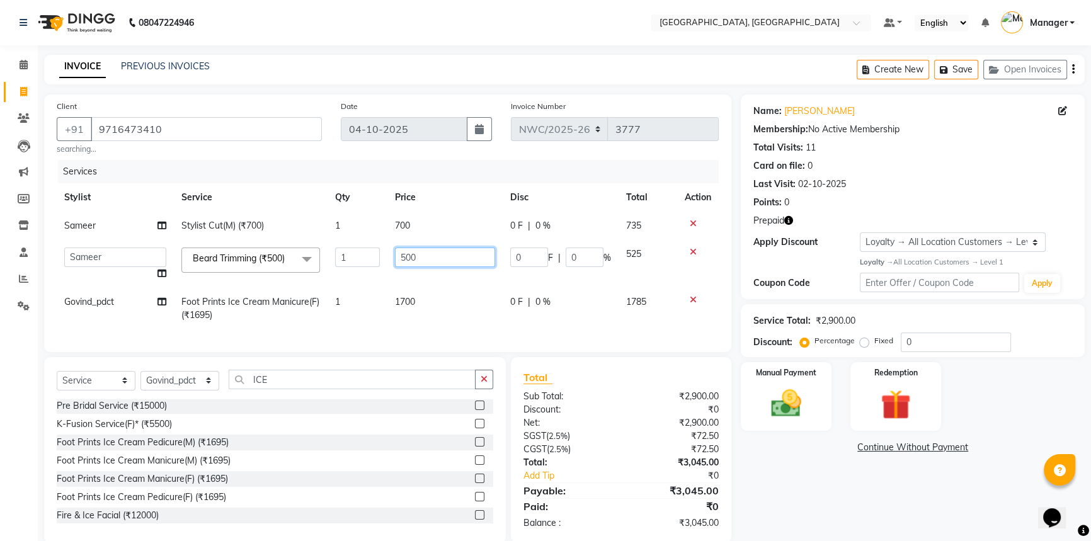
drag, startPoint x: 416, startPoint y: 256, endPoint x: 390, endPoint y: 265, distance: 26.5
click at [390, 262] on td "500" at bounding box center [444, 264] width 115 height 48
type input "350"
click at [390, 280] on td "350" at bounding box center [444, 264] width 115 height 48
select select "85707"
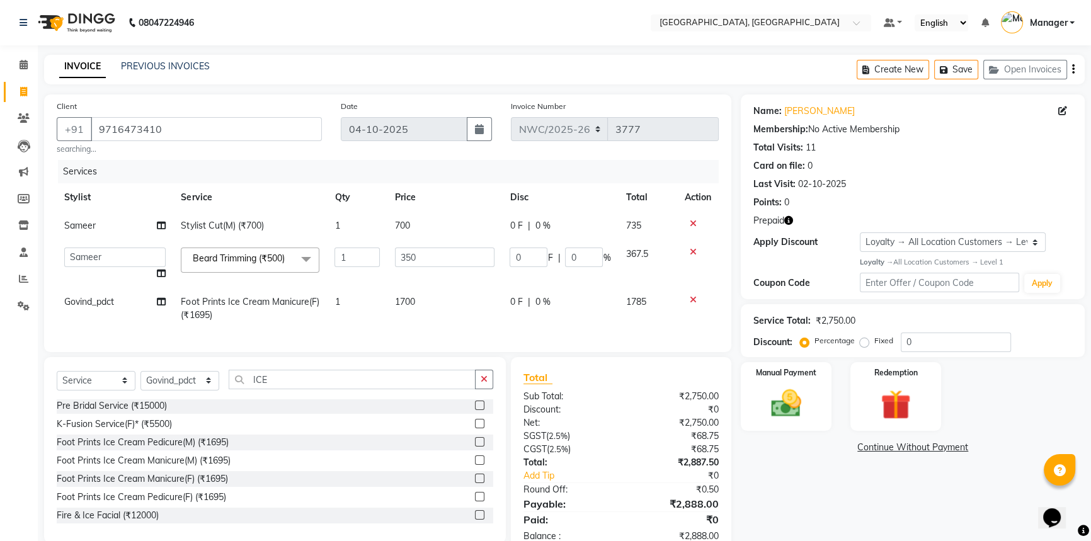
click at [406, 225] on span "700" at bounding box center [402, 225] width 15 height 11
select select "85707"
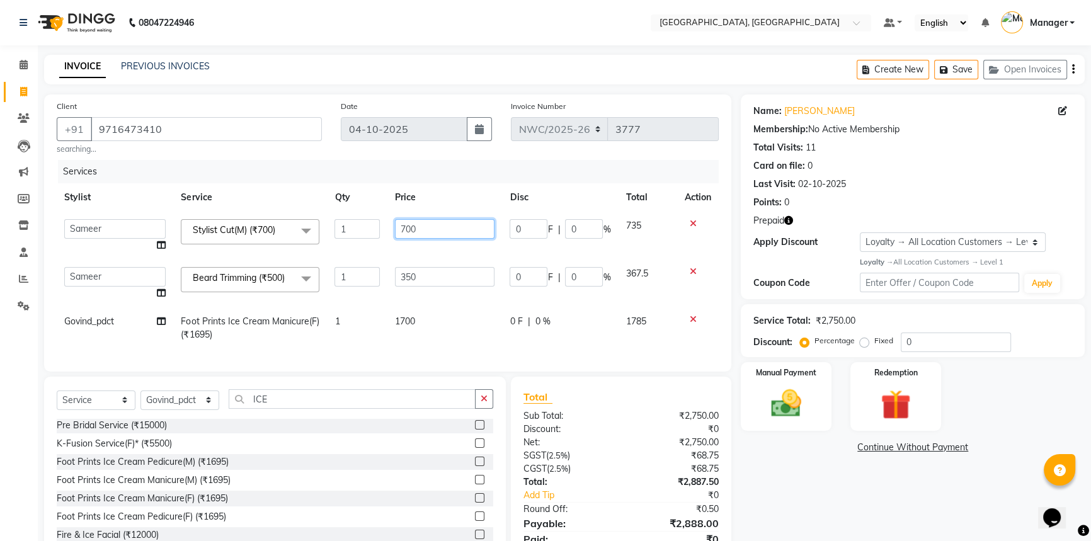
drag, startPoint x: 438, startPoint y: 227, endPoint x: 373, endPoint y: 242, distance: 66.0
click at [360, 232] on tr "Aneeta Ankush-pdct Arshad_asst Arun_pdct Ashish_asst Counter_Sales Faheem Govin…" at bounding box center [388, 236] width 662 height 48
type input "500"
click at [392, 255] on tbody "Aneeta Ankush-pdct Arshad_asst Arun_pdct Ashish_asst Counter_Sales Faheem Govin…" at bounding box center [388, 280] width 662 height 137
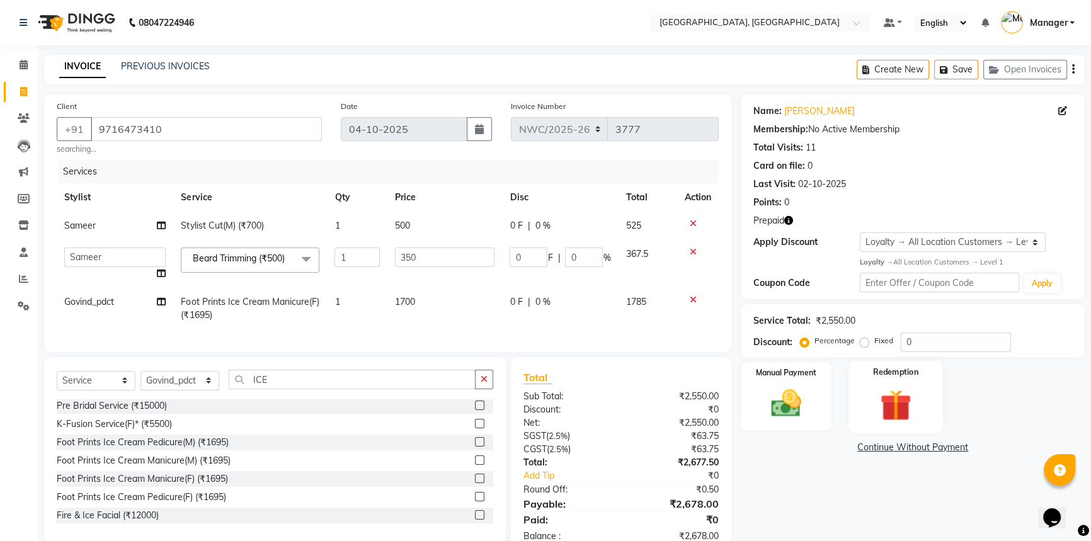
click at [913, 384] on div "Redemption" at bounding box center [895, 397] width 94 height 72
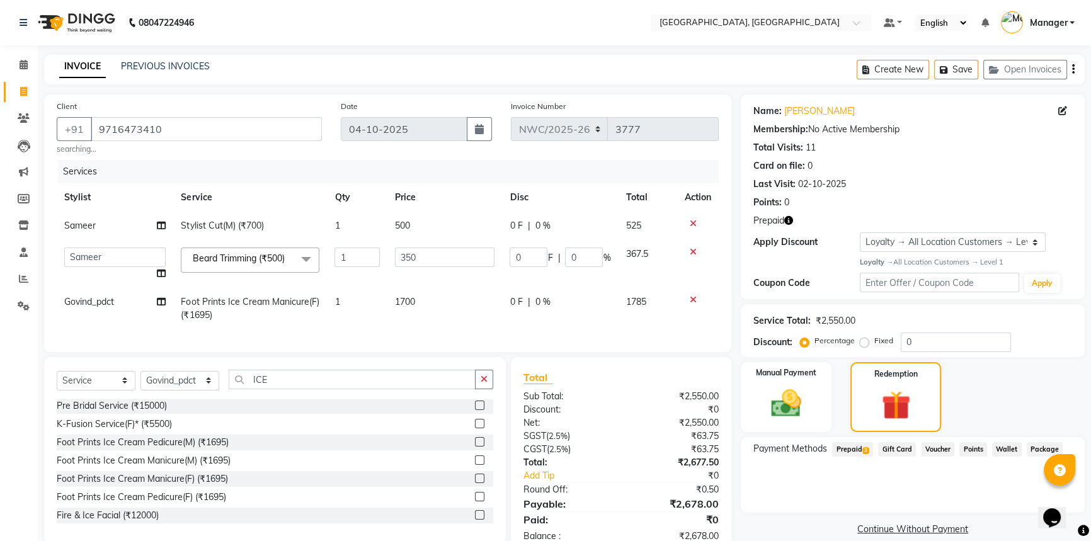
click at [846, 448] on span "Prepaid 3" at bounding box center [852, 449] width 41 height 14
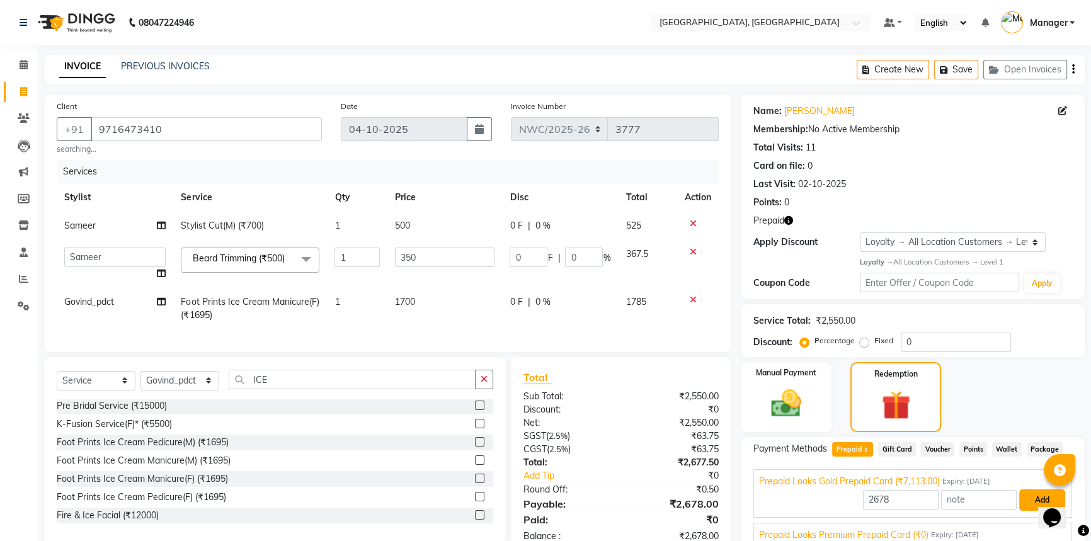
click at [1027, 498] on button "Add" at bounding box center [1042, 499] width 46 height 21
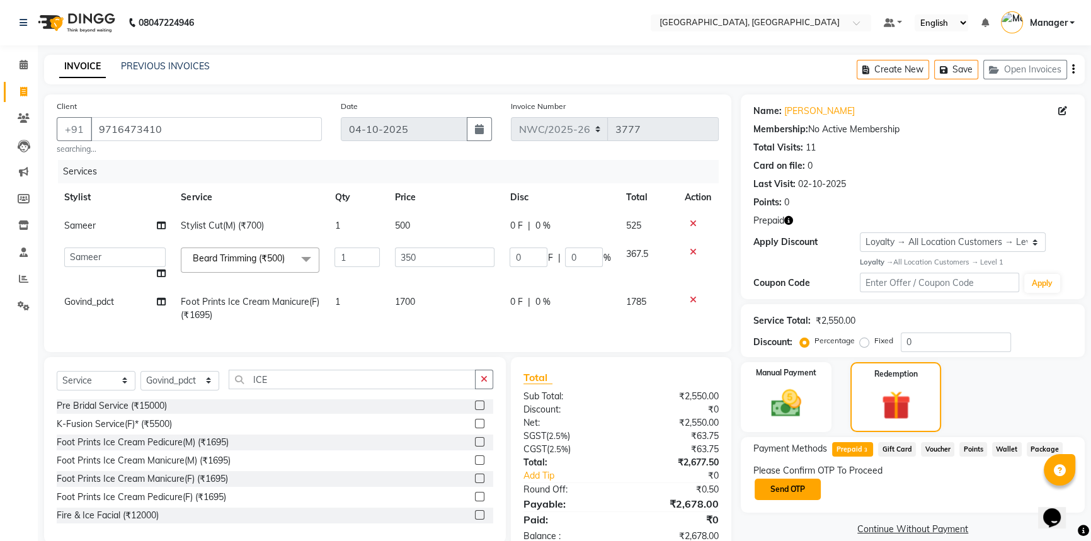
click at [798, 484] on button "Send OTP" at bounding box center [787, 489] width 66 height 21
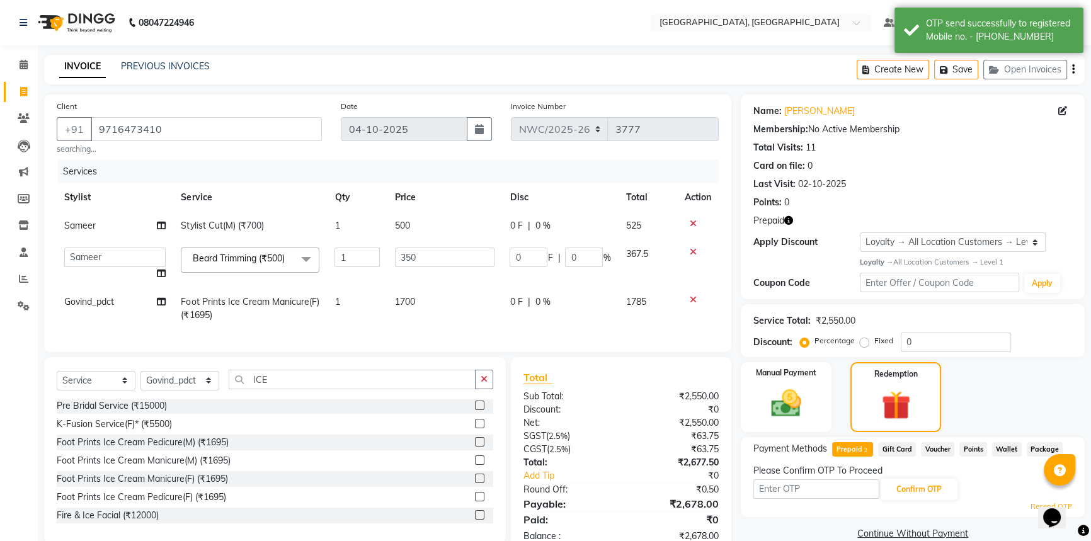
scroll to position [43, 0]
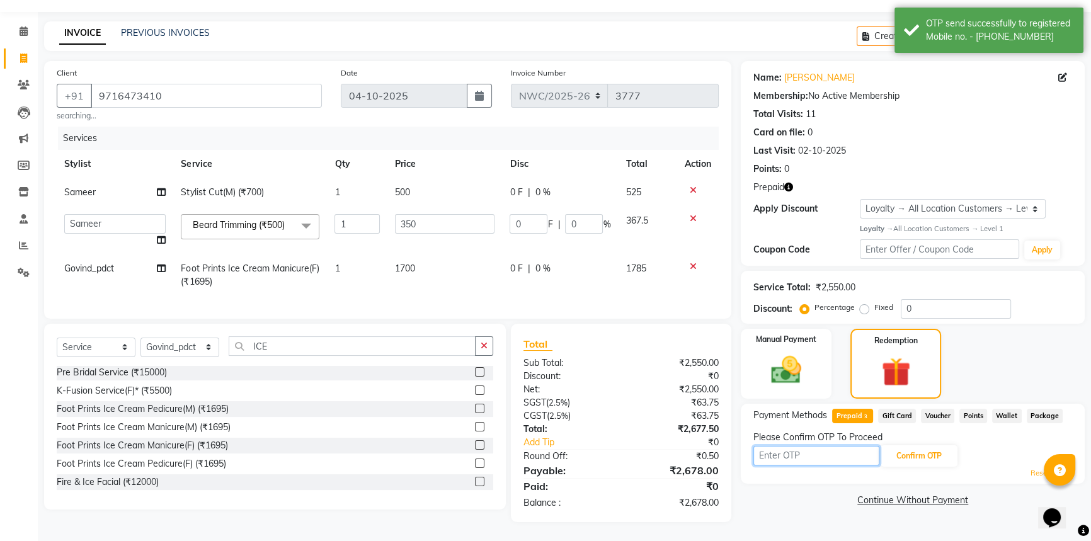
click at [787, 447] on input "text" at bounding box center [816, 456] width 126 height 20
type input "2562"
click at [922, 445] on button "Confirm OTP" at bounding box center [918, 455] width 77 height 21
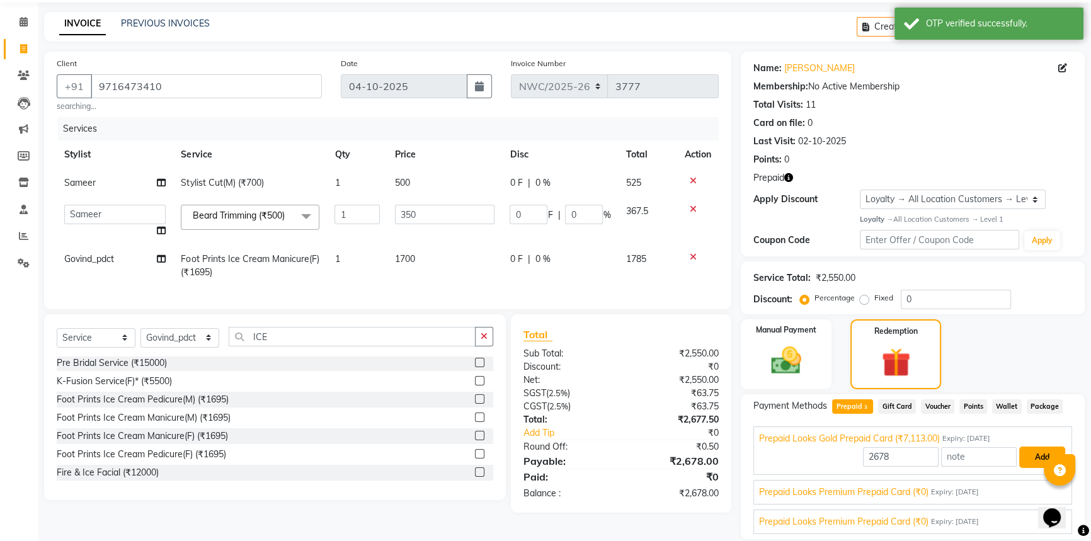
click at [1049, 447] on button "Add" at bounding box center [1042, 457] width 46 height 21
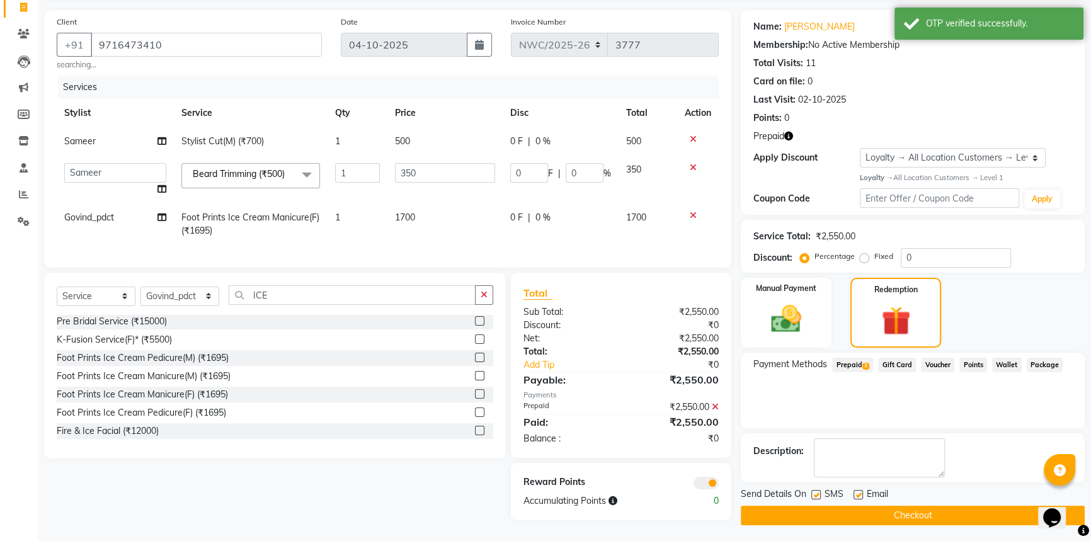
scroll to position [0, 0]
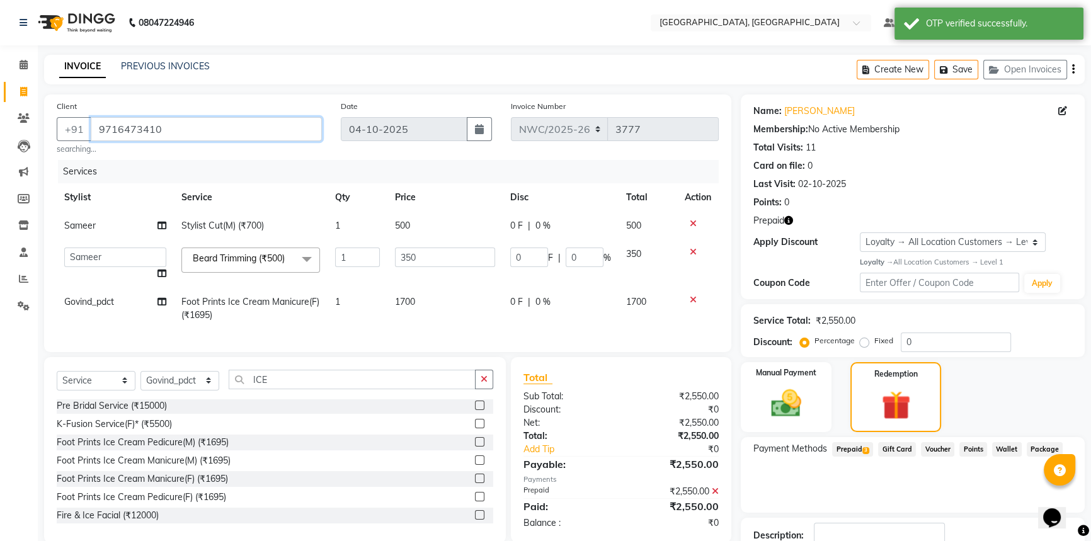
drag, startPoint x: 185, startPoint y: 127, endPoint x: 90, endPoint y: 115, distance: 95.3
click at [89, 117] on div "Client +91 9716473410 searching..." at bounding box center [189, 127] width 284 height 55
click at [246, 102] on div "Client +91 9716473410 searching..." at bounding box center [189, 127] width 284 height 55
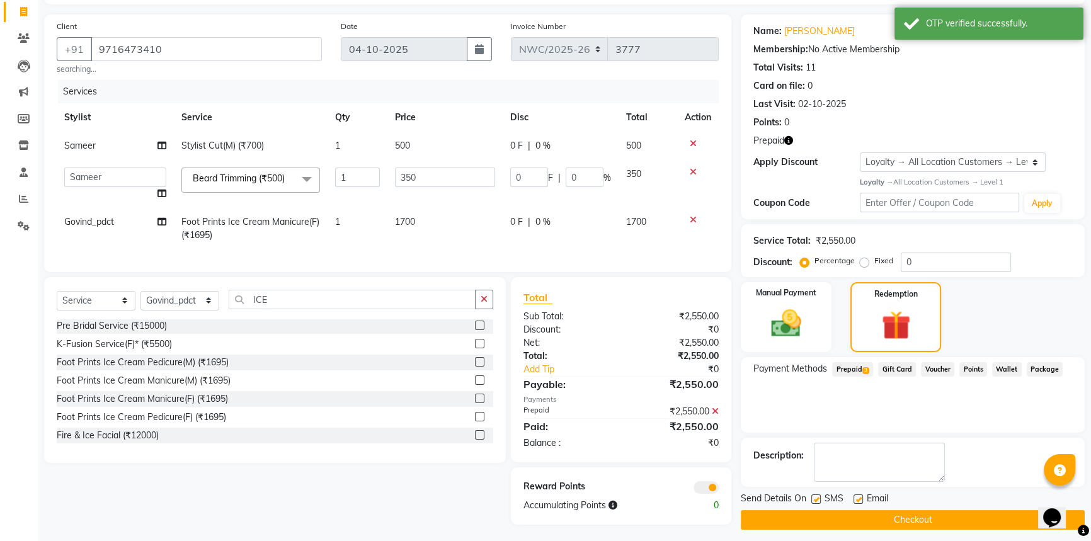
scroll to position [91, 0]
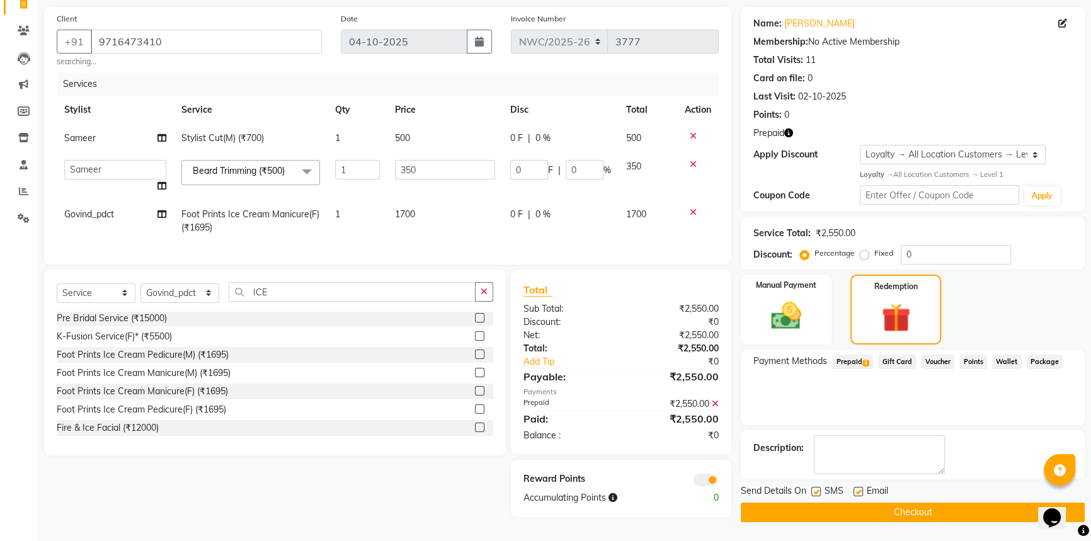
click at [906, 508] on button "Checkout" at bounding box center [913, 513] width 344 height 20
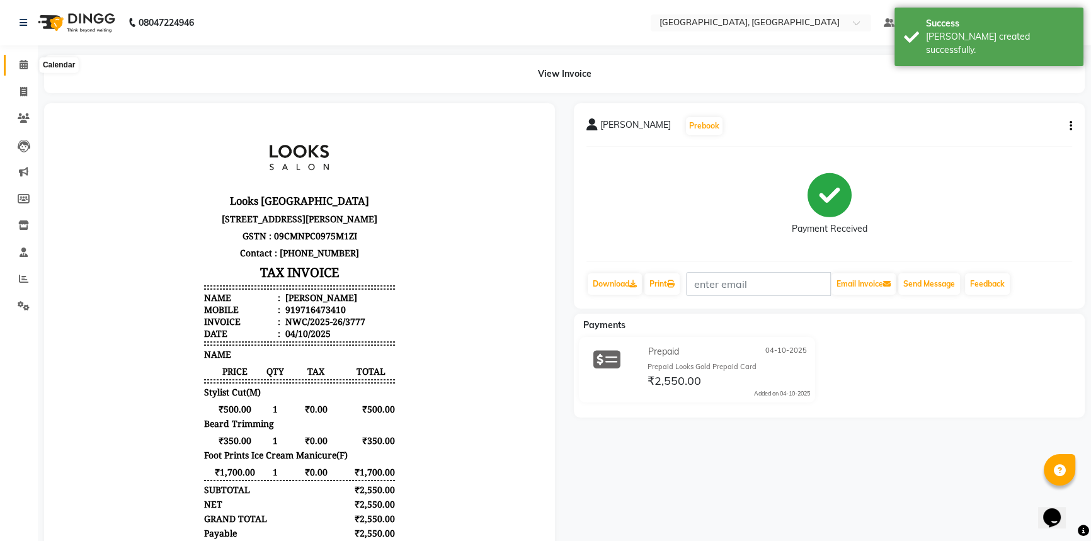
click at [20, 62] on icon at bounding box center [24, 64] width 8 height 9
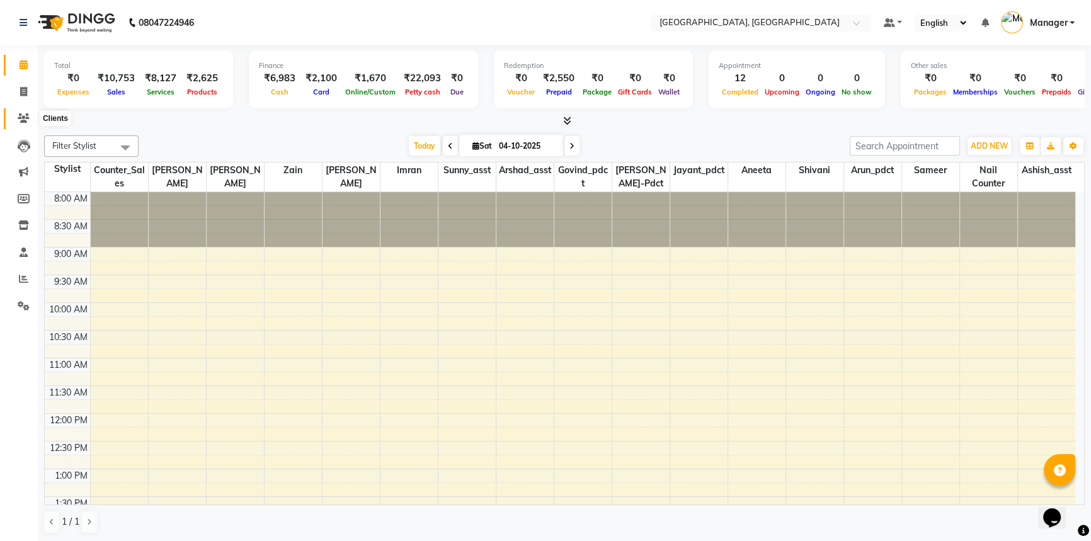
click at [25, 116] on icon at bounding box center [24, 117] width 12 height 9
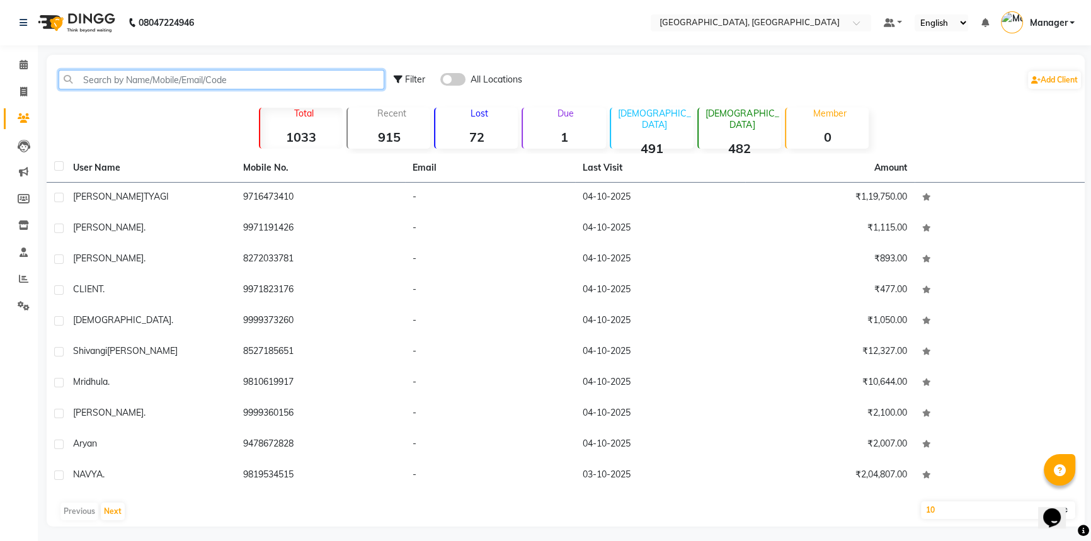
click at [148, 76] on input "text" at bounding box center [222, 80] width 326 height 20
paste input "9716473410"
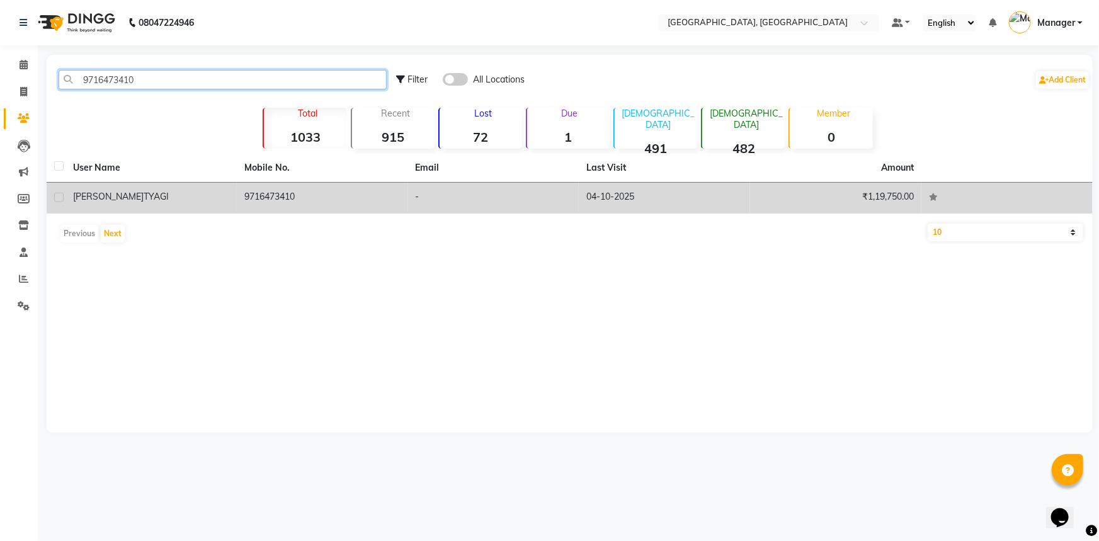
type input "9716473410"
click at [58, 196] on label at bounding box center [58, 197] width 9 height 9
click at [58, 196] on input "checkbox" at bounding box center [58, 198] width 8 height 8
checkbox input "true"
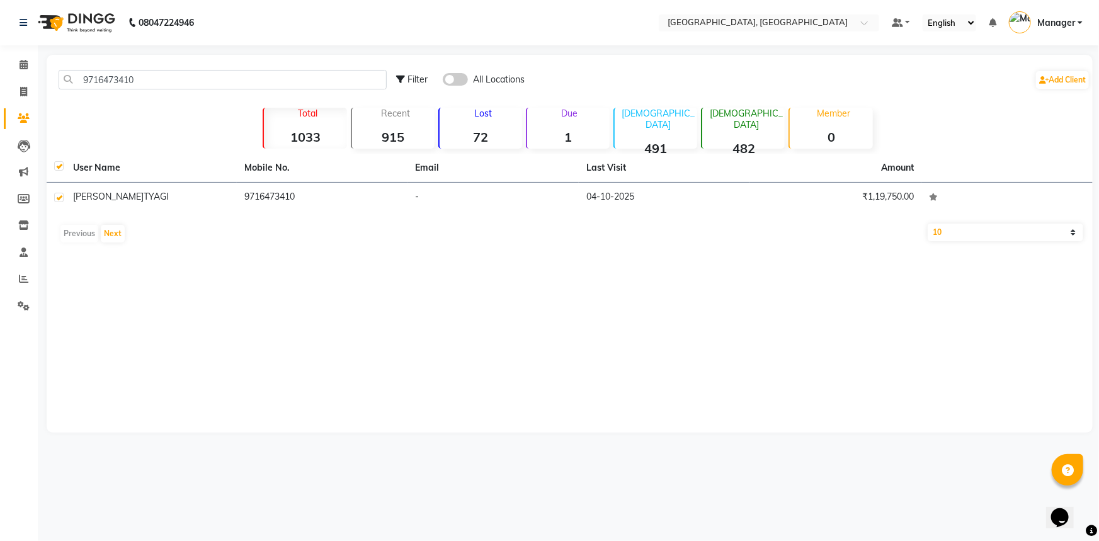
checkbox input "true"
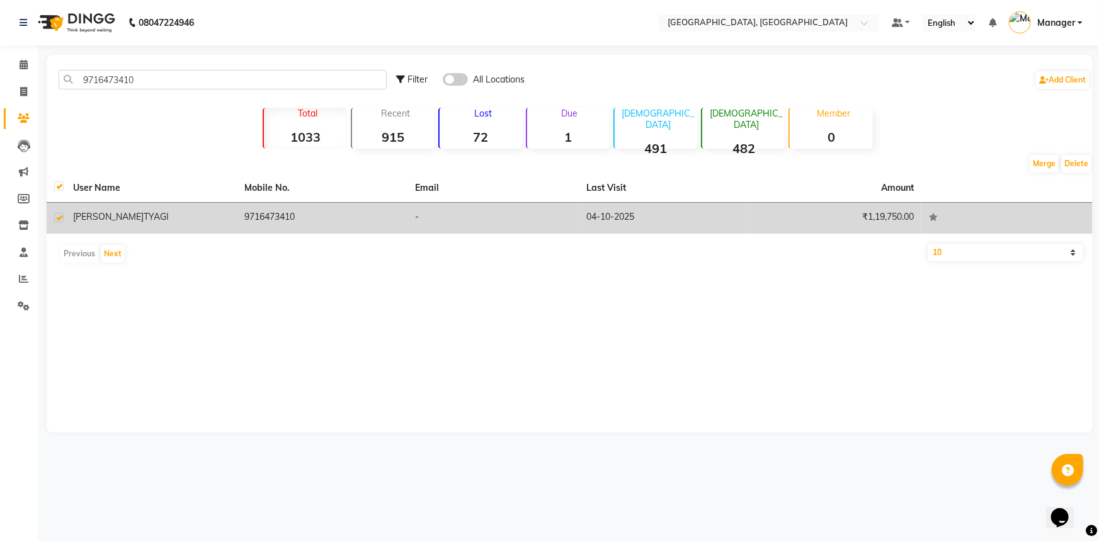
click at [487, 217] on td "-" at bounding box center [493, 218] width 171 height 31
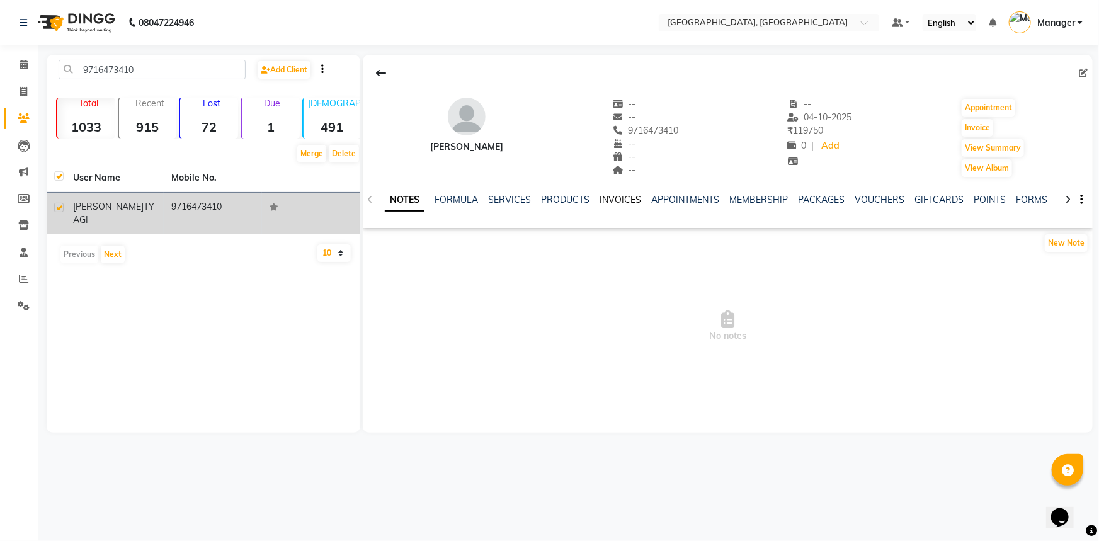
click at [629, 200] on link "INVOICES" at bounding box center [621, 199] width 42 height 11
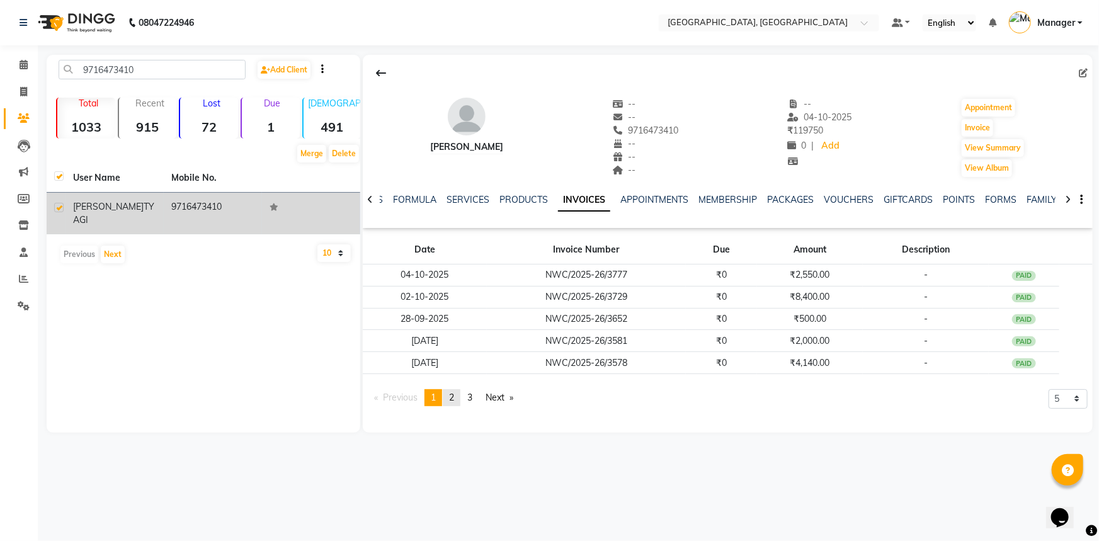
click at [454, 397] on span "2" at bounding box center [451, 397] width 5 height 11
click at [477, 397] on link "page 3" at bounding box center [470, 397] width 18 height 17
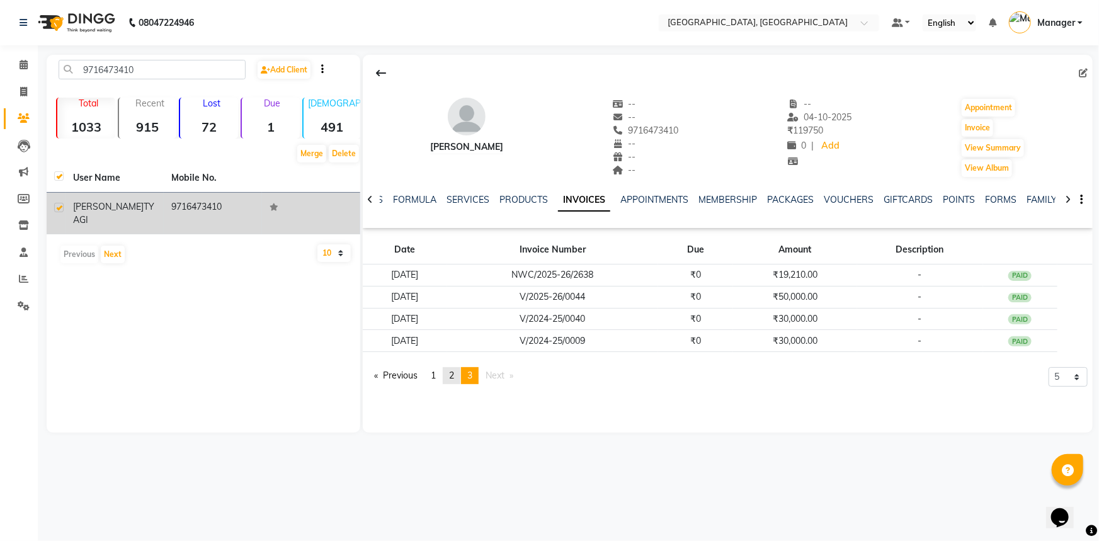
click at [453, 378] on span "2" at bounding box center [451, 375] width 5 height 11
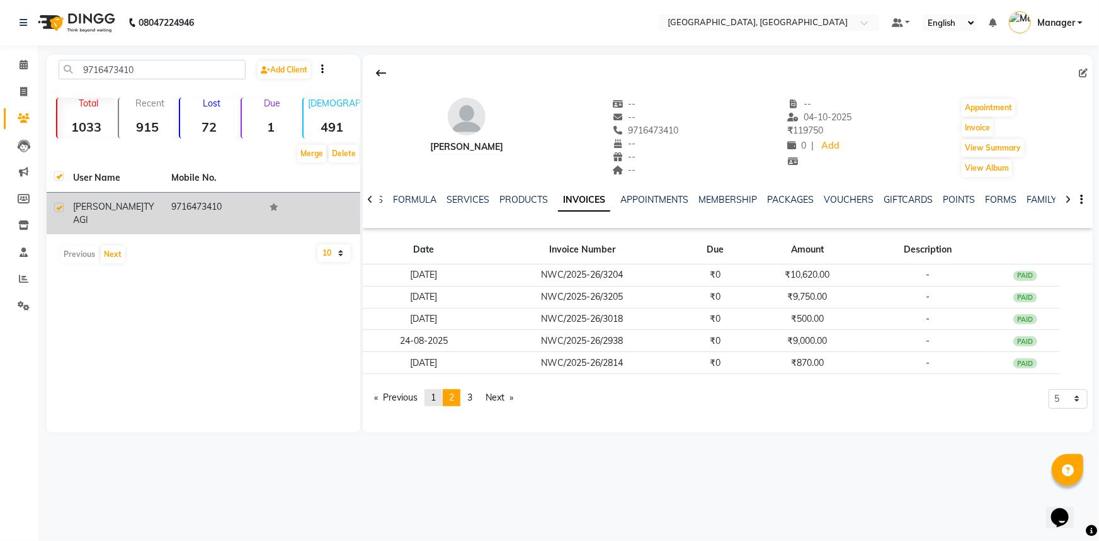
click at [439, 394] on link "page 1" at bounding box center [433, 397] width 18 height 17
drag, startPoint x: 837, startPoint y: 199, endPoint x: 812, endPoint y: 202, distance: 24.8
click at [837, 199] on link "VOUCHERS" at bounding box center [849, 199] width 50 height 11
